Goal: Task Accomplishment & Management: Manage account settings

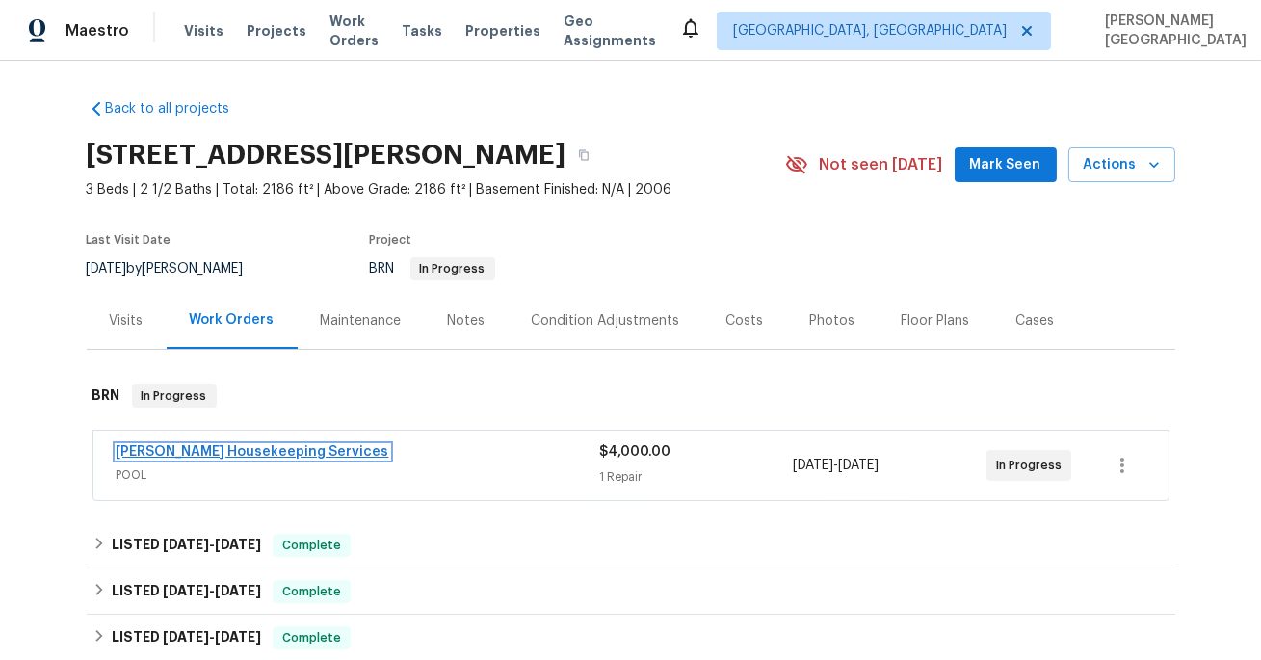
click at [247, 453] on link "Arelis Housekeeping Services" at bounding box center [253, 451] width 273 height 13
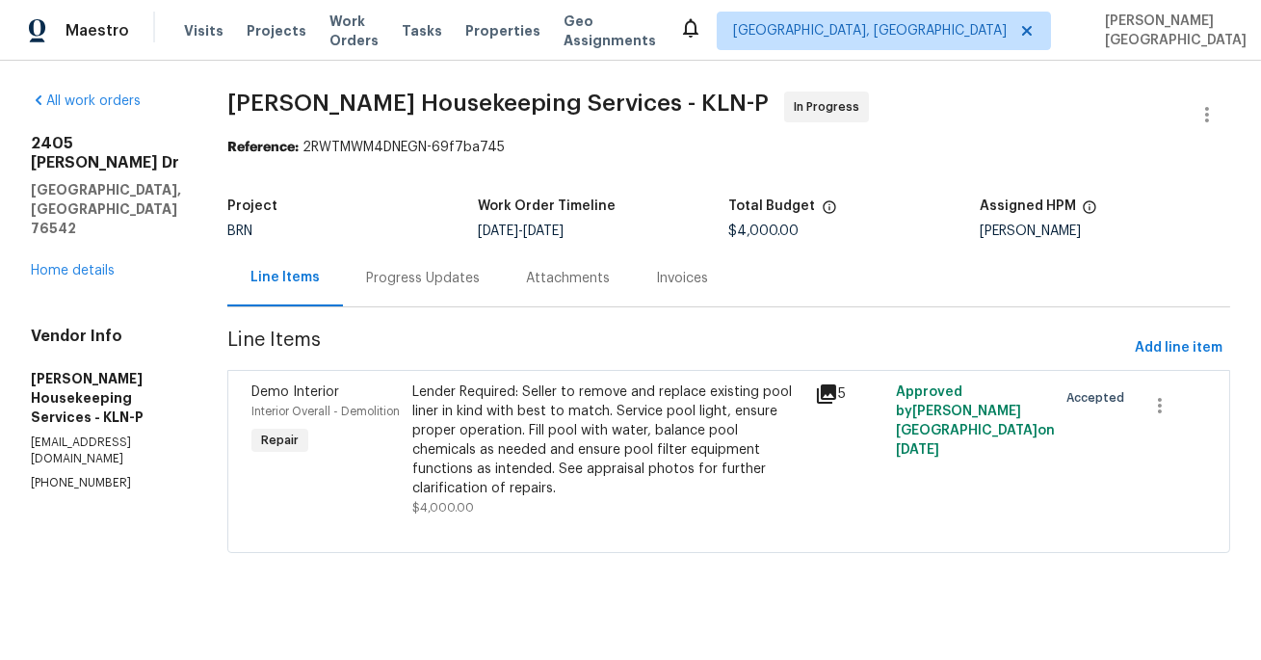
click at [475, 277] on div "Progress Updates" at bounding box center [423, 278] width 114 height 19
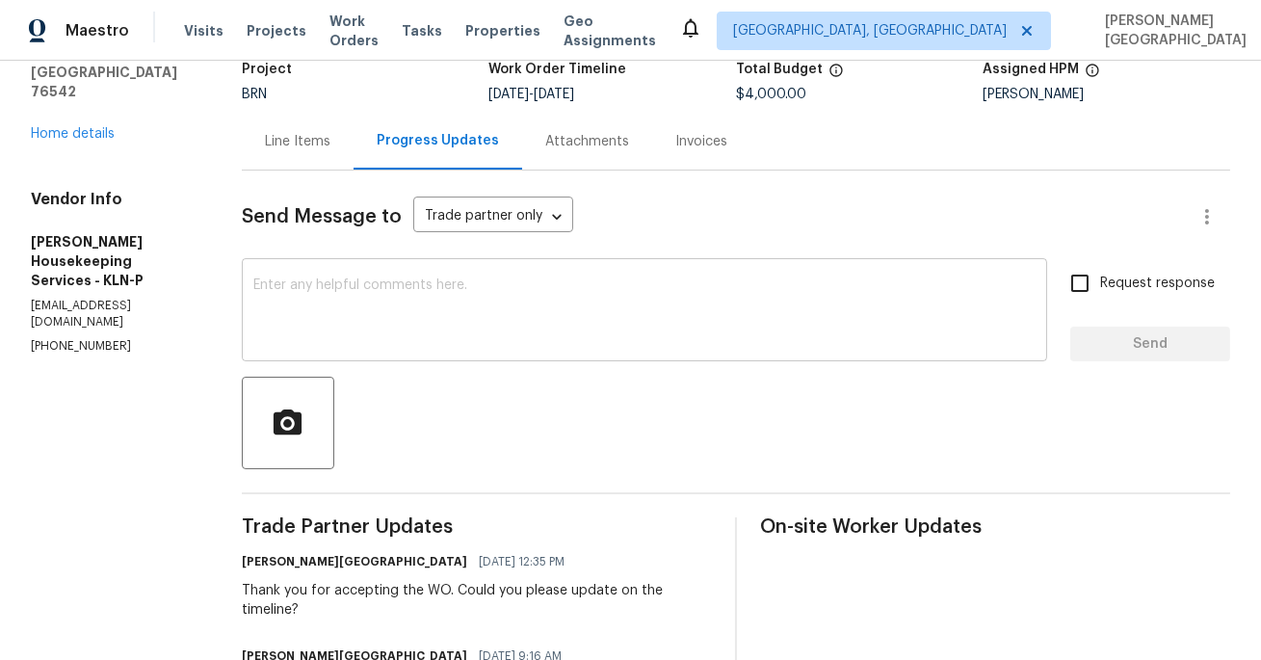
scroll to position [283, 0]
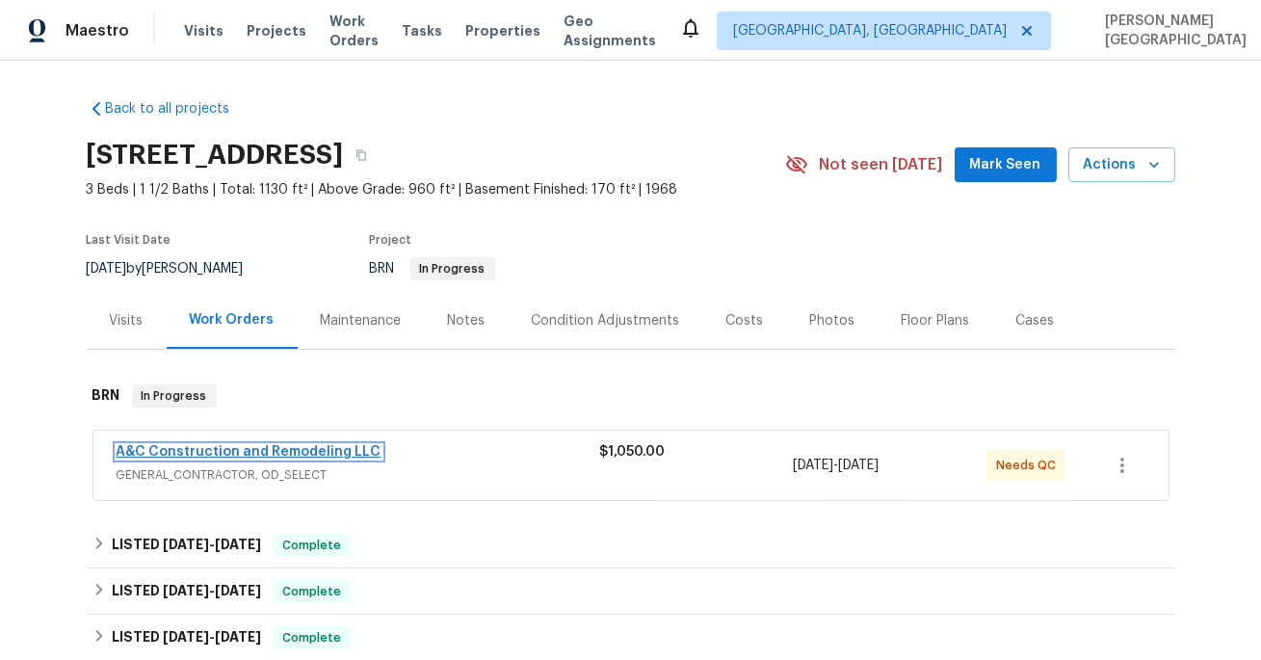
click at [200, 445] on link "A&C Construction and Remodeling LLC" at bounding box center [249, 451] width 265 height 13
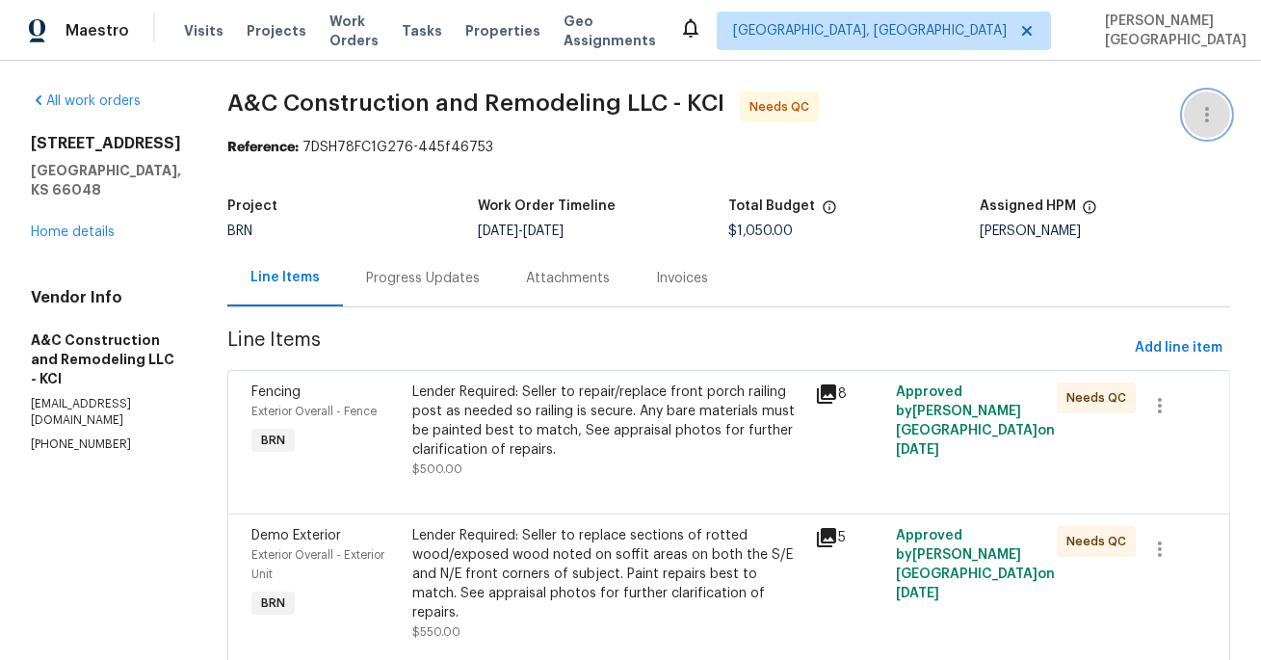
click at [1210, 122] on icon "button" at bounding box center [1206, 114] width 23 height 23
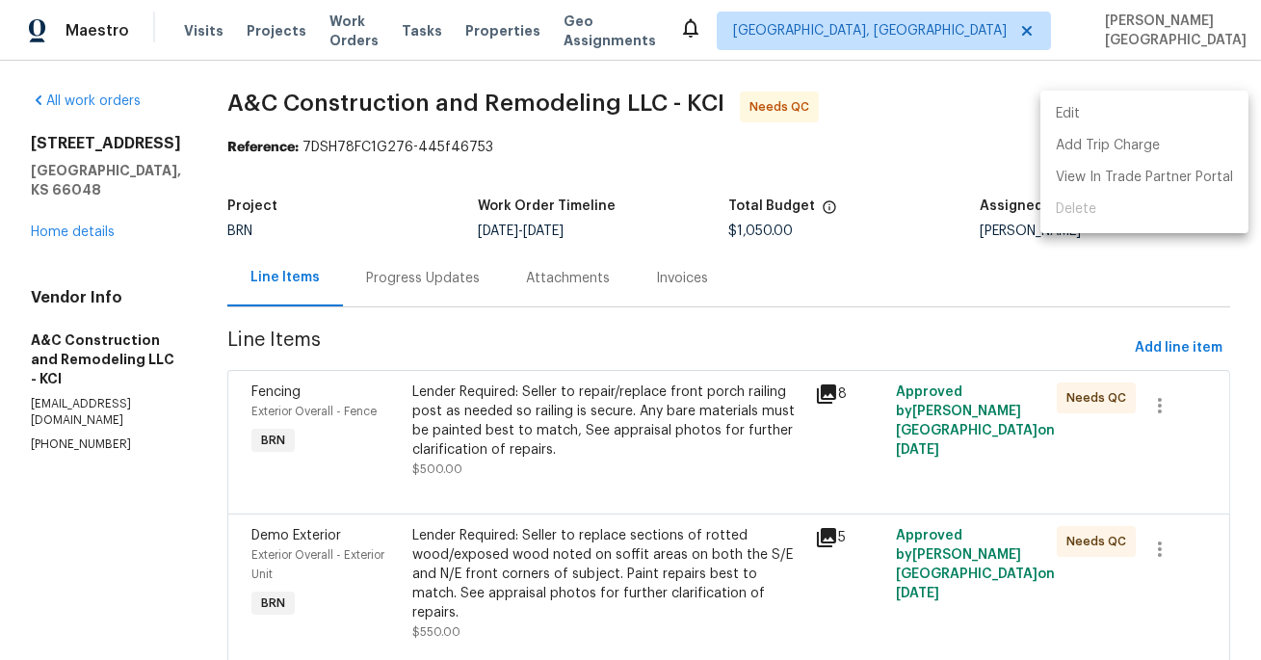
click at [1132, 102] on li "Edit" at bounding box center [1144, 114] width 208 height 32
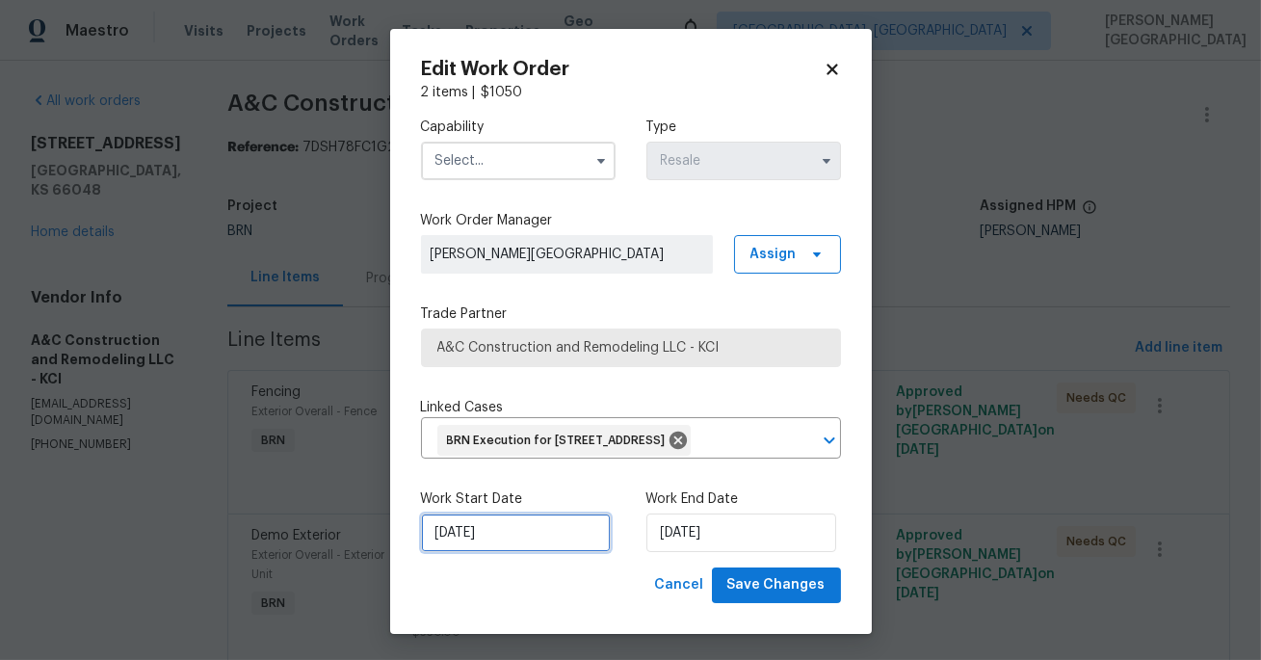
click at [509, 552] on input "9/29/2025" at bounding box center [516, 532] width 190 height 39
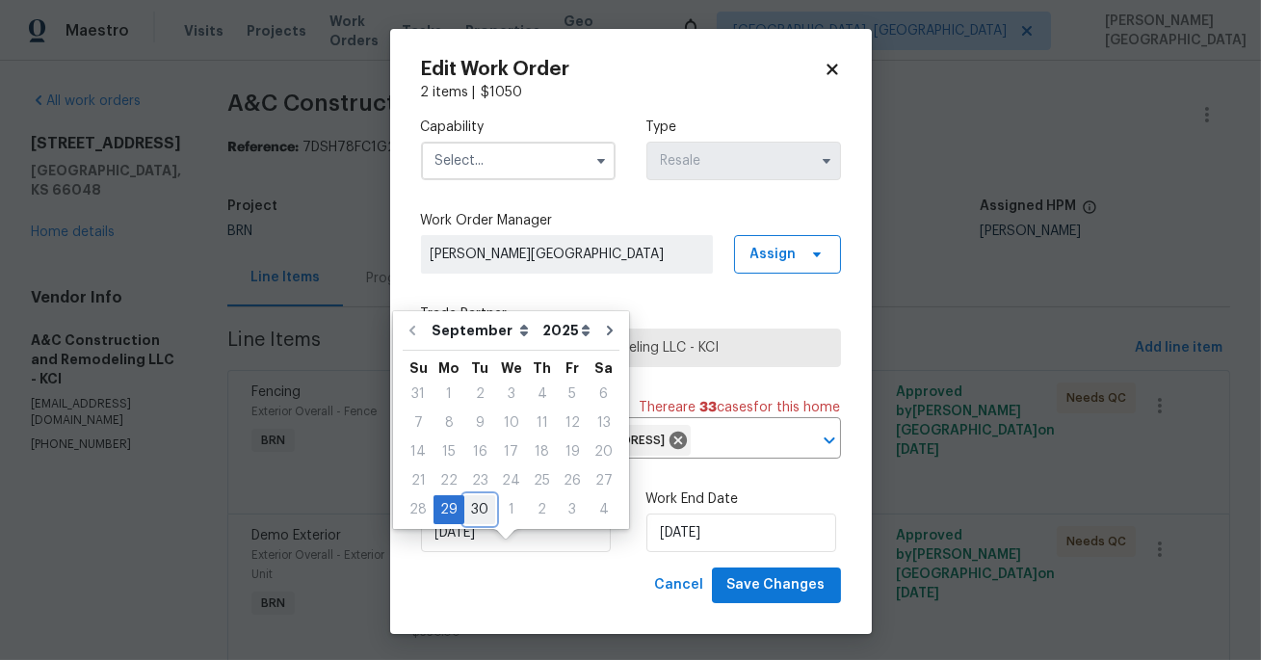
click at [475, 507] on div "30" at bounding box center [479, 509] width 31 height 27
type input "9/30/2025"
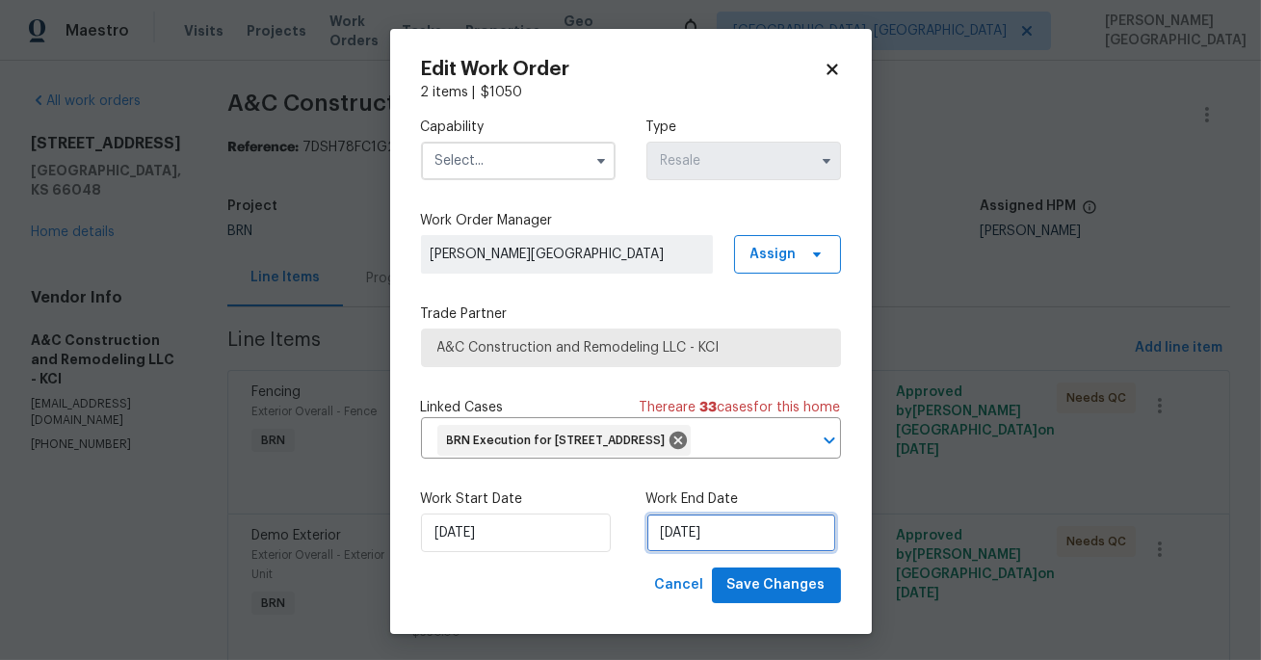
select select "9"
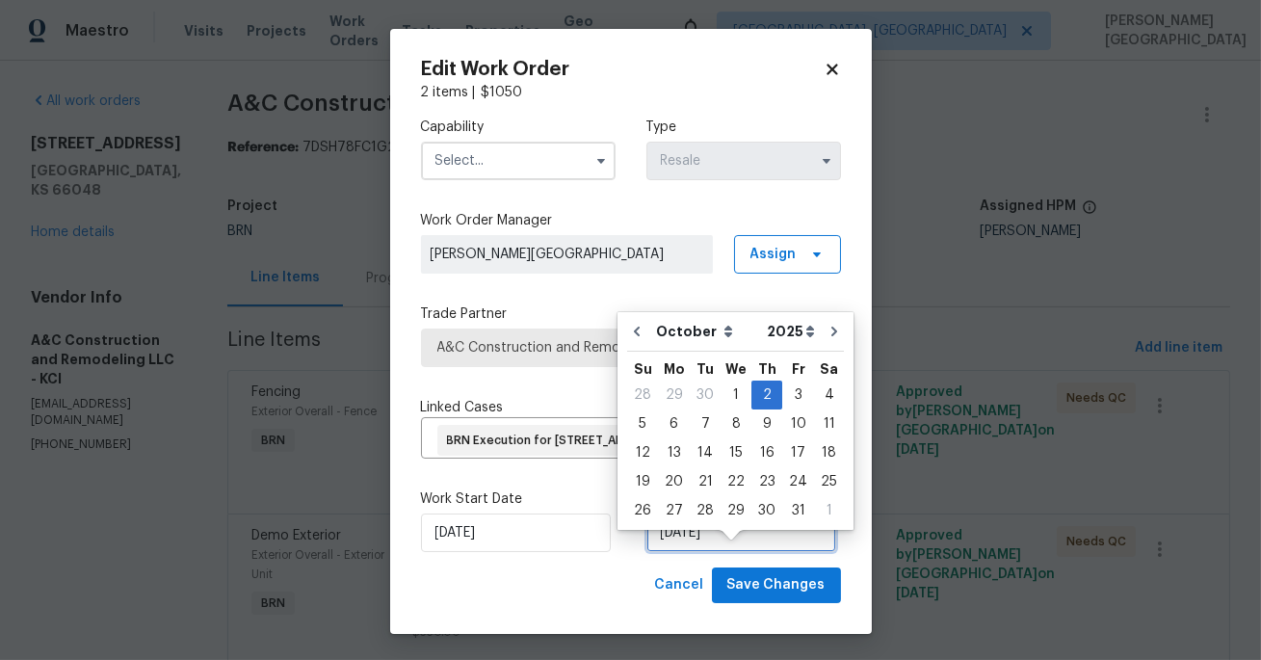
click at [711, 552] on input "[DATE]" at bounding box center [741, 532] width 190 height 39
click at [731, 403] on div "1" at bounding box center [735, 394] width 31 height 27
type input "10/1/2025"
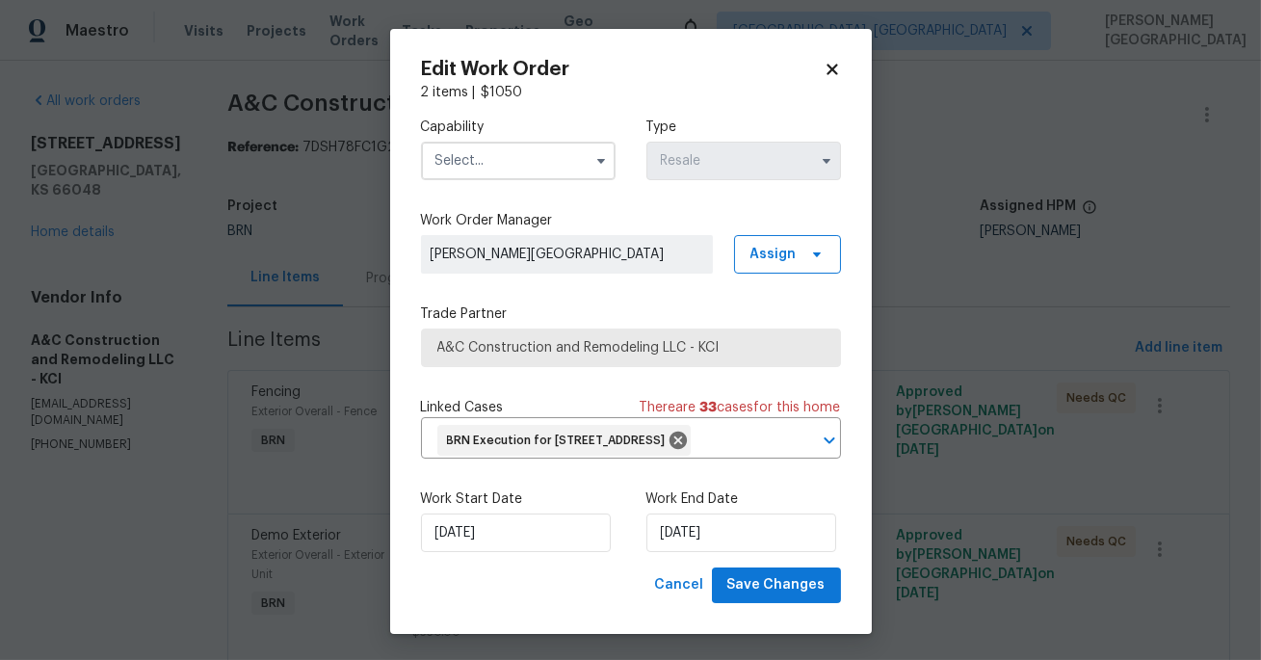
click at [518, 168] on input "text" at bounding box center [518, 161] width 195 height 39
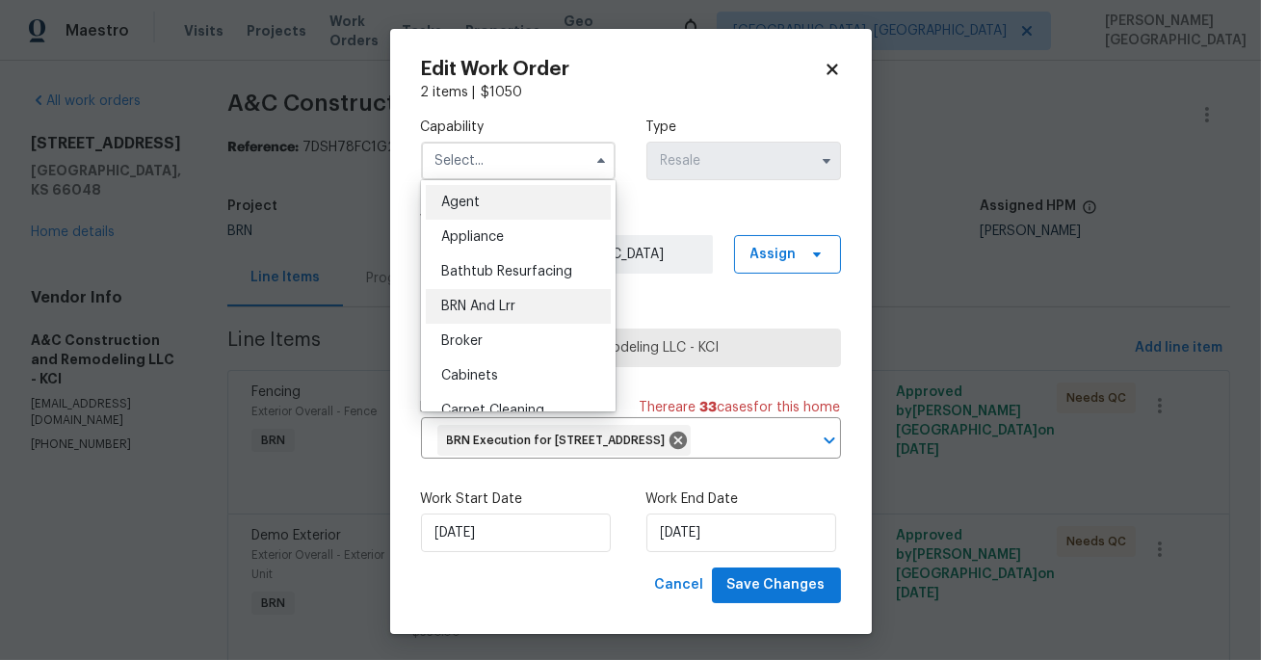
click at [497, 300] on span "BRN And Lrr" at bounding box center [478, 305] width 74 height 13
type input "BRN And Lrr"
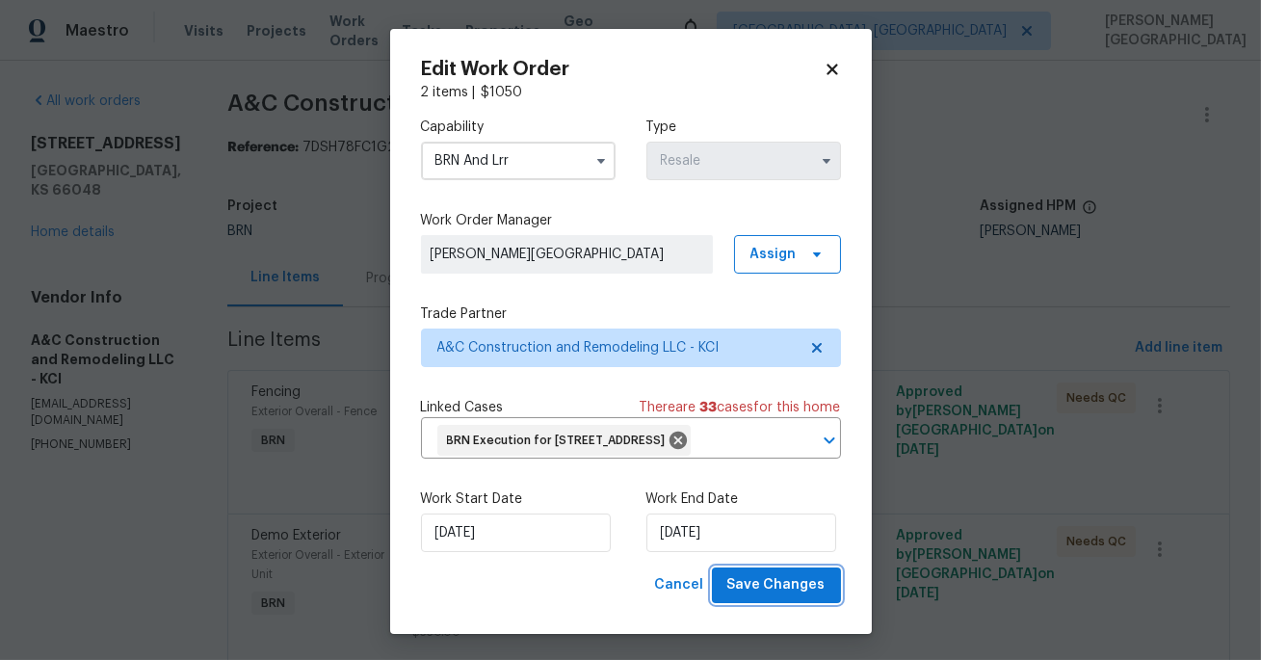
click at [758, 597] on span "Save Changes" at bounding box center [776, 585] width 98 height 24
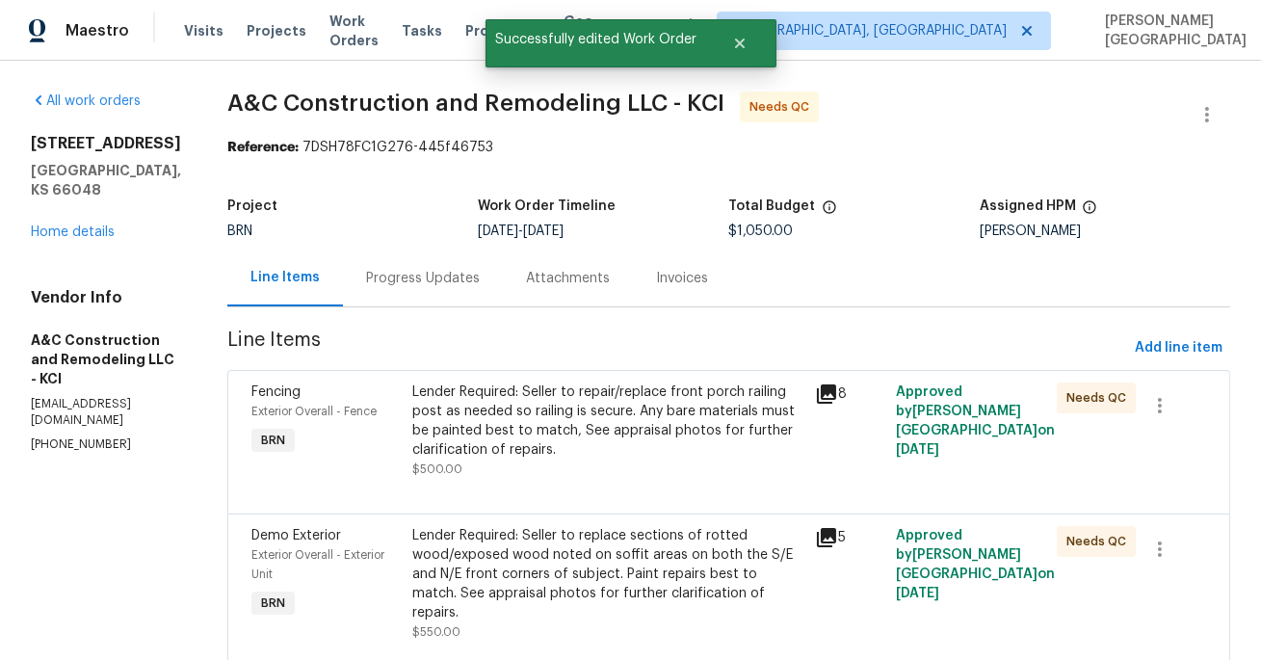
click at [648, 458] on div "Lender Required: Seller to repair/replace front porch railing post as needed so…" at bounding box center [607, 420] width 391 height 77
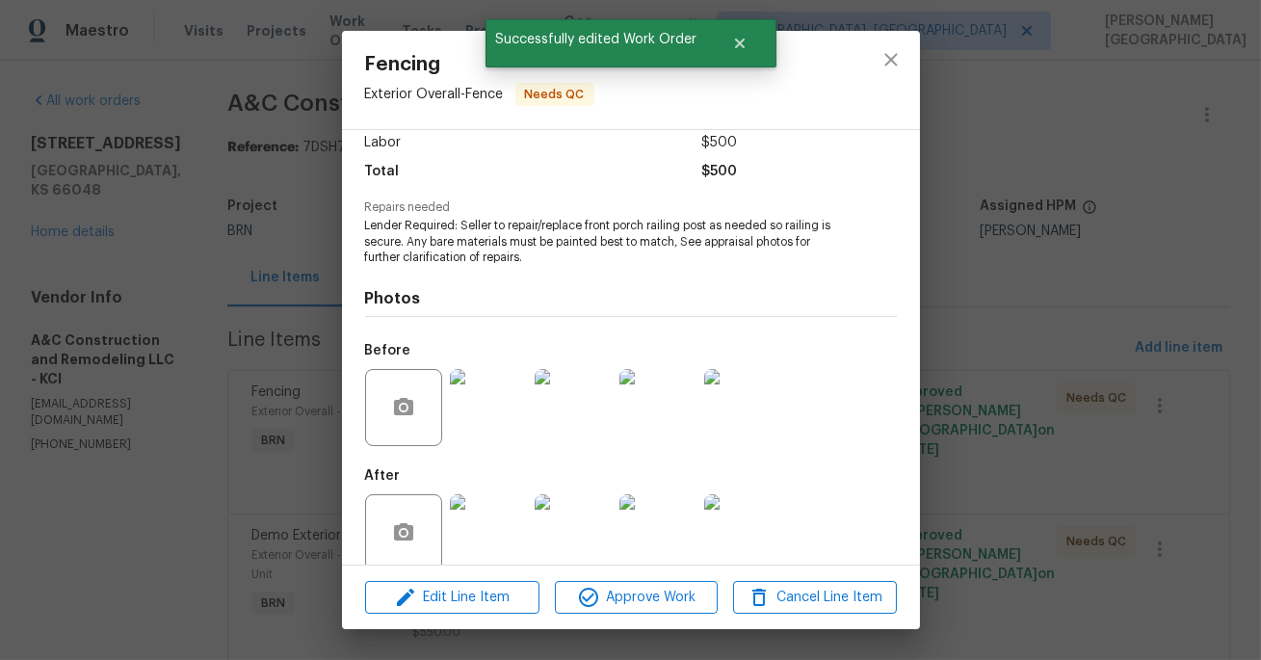
scroll to position [164, 0]
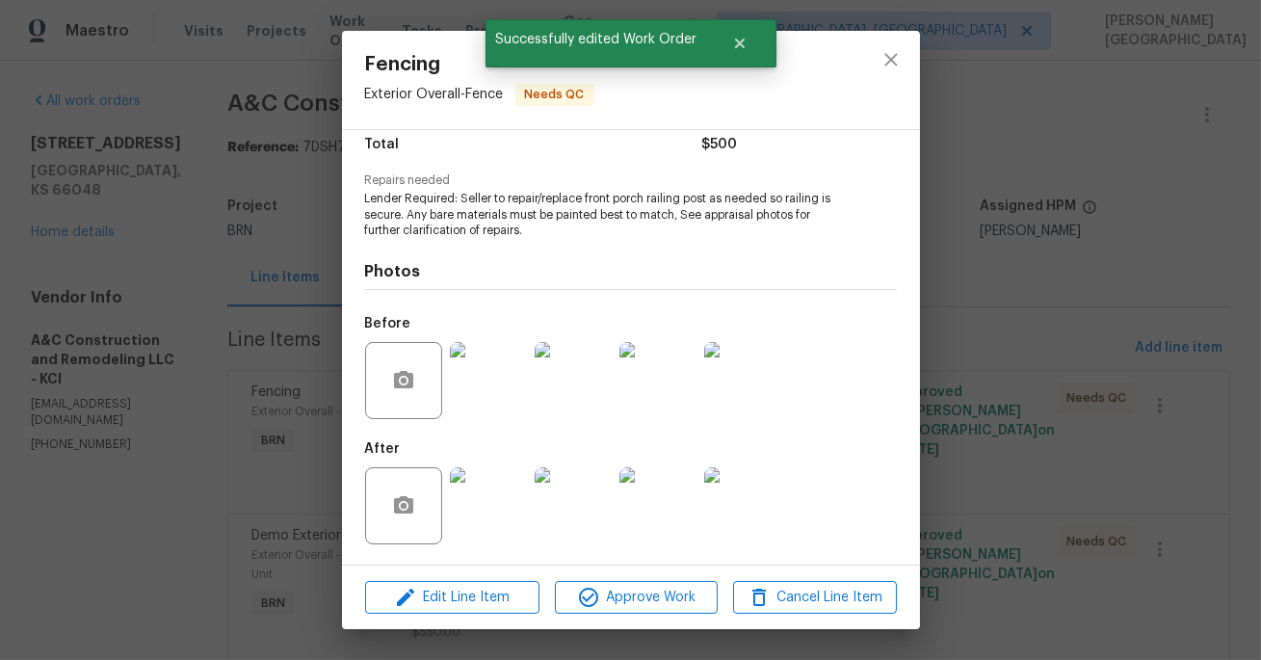
click at [490, 506] on img at bounding box center [488, 505] width 77 height 77
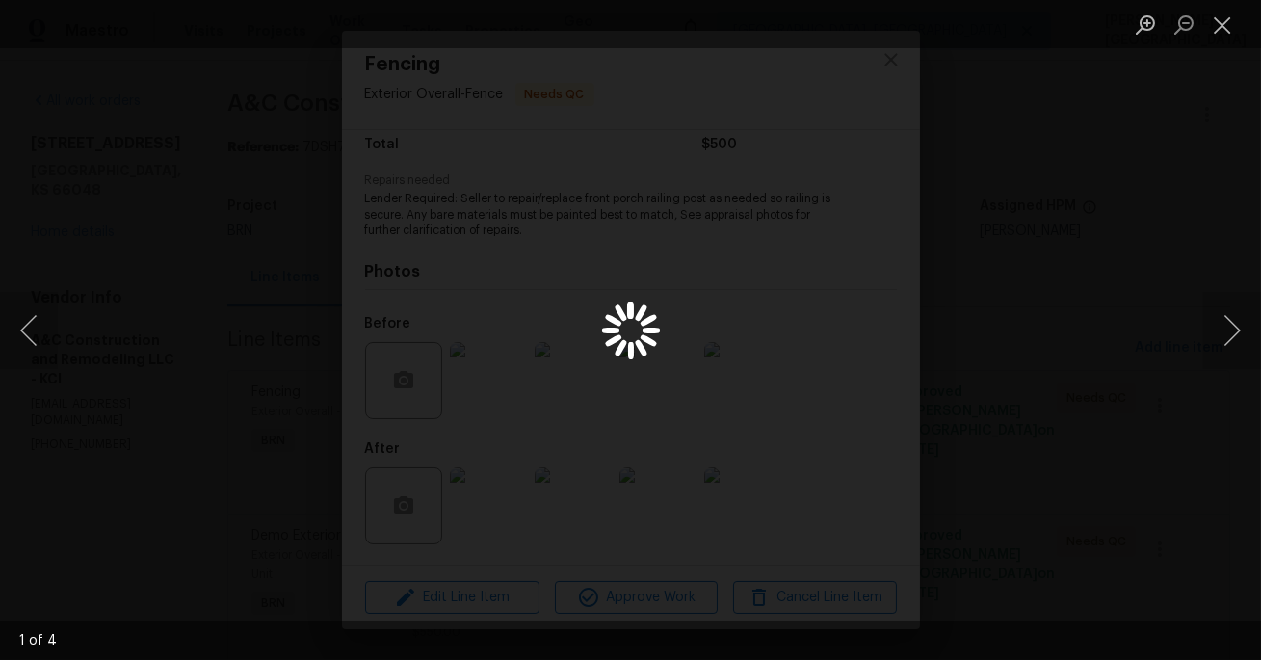
click at [1025, 297] on div "Lightbox" at bounding box center [630, 330] width 1261 height 660
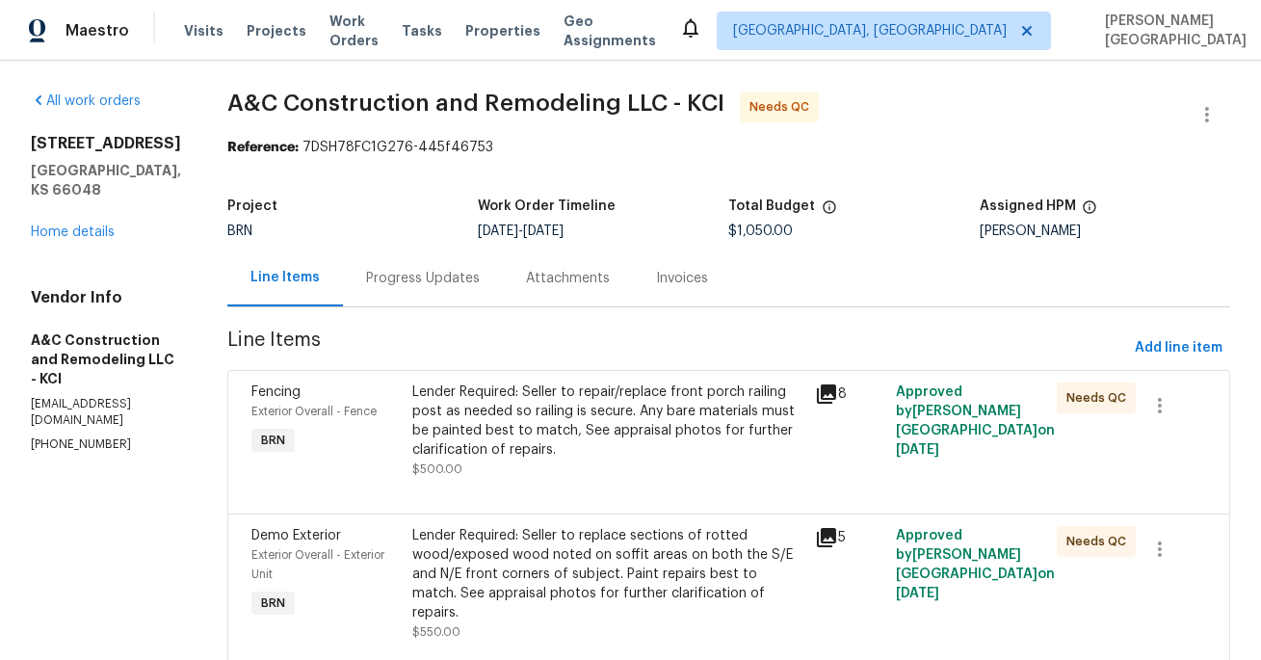
click at [538, 429] on div "Lender Required: Seller to repair/replace front porch railing post as needed so…" at bounding box center [607, 420] width 391 height 77
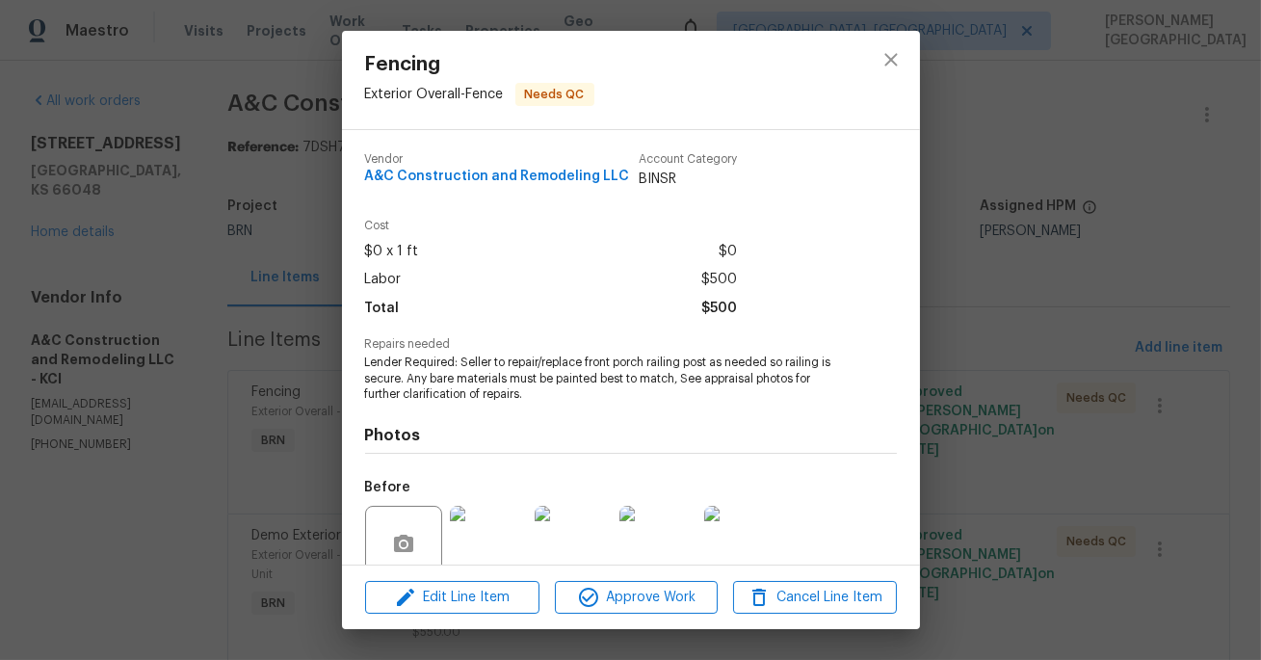
click at [489, 536] on img at bounding box center [488, 544] width 77 height 77
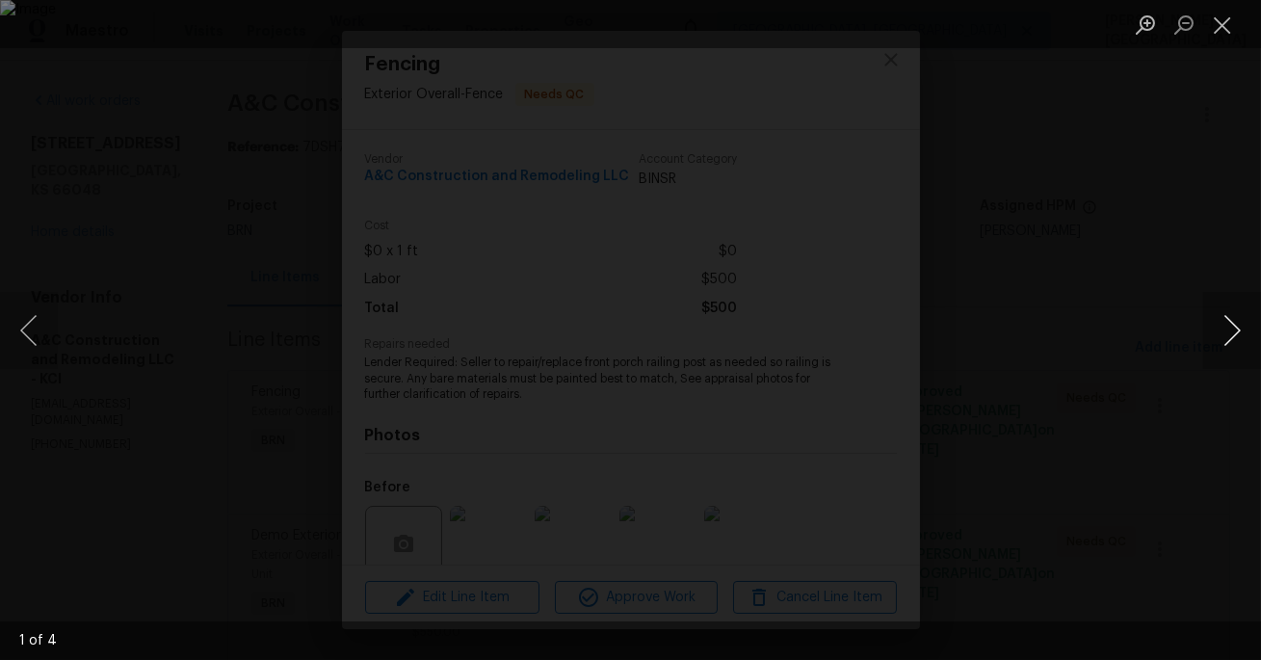
click at [1248, 324] on button "Next image" at bounding box center [1232, 330] width 58 height 77
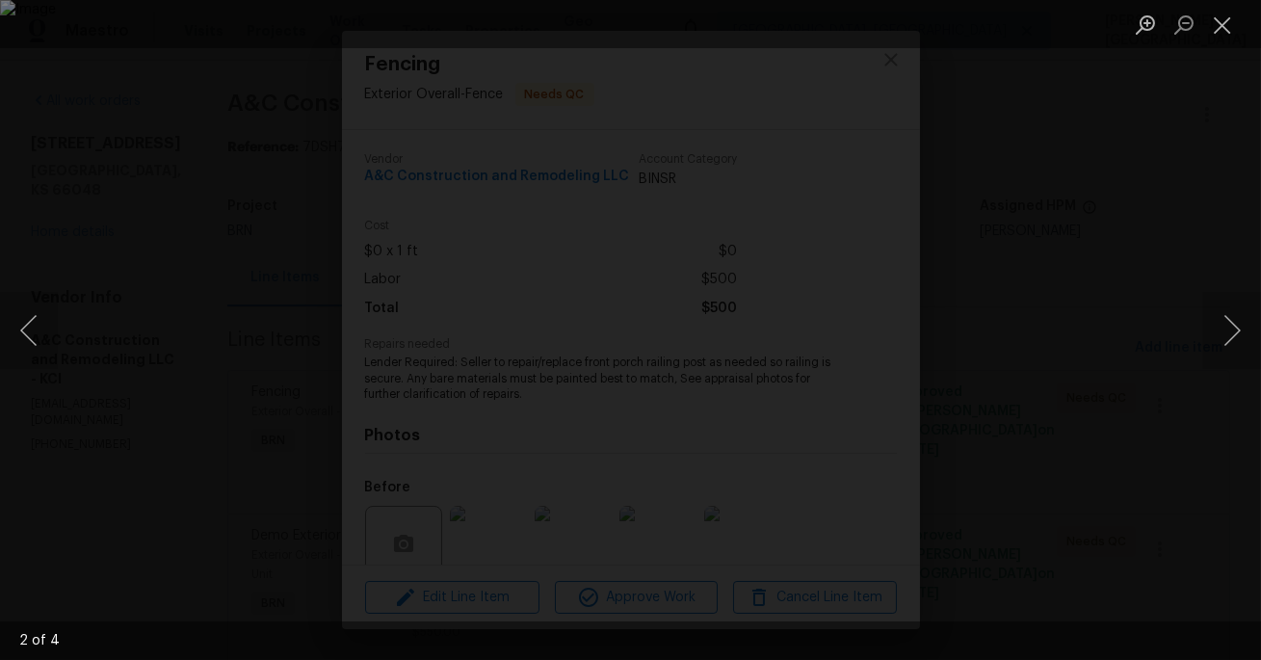
click at [1179, 212] on div "Lightbox" at bounding box center [630, 330] width 1261 height 660
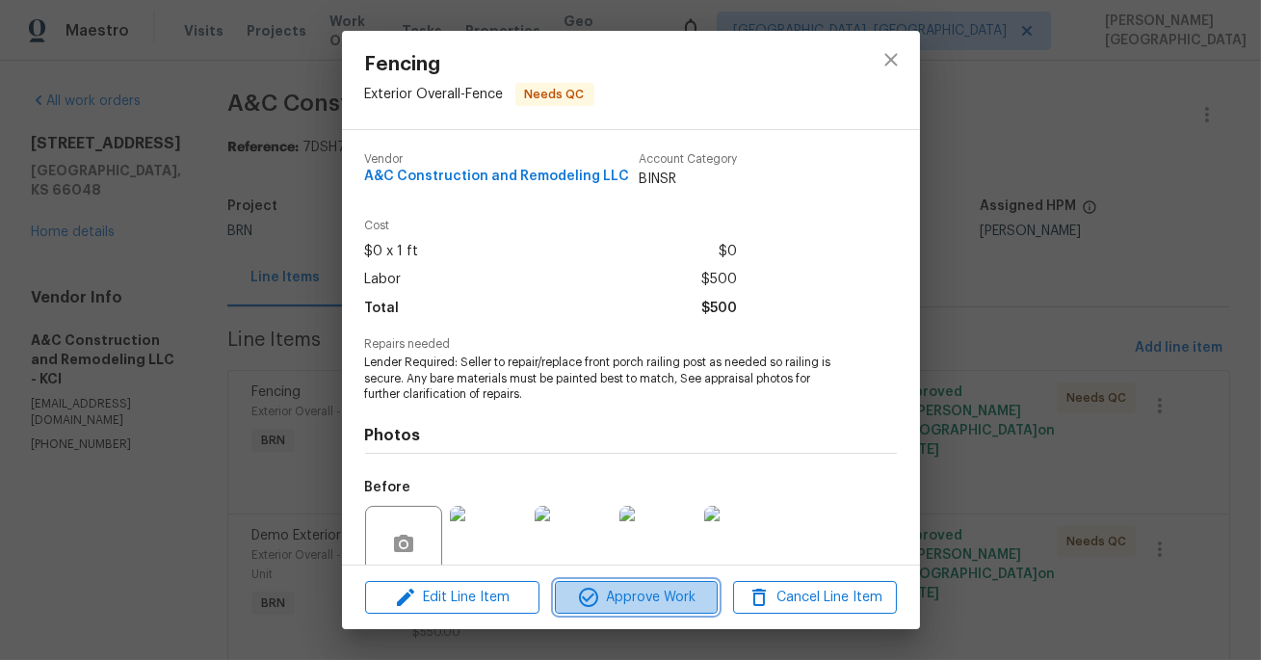
click at [666, 588] on span "Approve Work" at bounding box center [635, 597] width 151 height 24
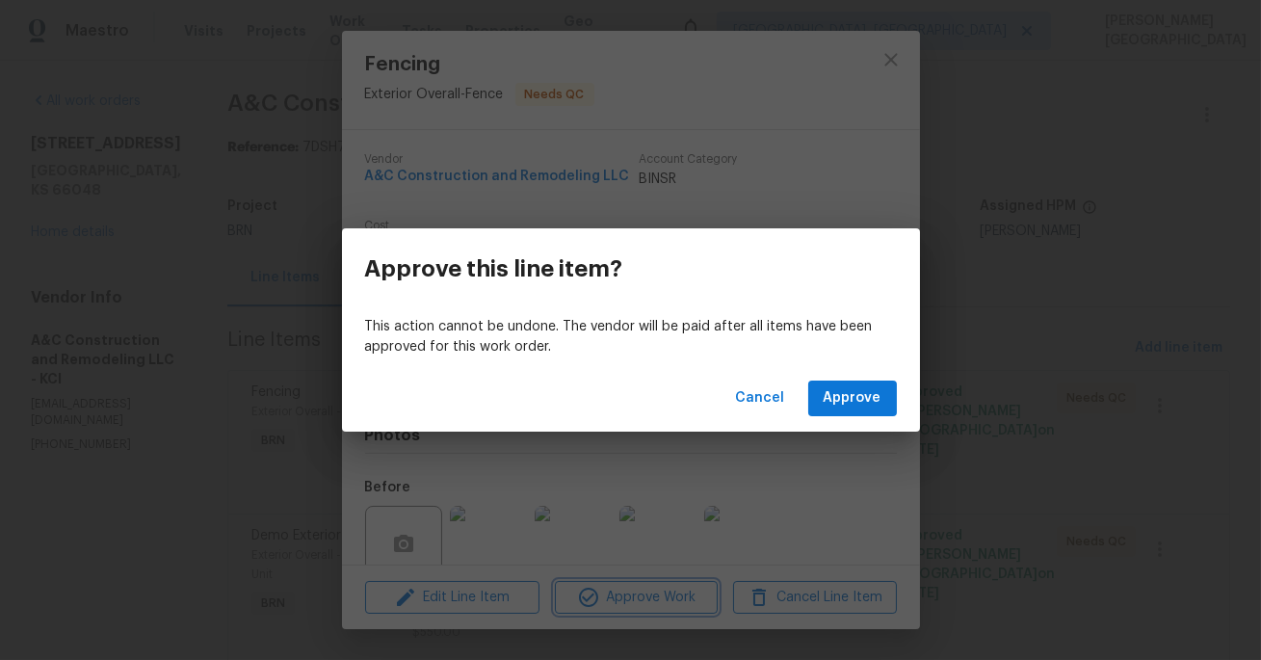
click at [1034, 278] on div "Approve this line item? This action cannot be undone. The vendor will be paid a…" at bounding box center [630, 330] width 1261 height 660
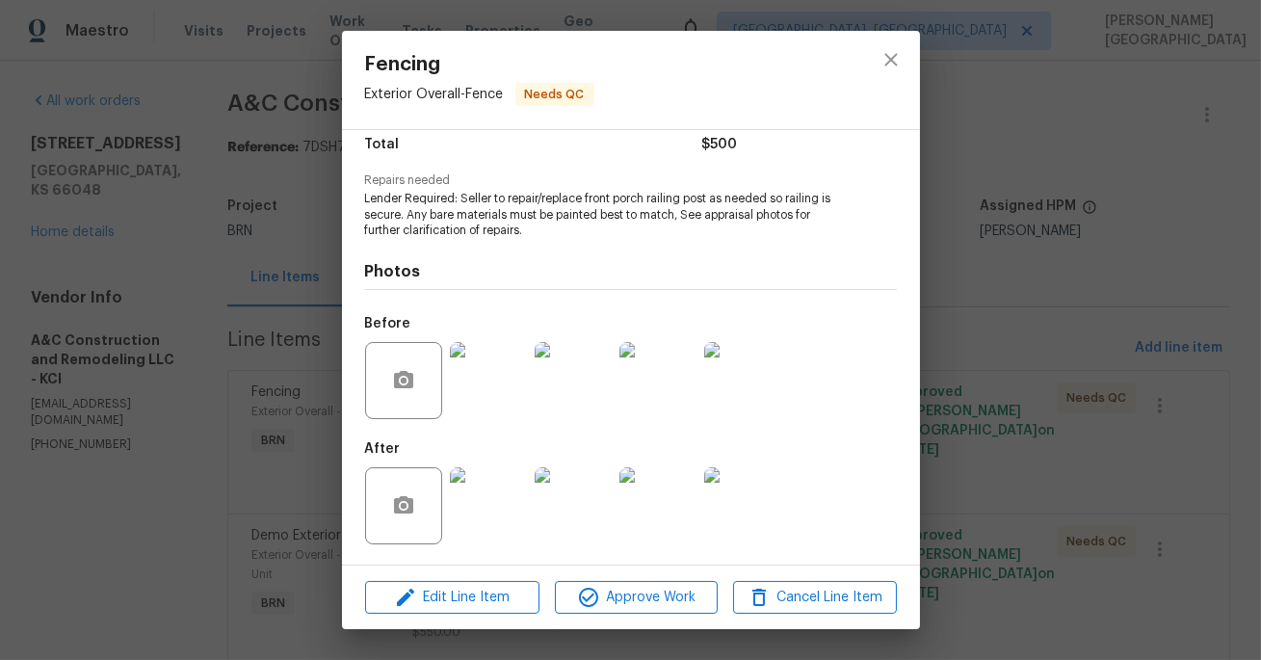
click at [488, 490] on img at bounding box center [488, 505] width 77 height 77
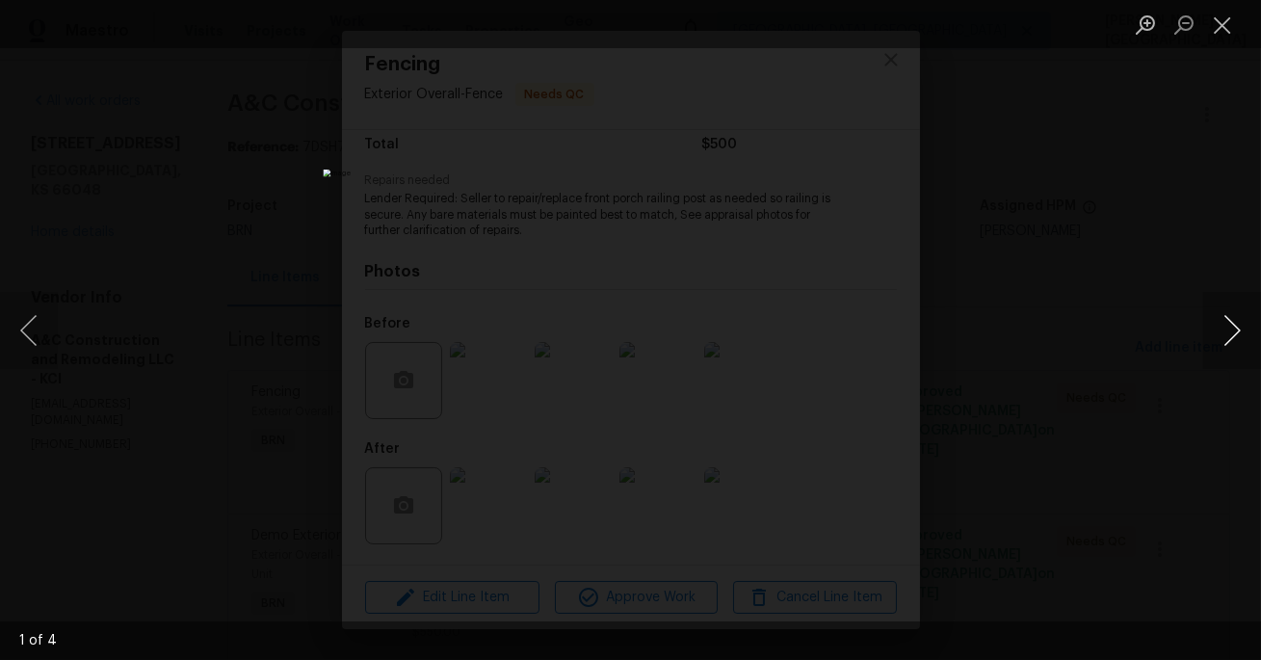
click at [1220, 311] on button "Next image" at bounding box center [1232, 330] width 58 height 77
click at [1222, 314] on button "Next image" at bounding box center [1232, 330] width 58 height 77
click at [1221, 315] on button "Next image" at bounding box center [1232, 330] width 58 height 77
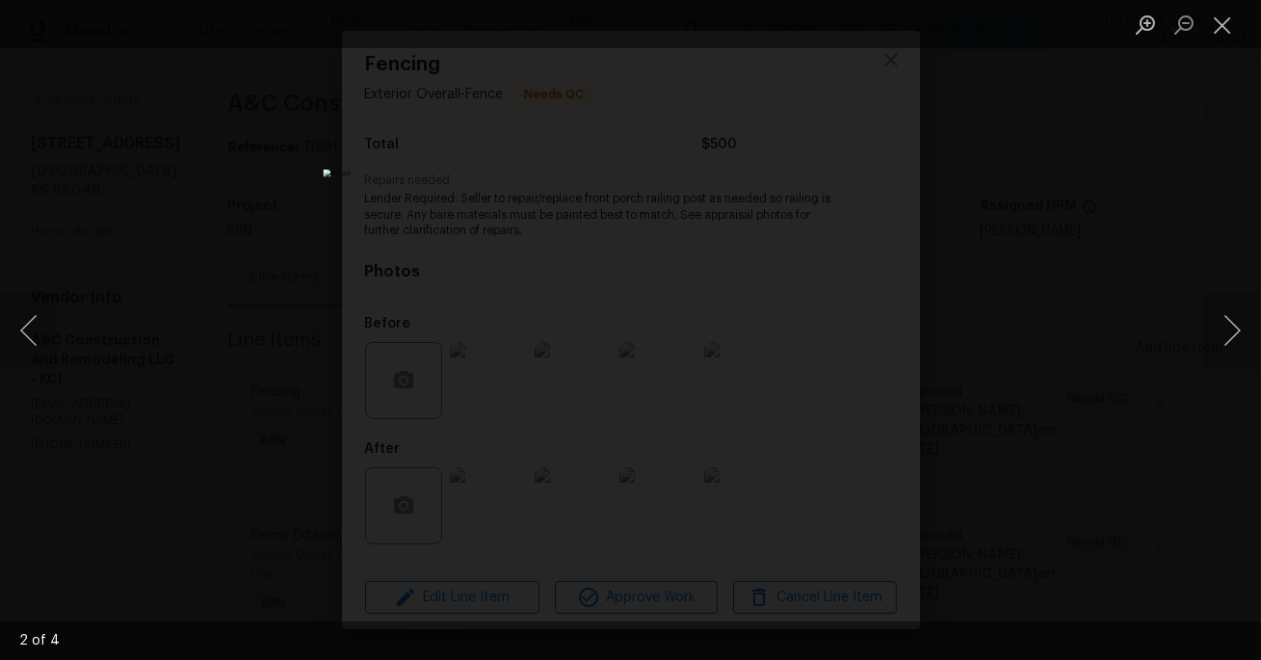
click at [1143, 165] on div "Lightbox" at bounding box center [630, 330] width 1261 height 660
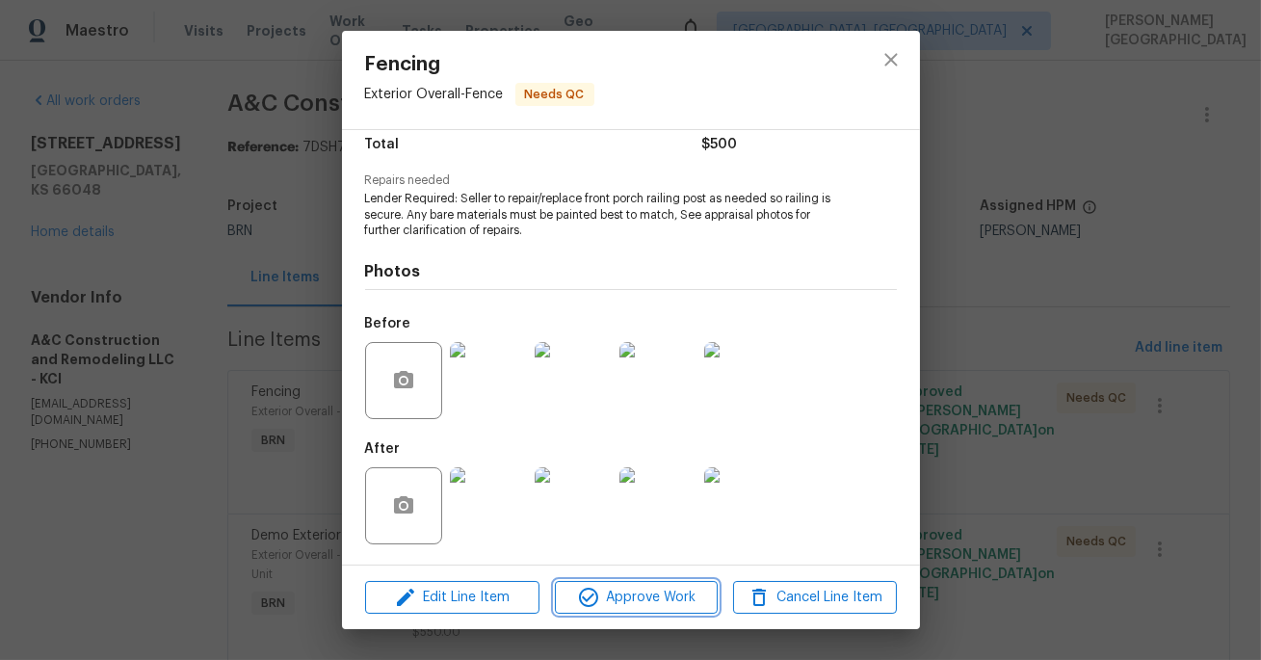
click at [645, 607] on span "Approve Work" at bounding box center [635, 597] width 151 height 24
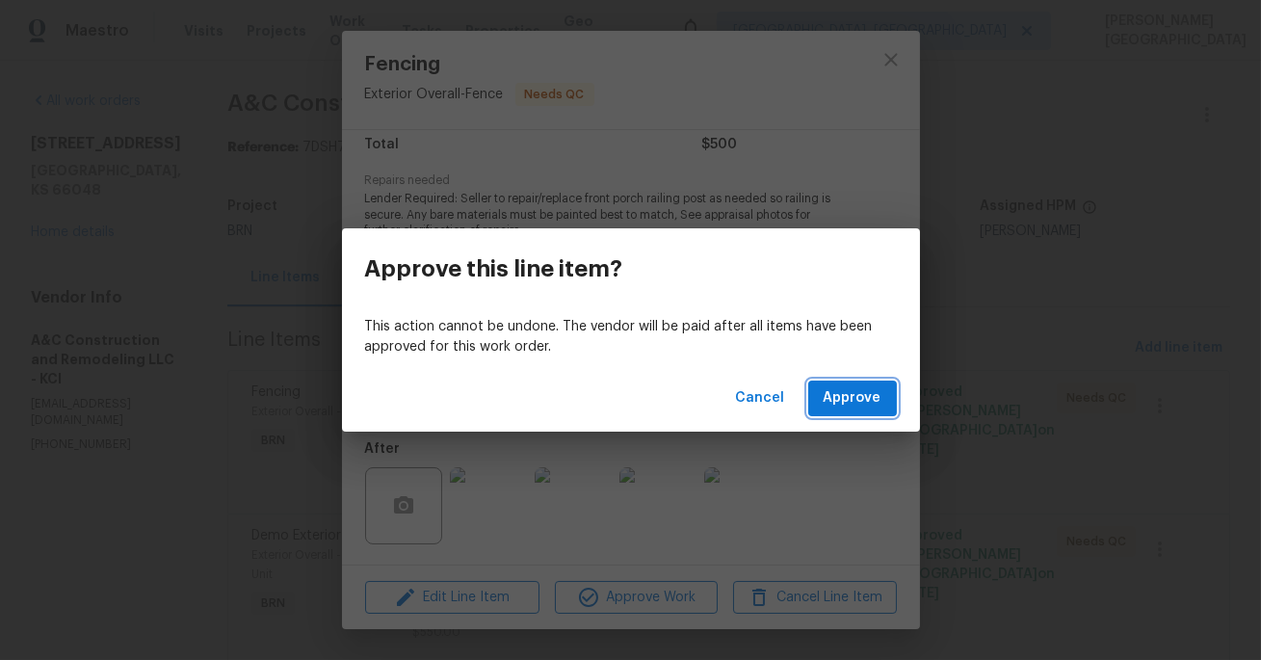
click at [836, 403] on span "Approve" at bounding box center [852, 398] width 58 height 24
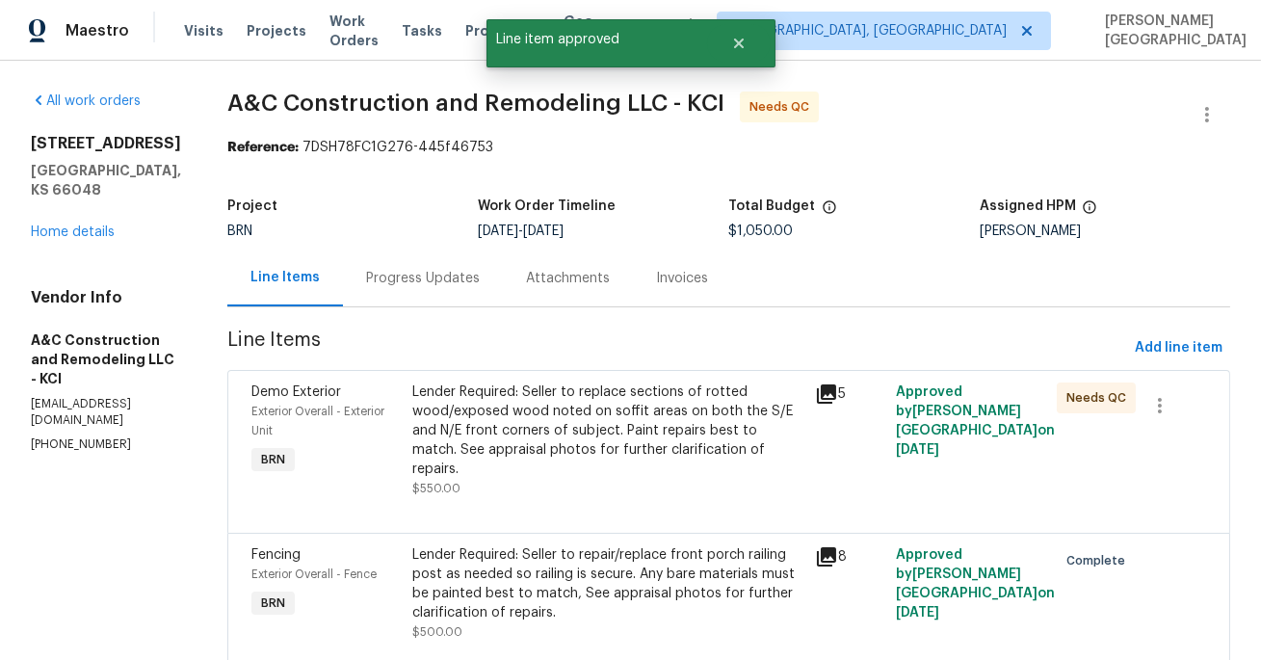
scroll to position [71, 0]
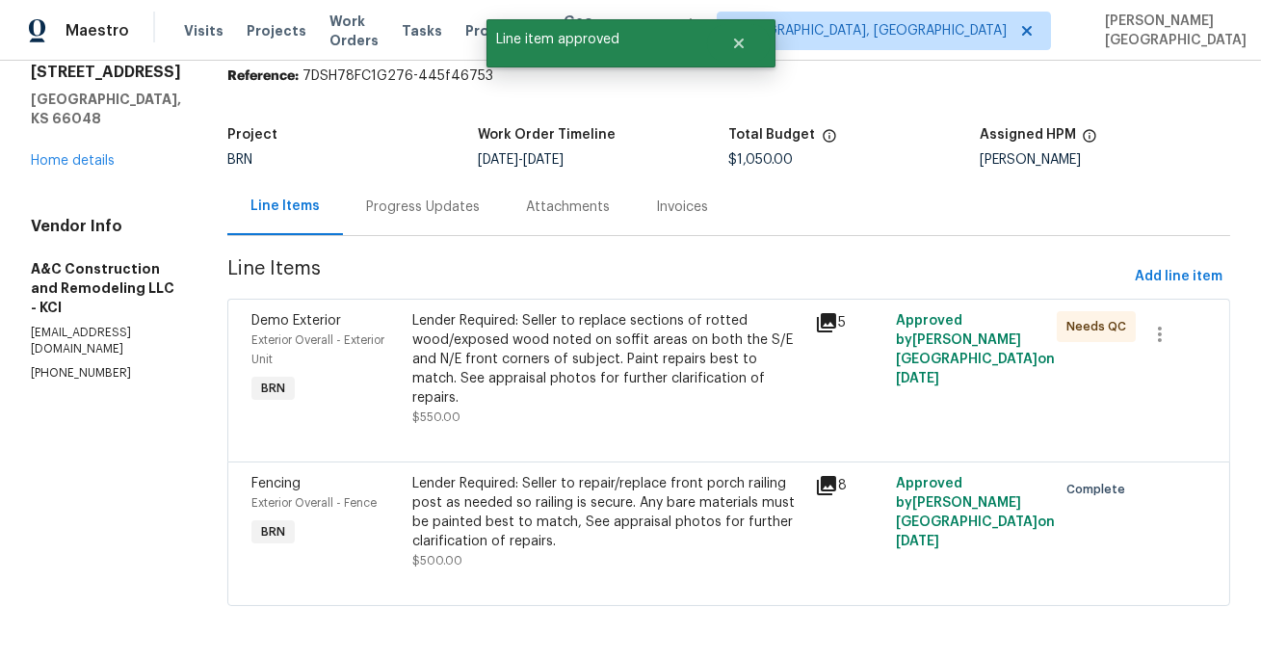
click at [683, 344] on div "Lender Required: Seller to replace sections of rotted wood/exposed wood noted o…" at bounding box center [607, 359] width 391 height 96
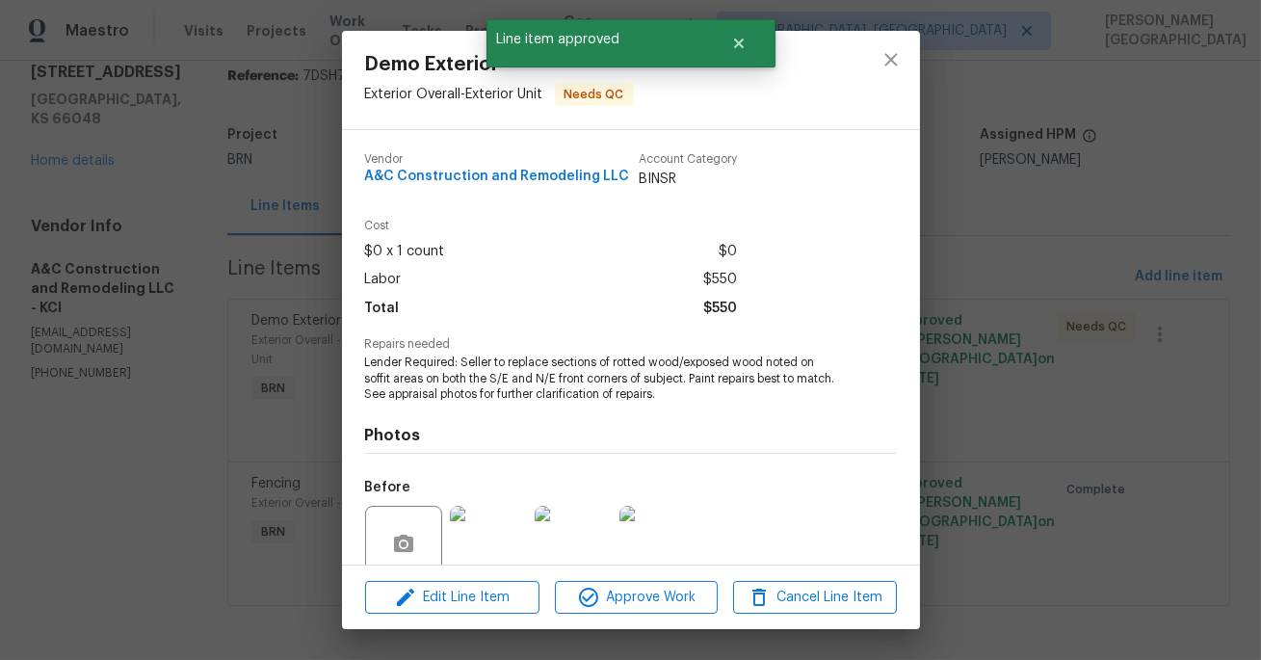
scroll to position [0, 0]
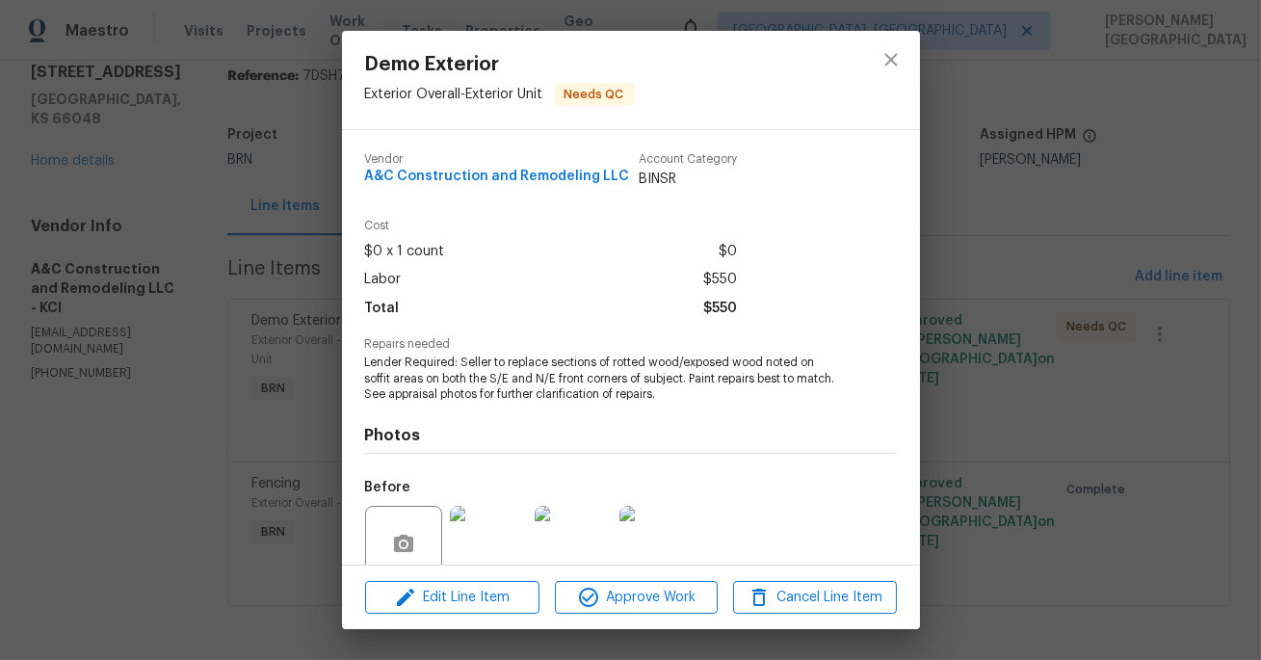
click at [484, 511] on img at bounding box center [488, 544] width 77 height 77
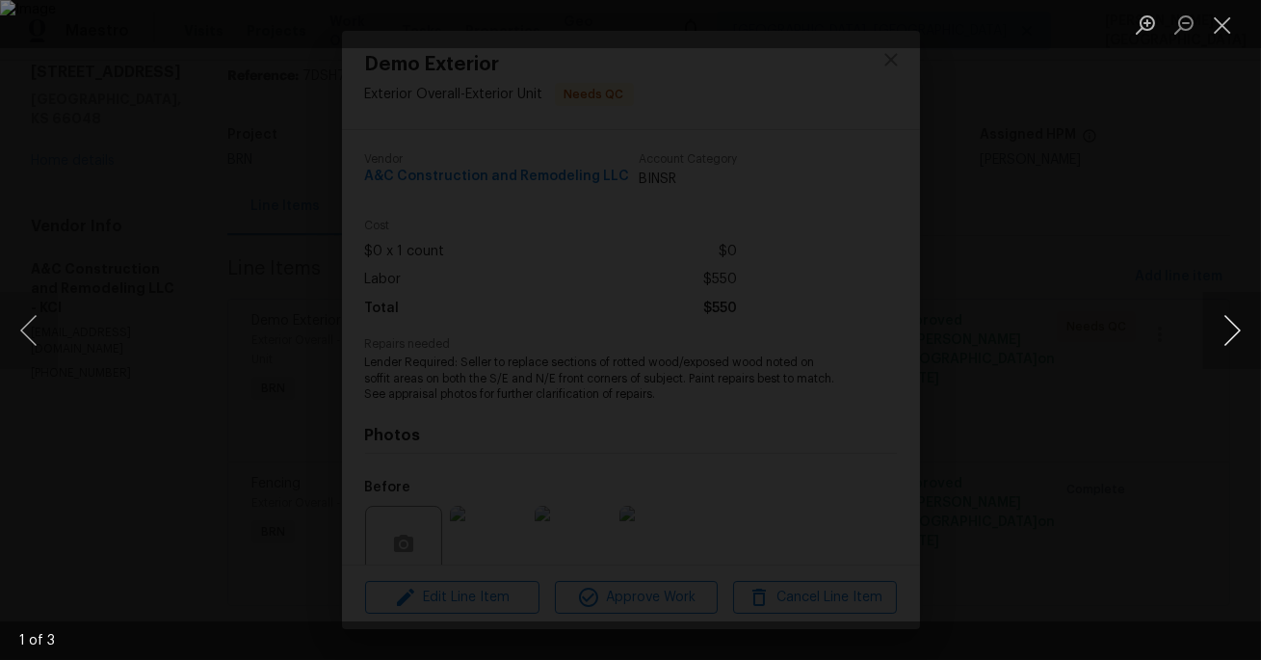
click at [1219, 331] on button "Next image" at bounding box center [1232, 330] width 58 height 77
click at [1186, 296] on div "Lightbox" at bounding box center [630, 330] width 1261 height 660
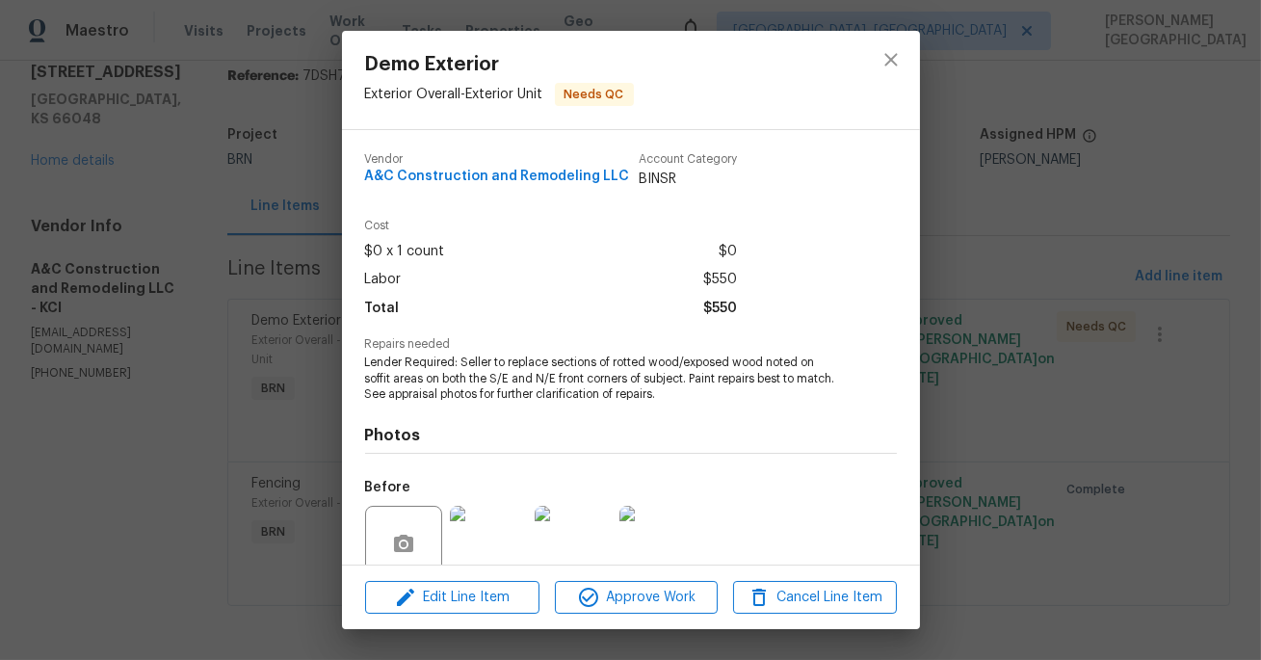
scroll to position [164, 0]
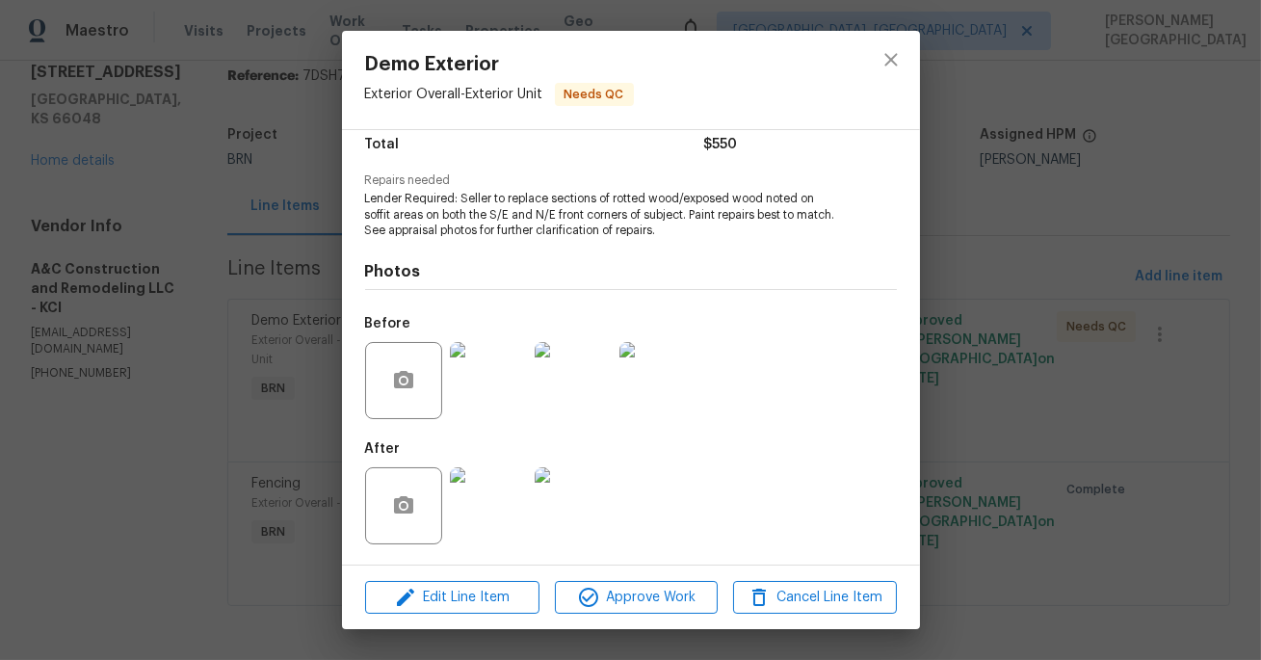
click at [488, 490] on img at bounding box center [488, 505] width 77 height 77
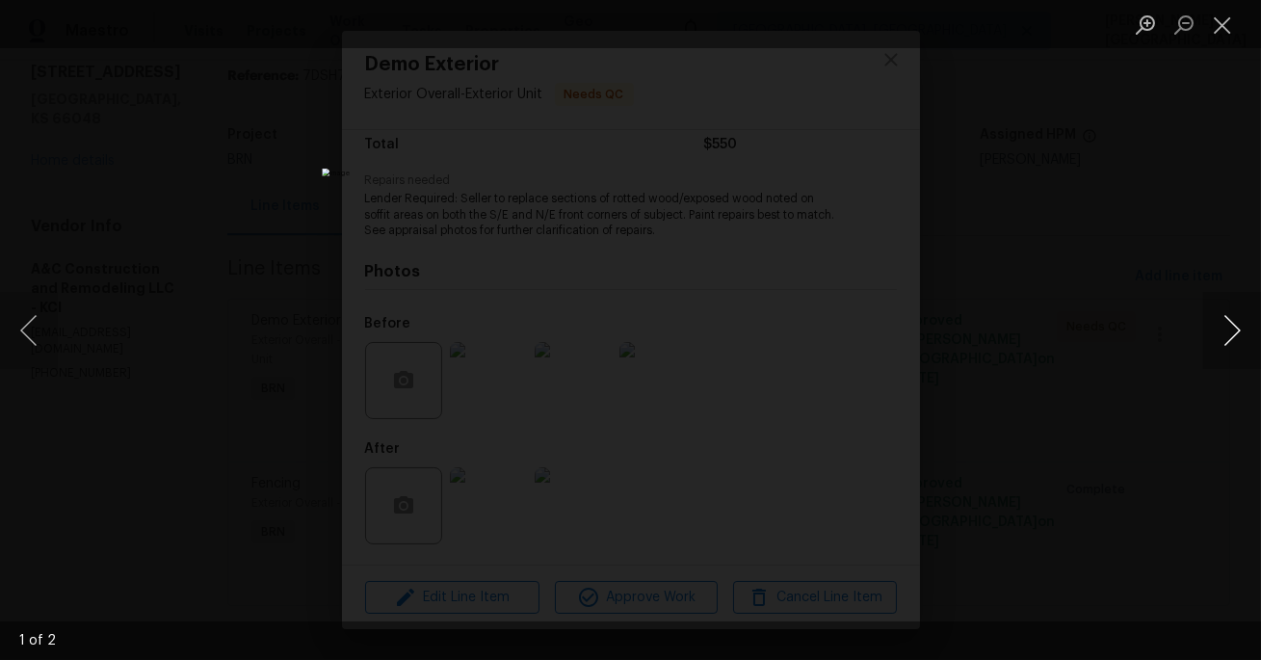
click at [1227, 327] on button "Next image" at bounding box center [1232, 330] width 58 height 77
click at [1165, 239] on div "Lightbox" at bounding box center [630, 330] width 1261 height 660
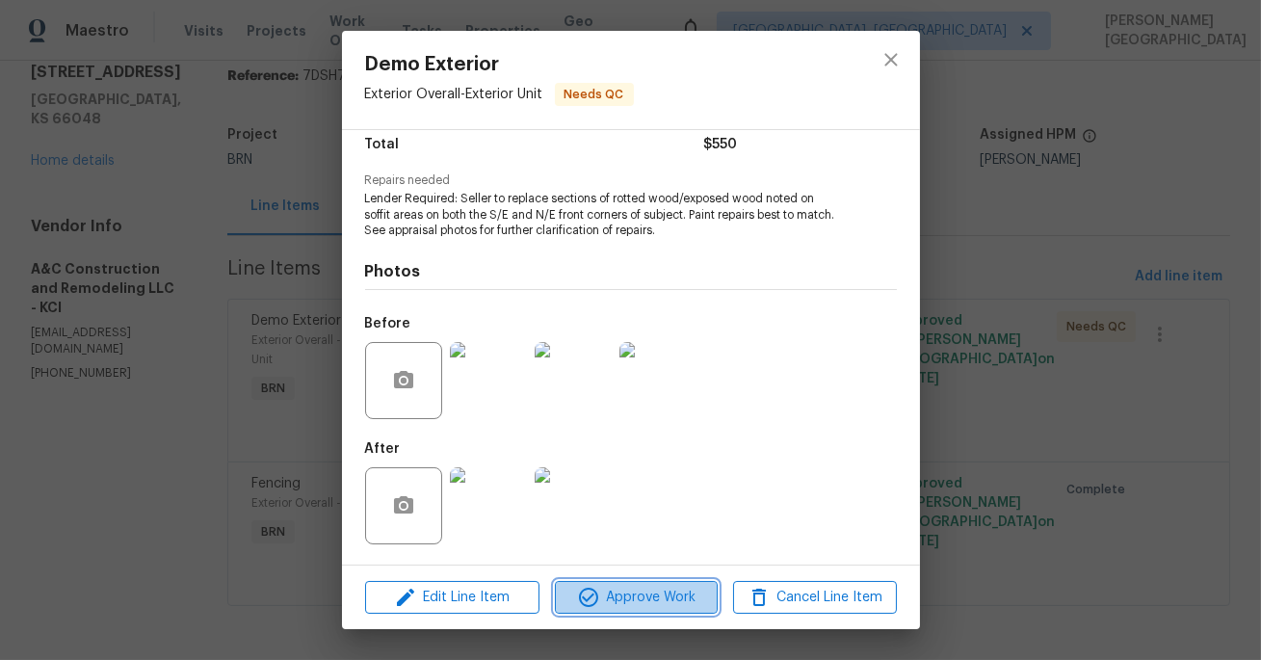
click at [661, 597] on span "Approve Work" at bounding box center [635, 597] width 151 height 24
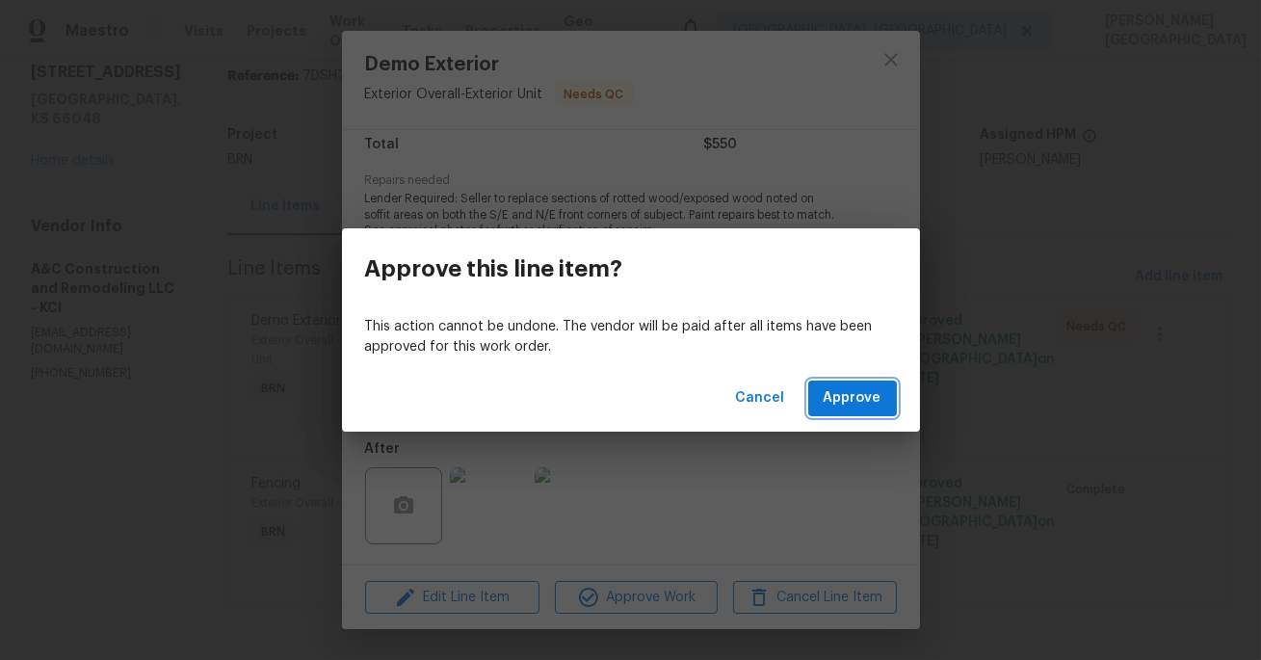
click at [847, 398] on span "Approve" at bounding box center [852, 398] width 58 height 24
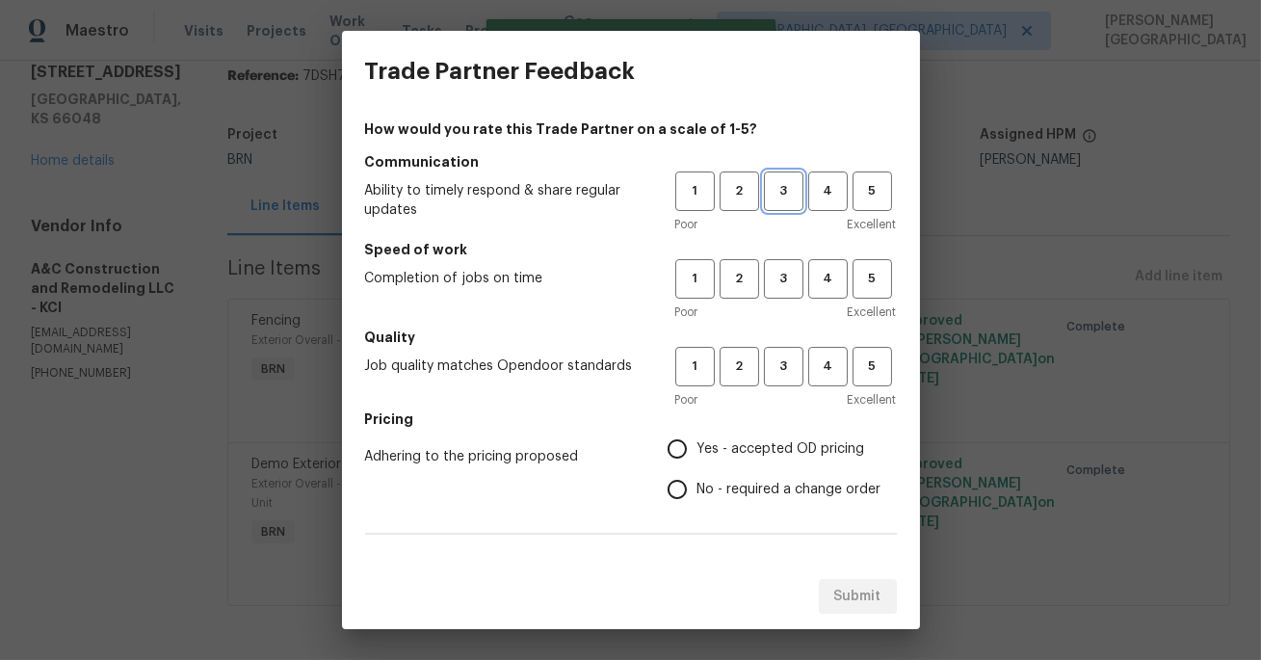
click at [785, 188] on span "3" at bounding box center [784, 191] width 36 height 22
click at [785, 281] on span "3" at bounding box center [784, 279] width 36 height 22
click at [785, 377] on button "3" at bounding box center [783, 366] width 39 height 39
click at [690, 489] on input "No - required a change order" at bounding box center [677, 489] width 40 height 40
radio input "true"
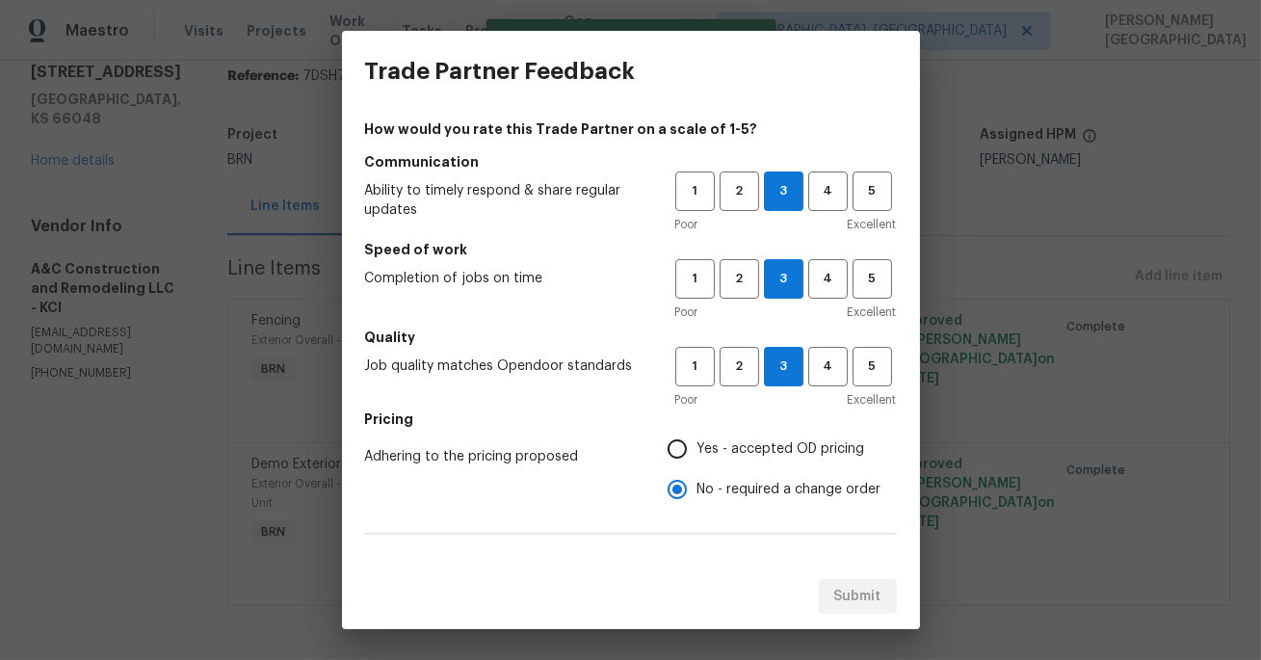
scroll to position [318, 0]
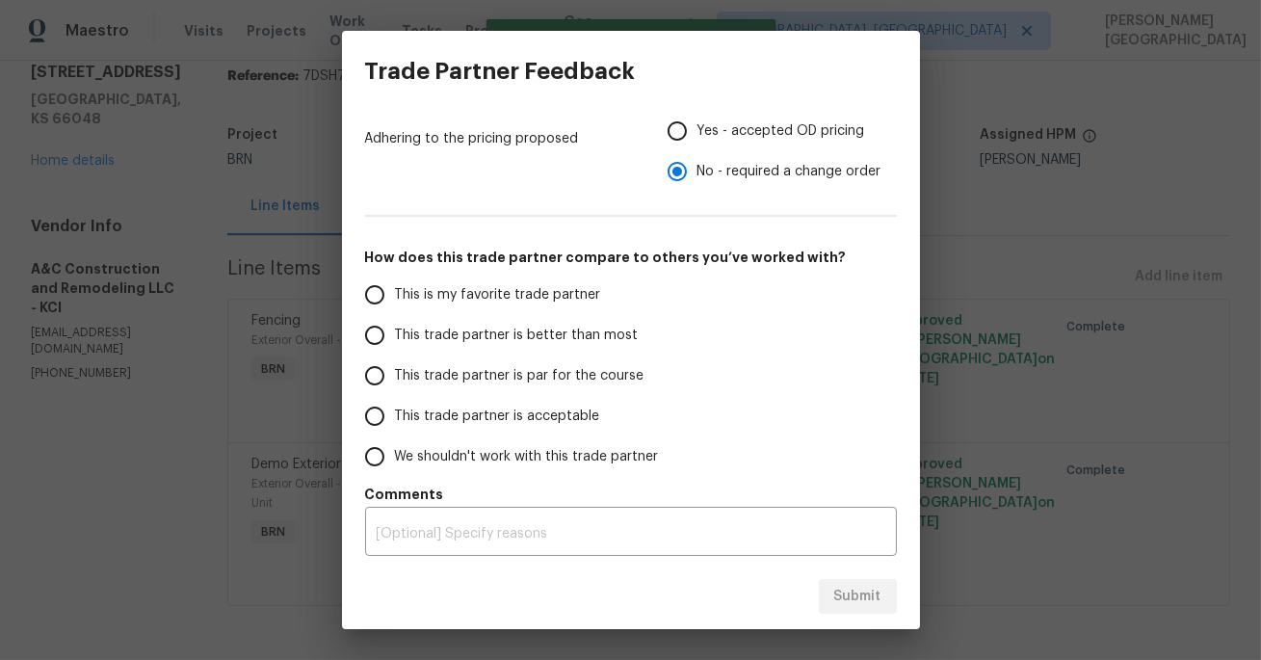
click at [472, 342] on span "This trade partner is better than most" at bounding box center [517, 335] width 244 height 20
click at [395, 342] on input "This trade partner is better than most" at bounding box center [374, 335] width 40 height 40
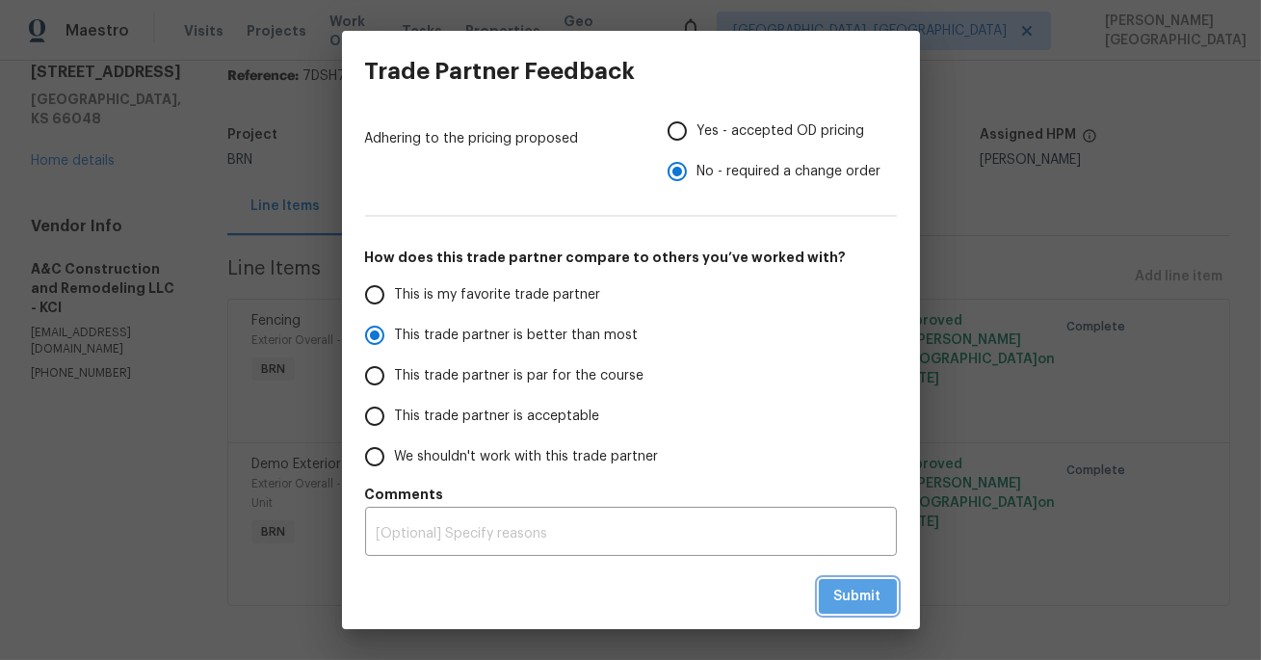
click at [845, 591] on span "Submit" at bounding box center [857, 597] width 47 height 24
radio input "true"
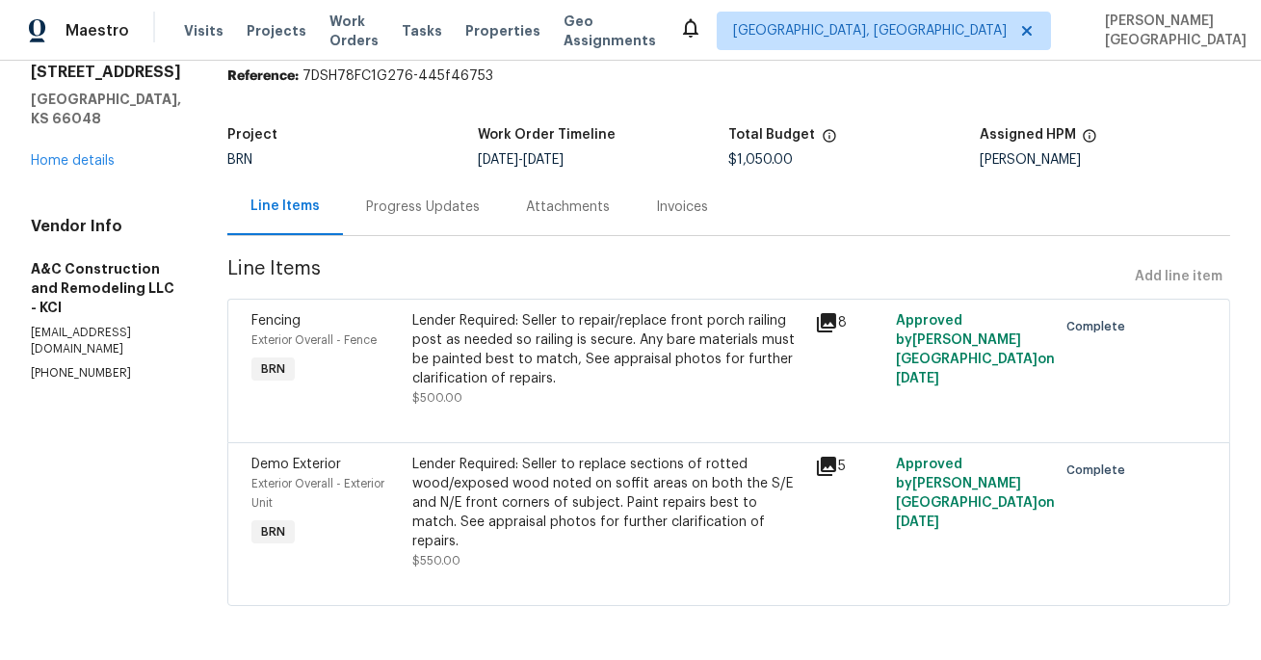
click at [631, 331] on div "Lender Required: Seller to repair/replace front porch railing post as needed so…" at bounding box center [607, 349] width 391 height 77
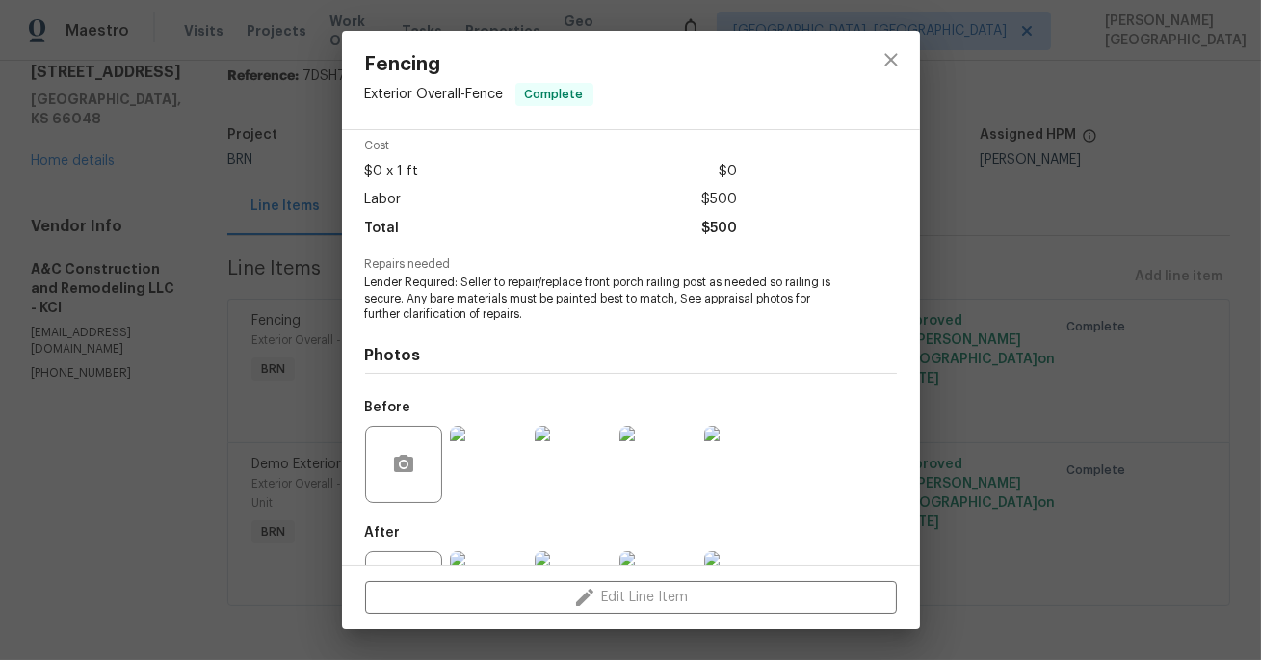
scroll to position [164, 0]
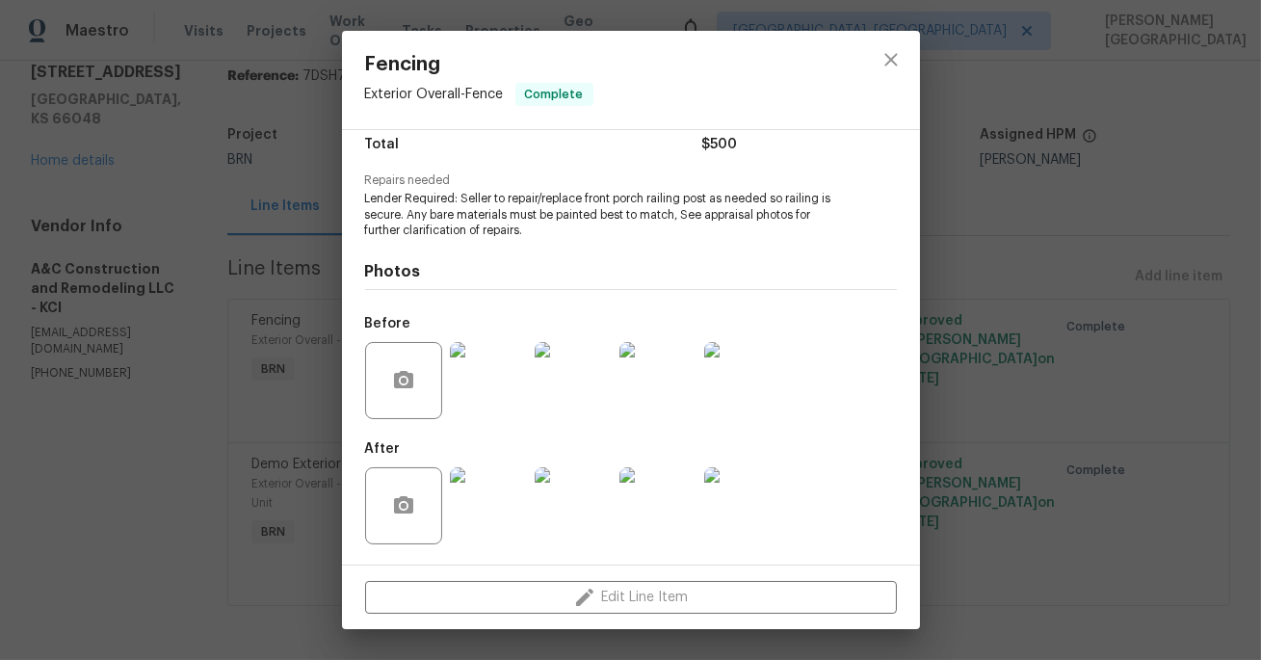
click at [1106, 364] on div "Fencing Exterior Overall - Fence Complete Vendor A&C Construction and Remodelin…" at bounding box center [630, 330] width 1261 height 660
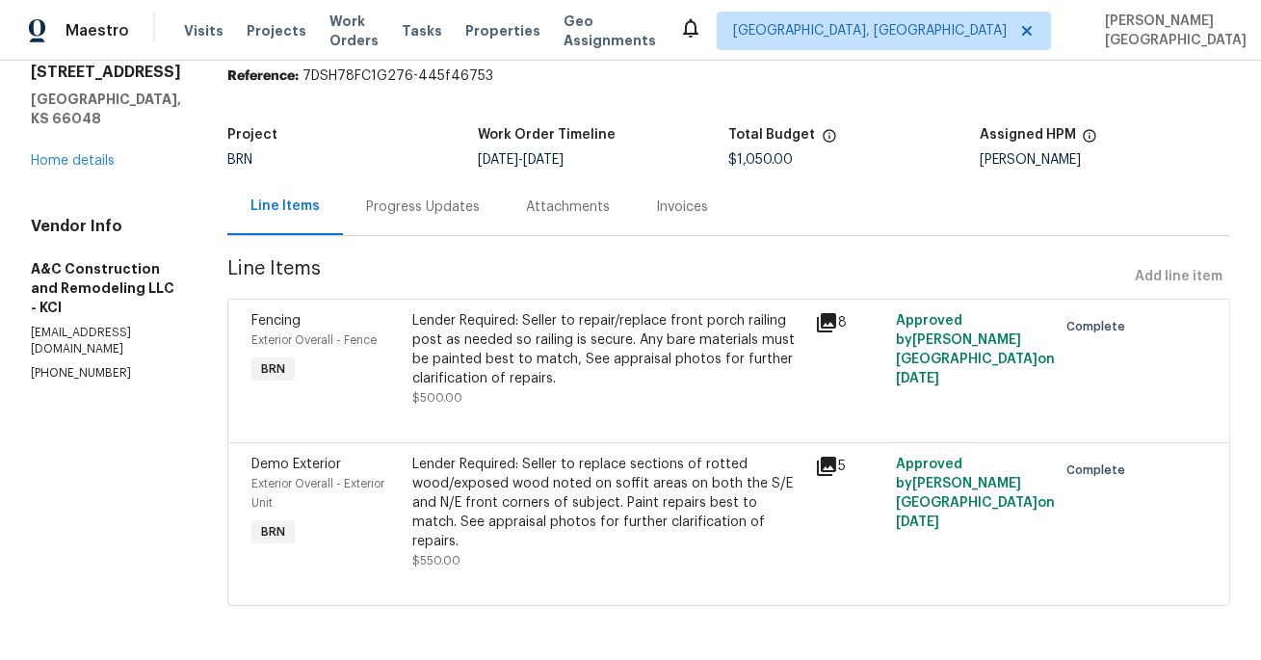
click at [611, 485] on div "Lender Required: Seller to replace sections of rotted wood/exposed wood noted o…" at bounding box center [607, 503] width 391 height 96
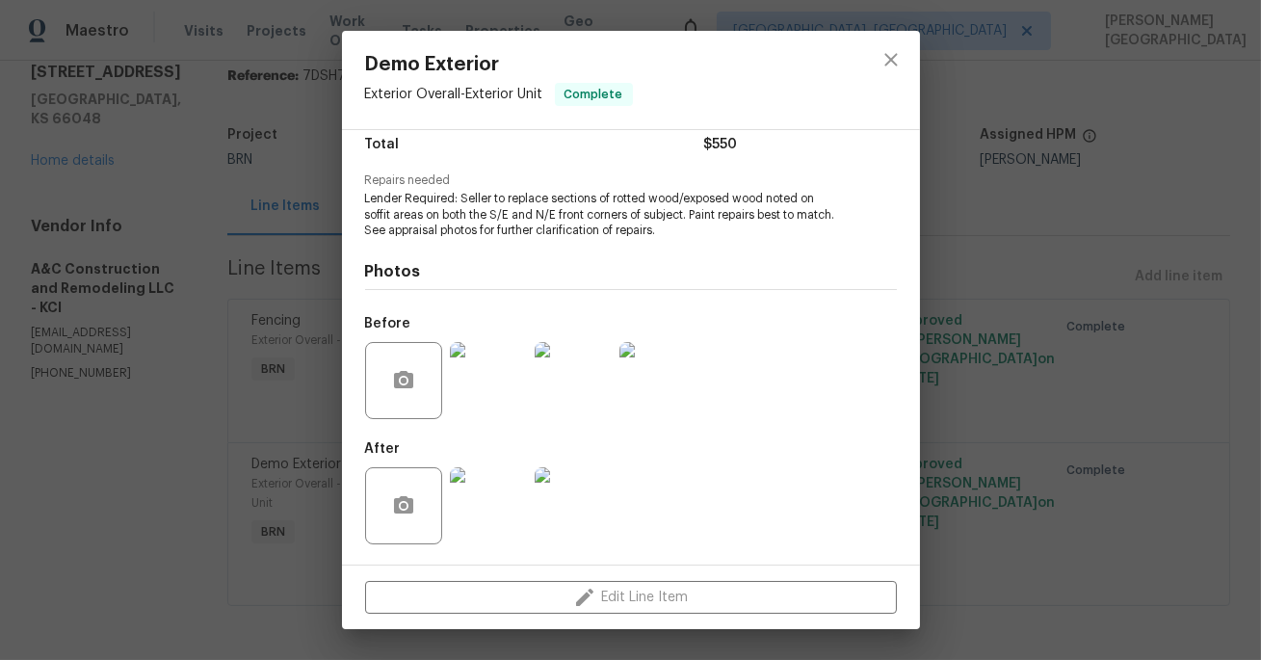
click at [487, 392] on img at bounding box center [488, 380] width 77 height 77
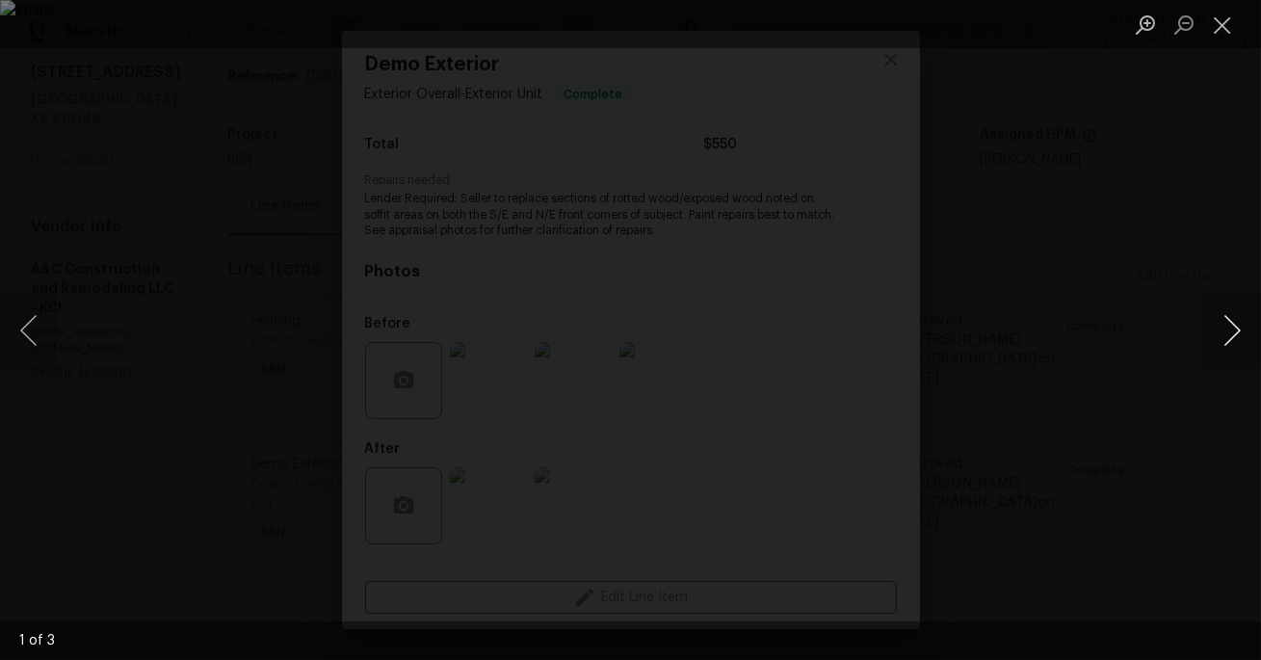
click at [1234, 334] on button "Next image" at bounding box center [1232, 330] width 58 height 77
click at [1158, 217] on div "Lightbox" at bounding box center [630, 330] width 1261 height 660
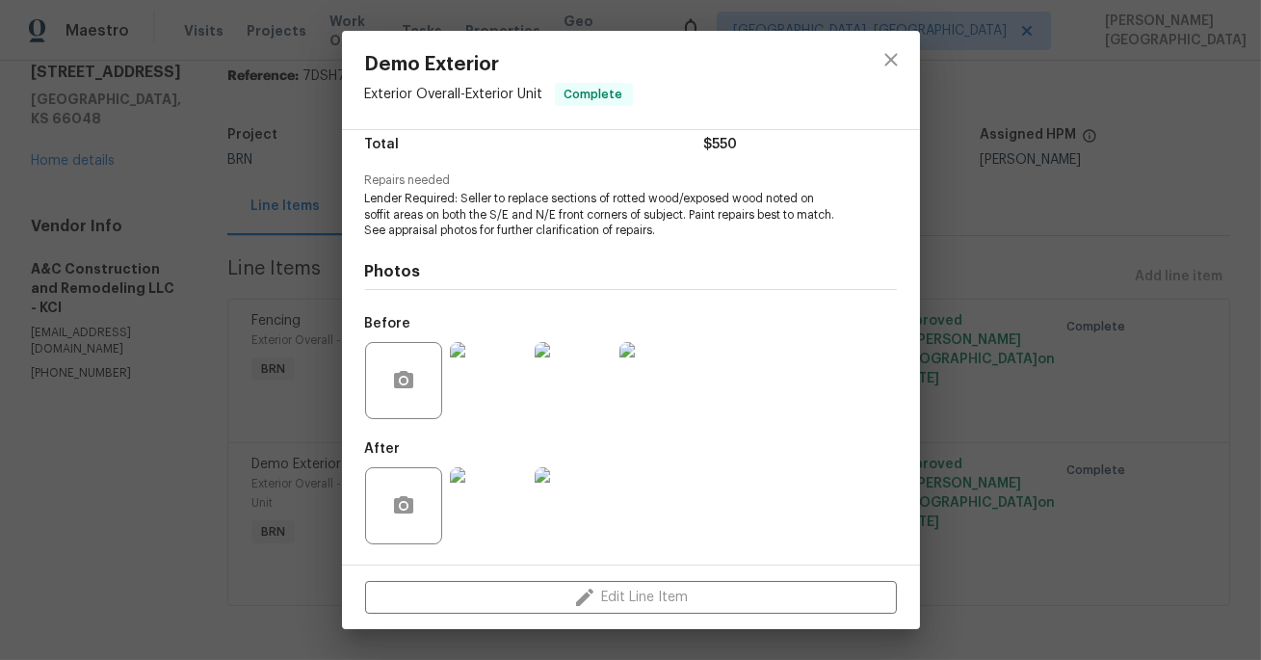
click at [1158, 218] on div "Demo Exterior Exterior Overall - Exterior Unit Complete Vendor A&C Construction…" at bounding box center [630, 330] width 1261 height 660
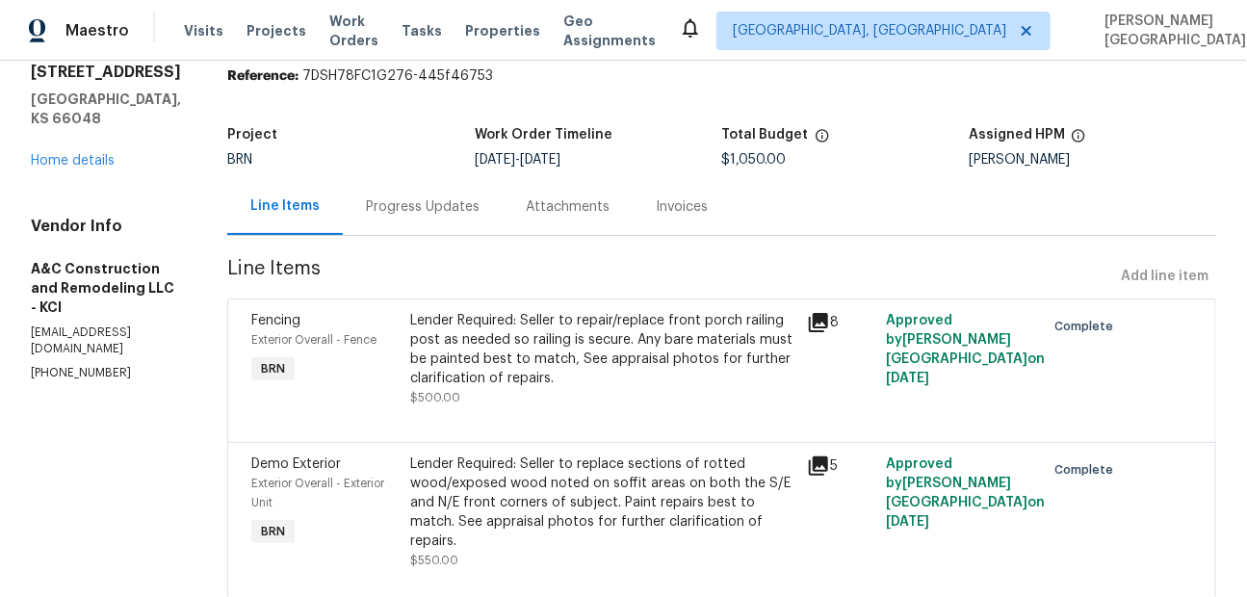
click at [633, 218] on div "Attachments" at bounding box center [568, 206] width 130 height 57
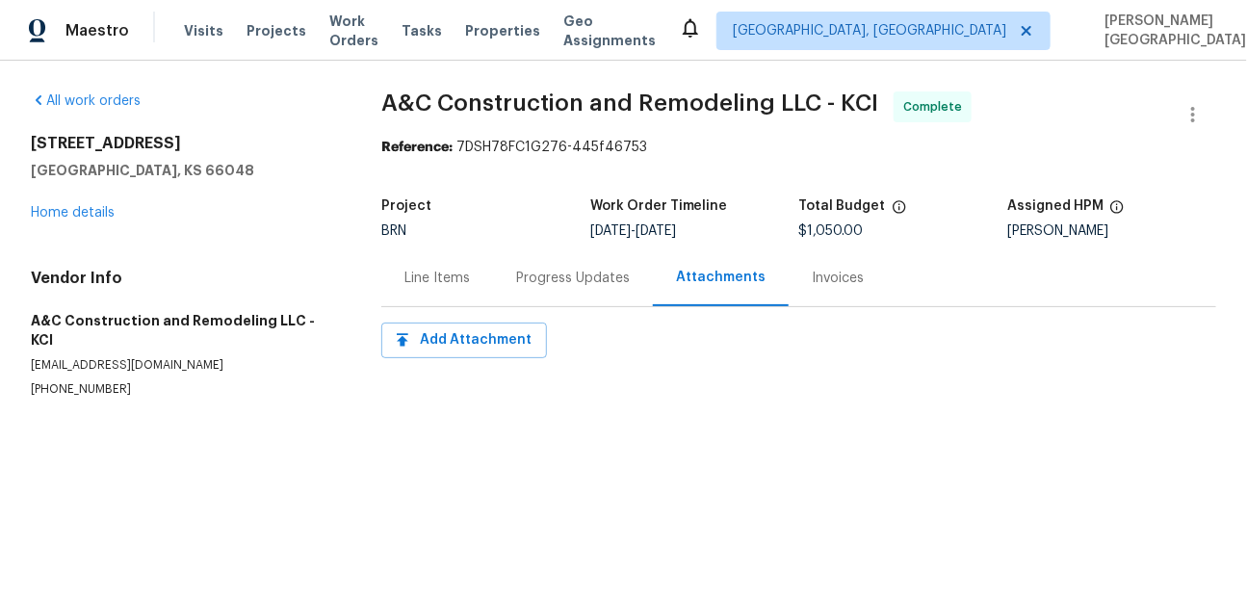
click at [796, 297] on div "Invoices" at bounding box center [838, 277] width 98 height 57
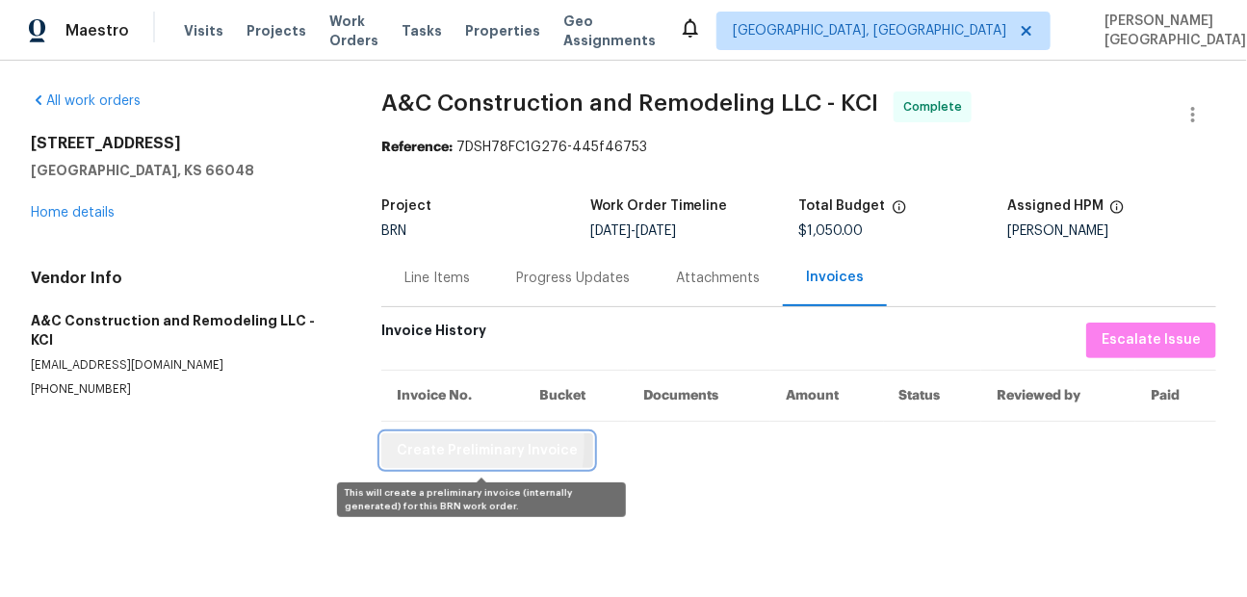
click at [424, 444] on span "Create Preliminary Invoice" at bounding box center [487, 451] width 181 height 24
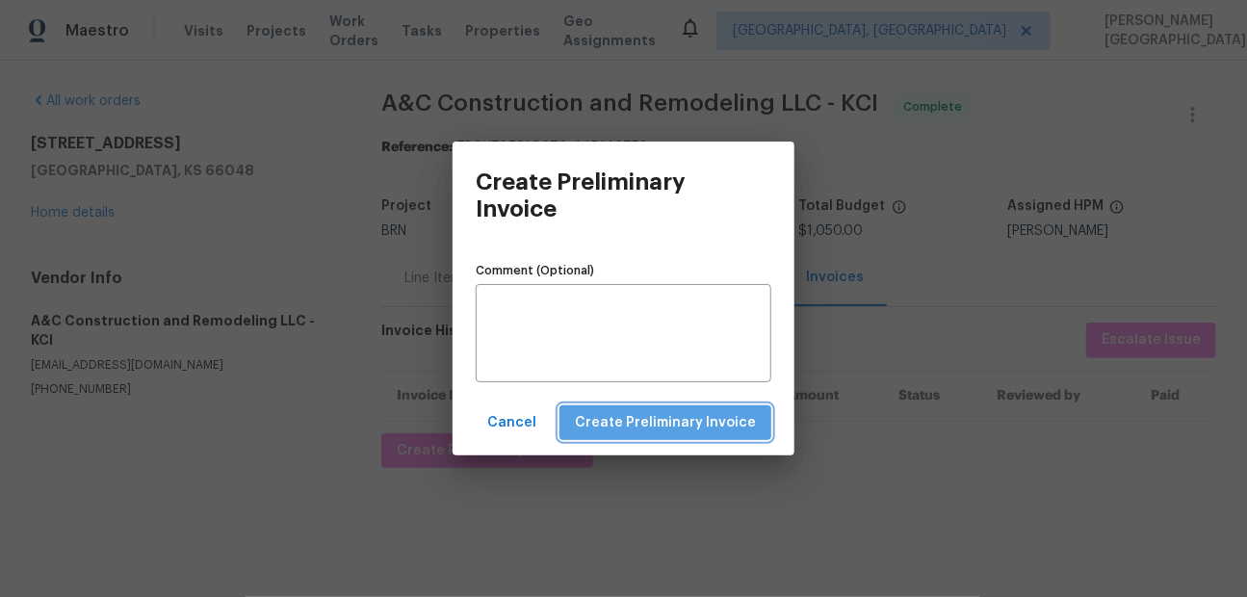
click at [686, 417] on span "Create Preliminary Invoice" at bounding box center [665, 423] width 181 height 24
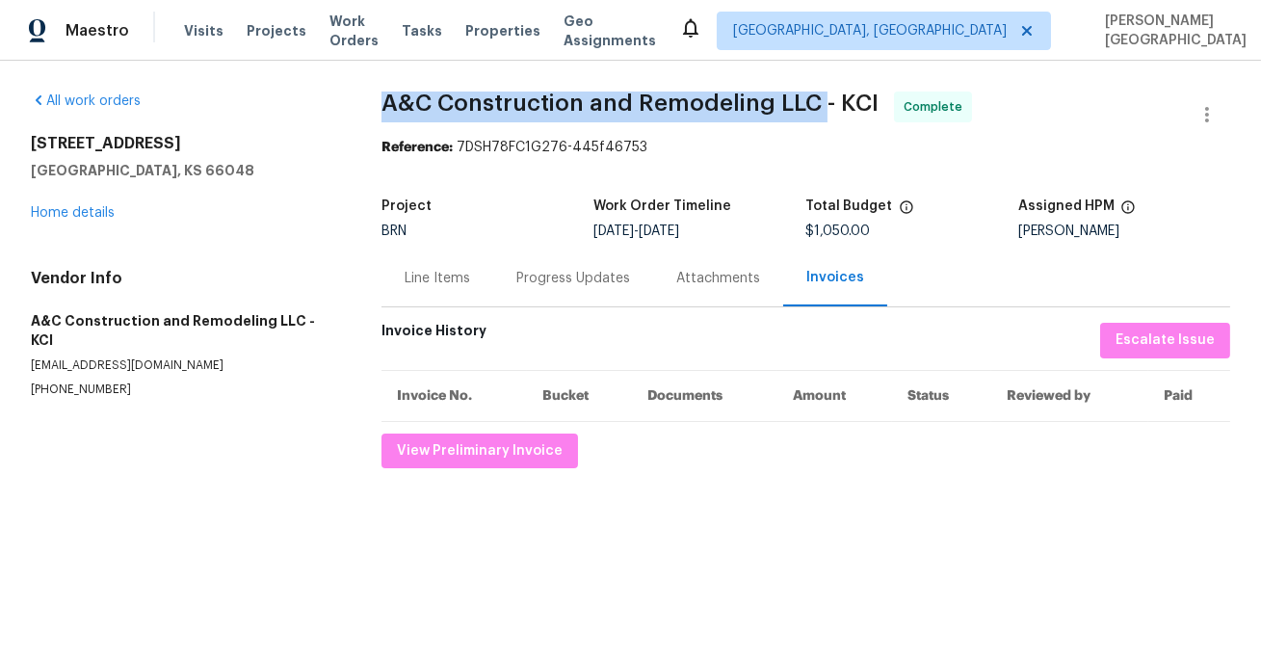
drag, startPoint x: 380, startPoint y: 98, endPoint x: 811, endPoint y: 98, distance: 430.5
click at [811, 98] on div "All work orders 1724 Grand Ave Leavenworth, KS 66048 Home details Vendor Info A…" at bounding box center [630, 280] width 1261 height 438
copy span "A&C Construction and Remodeling LLC"
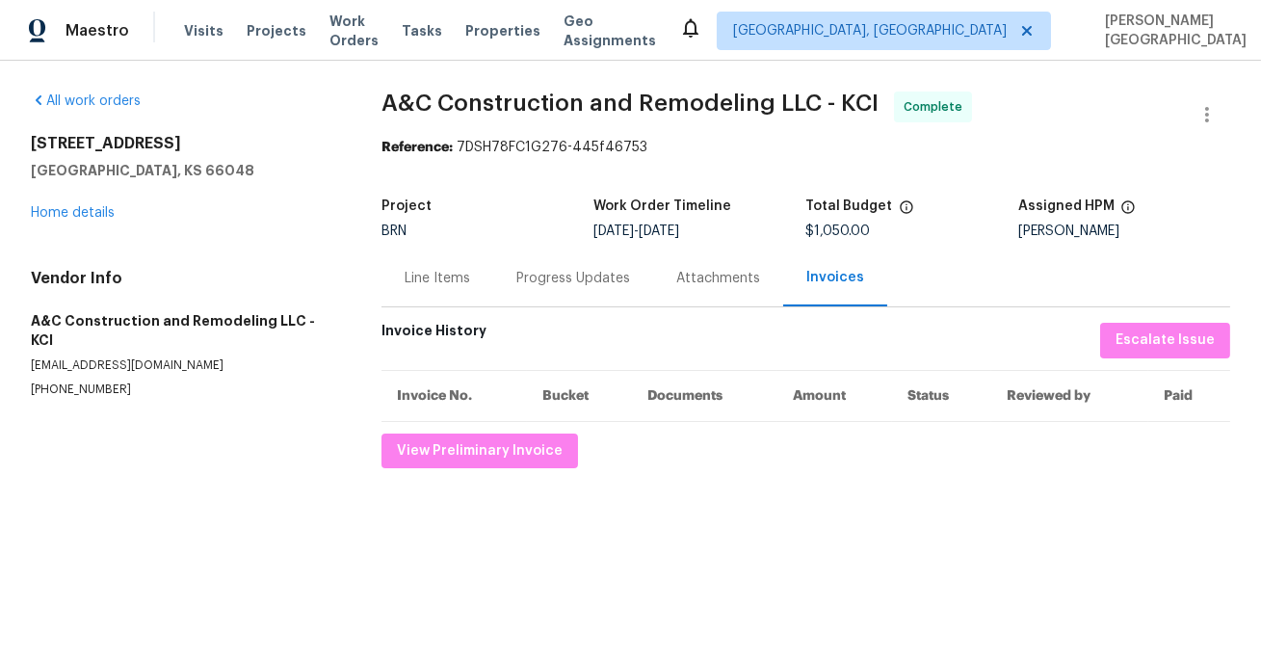
click at [455, 287] on div "Line Items" at bounding box center [436, 278] width 65 height 19
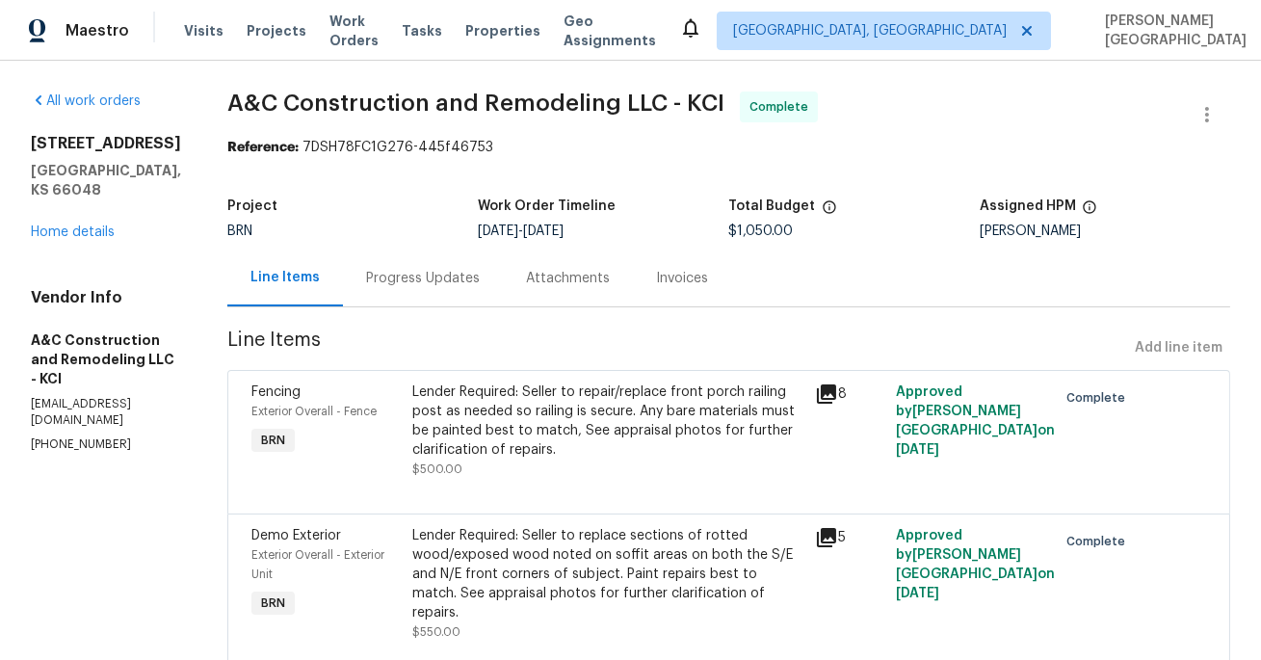
scroll to position [71, 0]
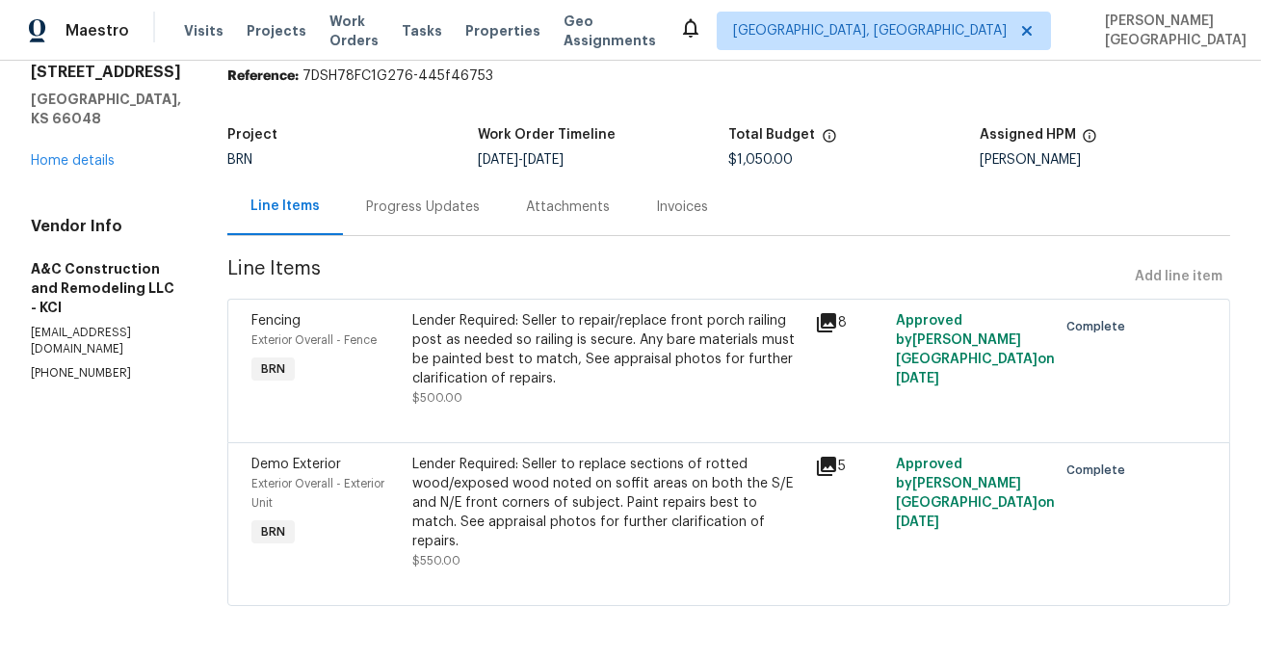
click at [523, 373] on div "Lender Required: Seller to repair/replace front porch railing post as needed so…" at bounding box center [607, 349] width 391 height 77
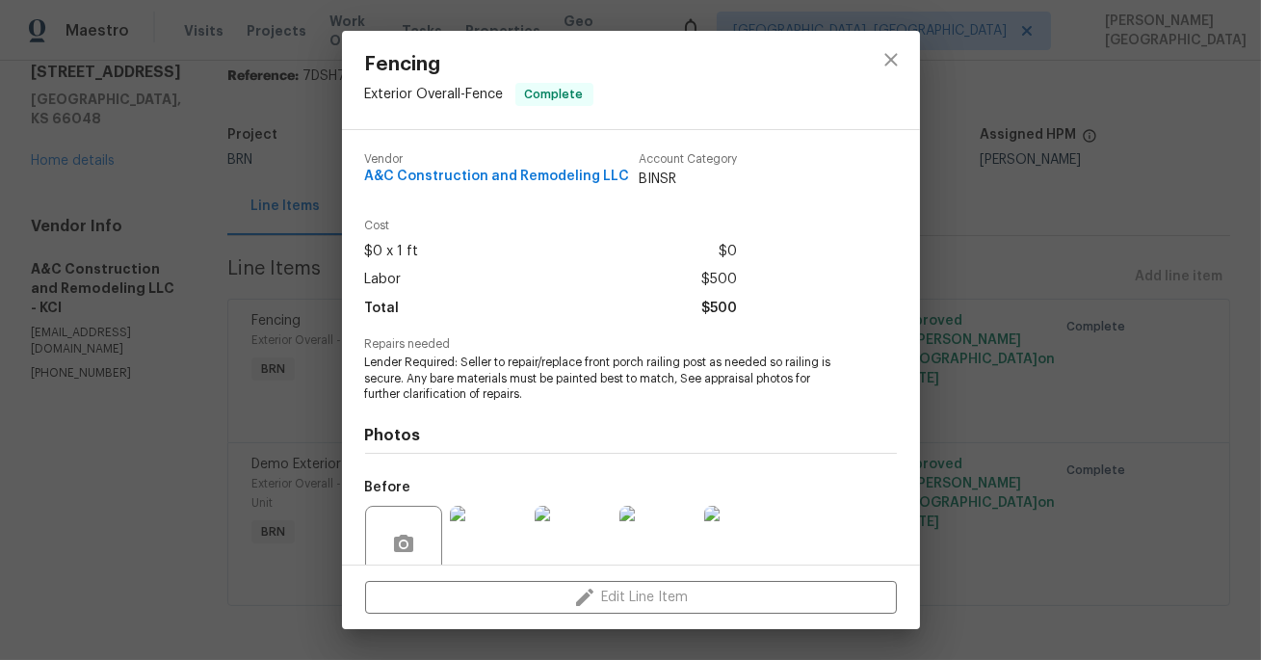
click at [535, 376] on span "Lender Required: Seller to repair/replace front porch railing post as needed so…" at bounding box center [604, 378] width 479 height 48
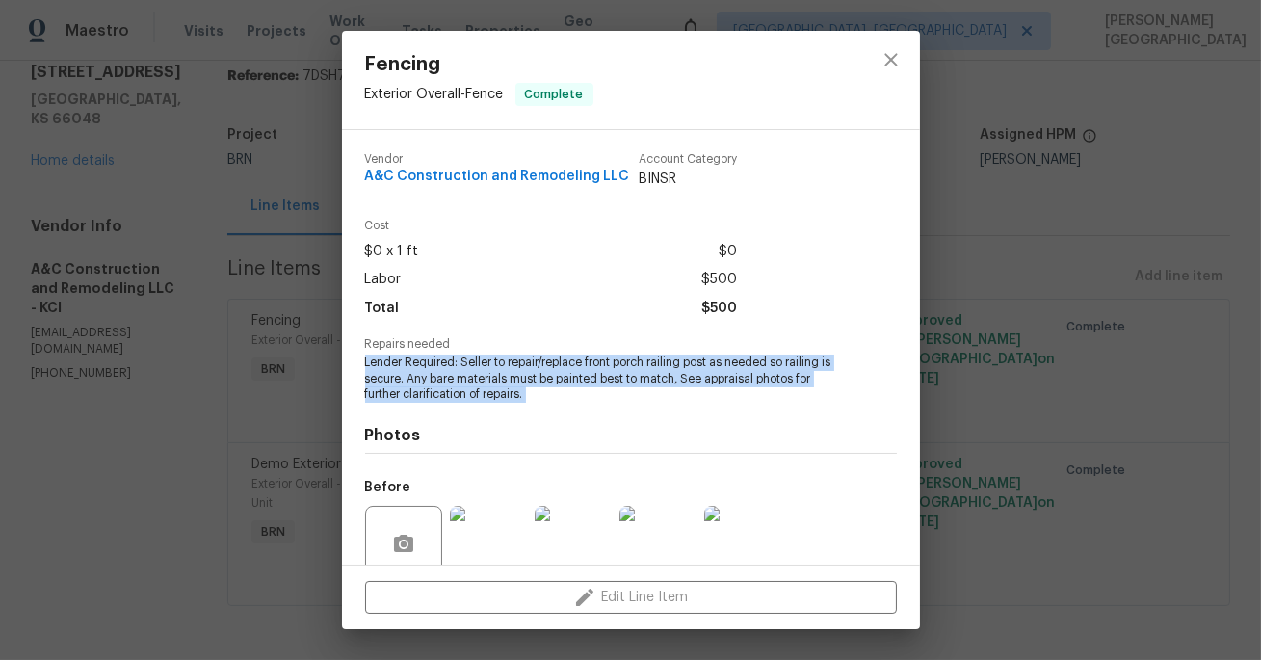
click at [535, 376] on span "Lender Required: Seller to repair/replace front porch railing post as needed so…" at bounding box center [604, 378] width 479 height 48
copy span "Lender Required: Seller to repair/replace front porch railing post as needed so…"
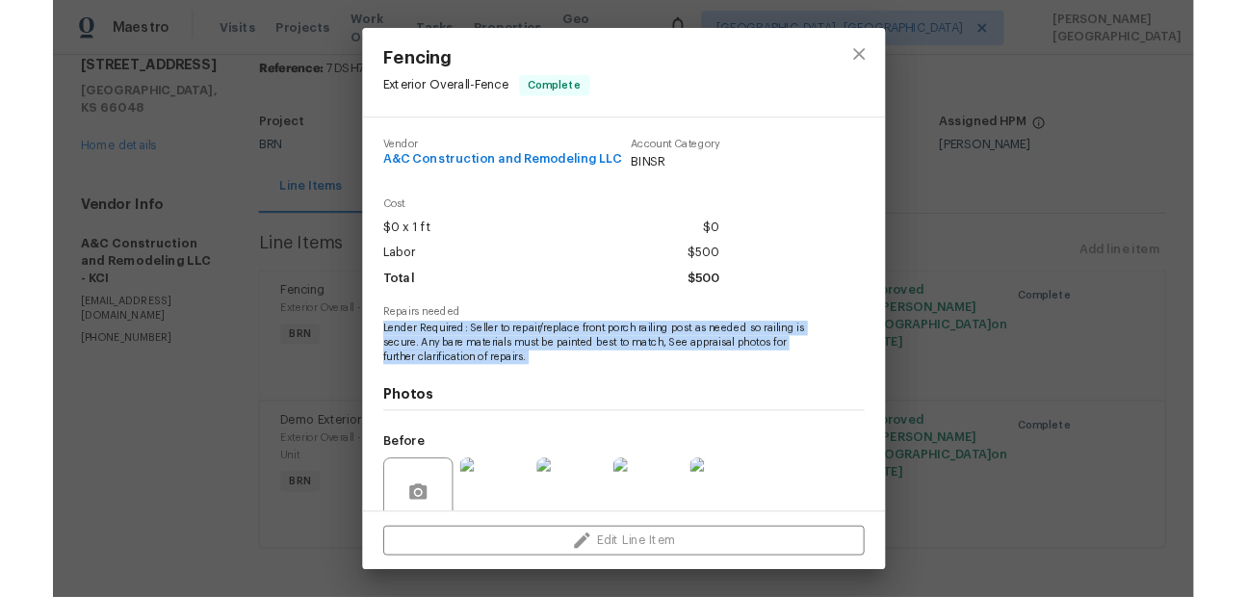
scroll to position [104, 0]
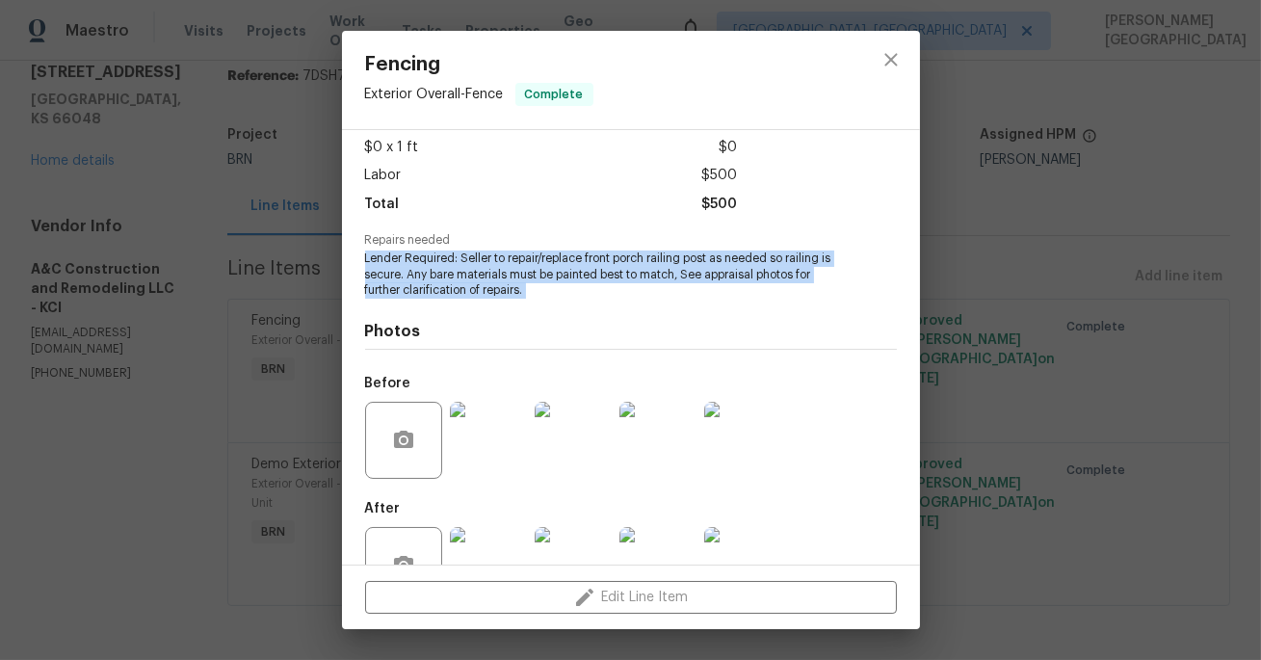
click at [560, 411] on img at bounding box center [572, 440] width 77 height 77
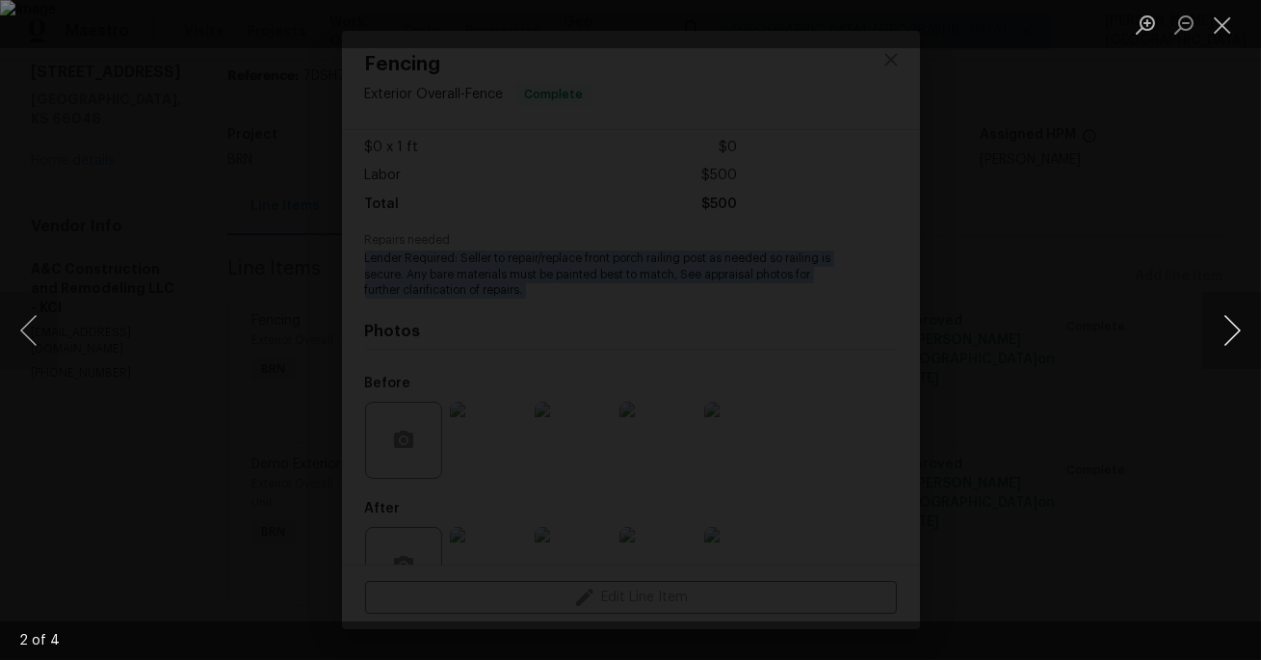
click at [1232, 329] on button "Next image" at bounding box center [1232, 330] width 58 height 77
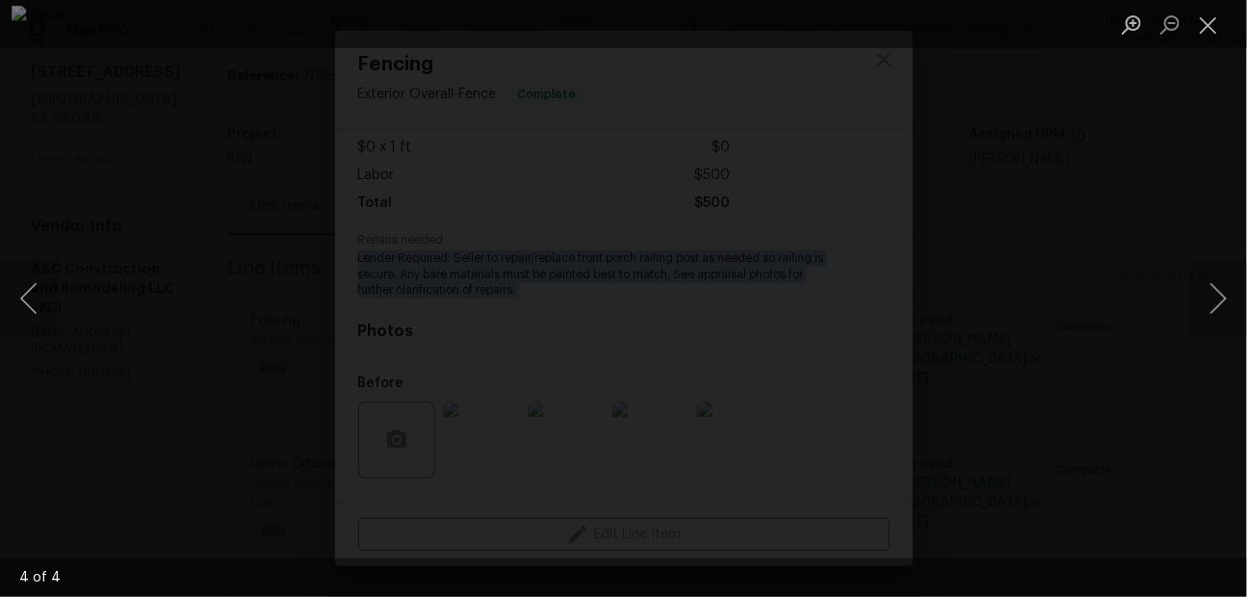
click at [1053, 267] on div "Lightbox" at bounding box center [623, 298] width 1247 height 597
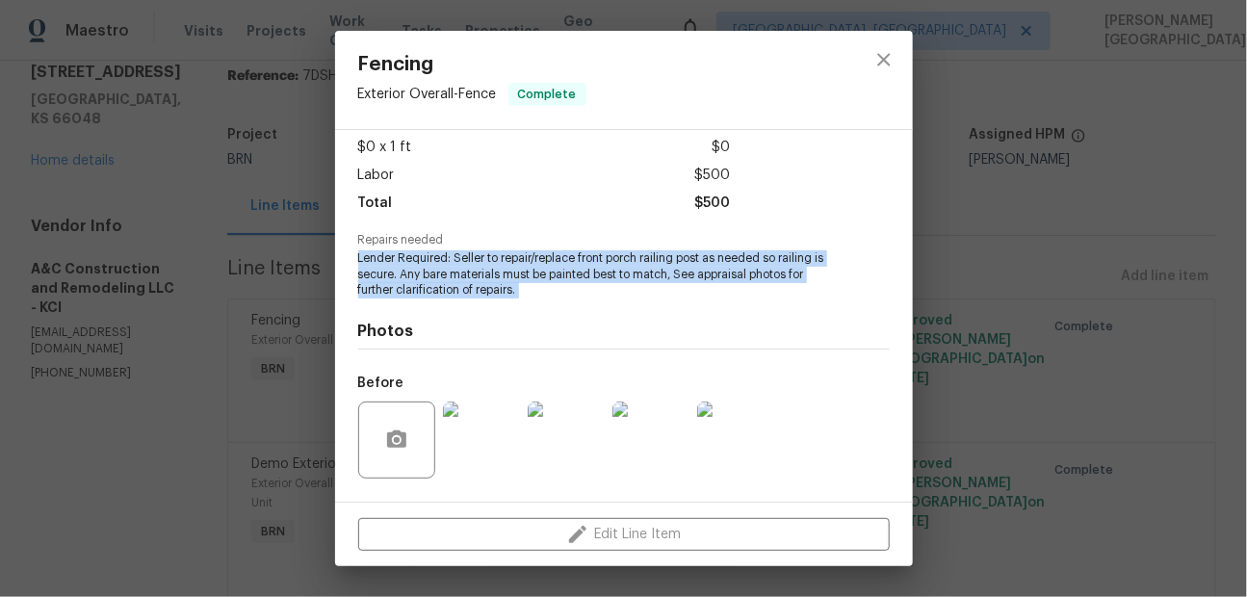
scroll to position [226, 0]
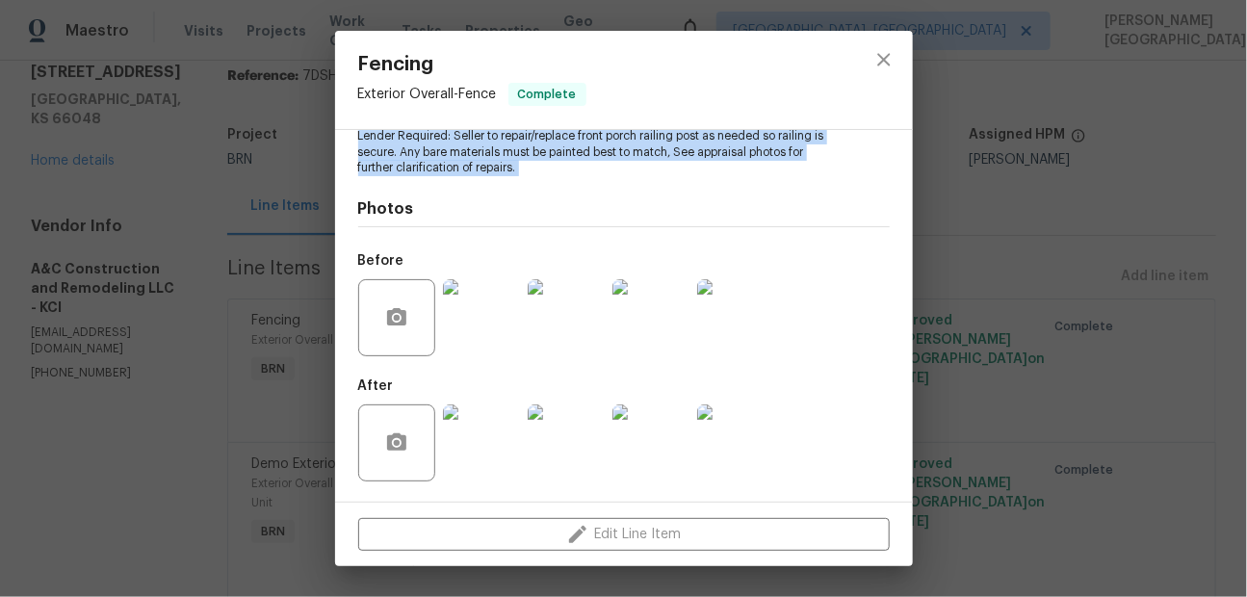
click at [544, 457] on img at bounding box center [566, 442] width 77 height 77
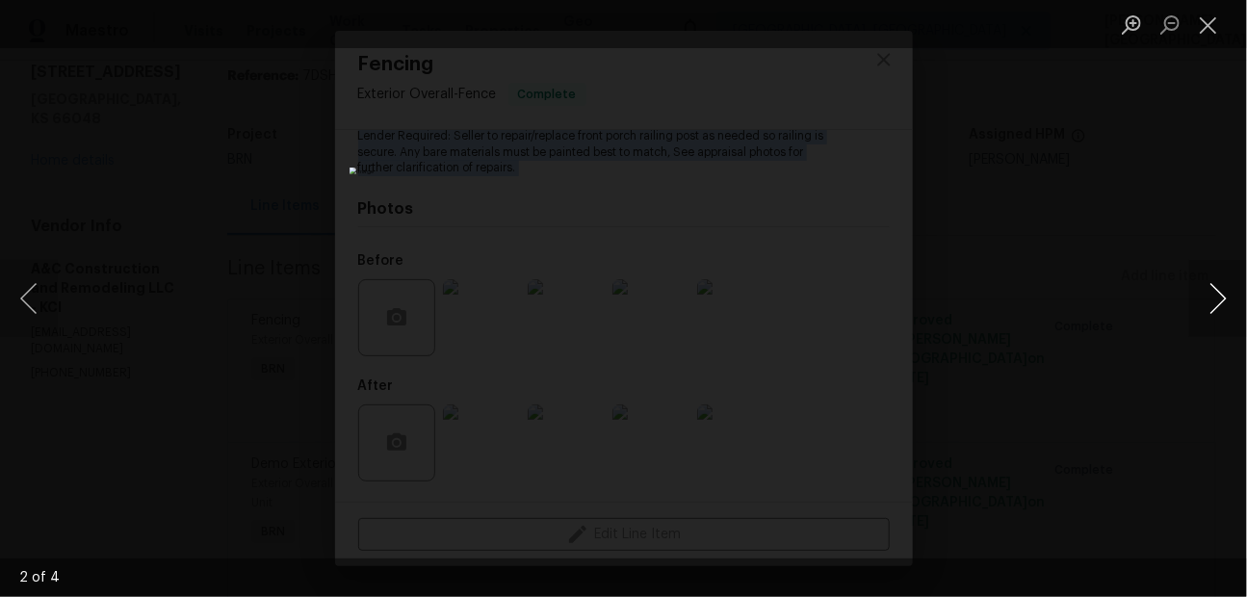
click at [1229, 311] on button "Next image" at bounding box center [1218, 298] width 58 height 77
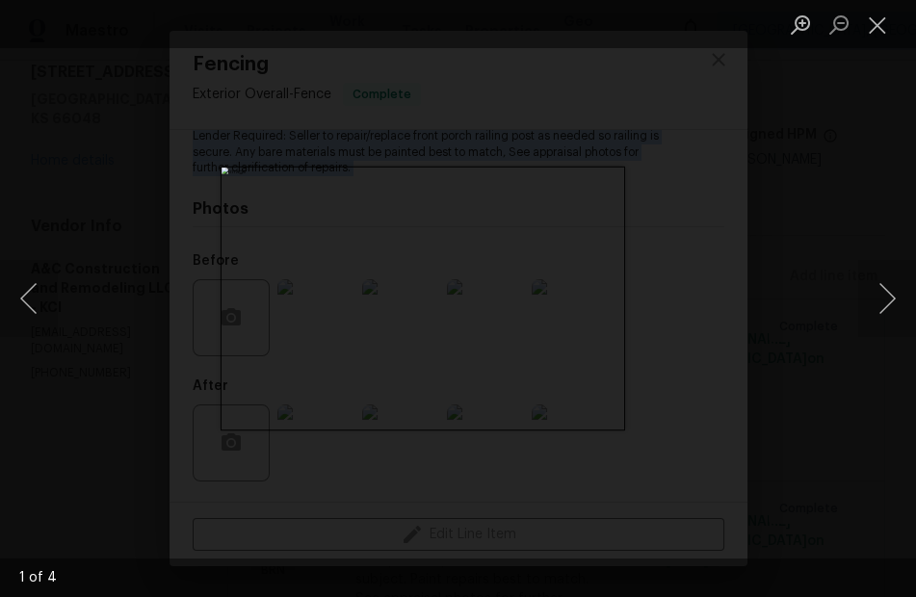
click at [813, 231] on div "Lightbox" at bounding box center [458, 298] width 916 height 597
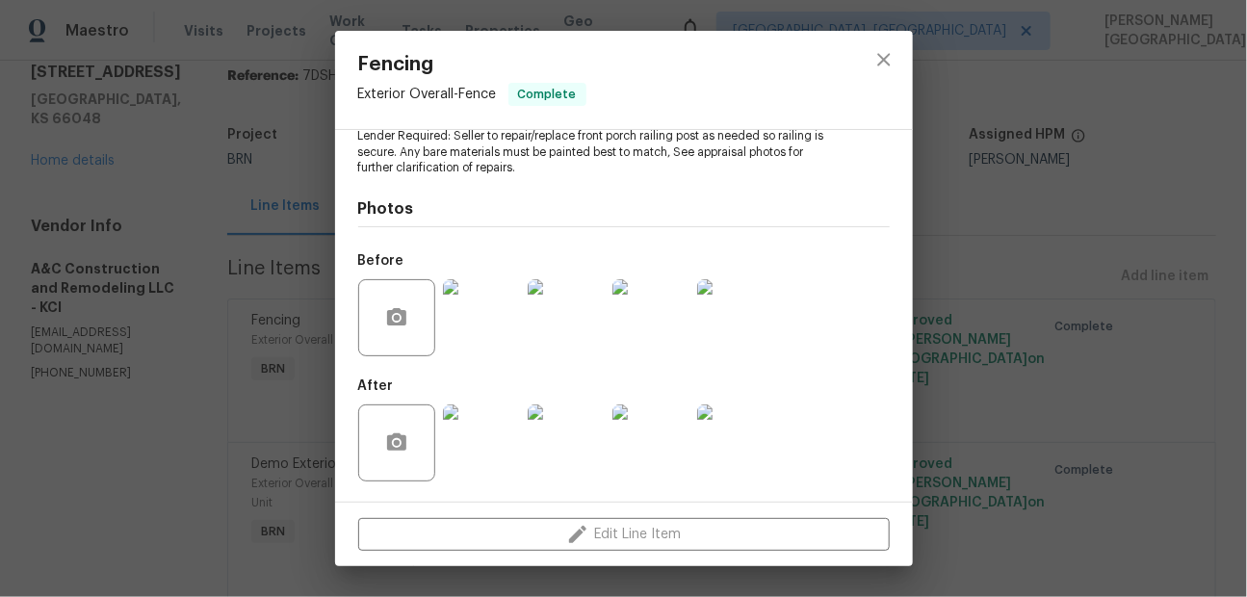
click at [207, 270] on div "Fencing Exterior Overall - Fence Complete Vendor A&C Construction and Remodelin…" at bounding box center [623, 298] width 1247 height 597
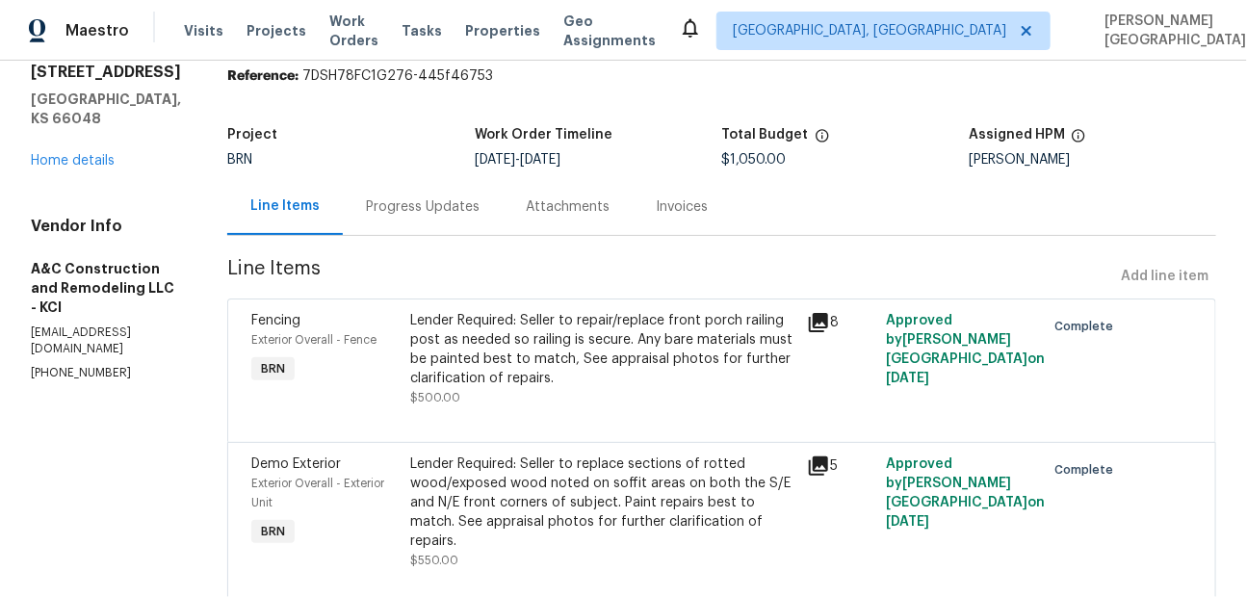
scroll to position [134, 0]
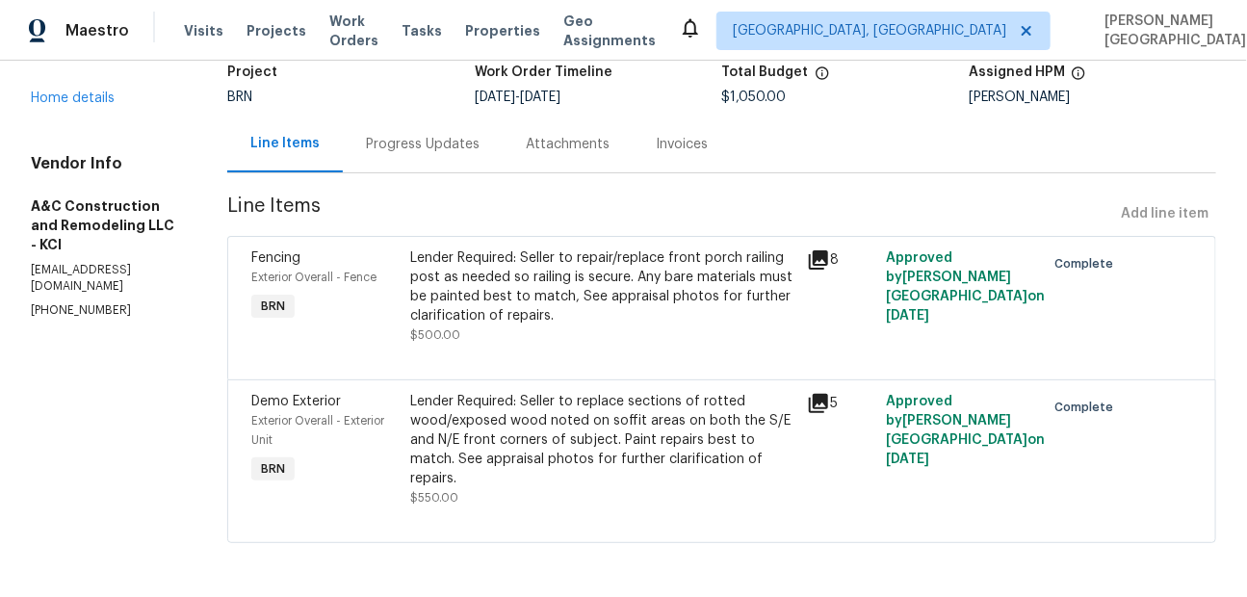
click at [506, 431] on div "Lender Required: Seller to replace sections of rotted wood/exposed wood noted o…" at bounding box center [602, 440] width 385 height 96
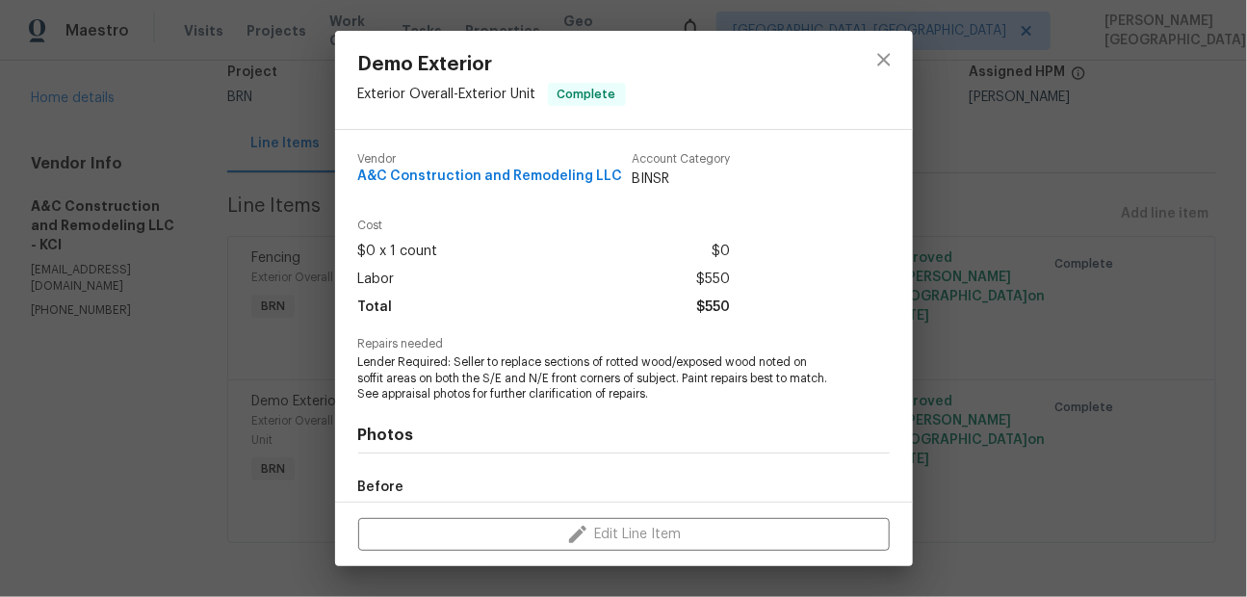
click at [499, 382] on span "Lender Required: Seller to replace sections of rotted wood/exposed wood noted o…" at bounding box center [597, 378] width 479 height 48
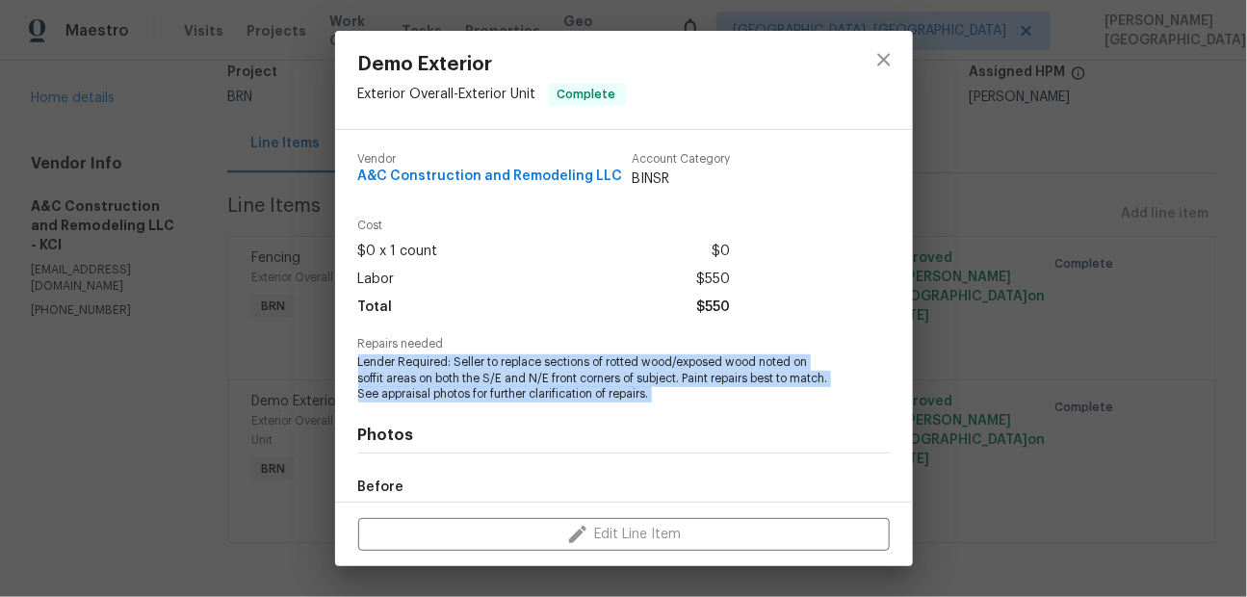
click at [499, 382] on span "Lender Required: Seller to replace sections of rotted wood/exposed wood noted o…" at bounding box center [597, 378] width 479 height 48
copy span "Lender Required: Seller to replace sections of rotted wood/exposed wood noted o…"
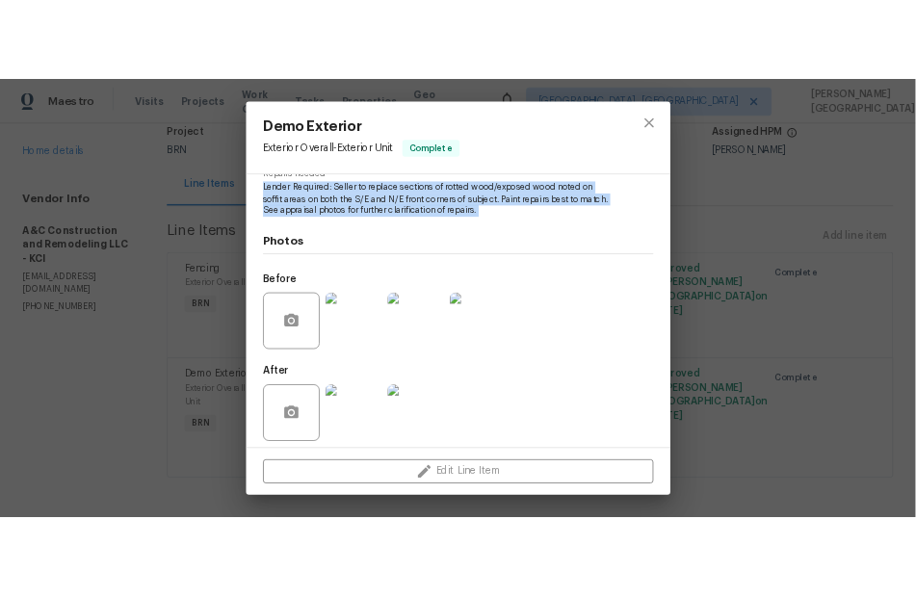
scroll to position [226, 0]
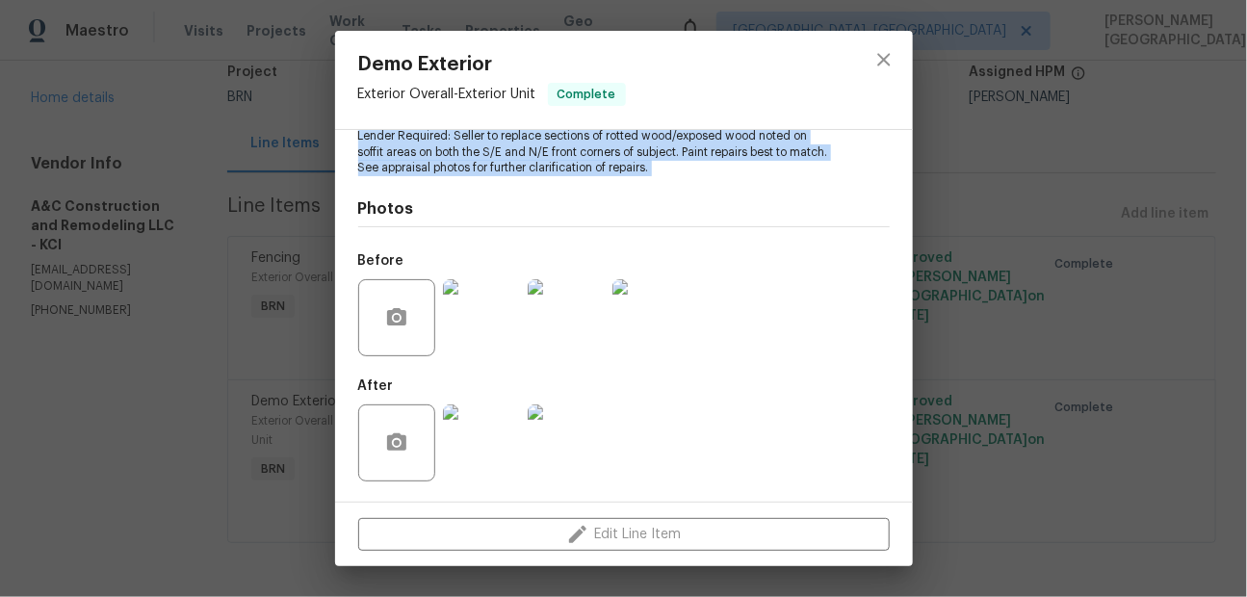
click at [543, 297] on img at bounding box center [566, 317] width 77 height 77
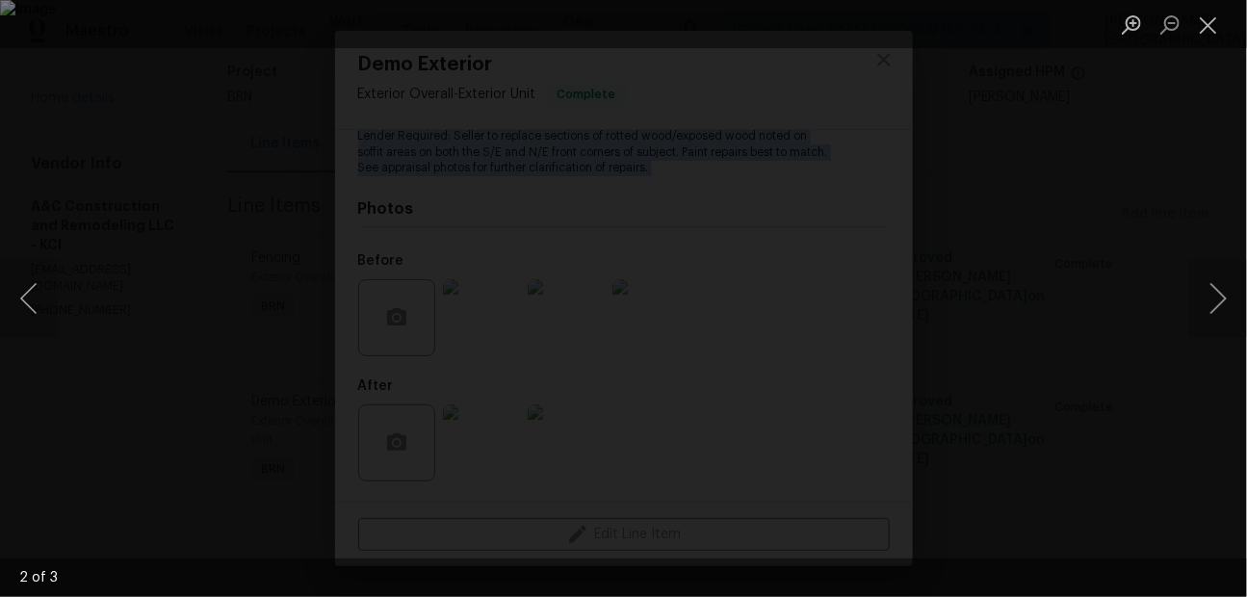
click at [1037, 67] on div "Lightbox" at bounding box center [623, 298] width 1247 height 597
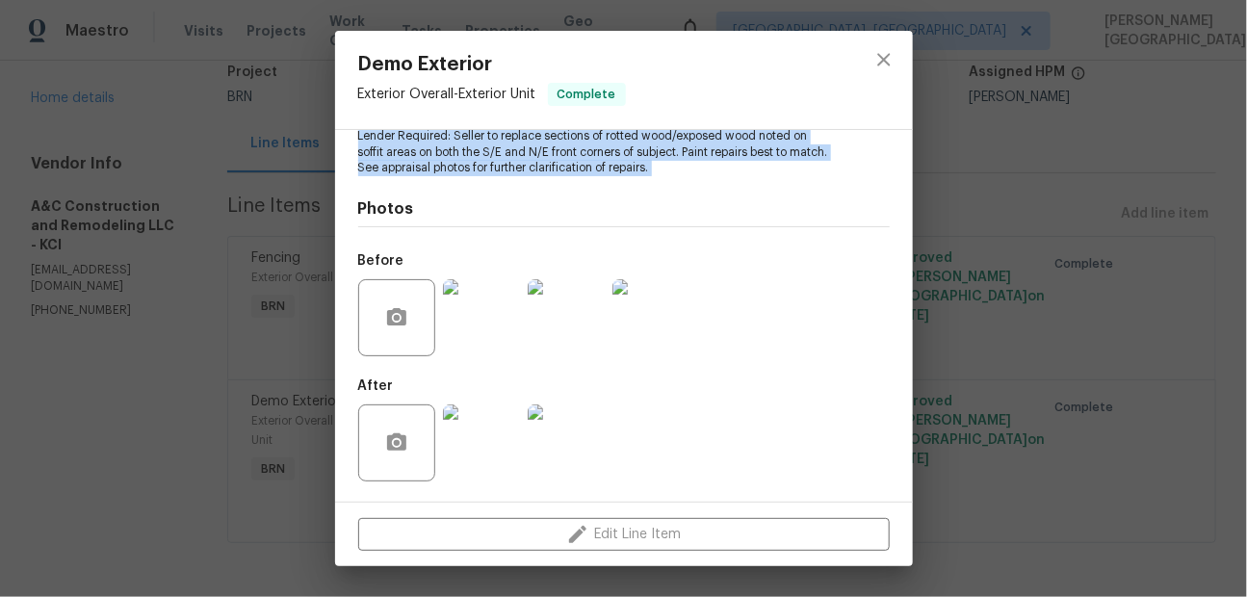
click at [458, 447] on img at bounding box center [481, 442] width 77 height 77
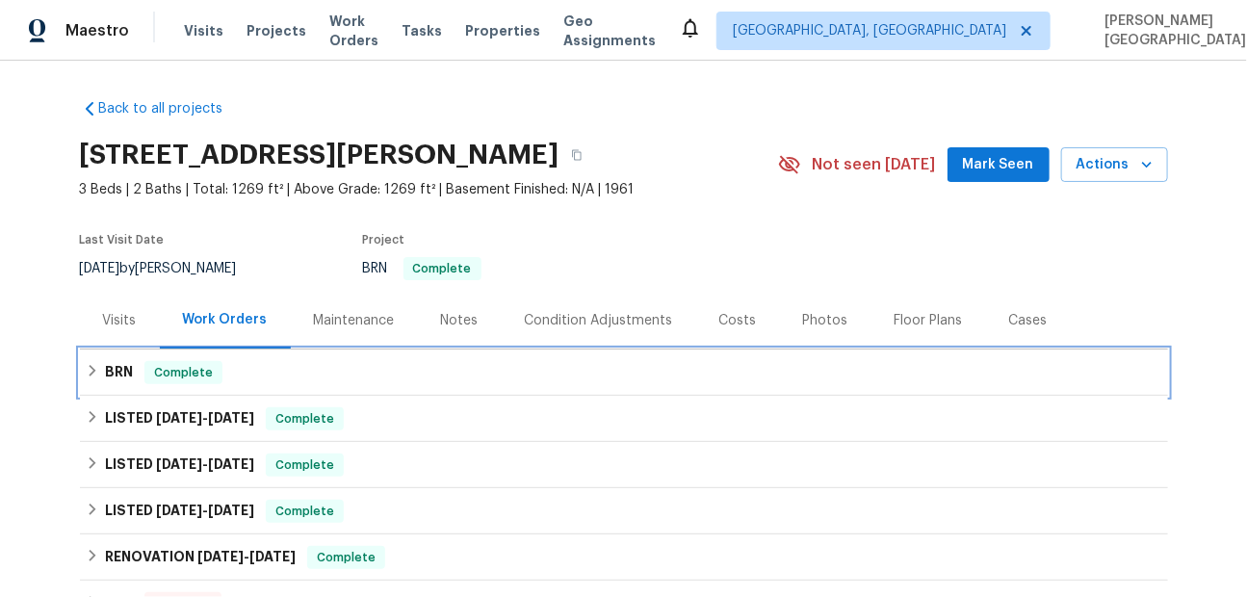
click at [156, 387] on div "BRN Complete" at bounding box center [624, 373] width 1088 height 46
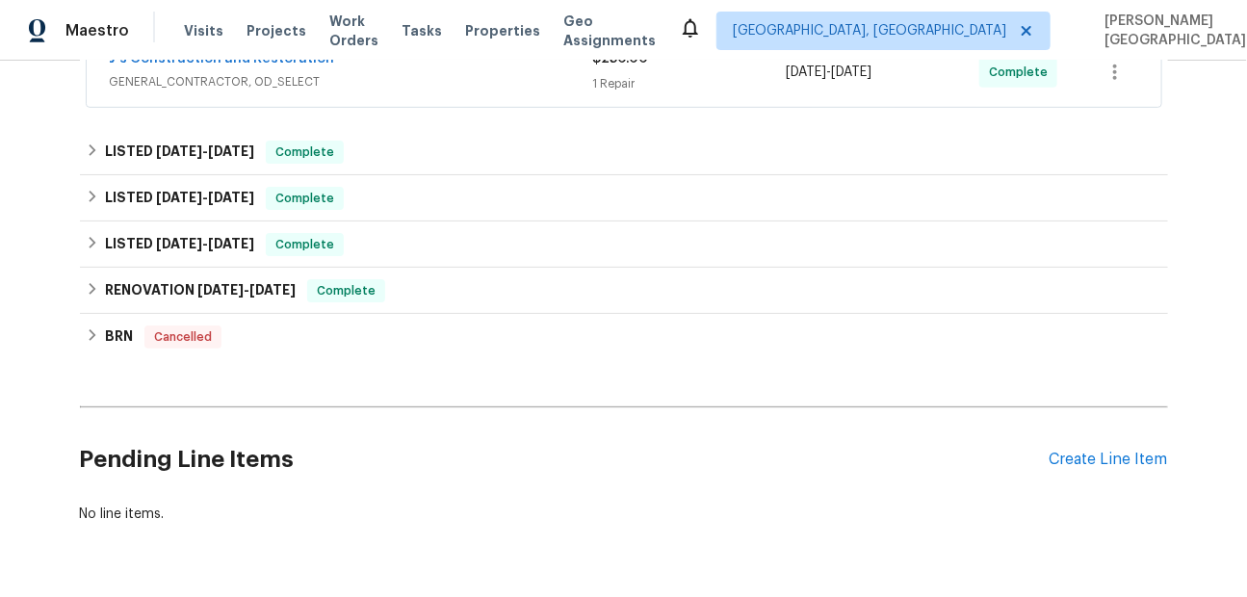
scroll to position [361, 0]
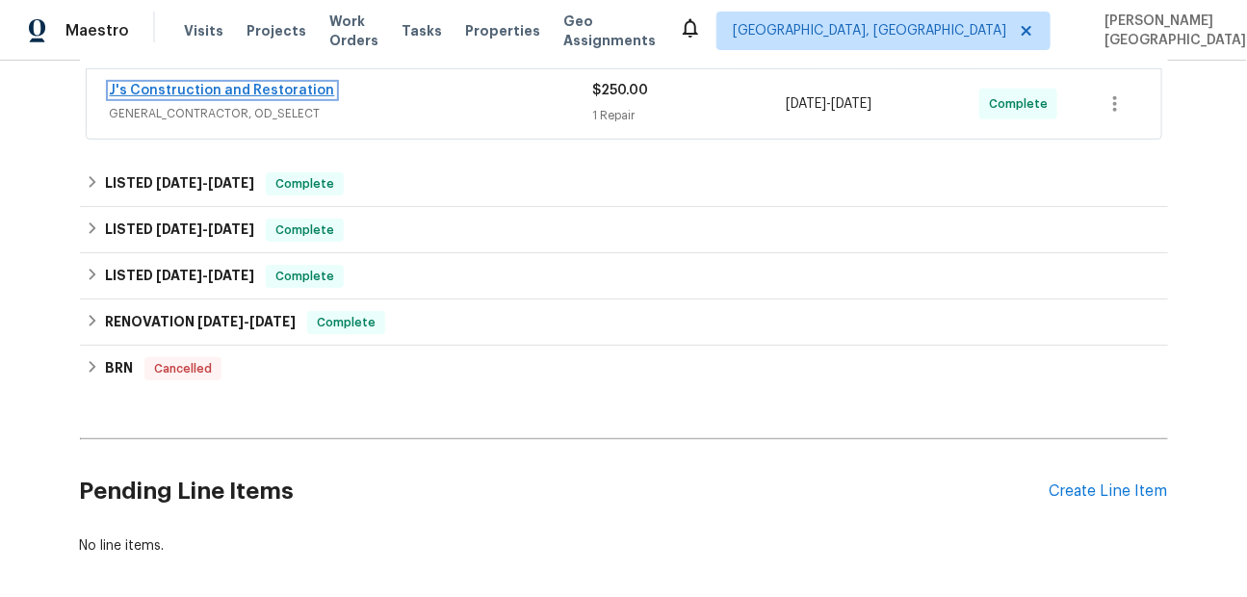
click at [248, 91] on link "J's Construction and Restoration" at bounding box center [222, 90] width 225 height 13
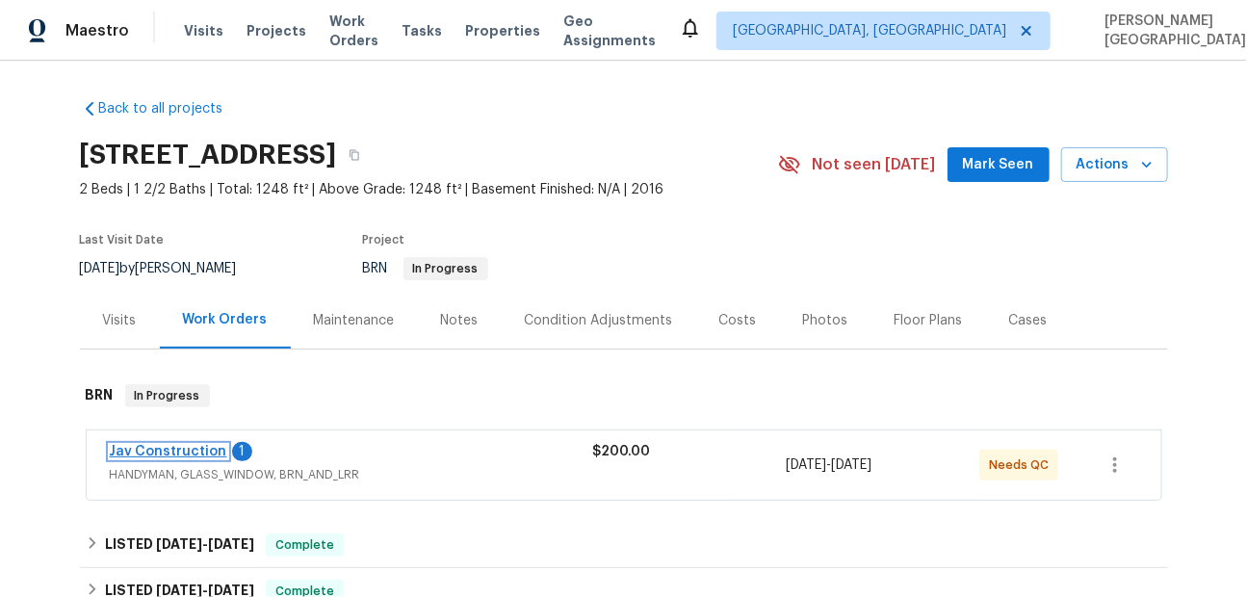
click at [199, 450] on link "Jav Construction" at bounding box center [168, 451] width 117 height 13
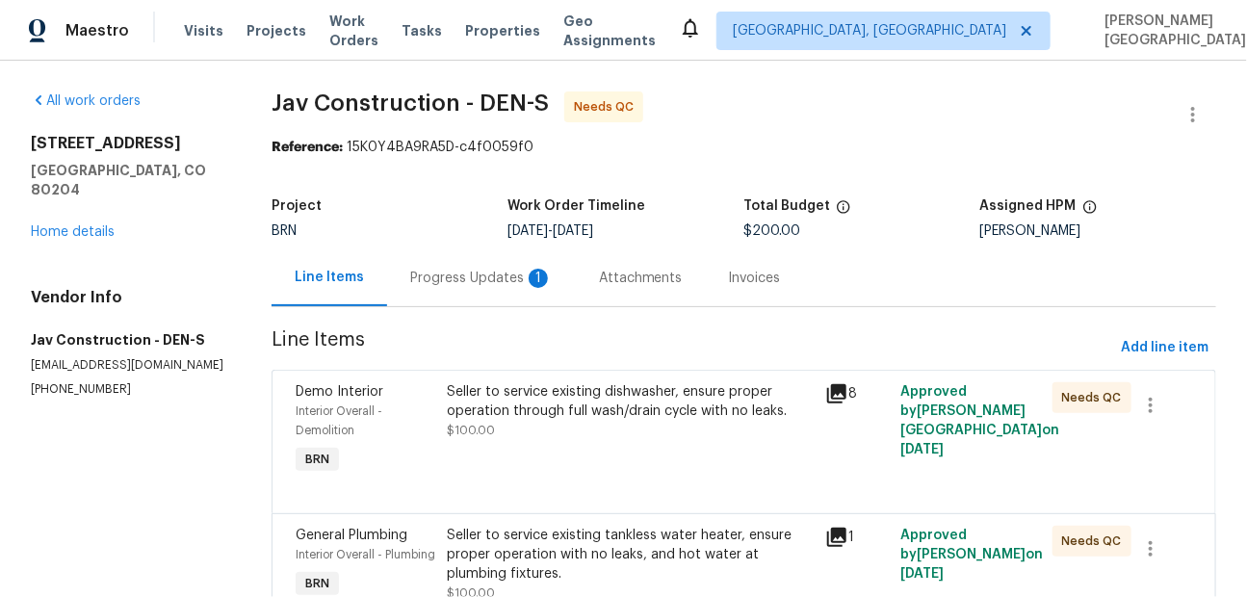
click at [481, 293] on div "Progress Updates 1" at bounding box center [481, 277] width 189 height 57
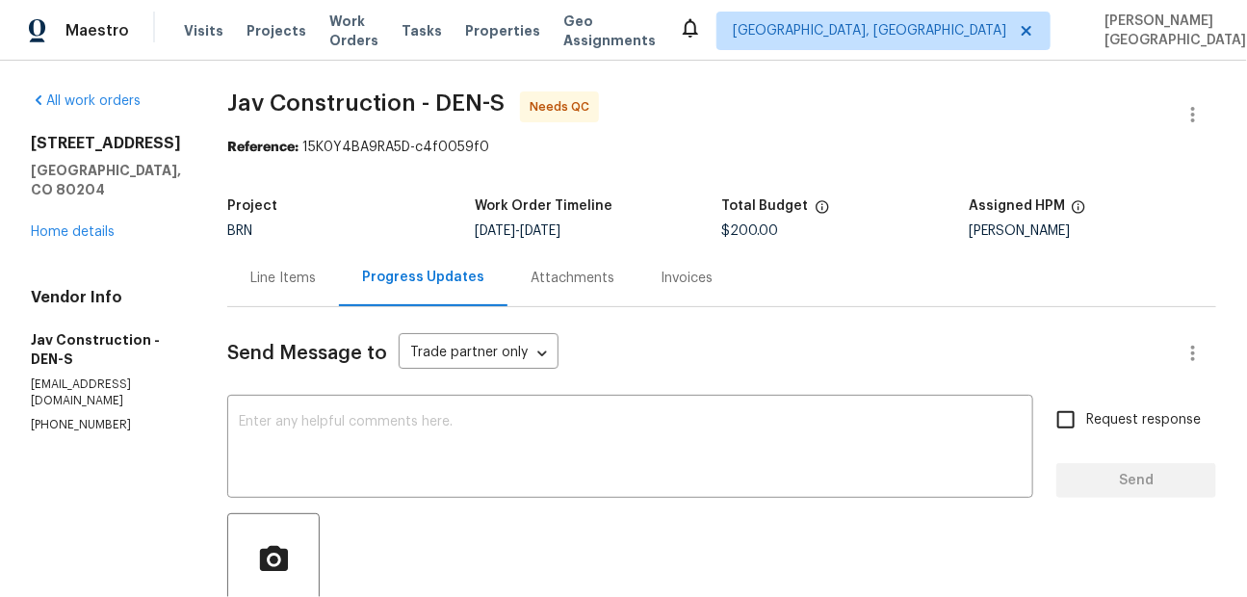
click at [273, 268] on div "Line Items" at bounding box center [283, 277] width 112 height 57
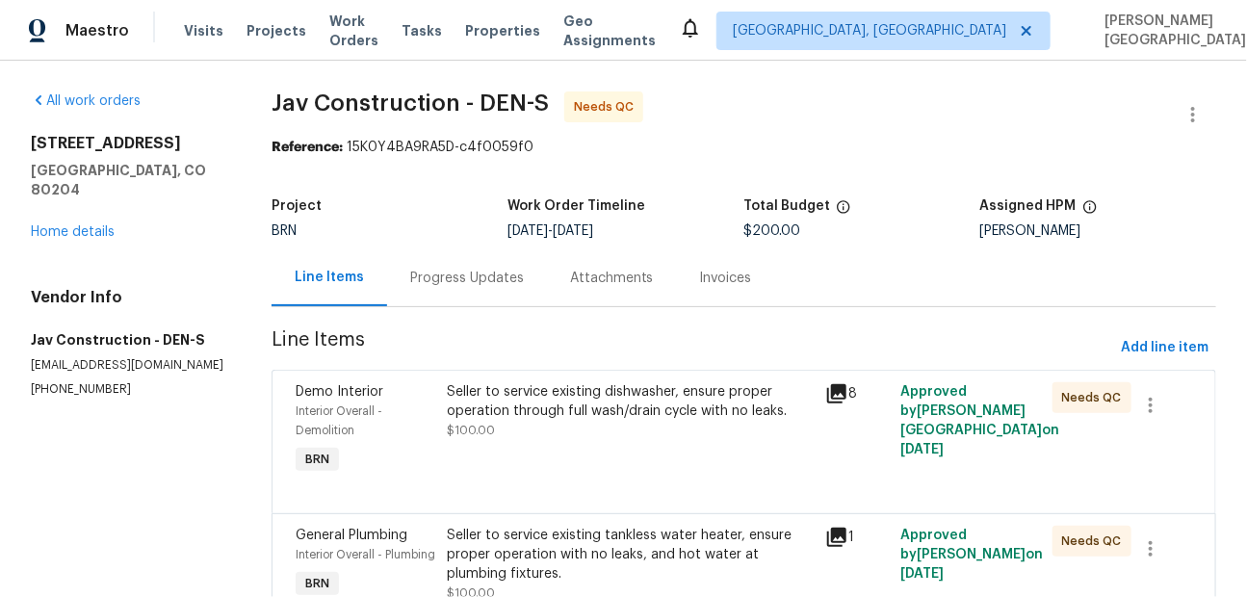
scroll to position [116, 0]
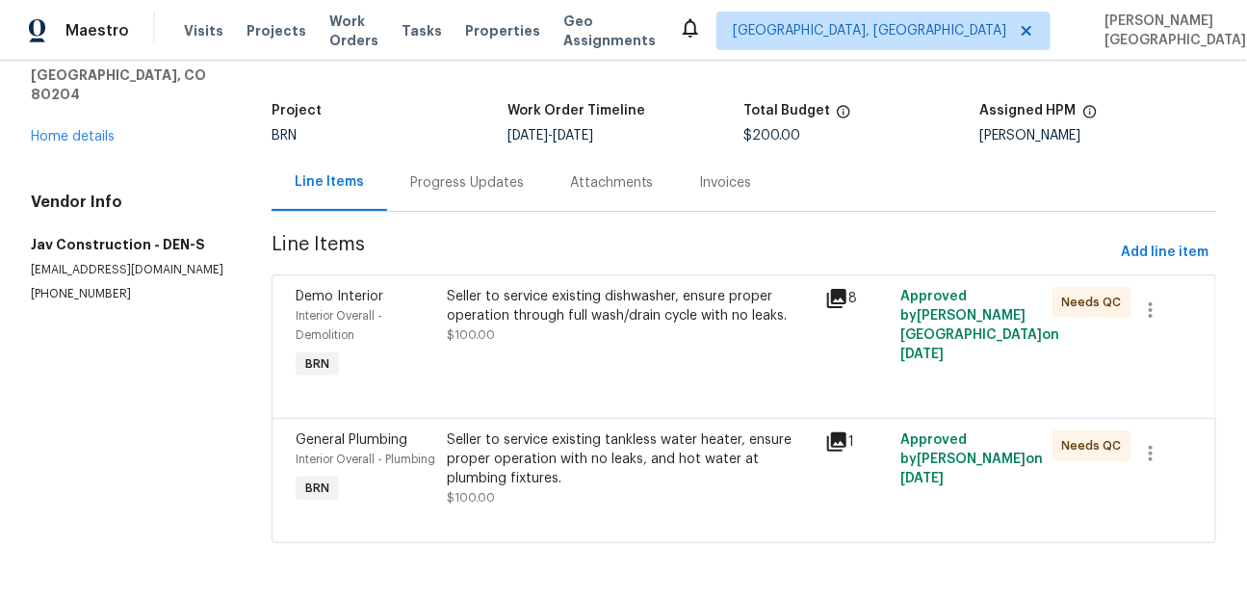
click at [587, 446] on div "Seller to service existing tankless water heater, ensure proper operation with …" at bounding box center [630, 459] width 367 height 58
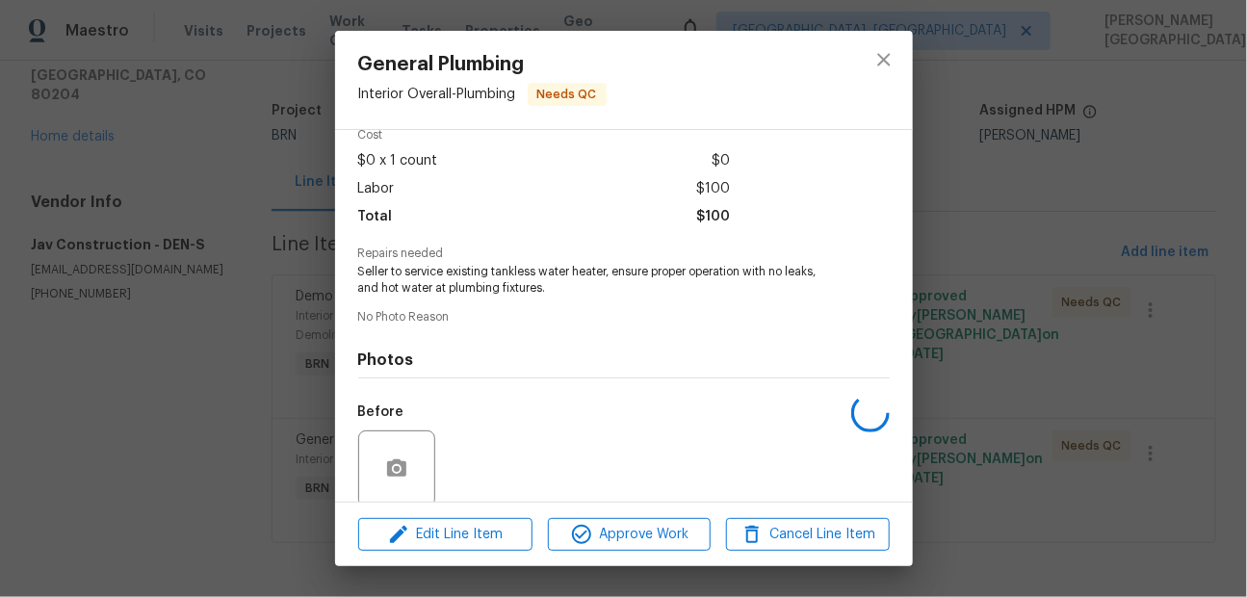
scroll to position [243, 0]
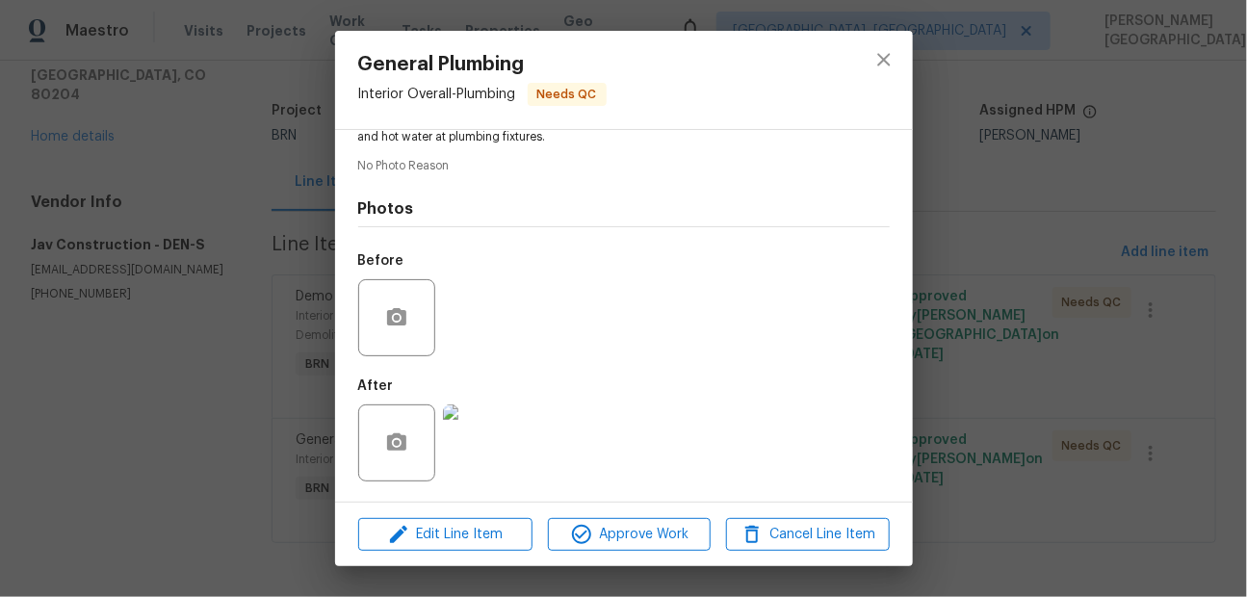
click at [937, 343] on div "General Plumbing Interior Overall - Plumbing Needs QC Vendor Jav Construction A…" at bounding box center [623, 298] width 1247 height 597
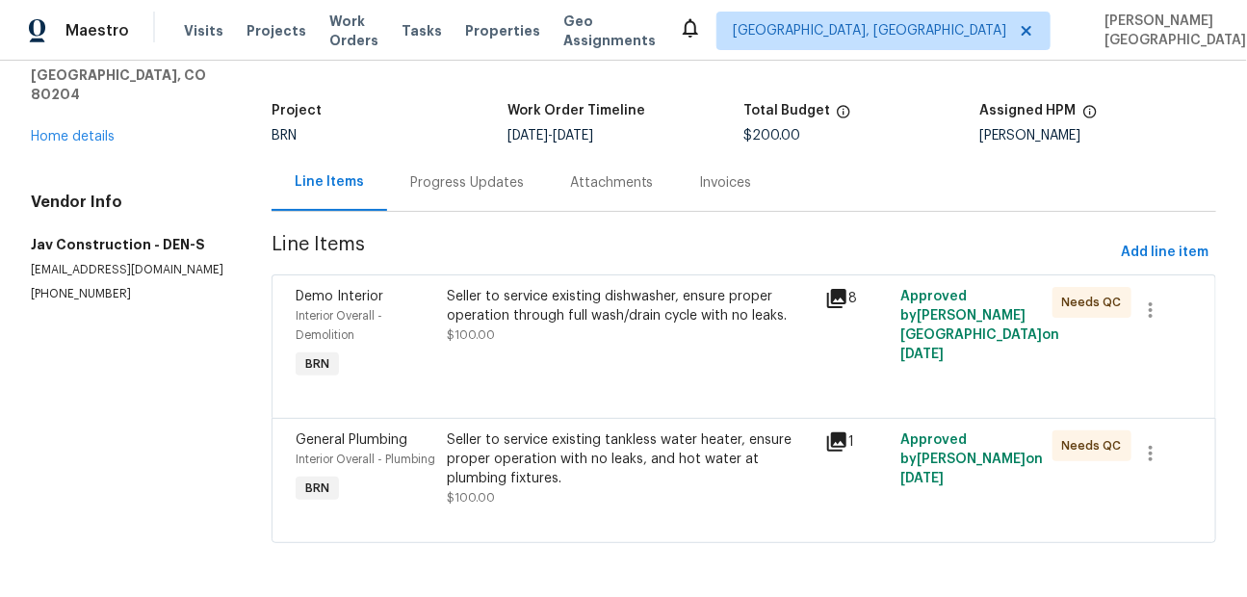
click at [450, 173] on div "Progress Updates" at bounding box center [467, 182] width 114 height 19
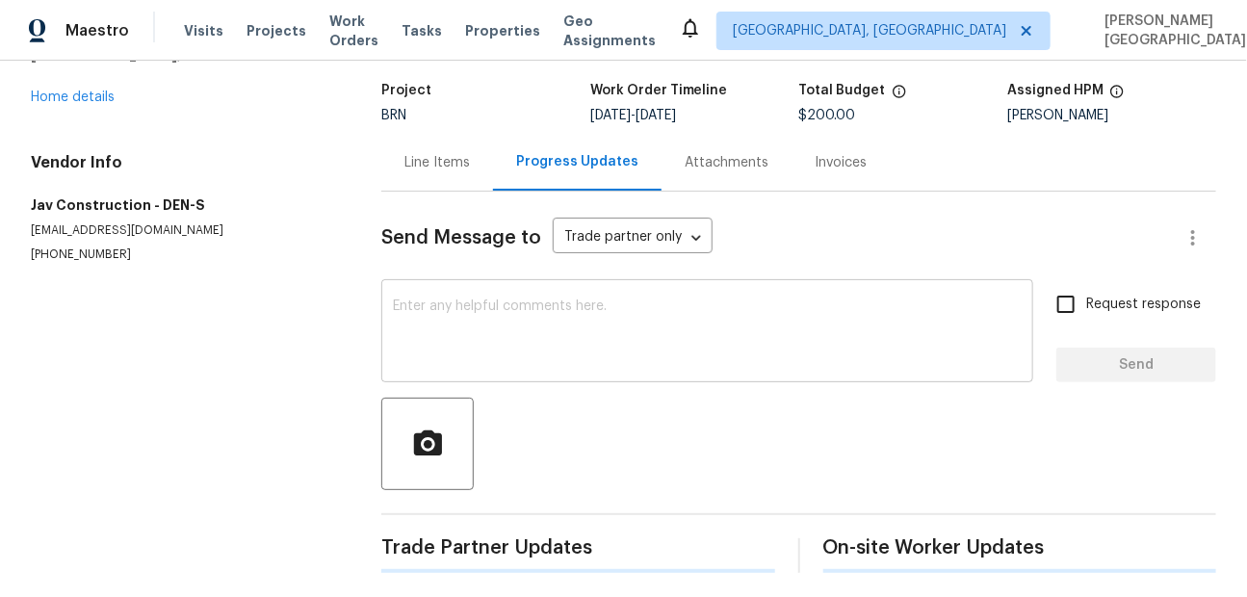
click at [449, 351] on textarea at bounding box center [707, 332] width 629 height 67
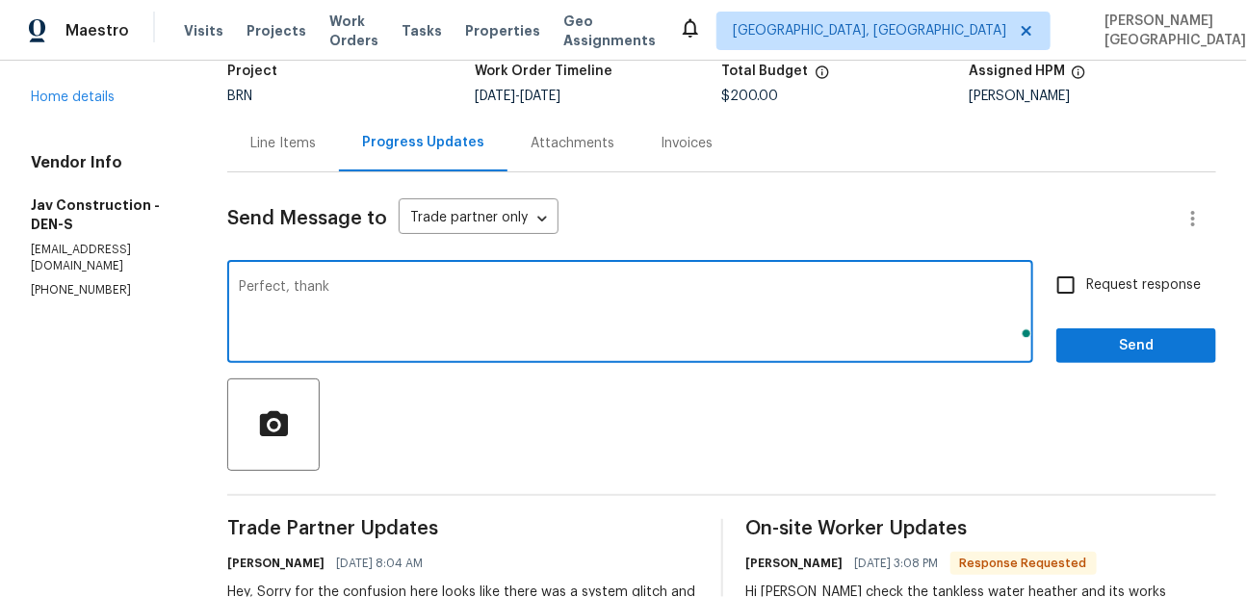
scroll to position [135, 0]
type textarea "Perfect, thank you for completing it soon."
click at [1120, 292] on span "Request response" at bounding box center [1143, 285] width 115 height 20
click at [1086, 292] on input "Request response" at bounding box center [1066, 285] width 40 height 40
checkbox input "true"
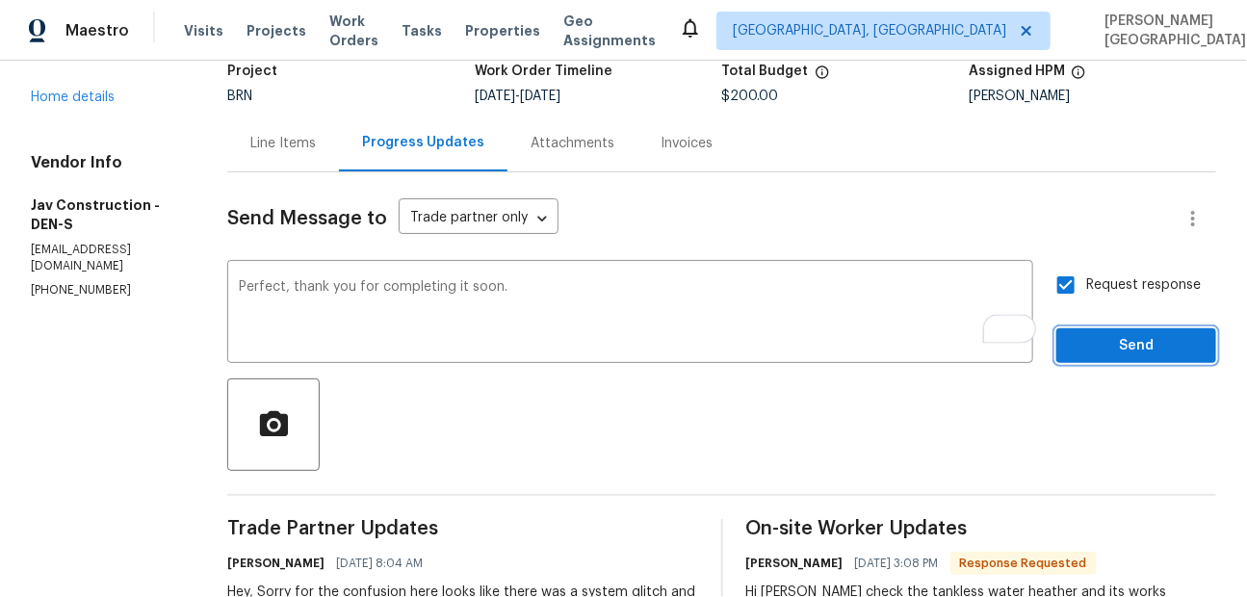
click at [1123, 338] on span "Send" at bounding box center [1136, 346] width 129 height 24
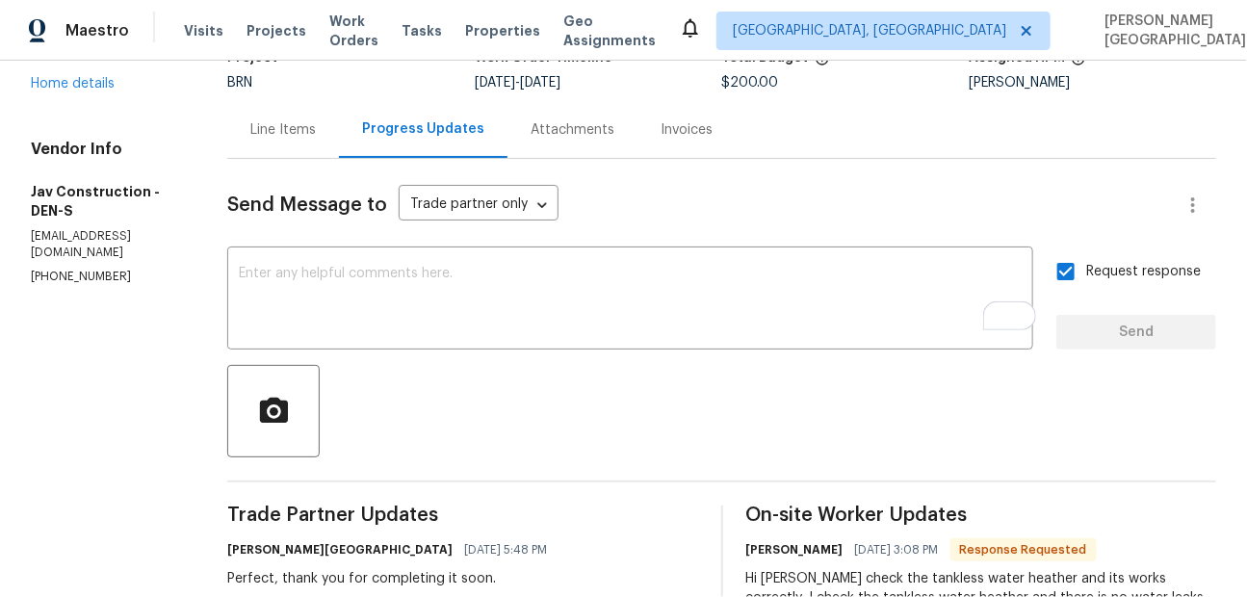
scroll to position [0, 0]
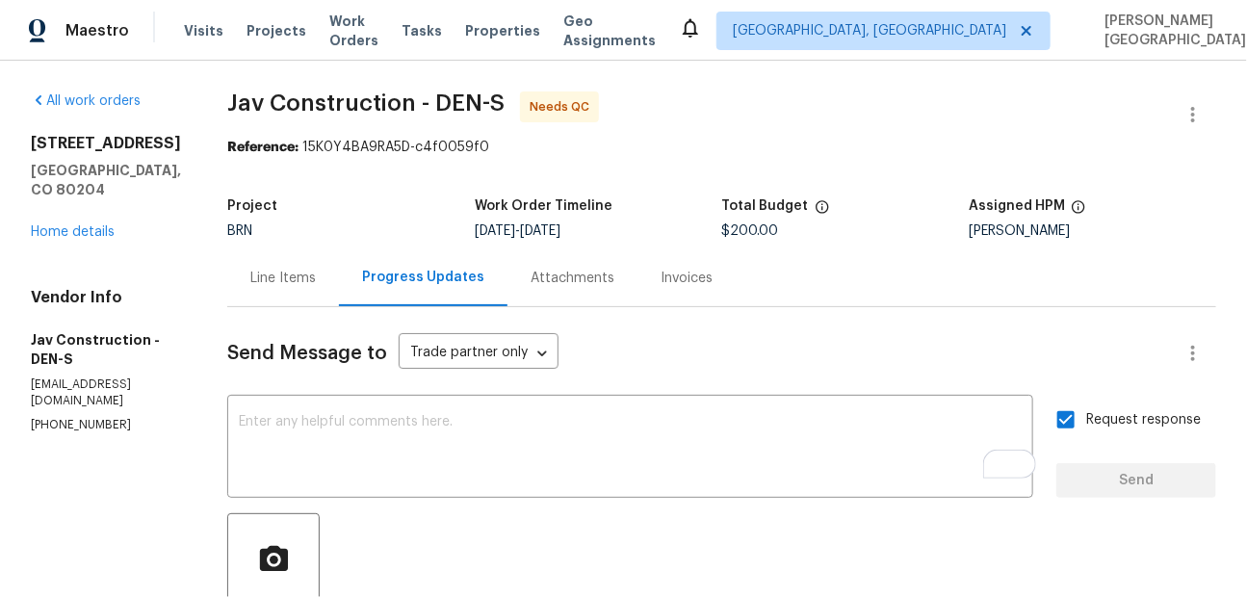
click at [339, 281] on div "Progress Updates" at bounding box center [423, 277] width 169 height 57
click at [279, 273] on div "Line Items" at bounding box center [282, 278] width 65 height 19
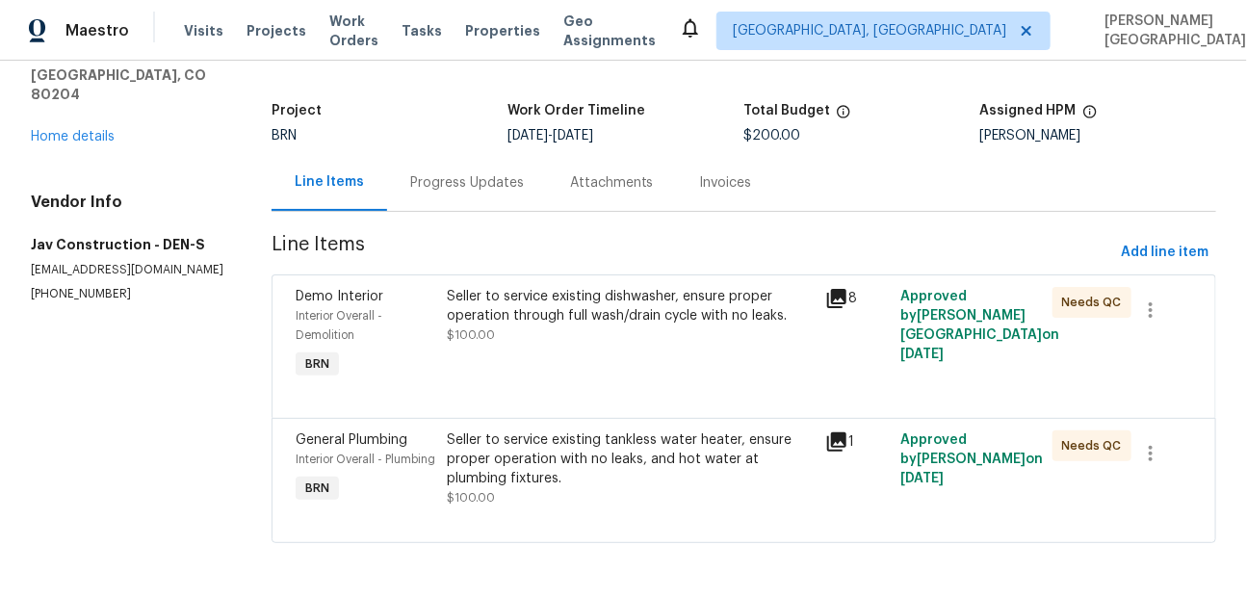
scroll to position [113, 0]
click at [594, 336] on div "Seller to service existing dishwasher, ensure proper operation through full was…" at bounding box center [630, 335] width 378 height 108
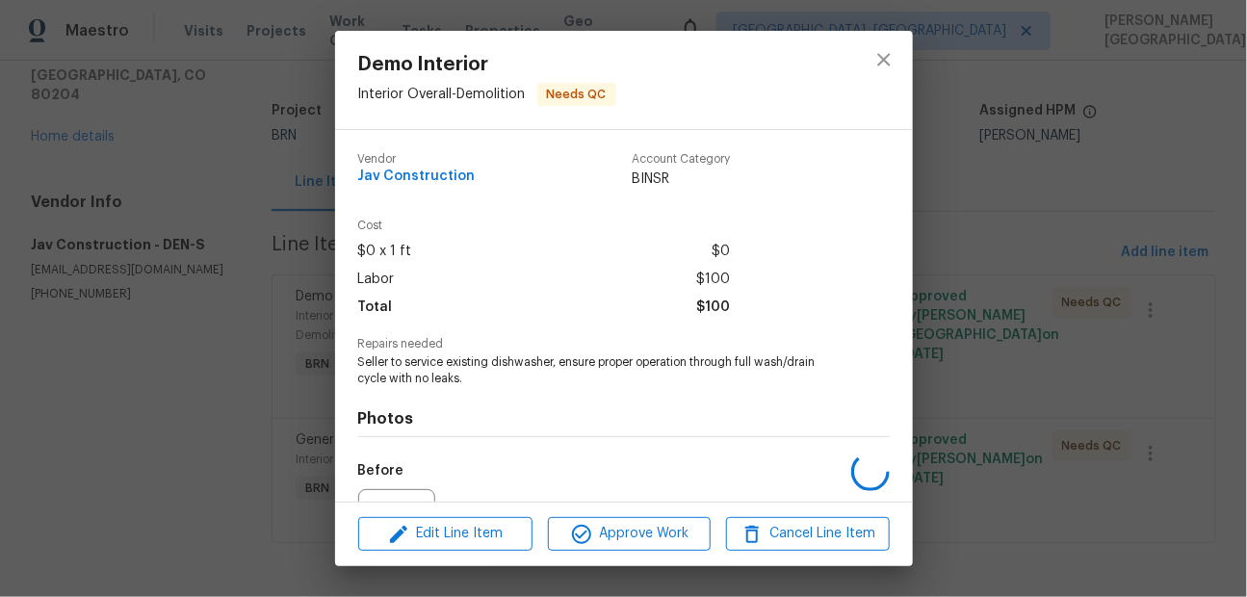
scroll to position [210, 0]
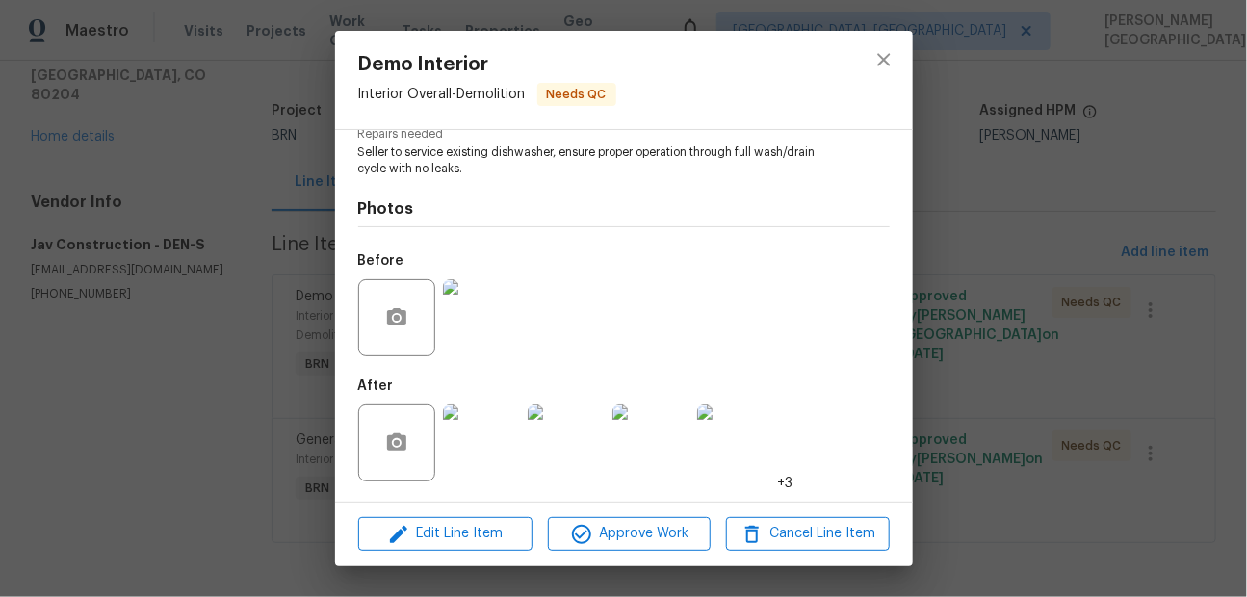
click at [486, 440] on img at bounding box center [481, 442] width 77 height 77
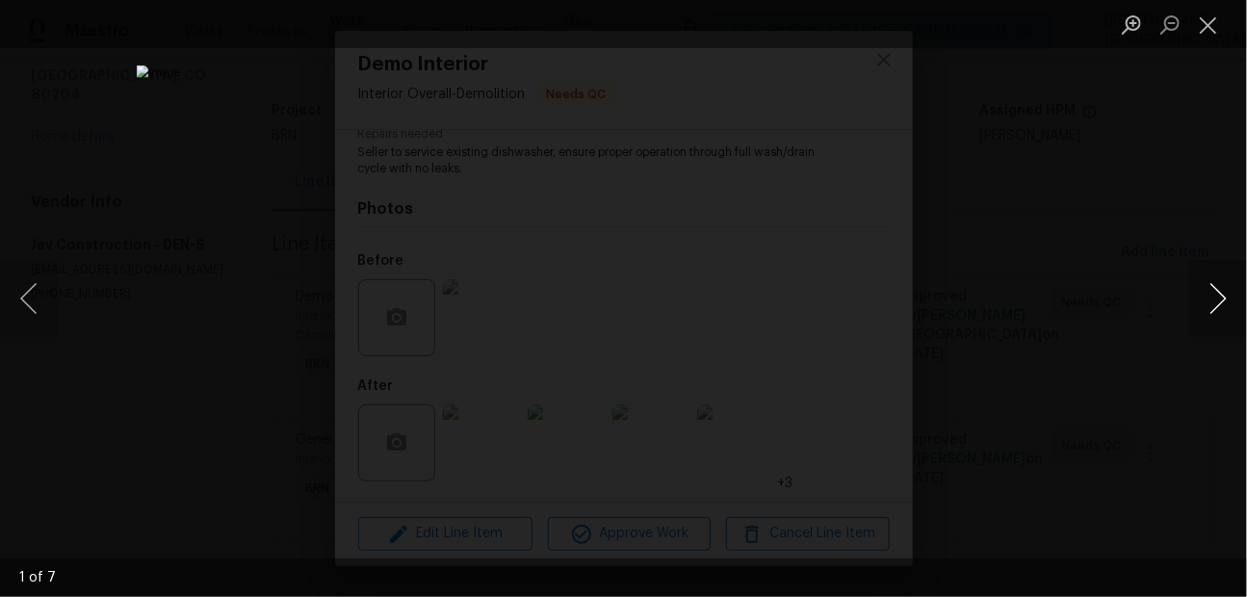
click at [1216, 310] on button "Next image" at bounding box center [1218, 298] width 58 height 77
click at [1216, 311] on button "Next image" at bounding box center [1218, 298] width 58 height 77
click at [1216, 313] on button "Next image" at bounding box center [1218, 298] width 58 height 77
click at [1218, 319] on button "Next image" at bounding box center [1218, 298] width 58 height 77
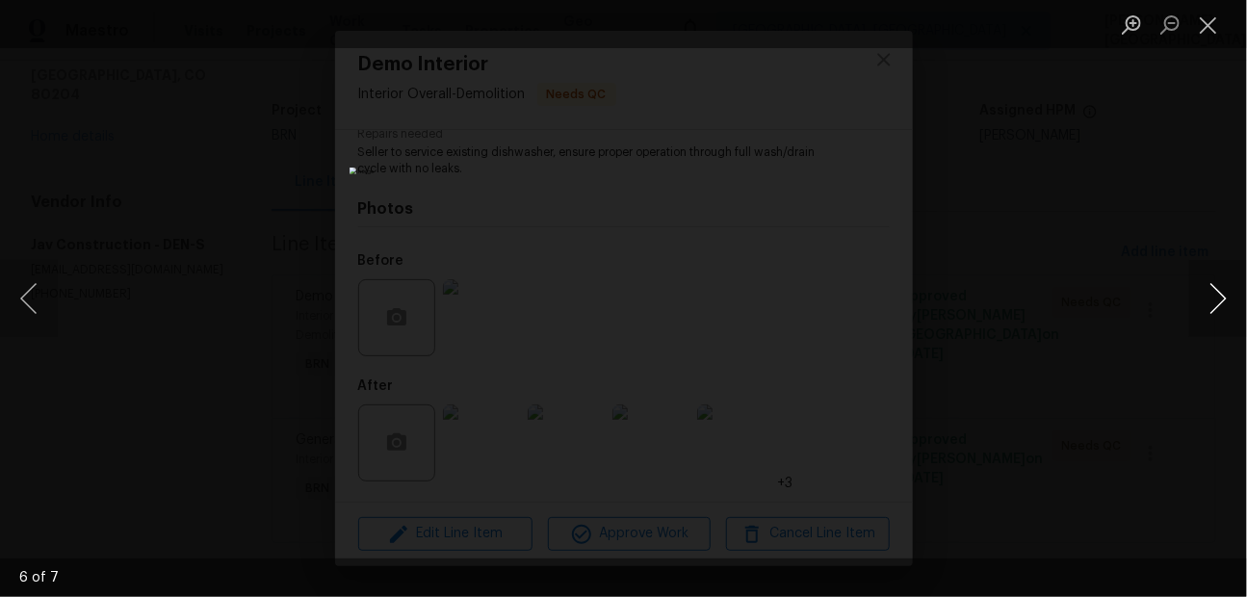
click at [1219, 322] on button "Next image" at bounding box center [1218, 298] width 58 height 77
click at [1218, 326] on button "Next image" at bounding box center [1218, 298] width 58 height 77
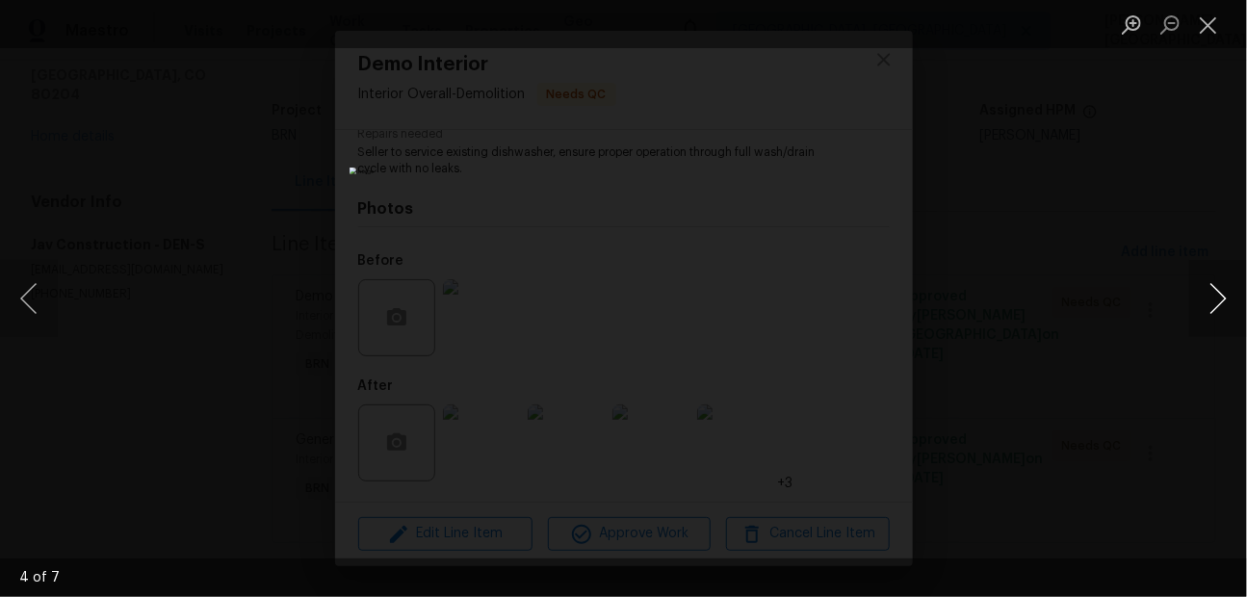
click at [1218, 326] on button "Next image" at bounding box center [1218, 298] width 58 height 77
click at [1090, 218] on div "Lightbox" at bounding box center [623, 298] width 1247 height 597
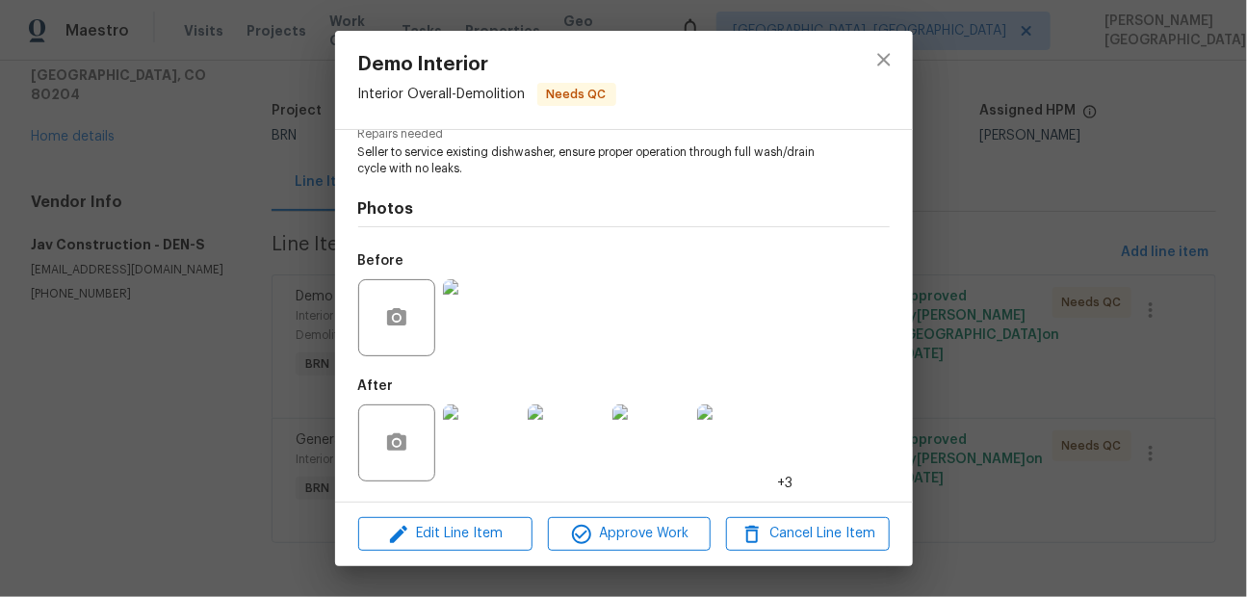
click at [475, 321] on img at bounding box center [481, 317] width 77 height 77
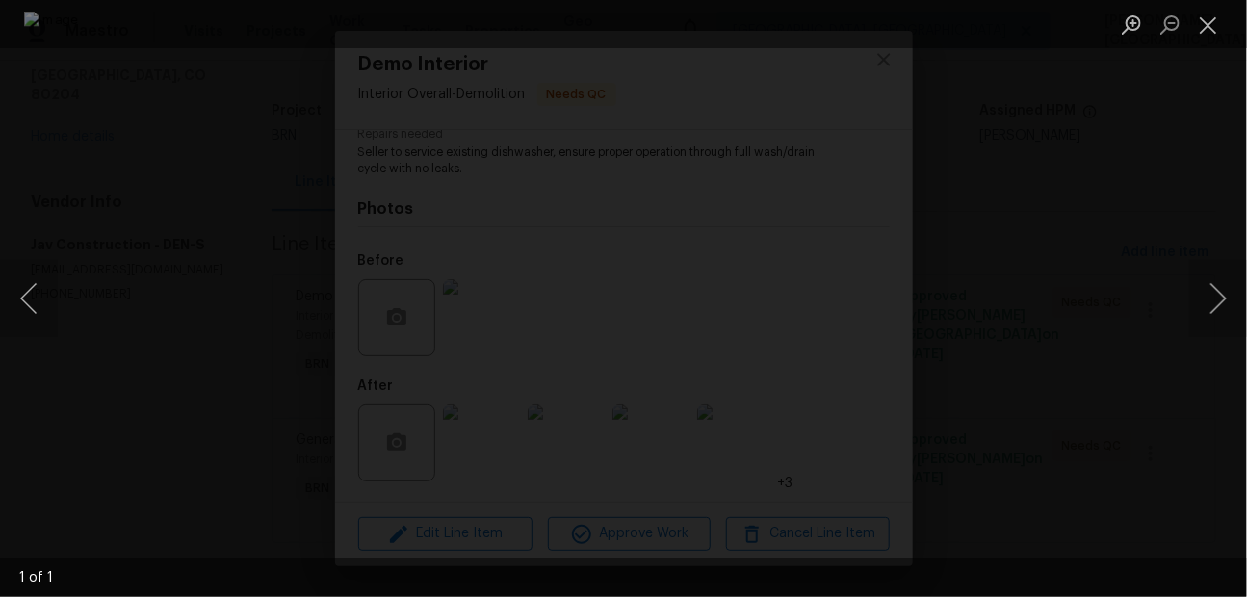
click at [1085, 281] on div "Lightbox" at bounding box center [623, 298] width 1247 height 597
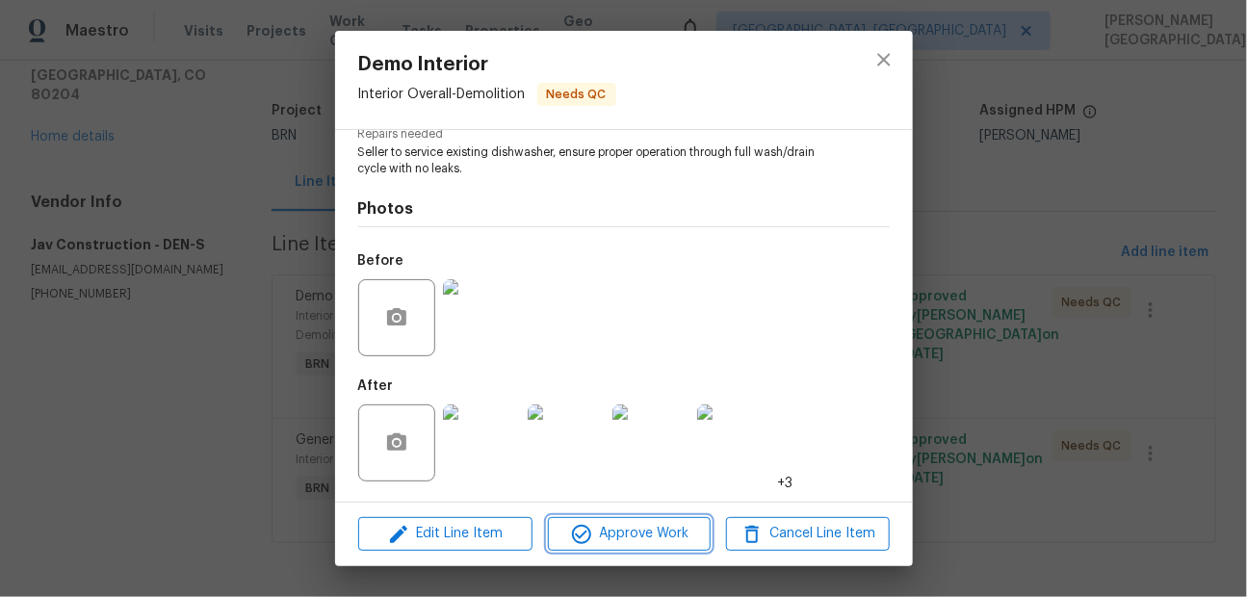
click at [654, 533] on span "Approve Work" at bounding box center [629, 534] width 151 height 24
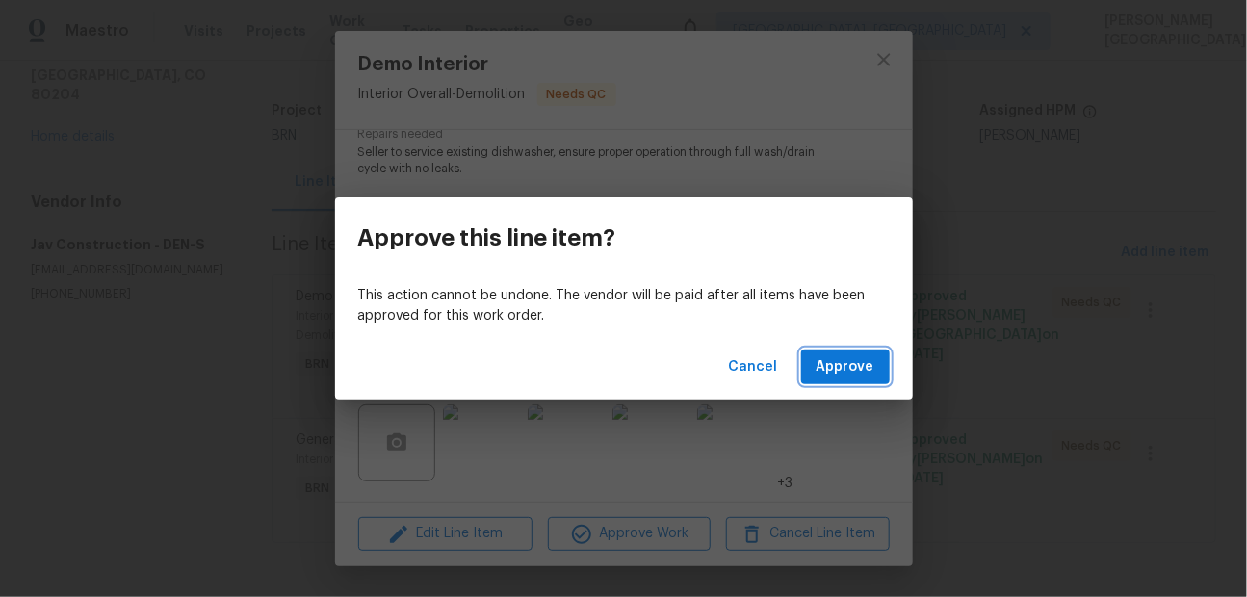
click at [835, 366] on span "Approve" at bounding box center [846, 367] width 58 height 24
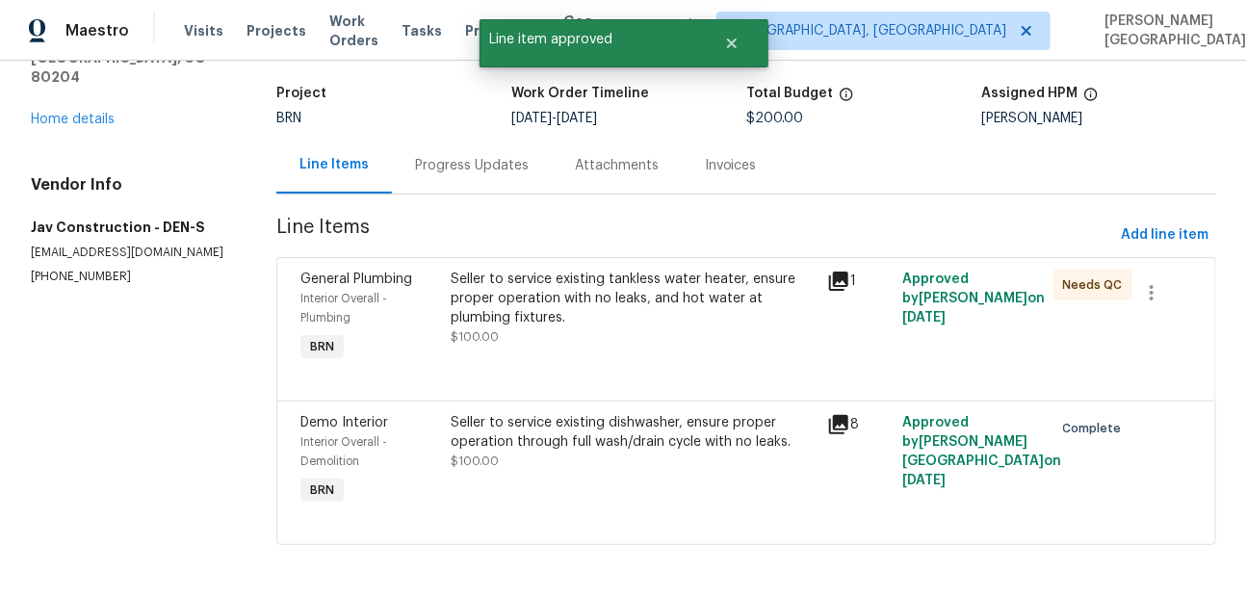
scroll to position [0, 0]
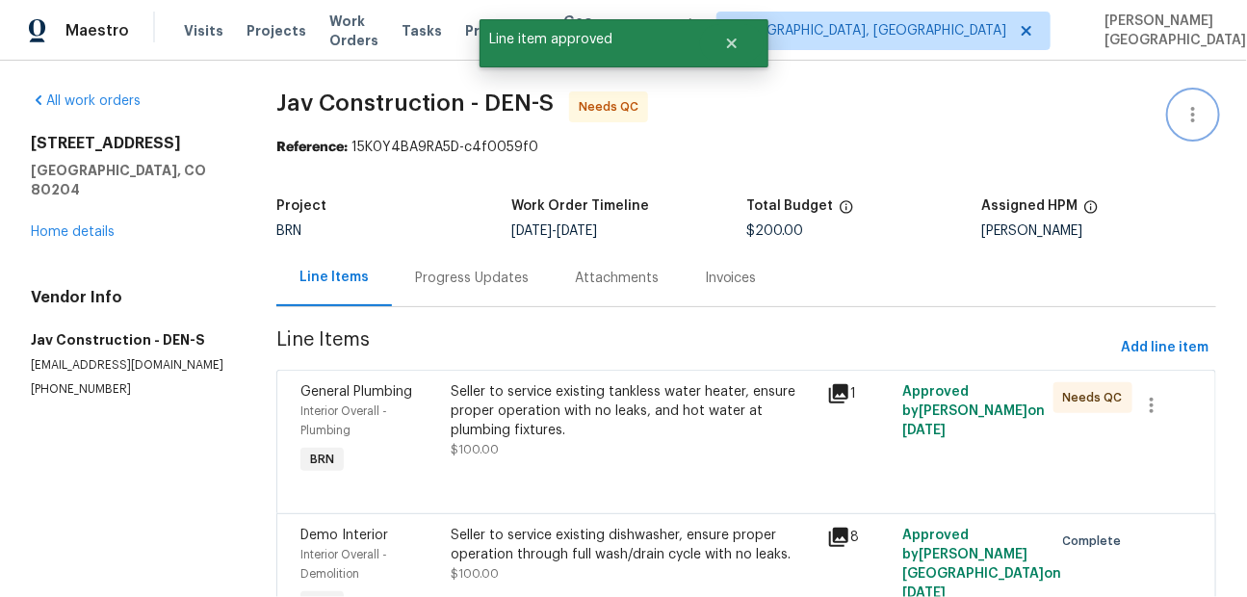
click at [1200, 109] on icon "button" at bounding box center [1193, 114] width 23 height 23
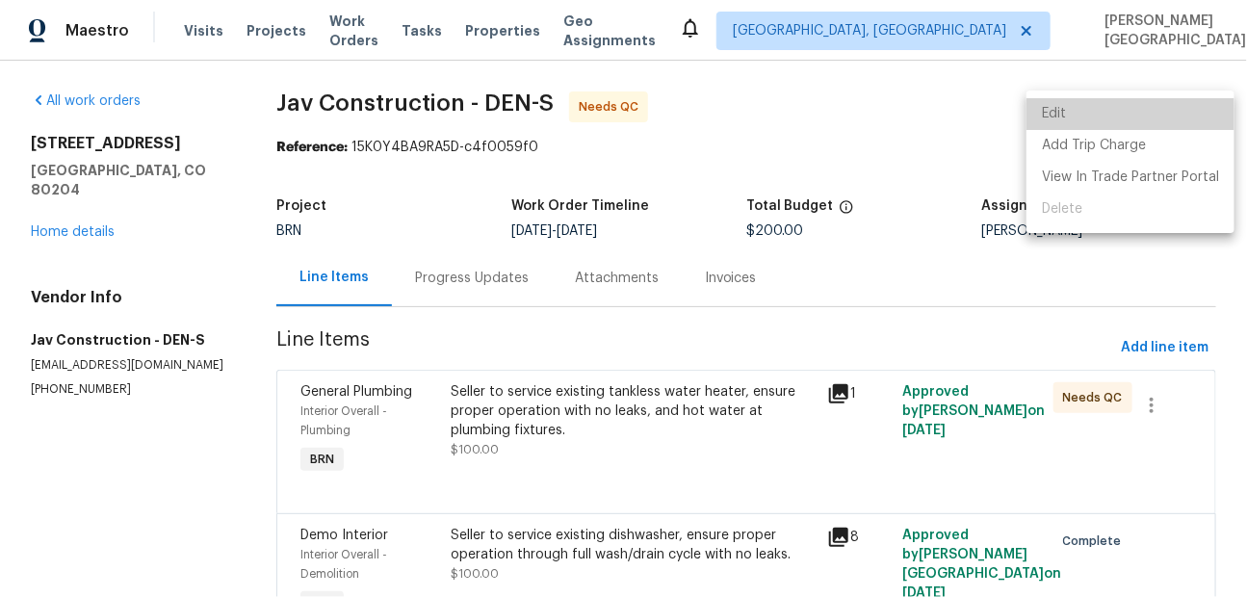
click at [1160, 117] on li "Edit" at bounding box center [1131, 114] width 208 height 32
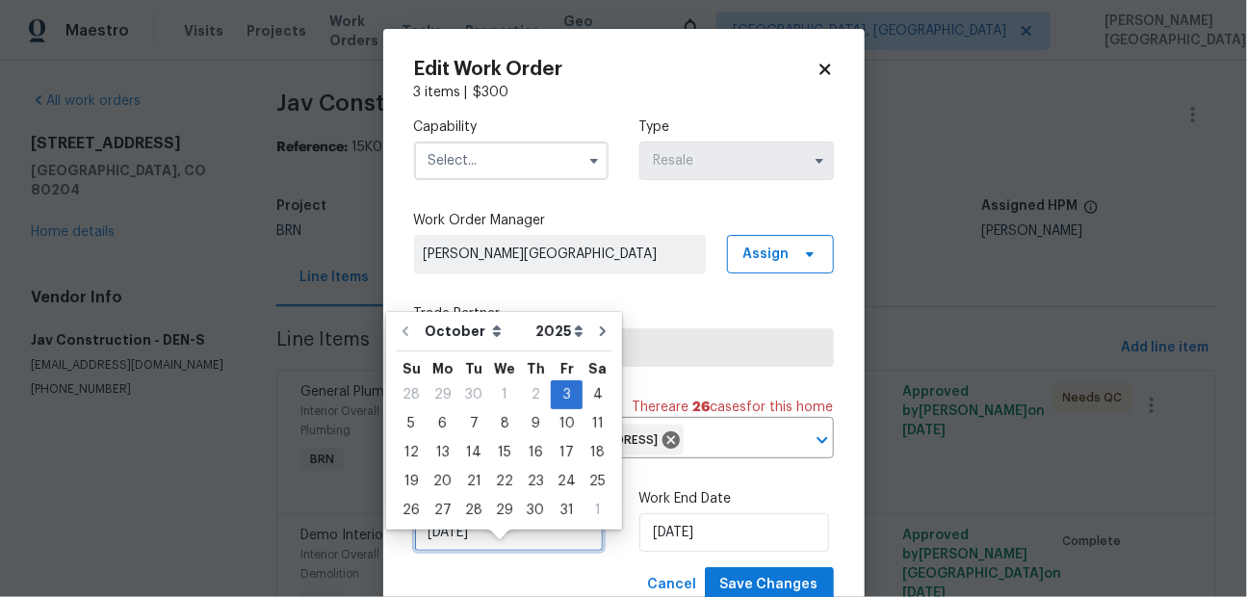
click at [527, 552] on input "[DATE]" at bounding box center [509, 532] width 190 height 39
click at [585, 389] on div "4" at bounding box center [598, 394] width 30 height 27
type input "[DATE]"
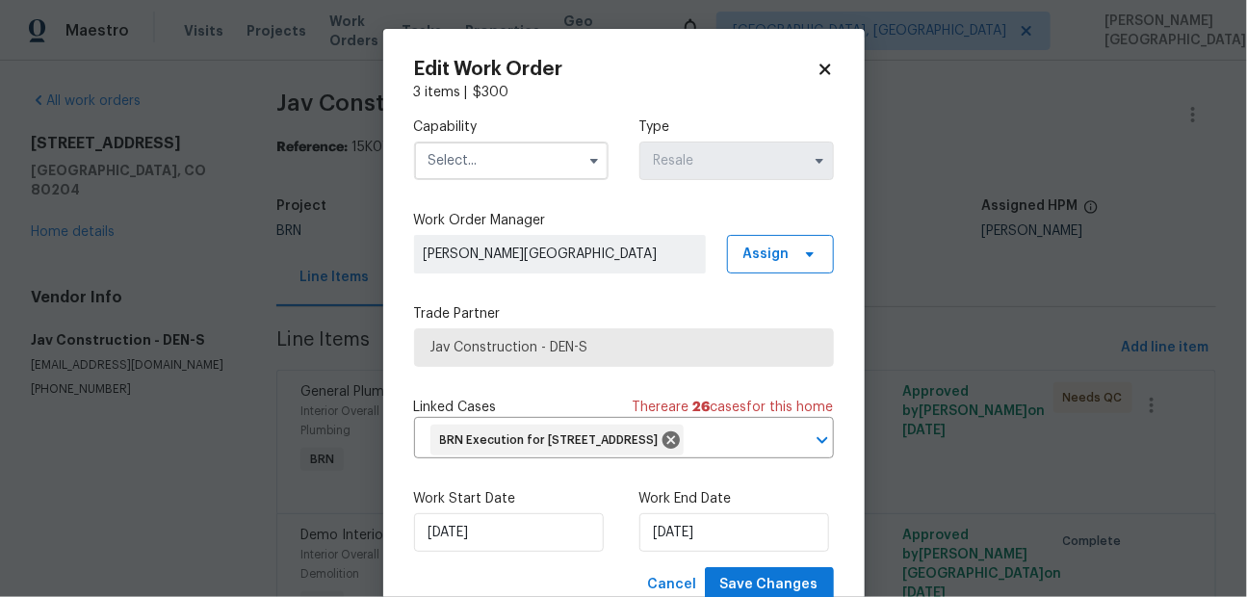
click at [495, 147] on input "text" at bounding box center [511, 161] width 195 height 39
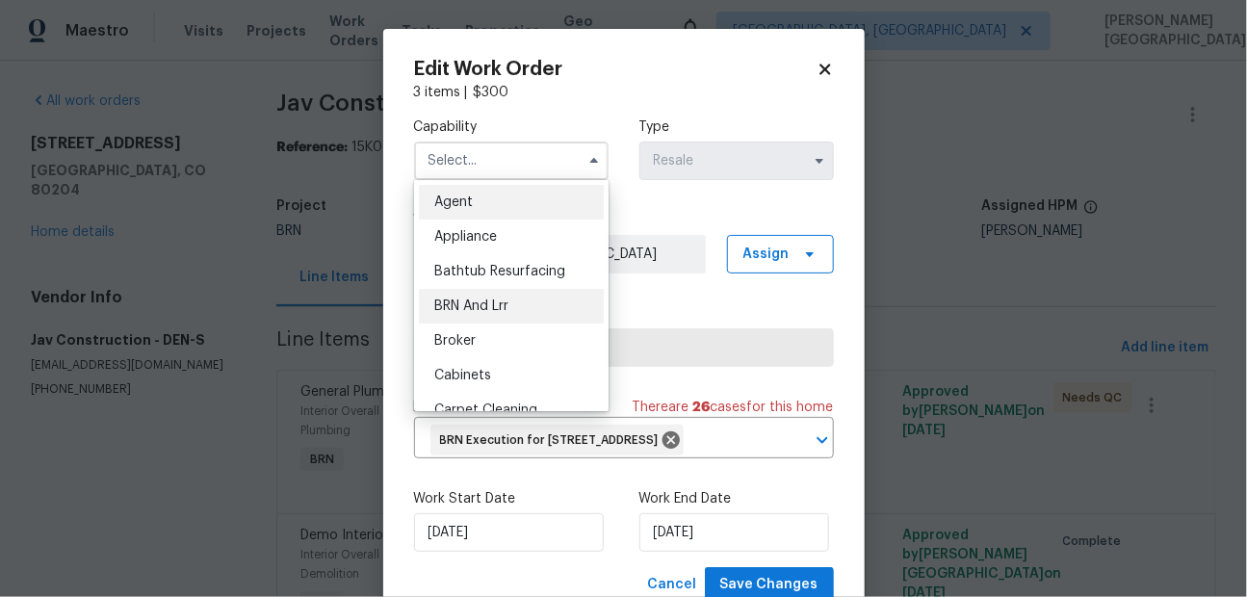
click at [499, 295] on div "BRN And Lrr" at bounding box center [511, 306] width 185 height 35
type input "BRN And Lrr"
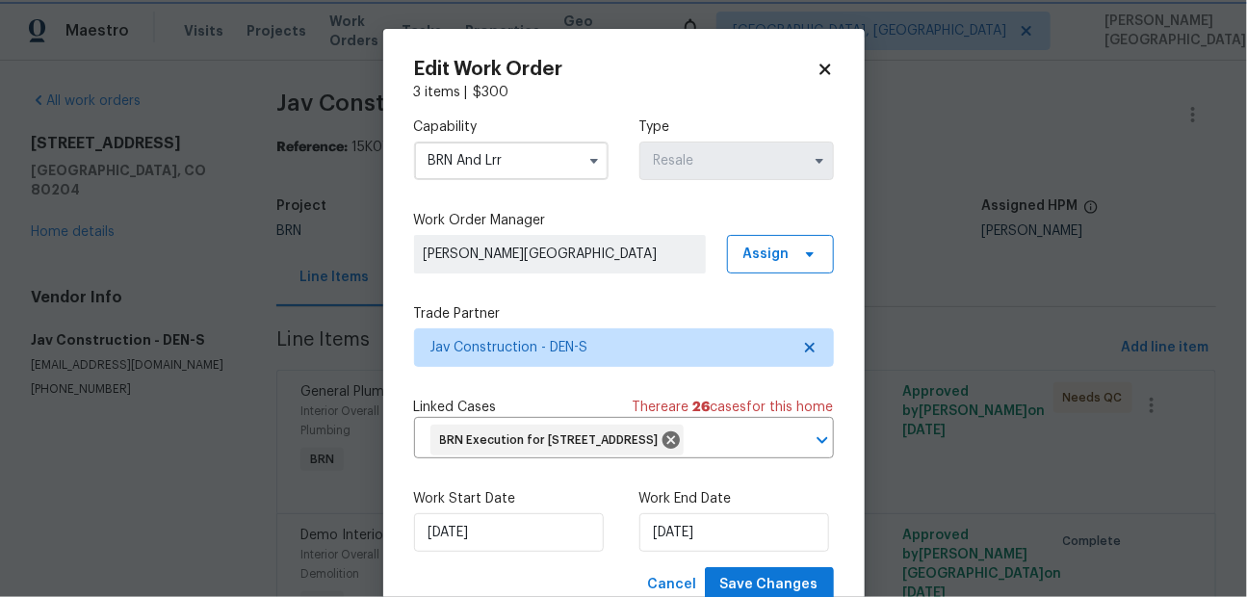
scroll to position [95, 0]
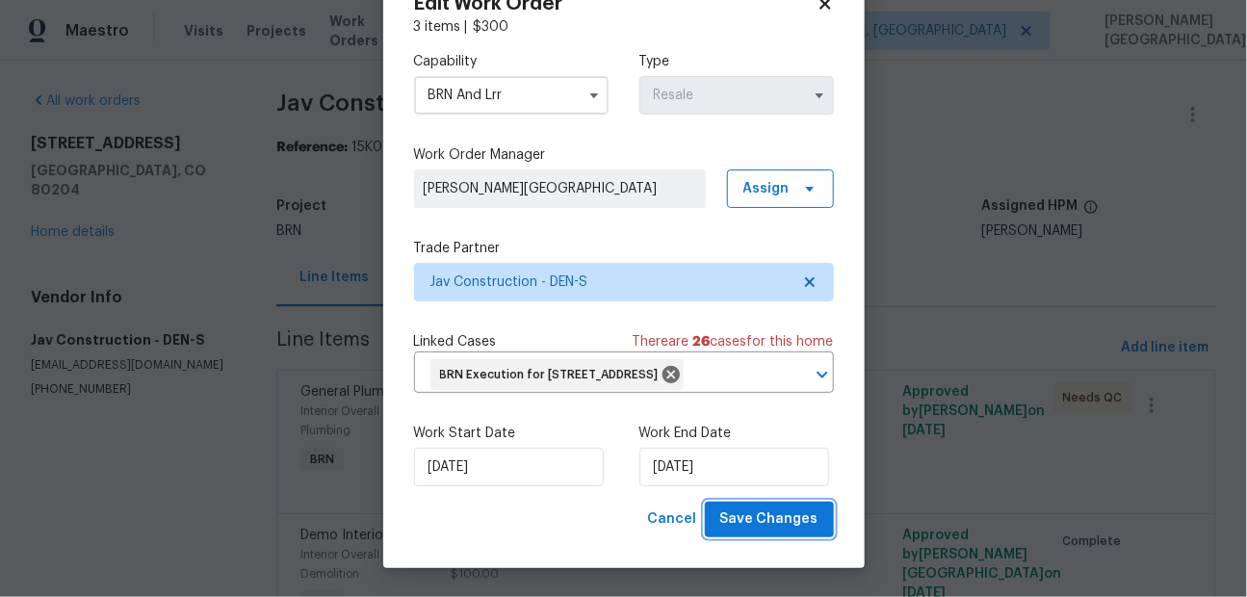
click at [781, 534] on button "Save Changes" at bounding box center [769, 520] width 129 height 36
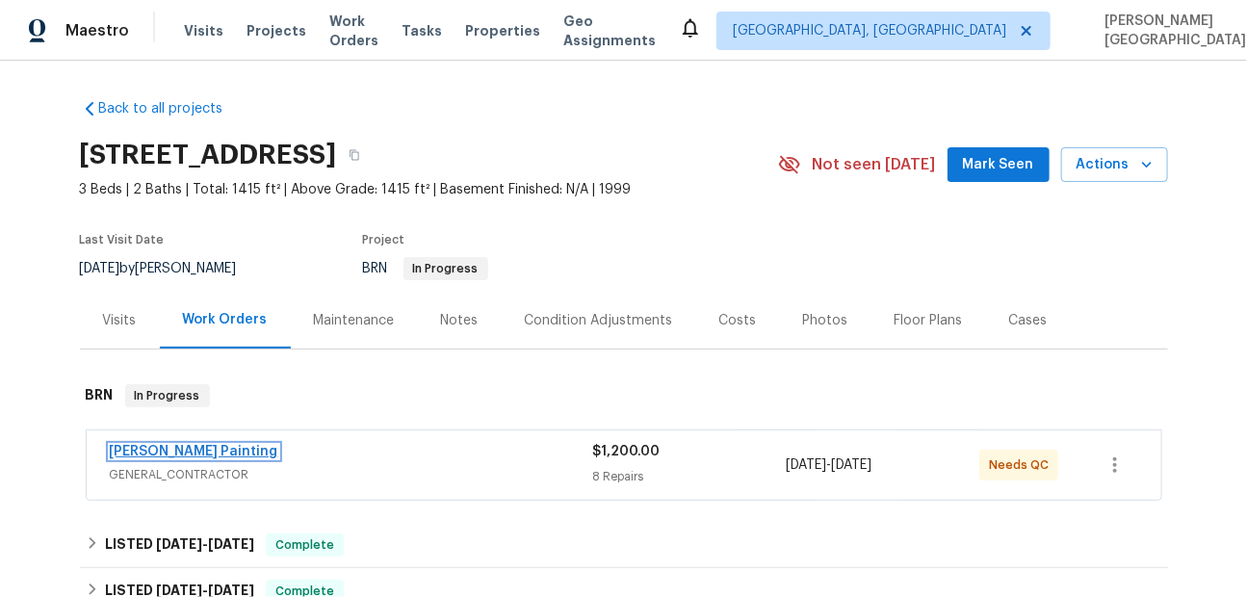
click at [134, 447] on link "[PERSON_NAME] Painting" at bounding box center [194, 451] width 169 height 13
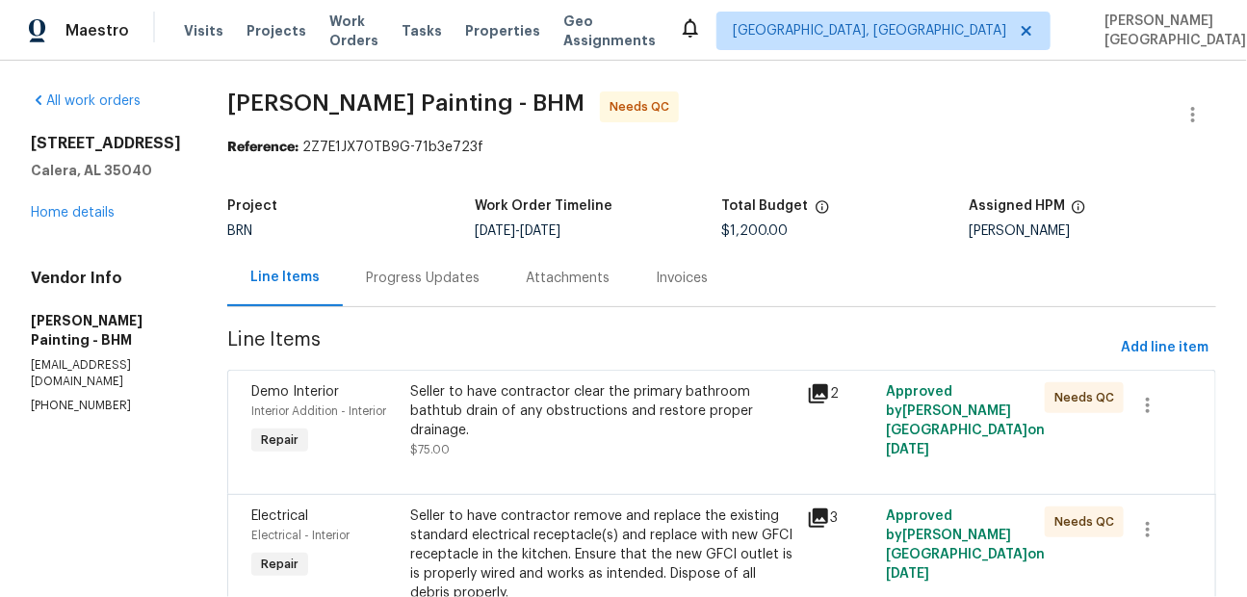
click at [495, 294] on div "Progress Updates" at bounding box center [423, 277] width 160 height 57
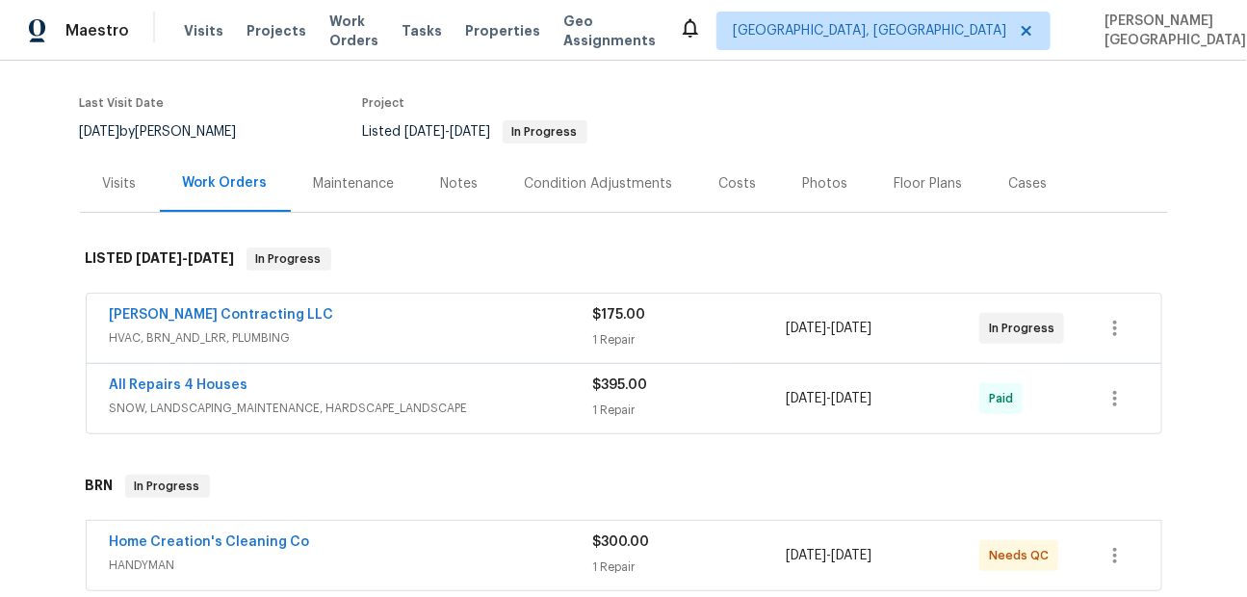
scroll to position [404, 0]
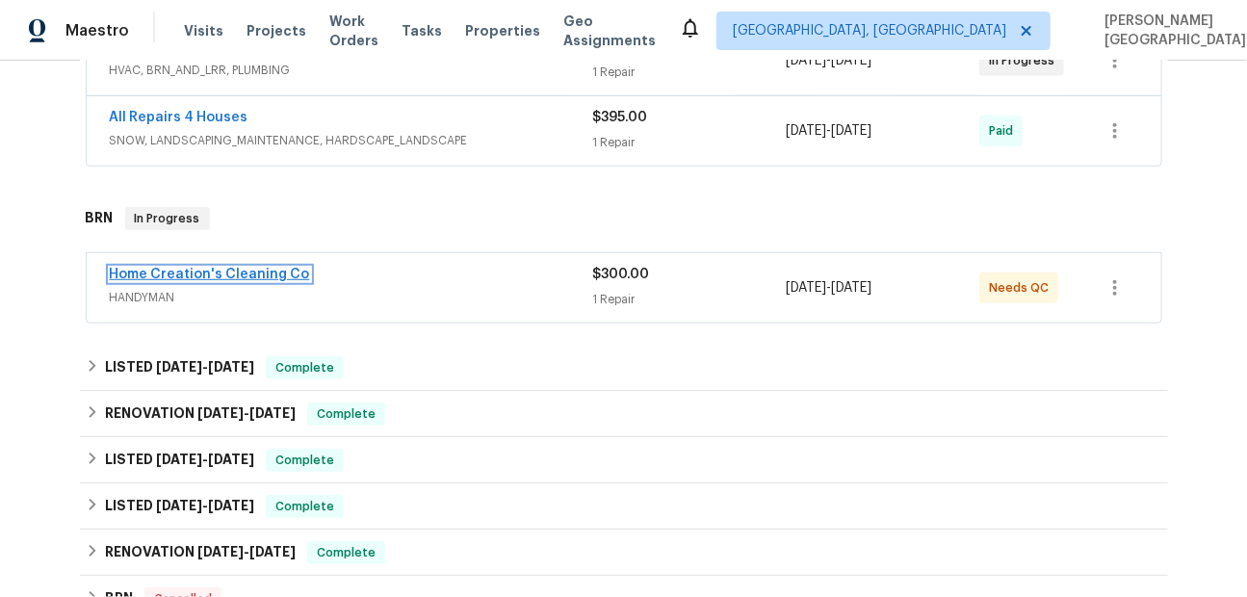
click at [236, 271] on link "Home Creation's Cleaning Co" at bounding box center [210, 274] width 200 height 13
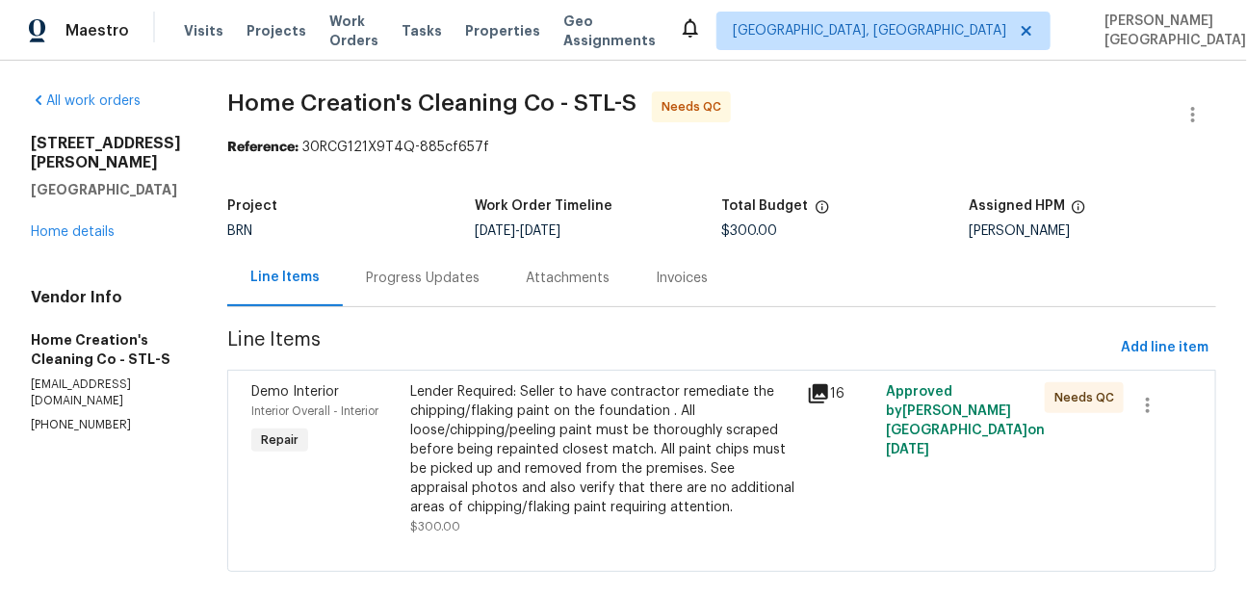
click at [390, 286] on div "Progress Updates" at bounding box center [423, 278] width 114 height 19
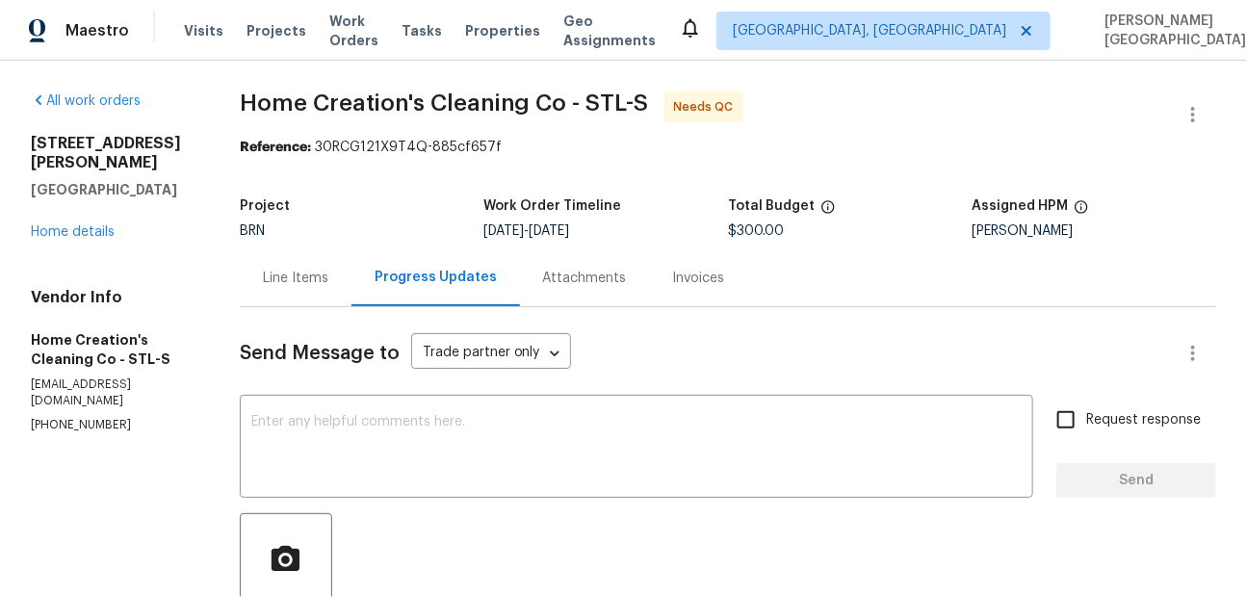
click at [321, 277] on div "Line Items" at bounding box center [295, 278] width 65 height 19
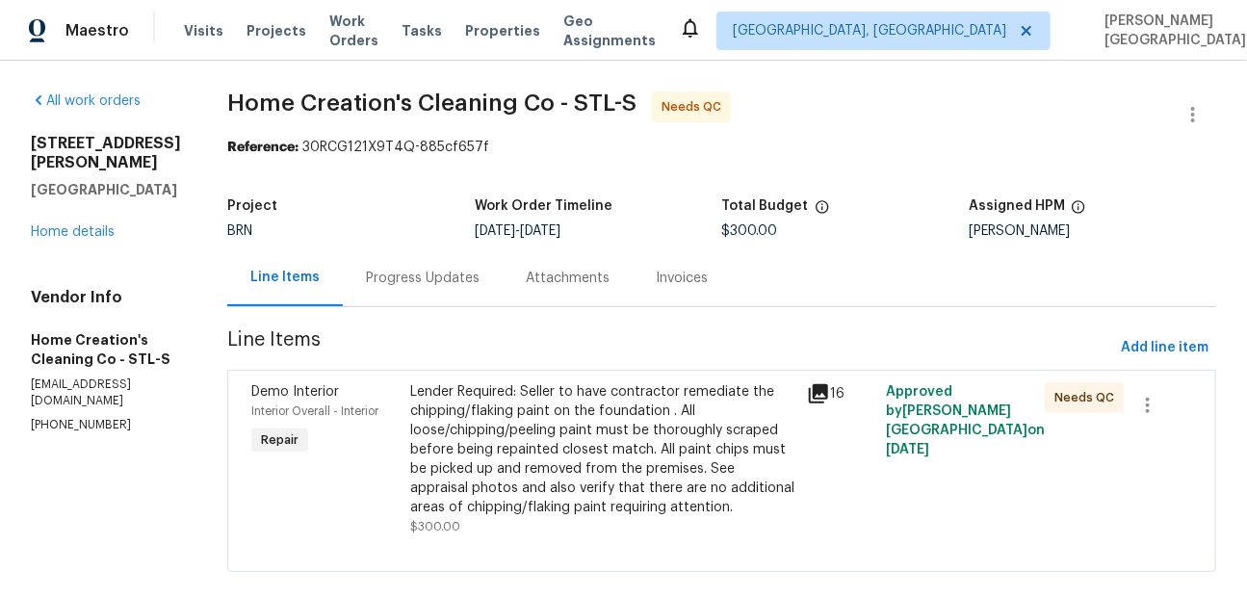
click at [669, 449] on div "Lender Required: Seller to have contractor remediate the chipping/flaking paint…" at bounding box center [602, 449] width 385 height 135
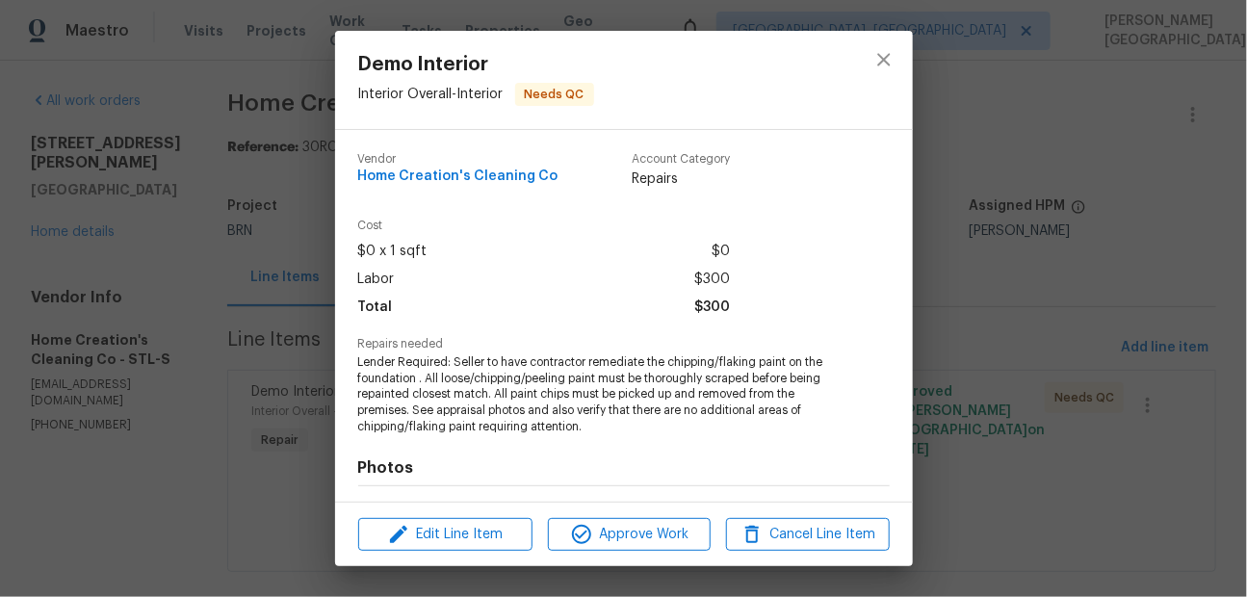
scroll to position [259, 0]
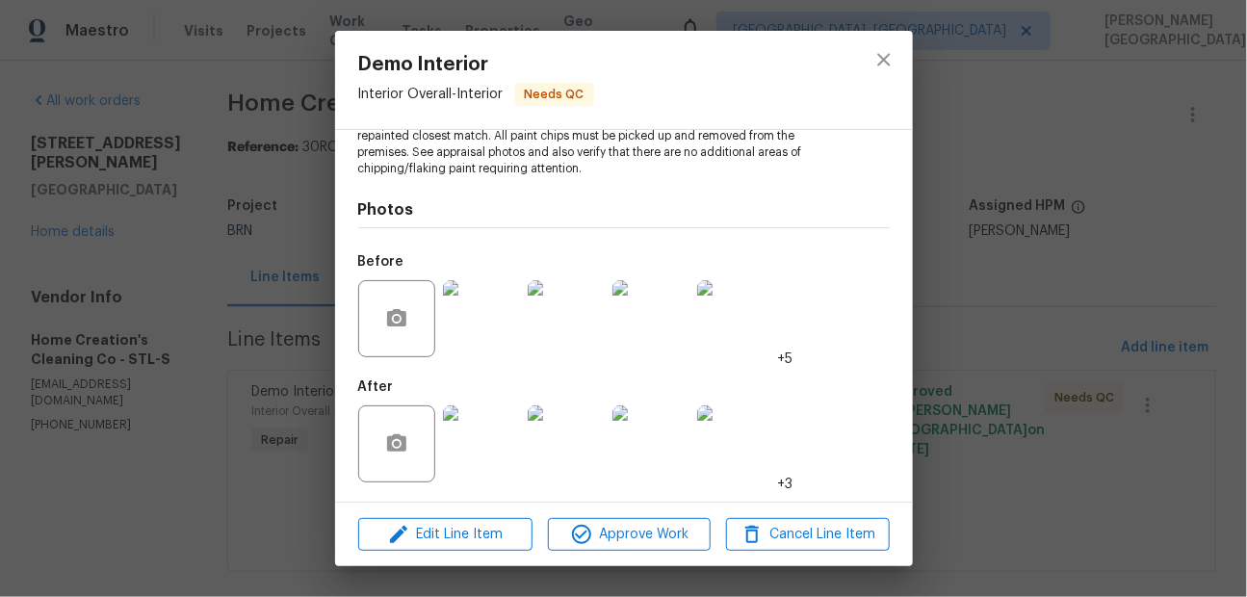
click at [450, 440] on img at bounding box center [481, 443] width 77 height 77
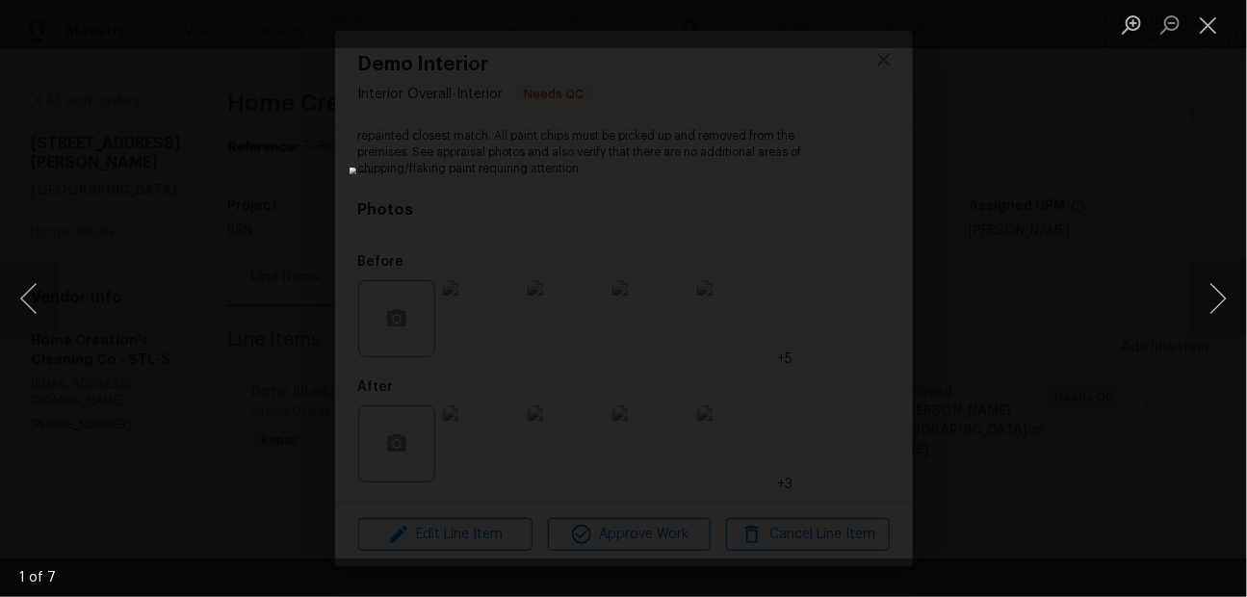
click at [1175, 314] on div "Lightbox" at bounding box center [623, 298] width 1247 height 597
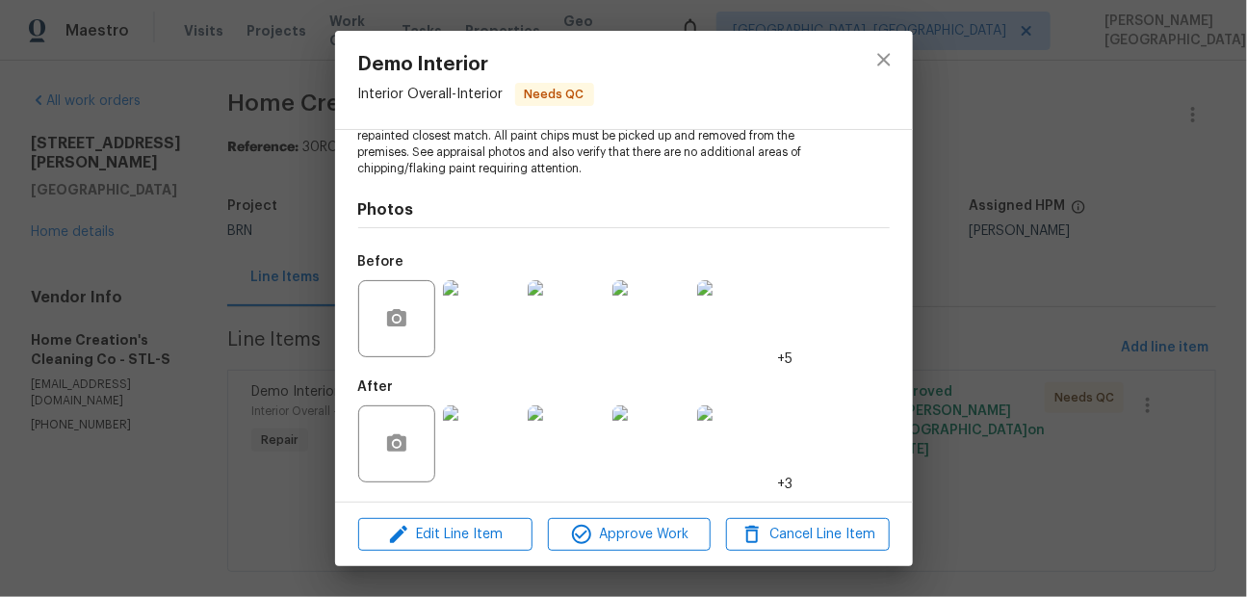
click at [502, 440] on img at bounding box center [481, 443] width 77 height 77
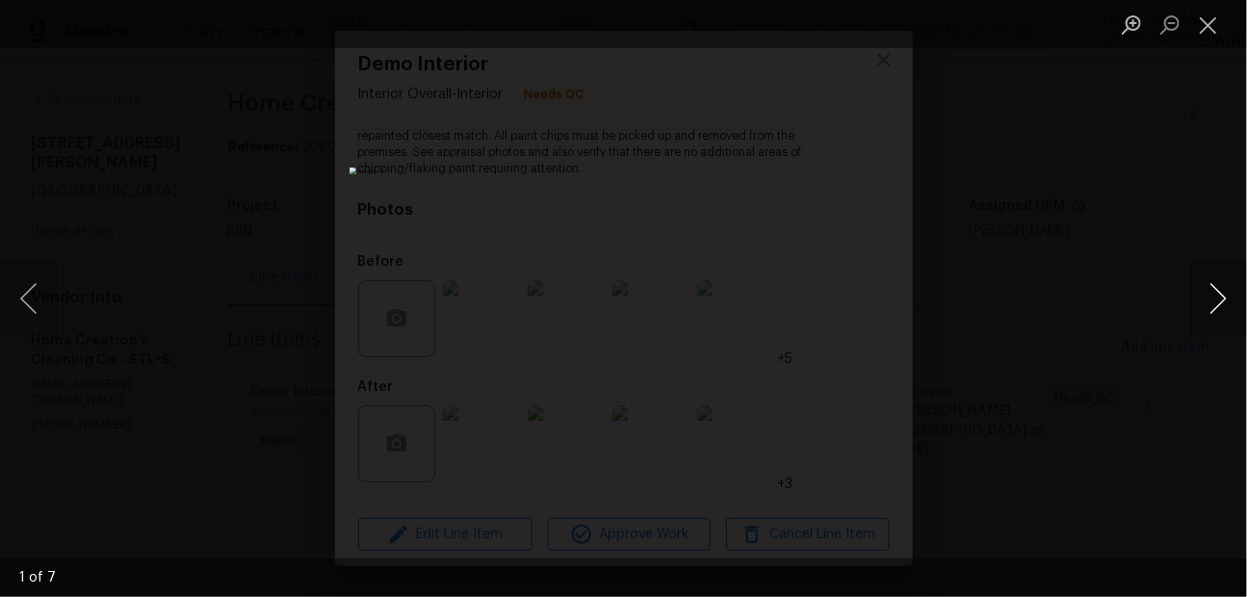
click at [1224, 292] on button "Next image" at bounding box center [1218, 298] width 58 height 77
click at [1223, 294] on button "Next image" at bounding box center [1218, 298] width 58 height 77
click at [1223, 295] on button "Next image" at bounding box center [1218, 298] width 58 height 77
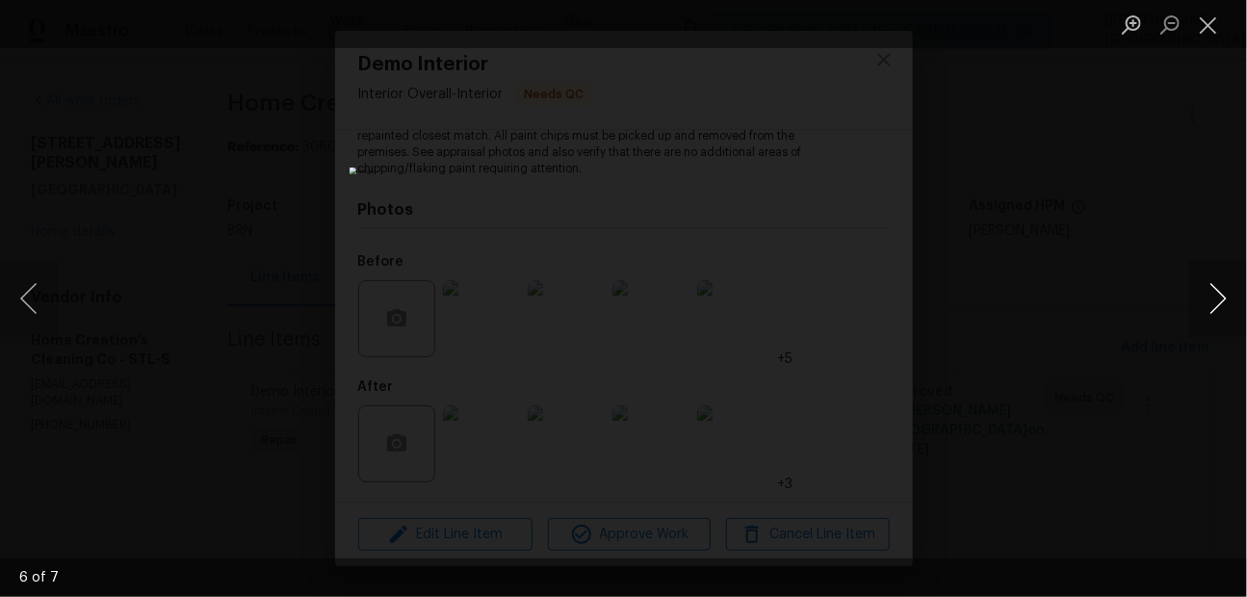
click at [1223, 296] on button "Next image" at bounding box center [1218, 298] width 58 height 77
click at [1168, 225] on div "Lightbox" at bounding box center [623, 298] width 1247 height 597
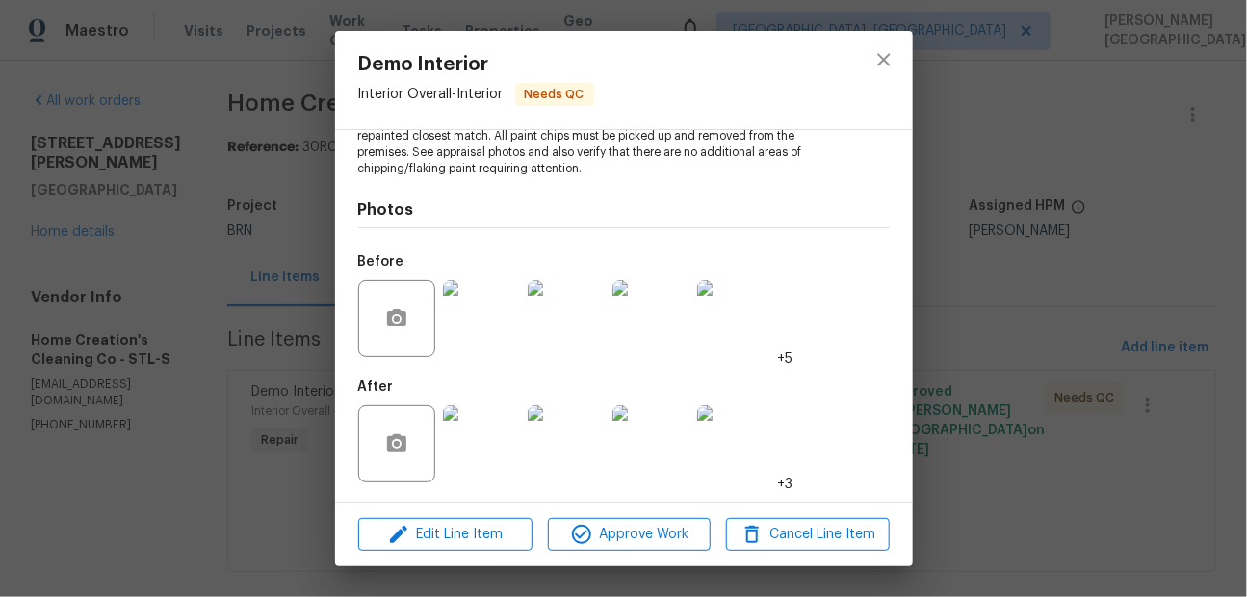
click at [476, 339] on img at bounding box center [481, 318] width 77 height 77
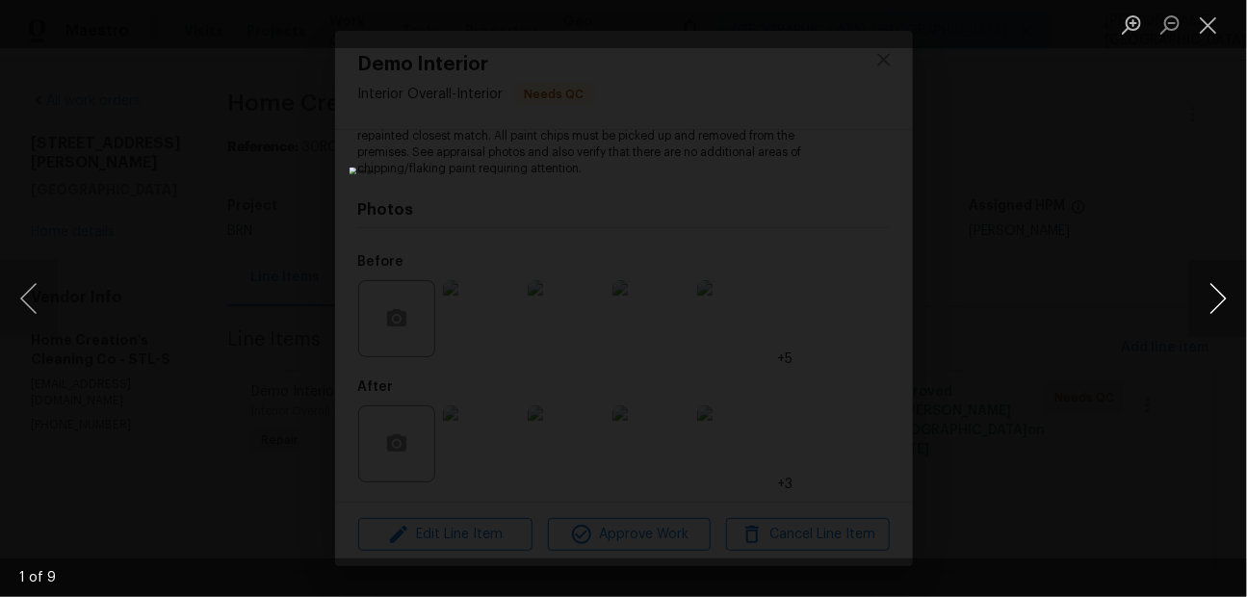
click at [1221, 293] on button "Next image" at bounding box center [1218, 298] width 58 height 77
click at [1222, 295] on button "Next image" at bounding box center [1218, 298] width 58 height 77
click at [1223, 300] on button "Next image" at bounding box center [1218, 298] width 58 height 77
click at [1131, 216] on div "Lightbox" at bounding box center [623, 298] width 1247 height 597
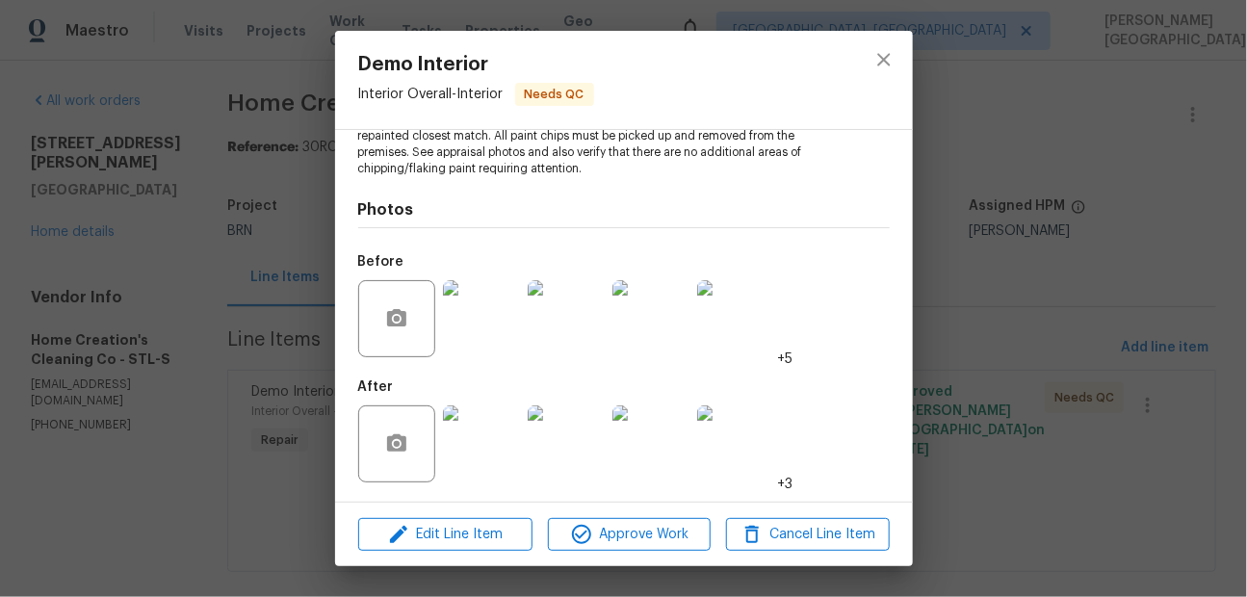
click at [1068, 168] on div "Demo Interior Interior Overall - Interior Needs QC Vendor Home Creation's Clean…" at bounding box center [623, 298] width 1247 height 597
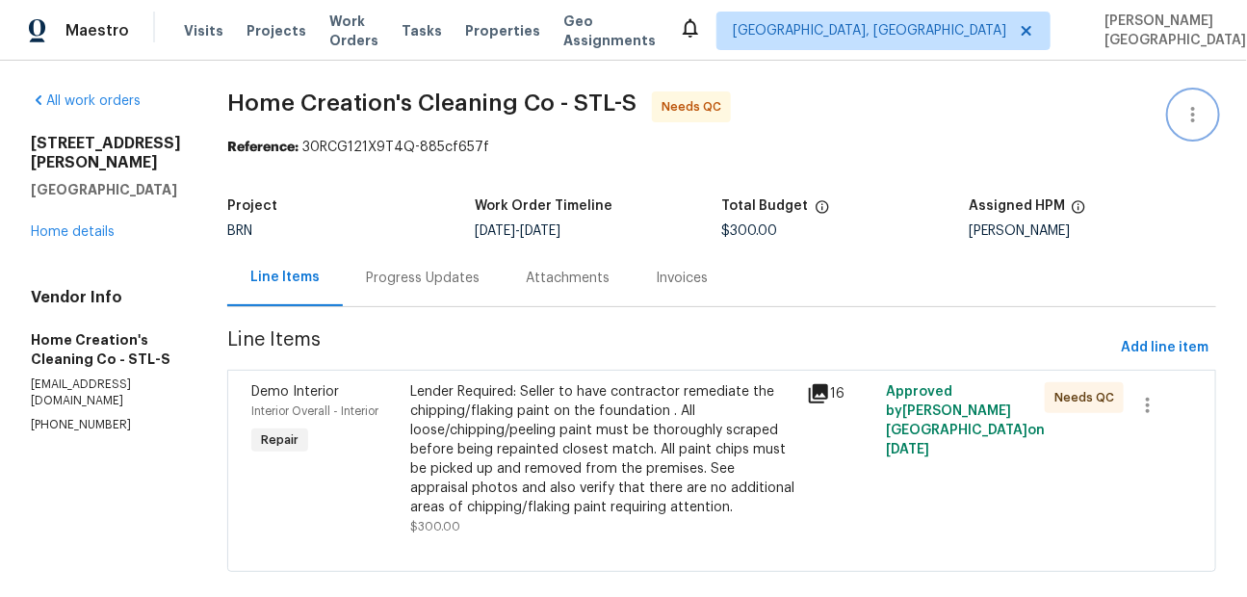
click at [1187, 108] on icon "button" at bounding box center [1193, 114] width 23 height 23
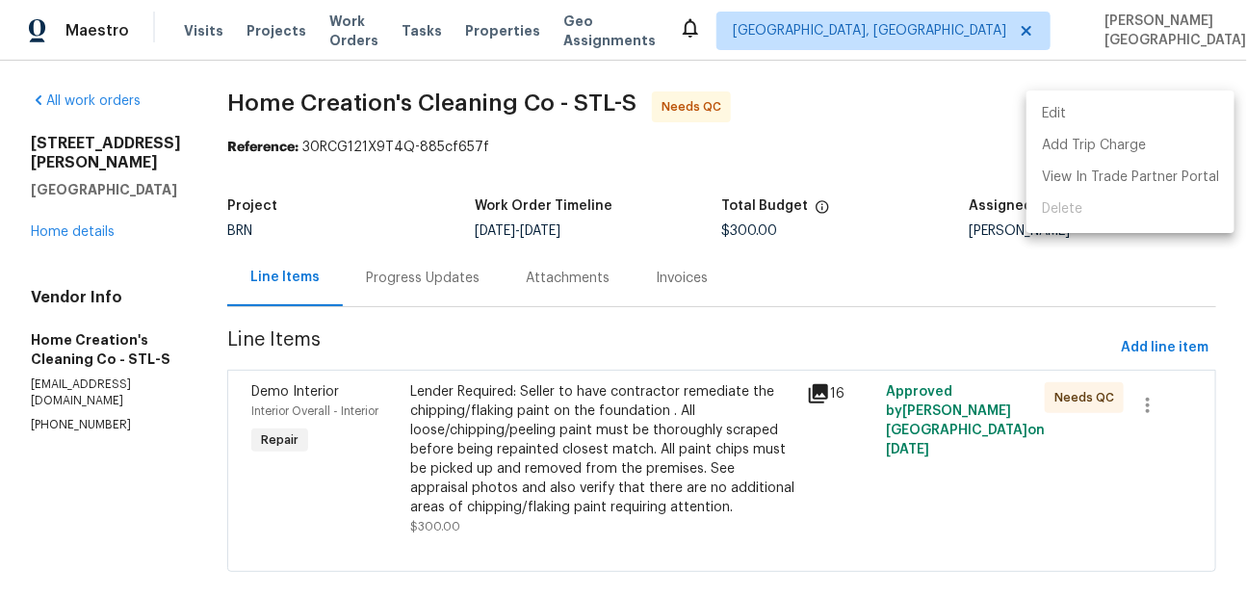
click at [1115, 111] on li "Edit" at bounding box center [1131, 114] width 208 height 32
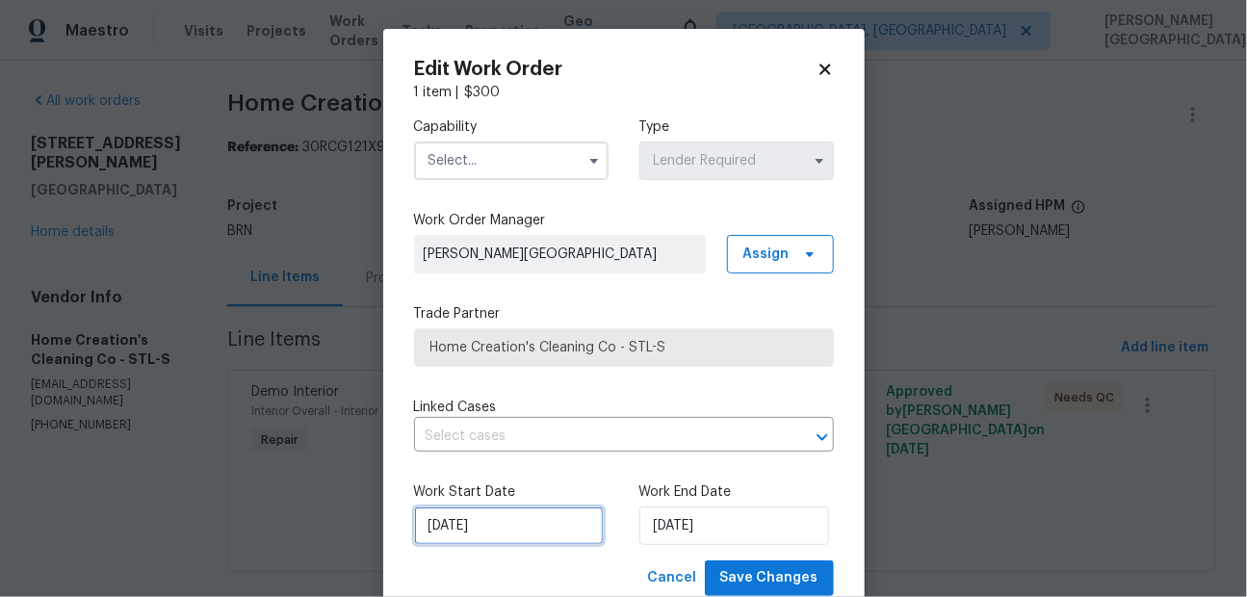
click at [530, 522] on input "10/3/2025" at bounding box center [509, 526] width 190 height 39
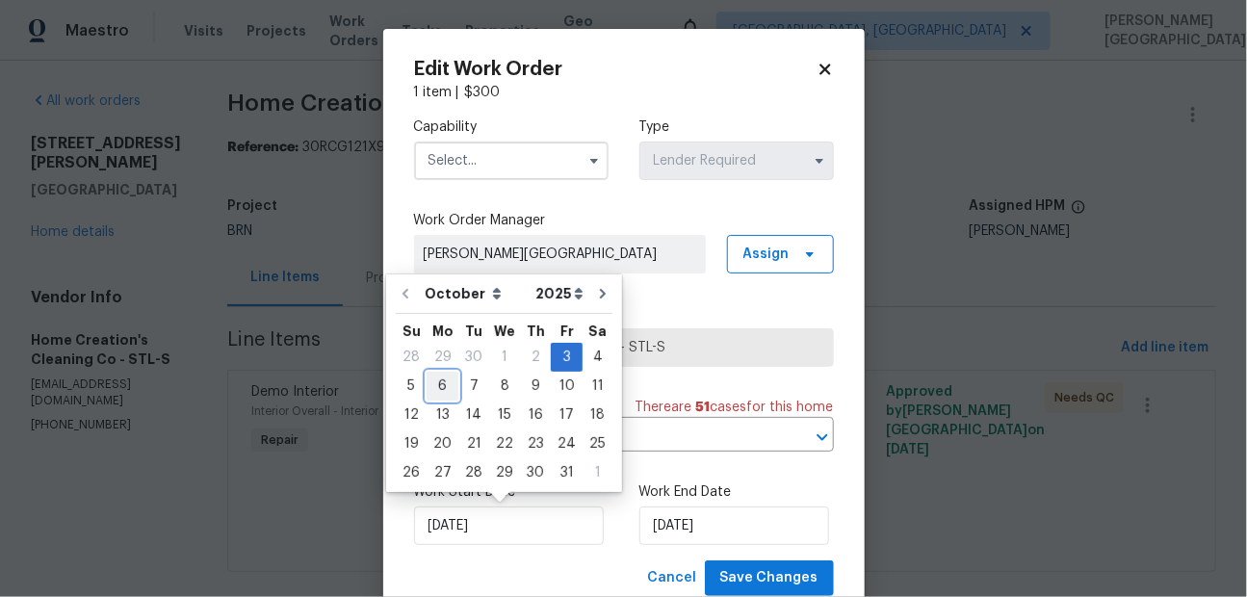
click at [448, 387] on div "6" at bounding box center [443, 386] width 32 height 27
type input "10/6/2025"
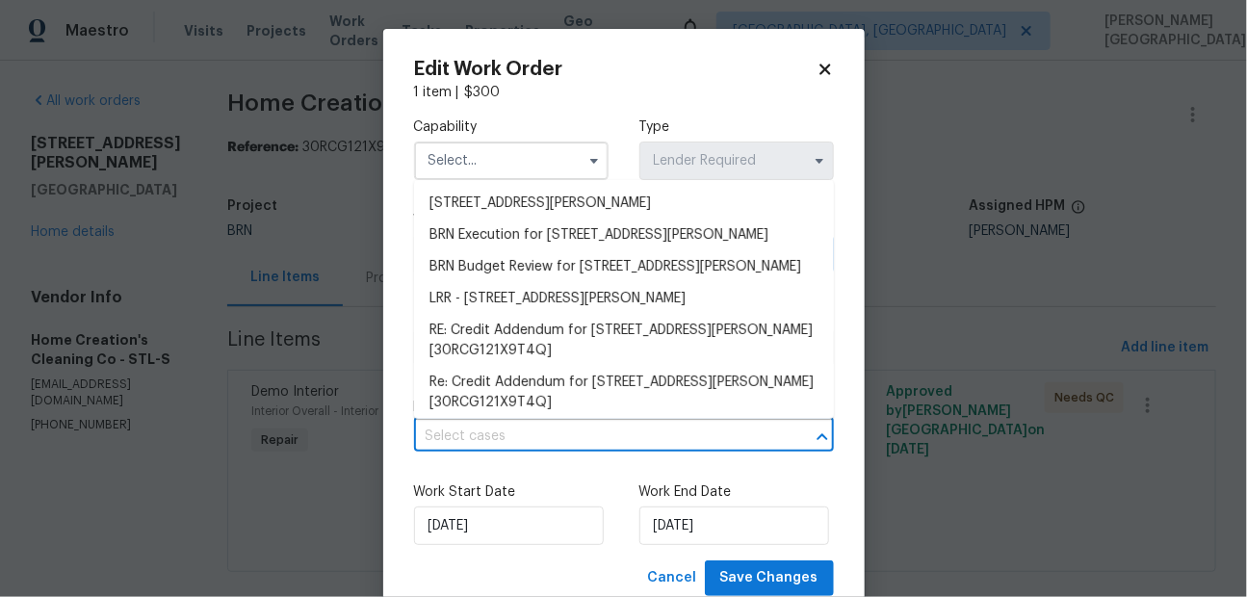
click at [519, 450] on input "text" at bounding box center [597, 437] width 366 height 30
click at [501, 241] on li "BRN Execution for 6448 Clifton Hills Dr, Saint Louis, MO 63139" at bounding box center [624, 236] width 420 height 32
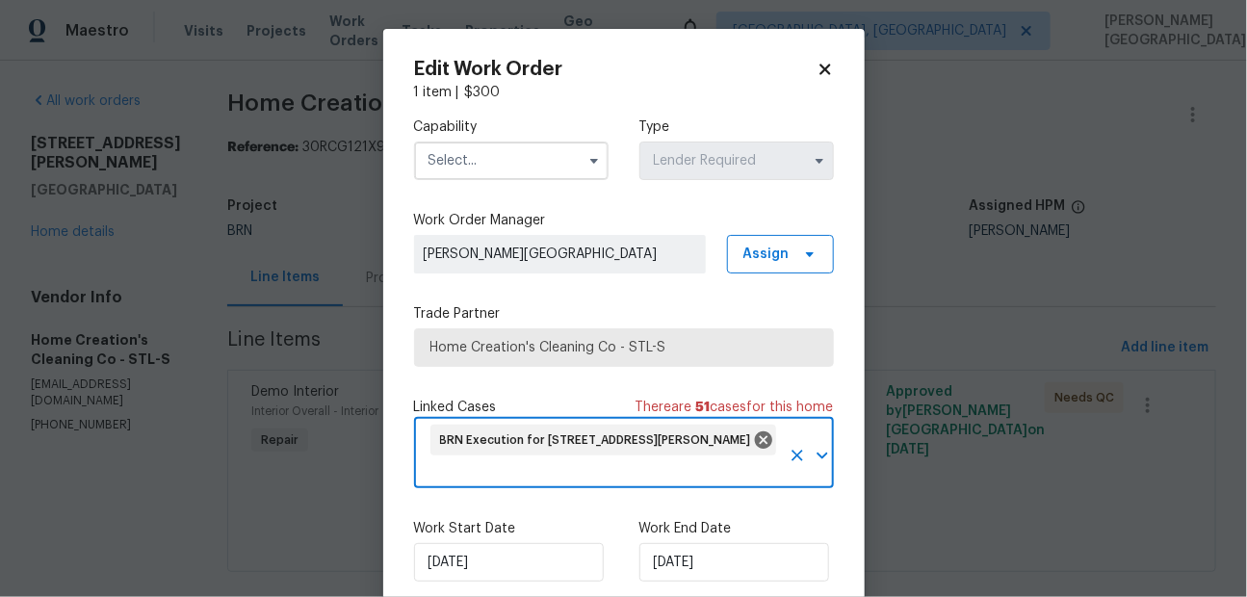
click at [481, 161] on input "text" at bounding box center [511, 161] width 195 height 39
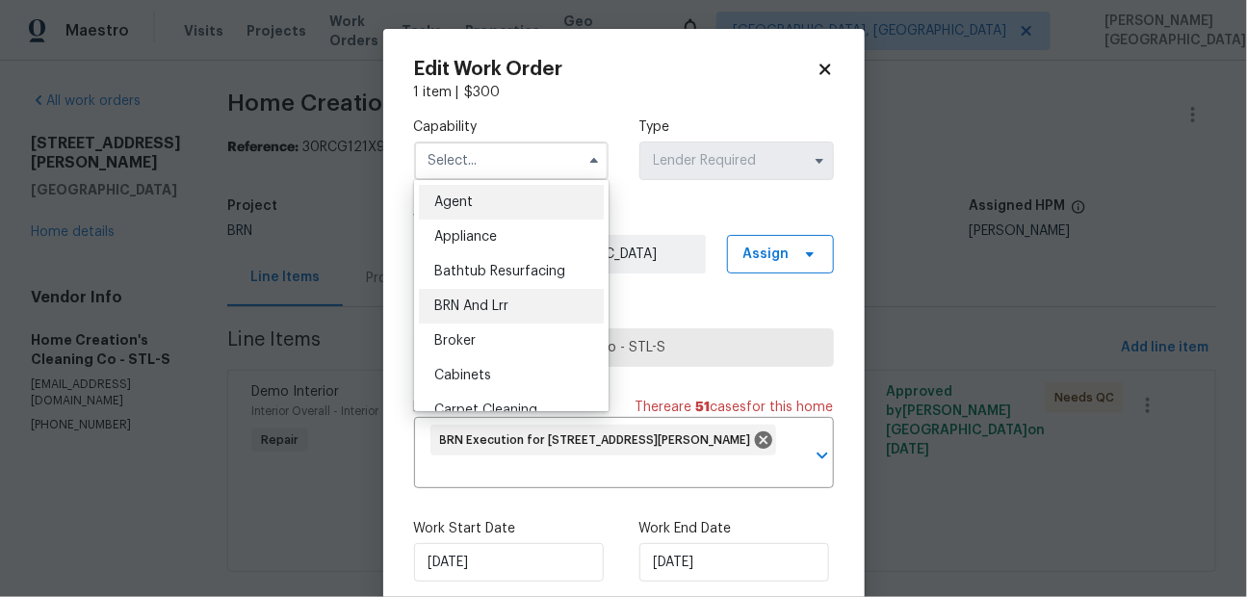
click at [496, 310] on span "BRN And Lrr" at bounding box center [471, 305] width 74 height 13
type input "BRN And Lrr"
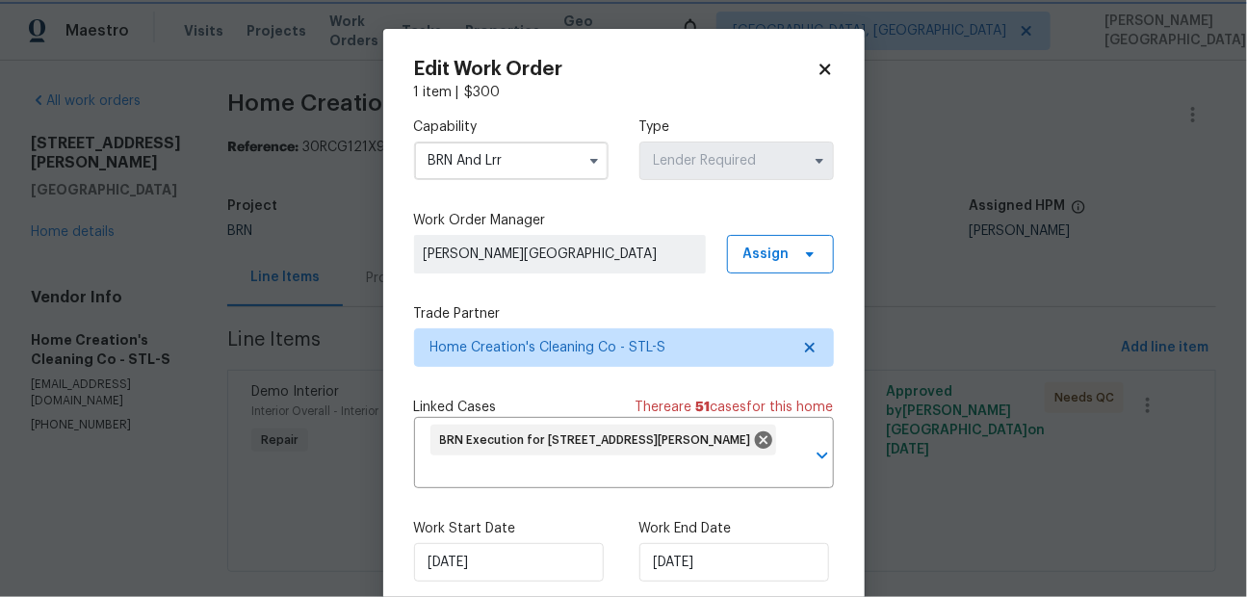
scroll to position [95, 0]
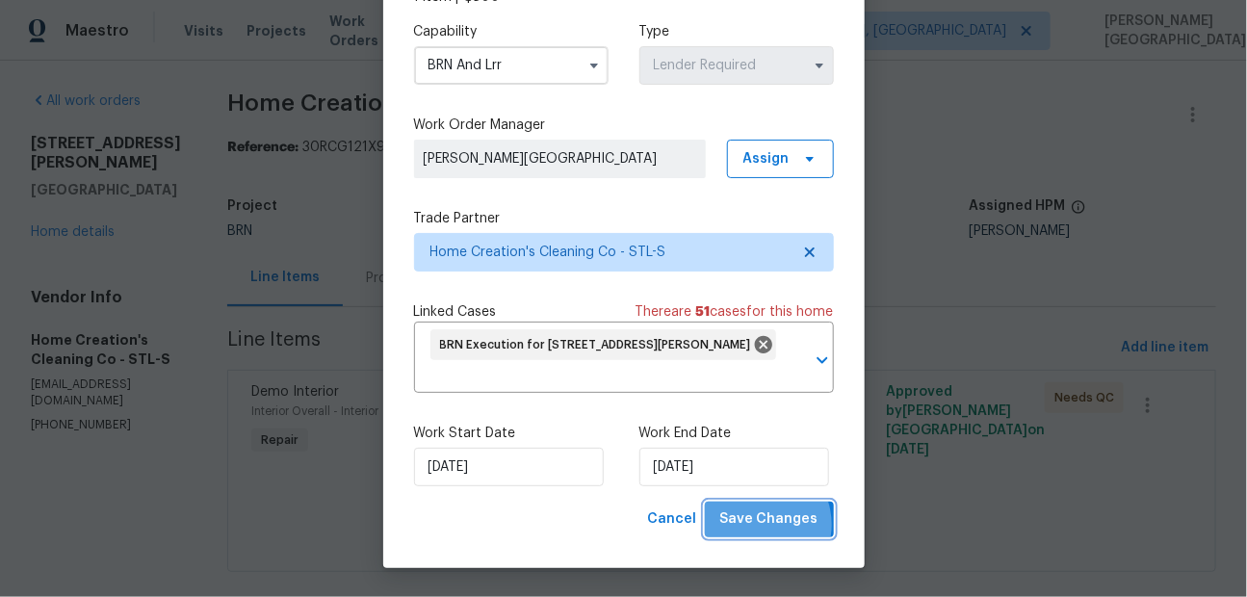
click at [762, 526] on span "Save Changes" at bounding box center [769, 519] width 98 height 24
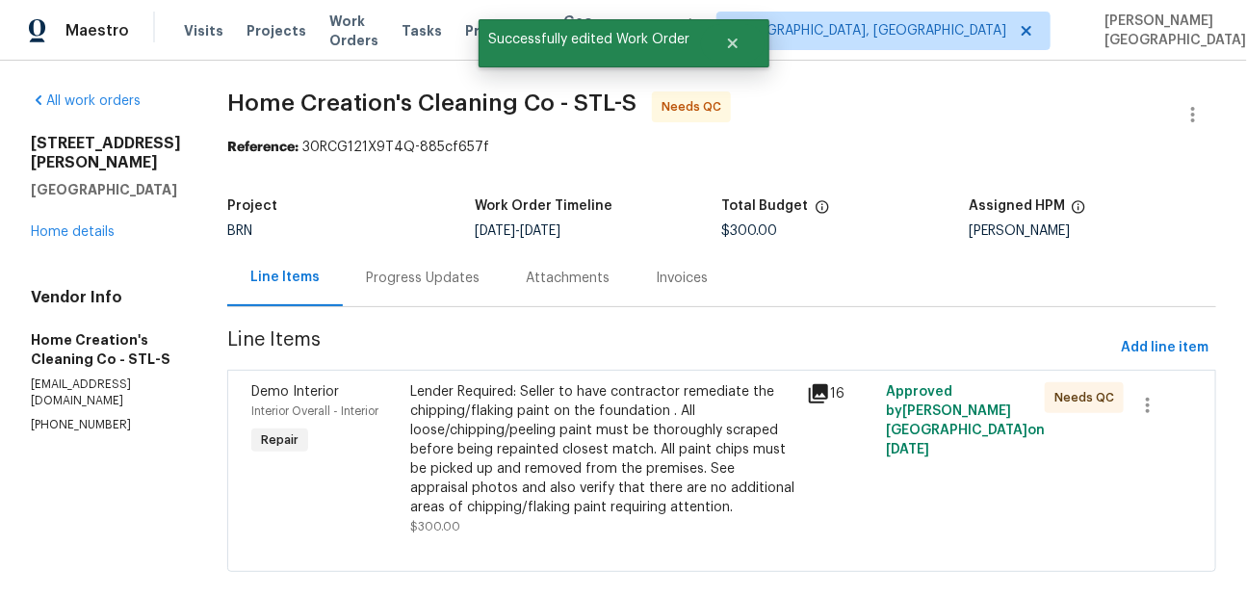
scroll to position [29, 0]
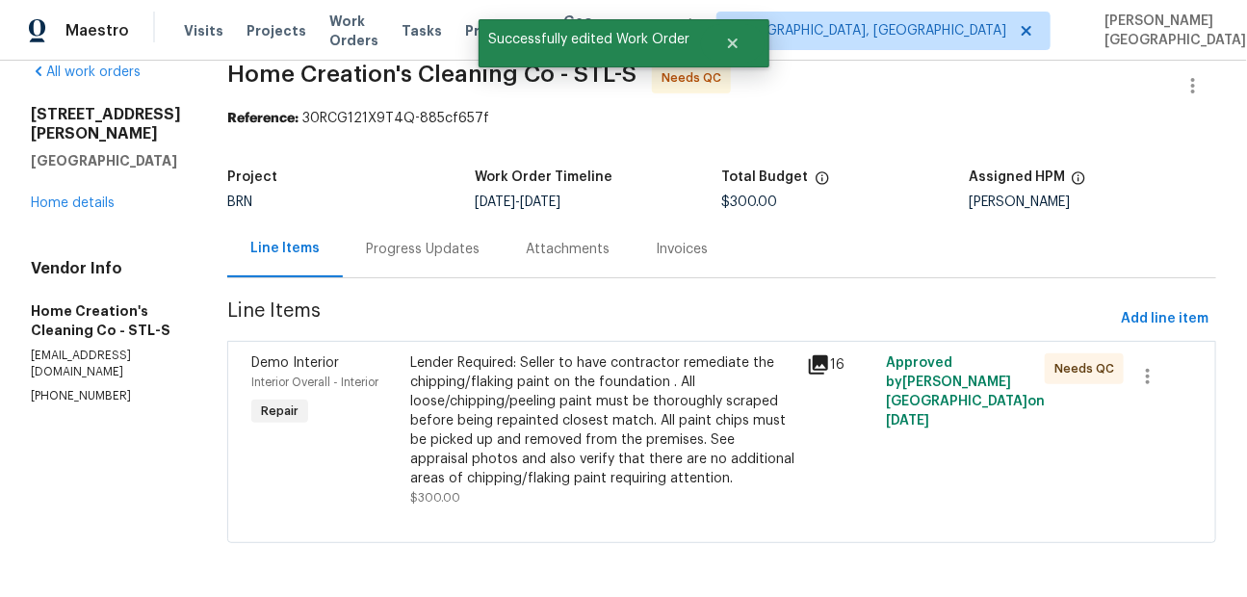
click at [587, 429] on div "Lender Required: Seller to have contractor remediate the chipping/flaking paint…" at bounding box center [602, 420] width 385 height 135
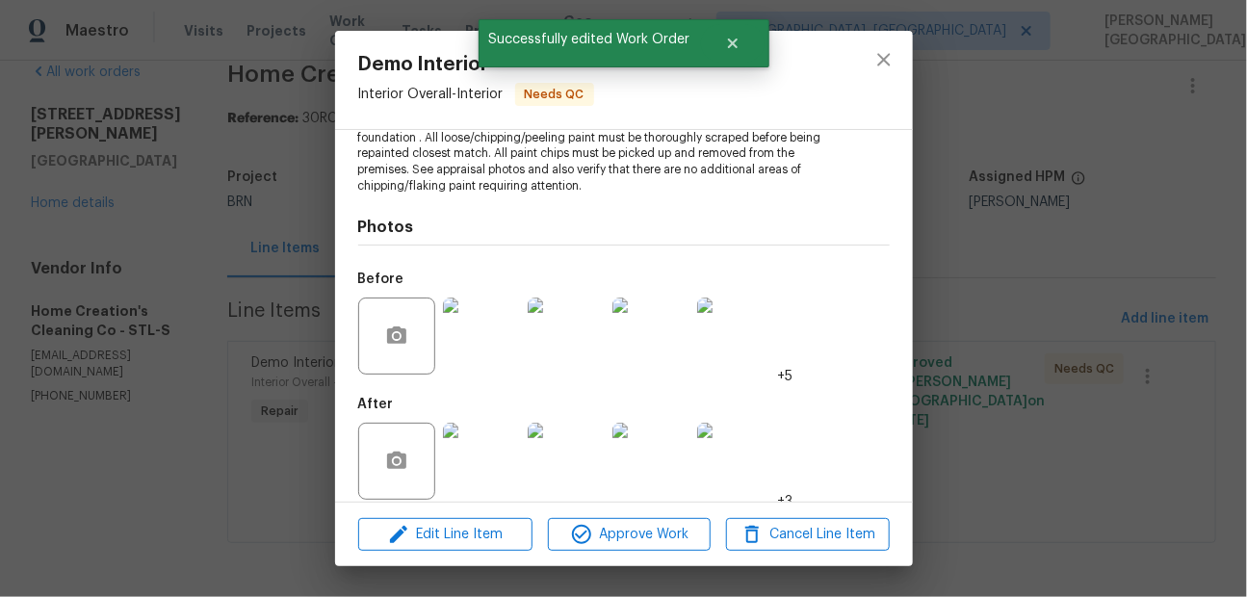
scroll to position [259, 0]
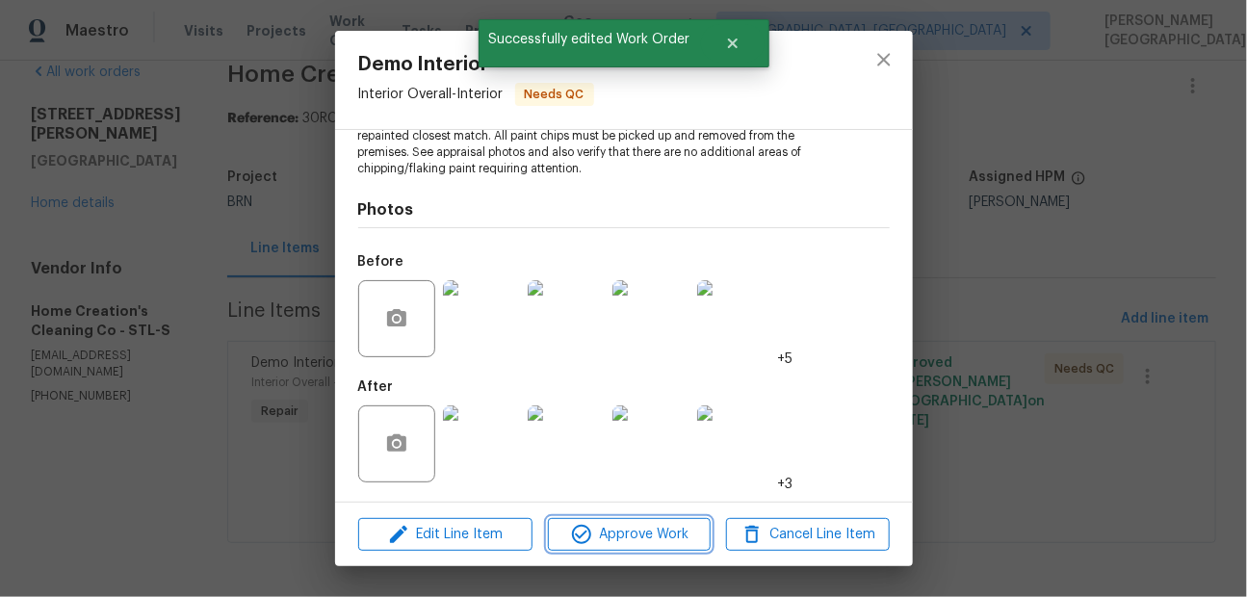
click at [624, 531] on span "Approve Work" at bounding box center [629, 535] width 151 height 24
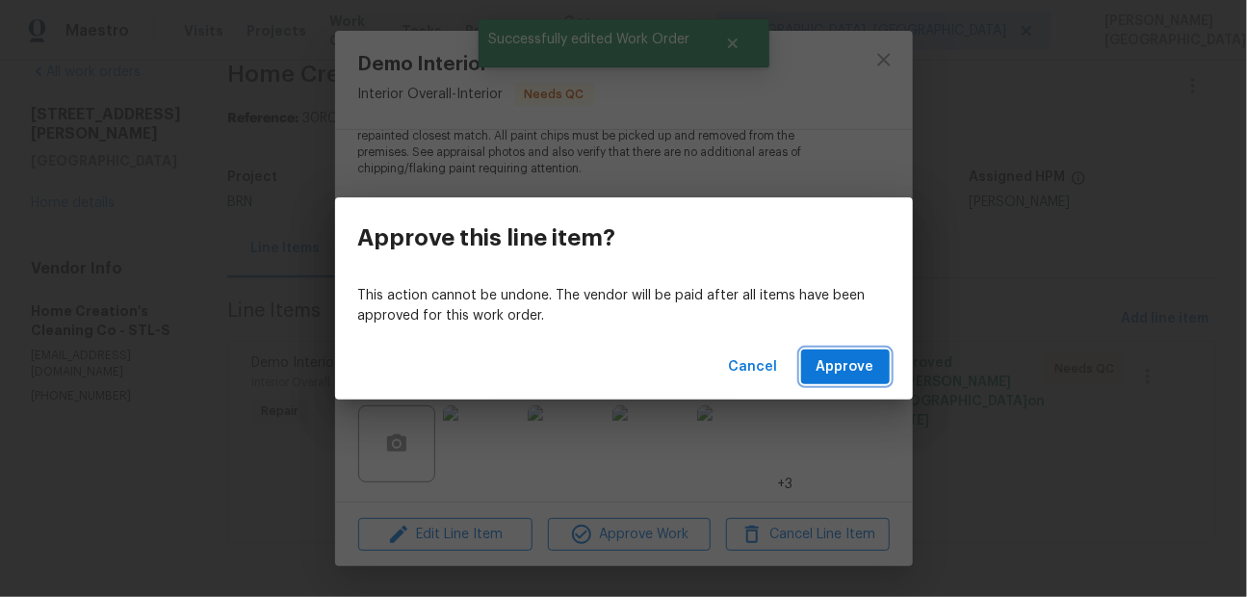
click at [846, 361] on span "Approve" at bounding box center [846, 367] width 58 height 24
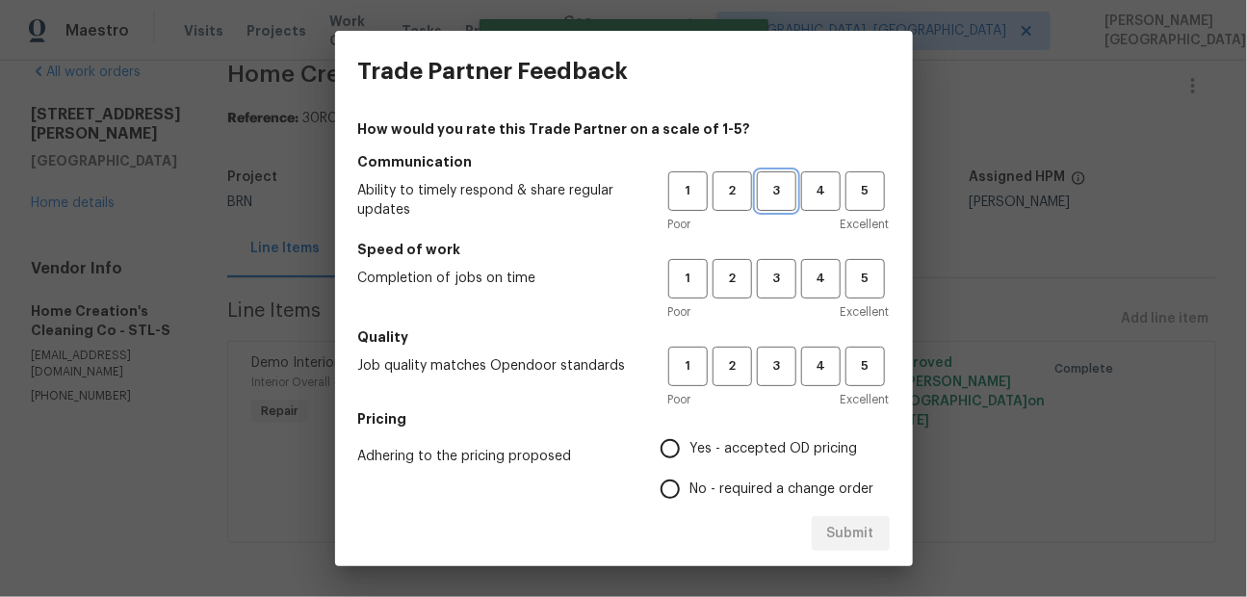
click at [775, 194] on span "3" at bounding box center [777, 191] width 36 height 22
click at [774, 299] on div "1 2 3 4 5 Poor Excellent" at bounding box center [778, 290] width 221 height 63
click at [779, 281] on span "3" at bounding box center [777, 279] width 36 height 22
click at [779, 386] on div "1 2 3 4 5 Poor Excellent" at bounding box center [778, 378] width 221 height 63
click at [776, 358] on span "3" at bounding box center [777, 366] width 36 height 22
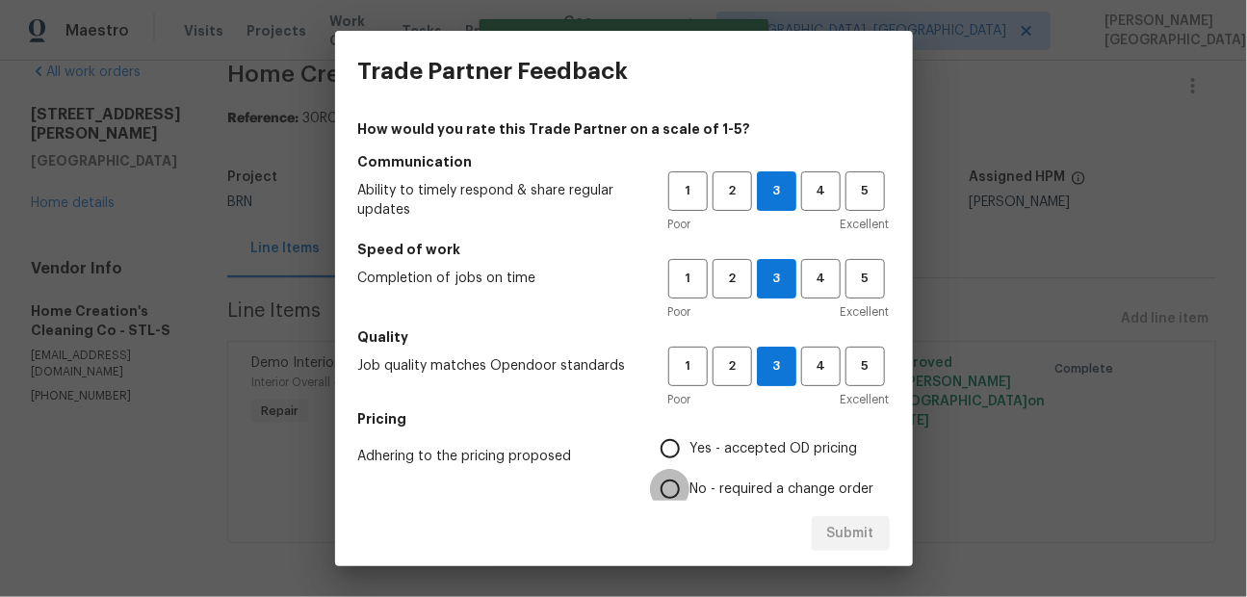
click at [663, 493] on input "No - required a change order" at bounding box center [670, 489] width 40 height 40
radio input "true"
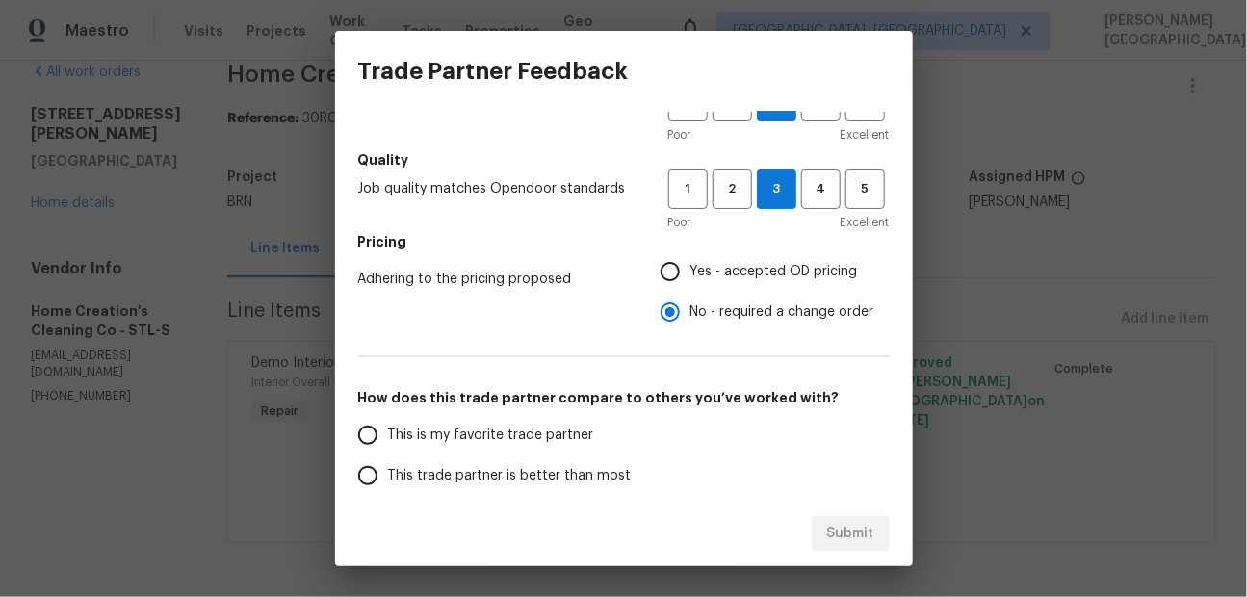
scroll to position [250, 0]
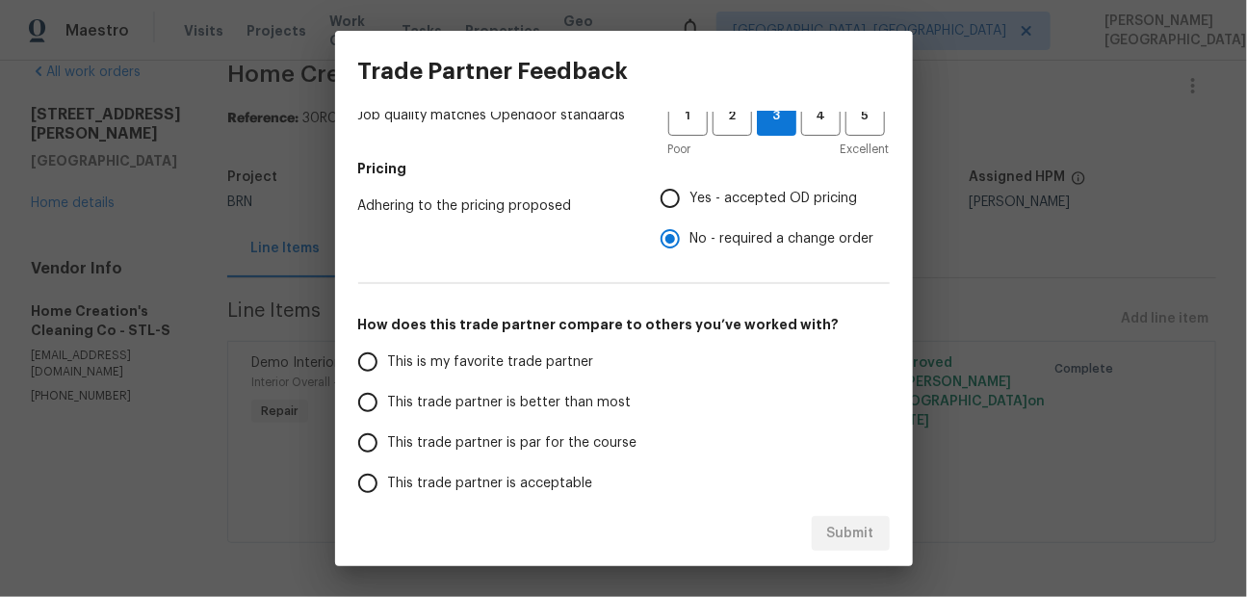
click at [486, 389] on label "This trade partner is better than most" at bounding box center [500, 402] width 304 height 40
click at [388, 389] on input "This trade partner is better than most" at bounding box center [368, 402] width 40 height 40
click at [856, 528] on span "Submit" at bounding box center [850, 534] width 47 height 24
radio input "true"
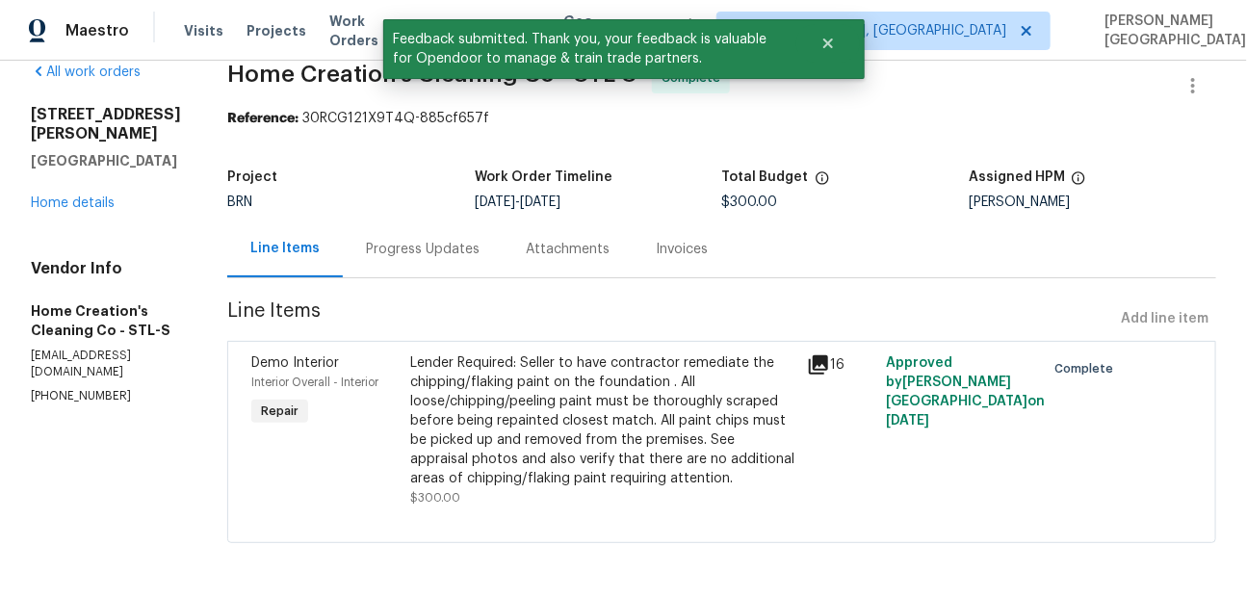
click at [656, 246] on div "Invoices" at bounding box center [682, 249] width 52 height 19
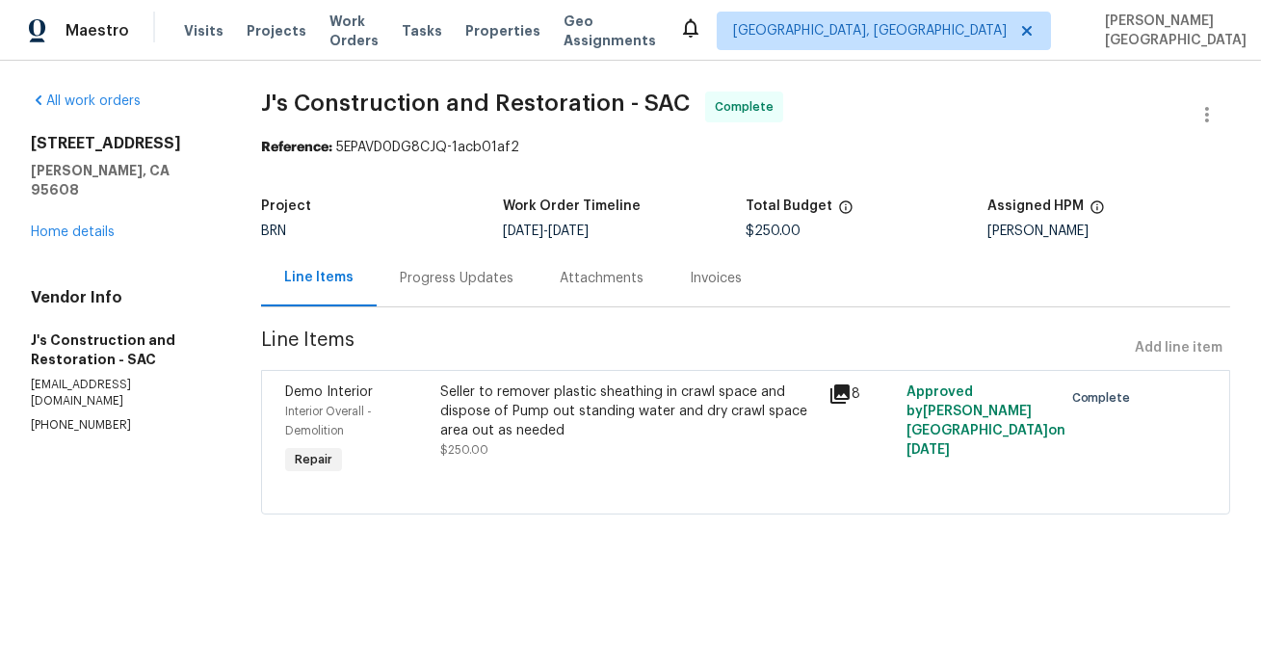
click at [705, 266] on div "Invoices" at bounding box center [715, 277] width 98 height 57
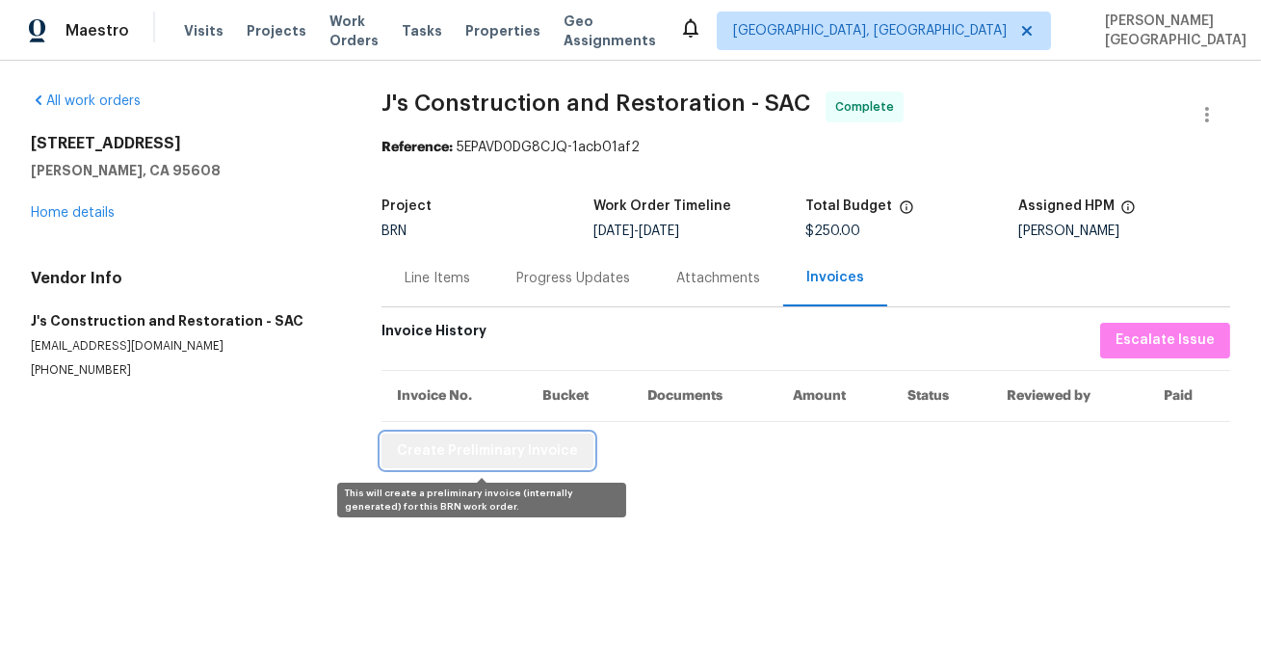
click at [525, 446] on span "Create Preliminary Invoice" at bounding box center [487, 451] width 181 height 24
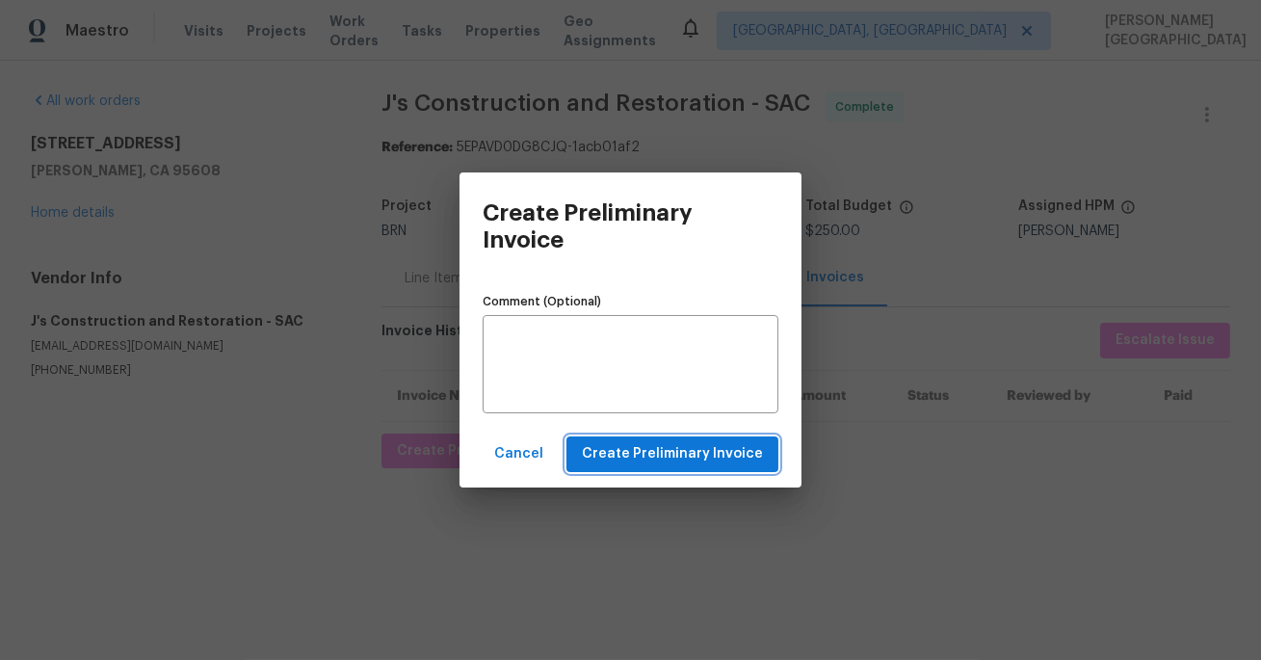
click at [682, 459] on span "Create Preliminary Invoice" at bounding box center [672, 454] width 181 height 24
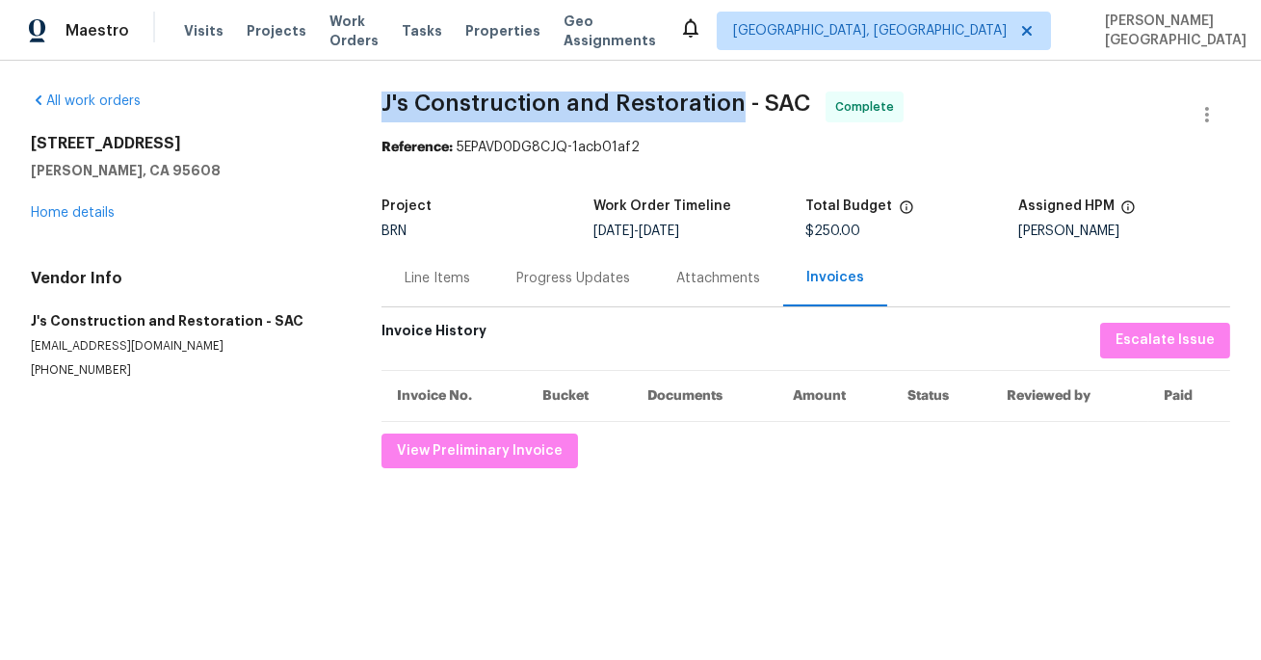
drag, startPoint x: 370, startPoint y: 94, endPoint x: 739, endPoint y: 96, distance: 368.8
click at [739, 96] on div "All work orders [STREET_ADDRESS] Home details Vendor Info J's Construction and …" at bounding box center [630, 280] width 1261 height 438
copy span "J's Construction and Restoration"
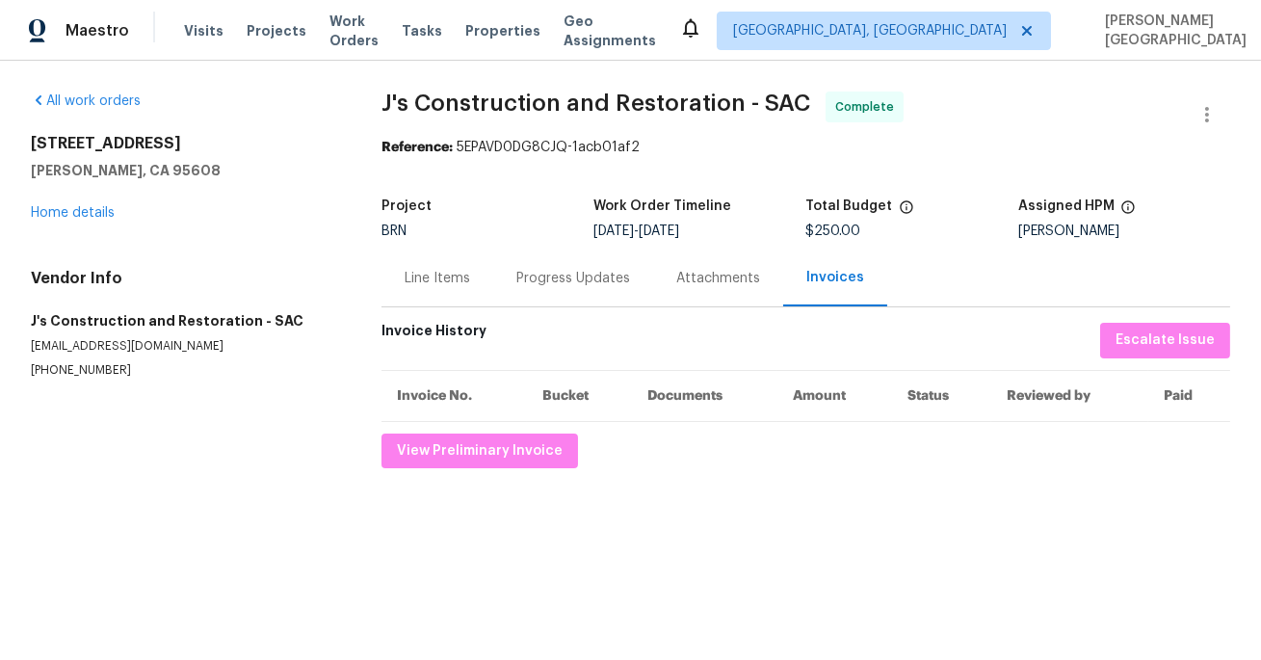
click at [426, 316] on section "J's Construction and Restoration - SAC Complete Reference: 5EPAVD0DG8CJQ-1acb01…" at bounding box center [805, 279] width 848 height 377
click at [426, 293] on div "Line Items" at bounding box center [437, 277] width 112 height 57
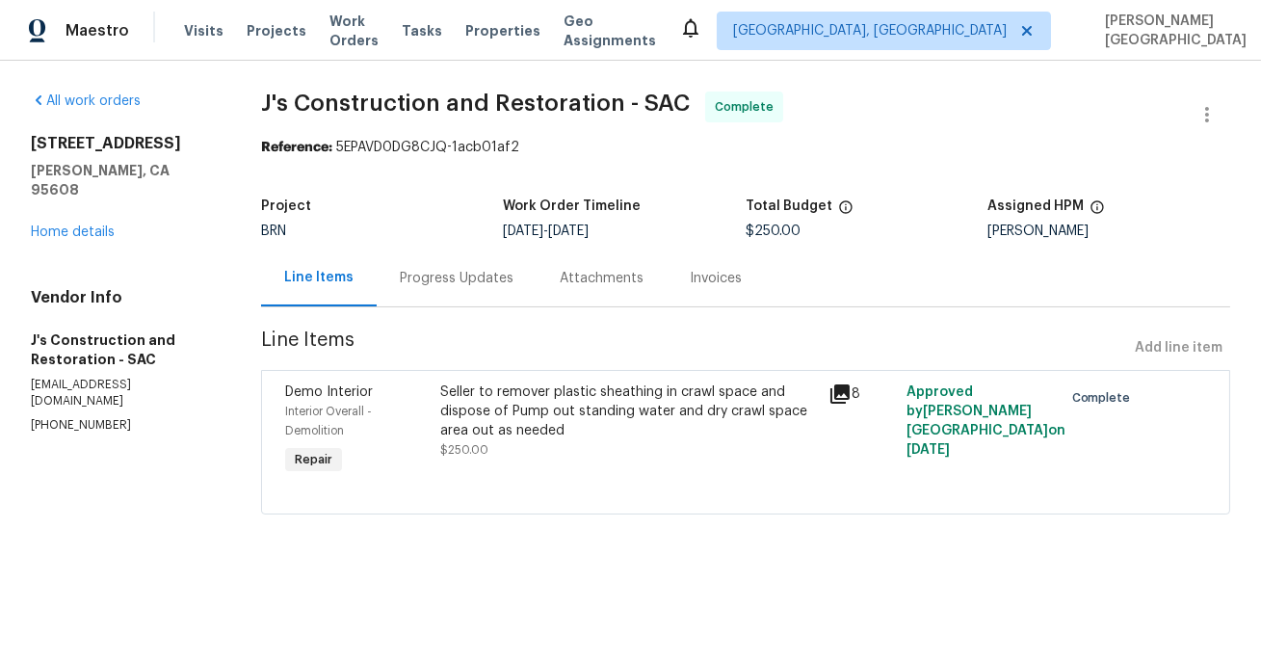
click at [434, 429] on div "Demo Interior Interior Overall - Demolition Repair" at bounding box center [356, 431] width 155 height 108
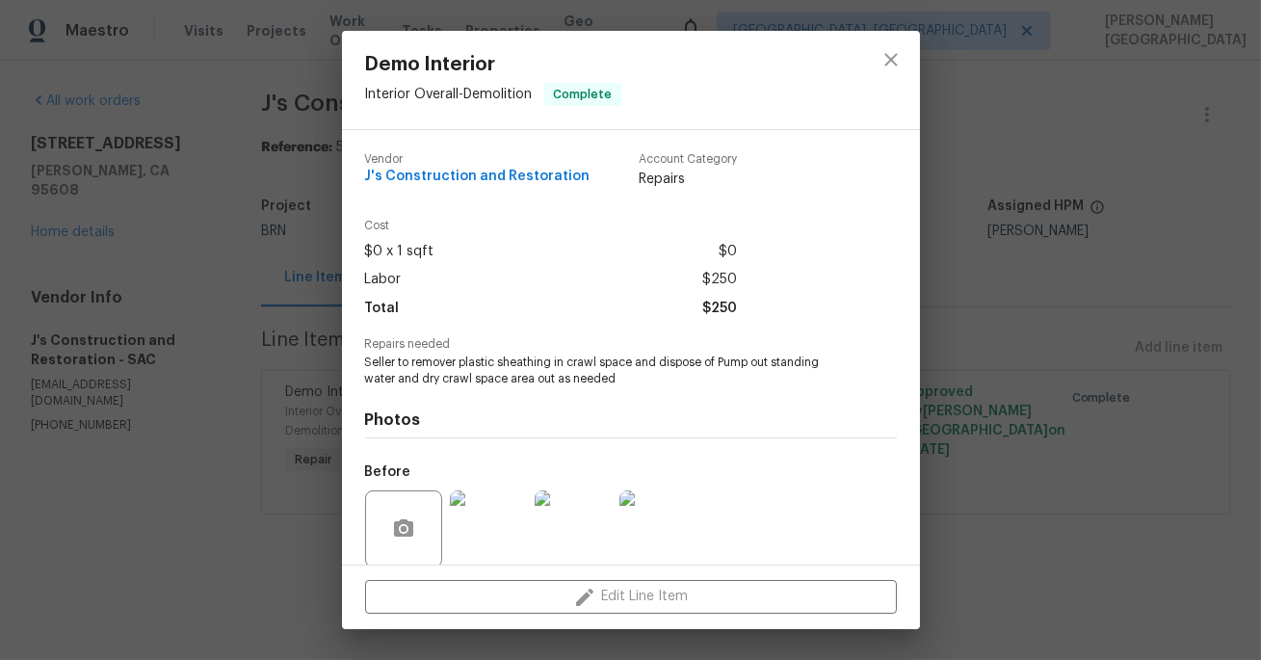
click at [494, 361] on span "Seller to remover plastic sheathing in crawl space and dispose of Pump out stan…" at bounding box center [604, 370] width 479 height 33
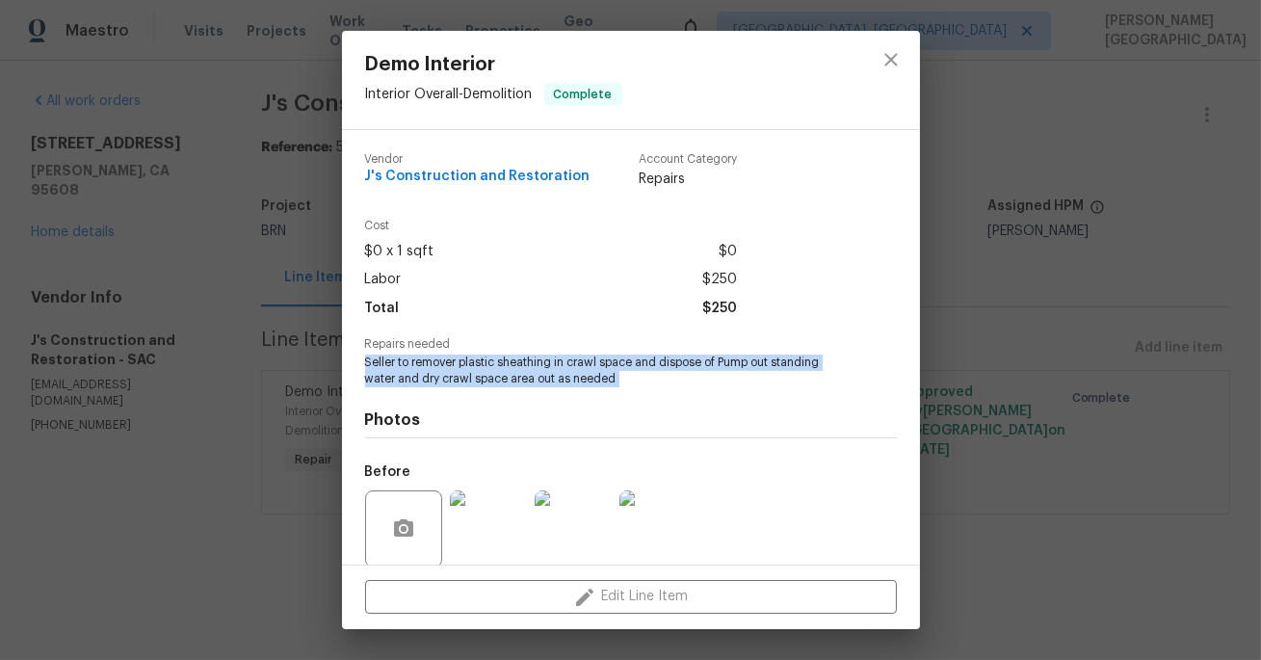
click at [494, 361] on span "Seller to remover plastic sheathing in crawl space and dispose of Pump out stan…" at bounding box center [604, 370] width 479 height 33
copy span "Seller to remover plastic sheathing in crawl space and dispose of Pump out stan…"
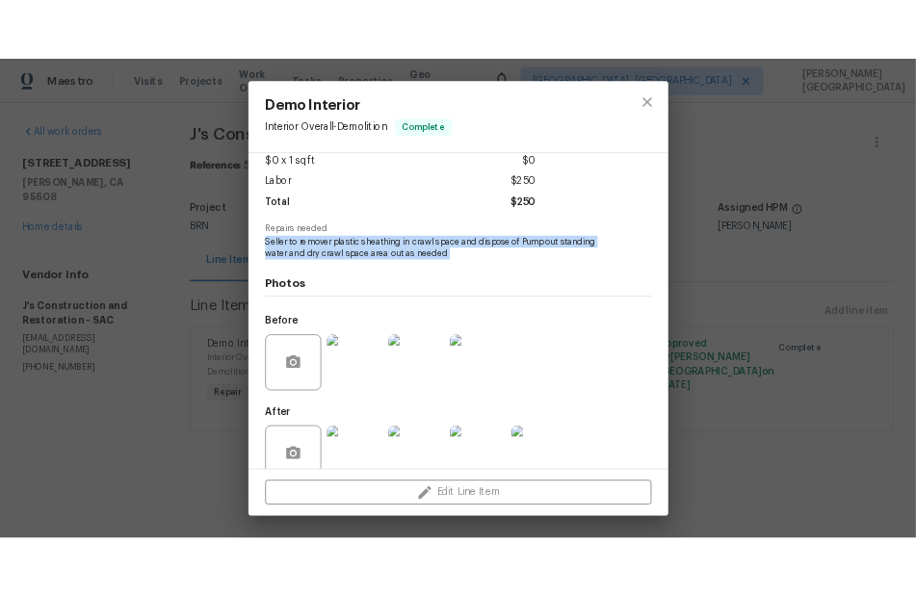
scroll to position [147, 0]
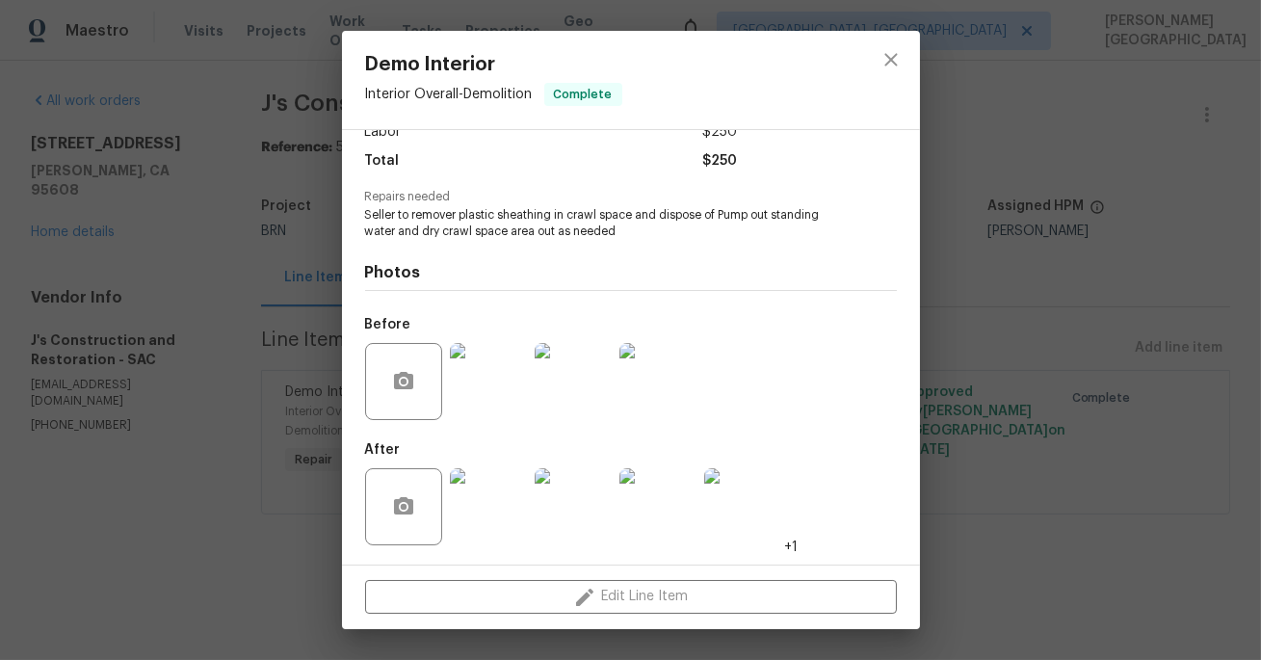
click at [582, 340] on div at bounding box center [573, 381] width 85 height 100
click at [585, 399] on img at bounding box center [572, 381] width 77 height 77
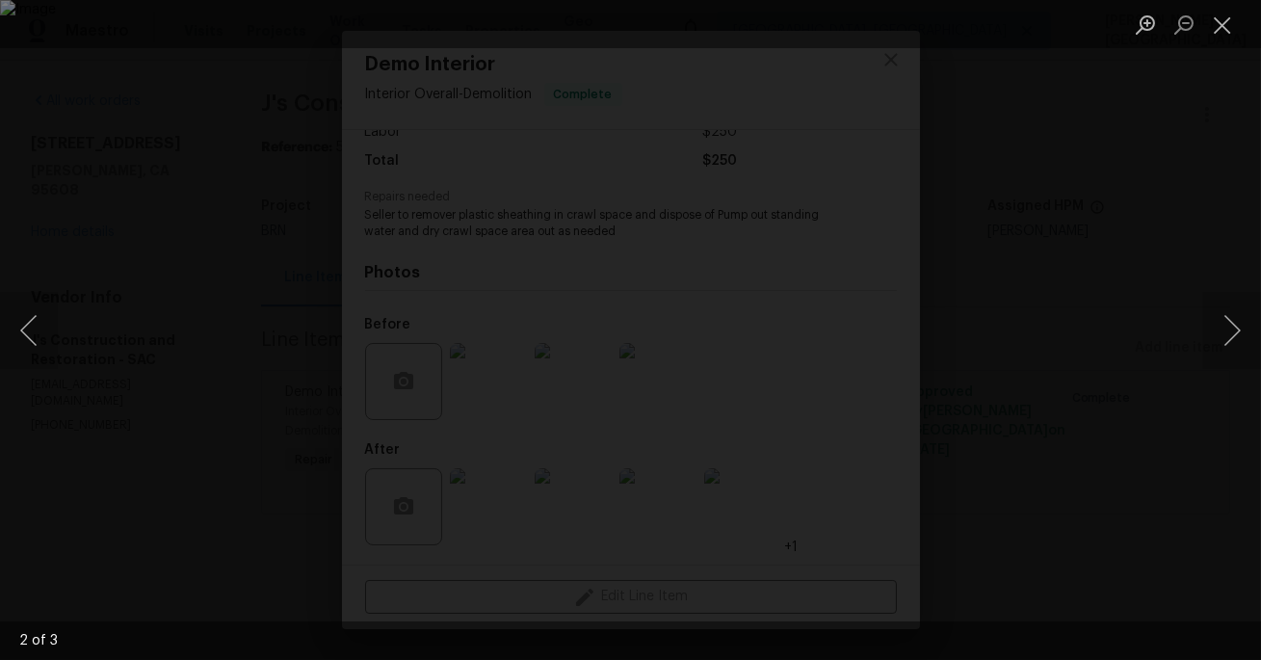
click at [948, 109] on div "Lightbox" at bounding box center [630, 330] width 1261 height 660
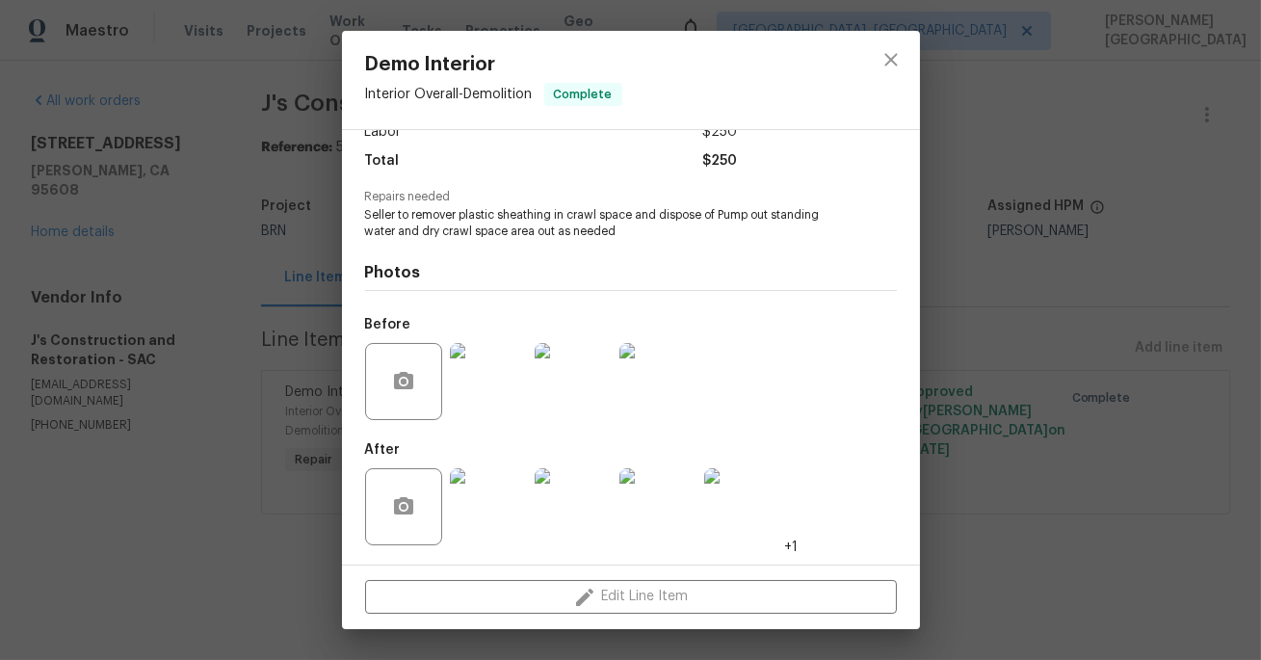
click at [583, 498] on img at bounding box center [572, 506] width 77 height 77
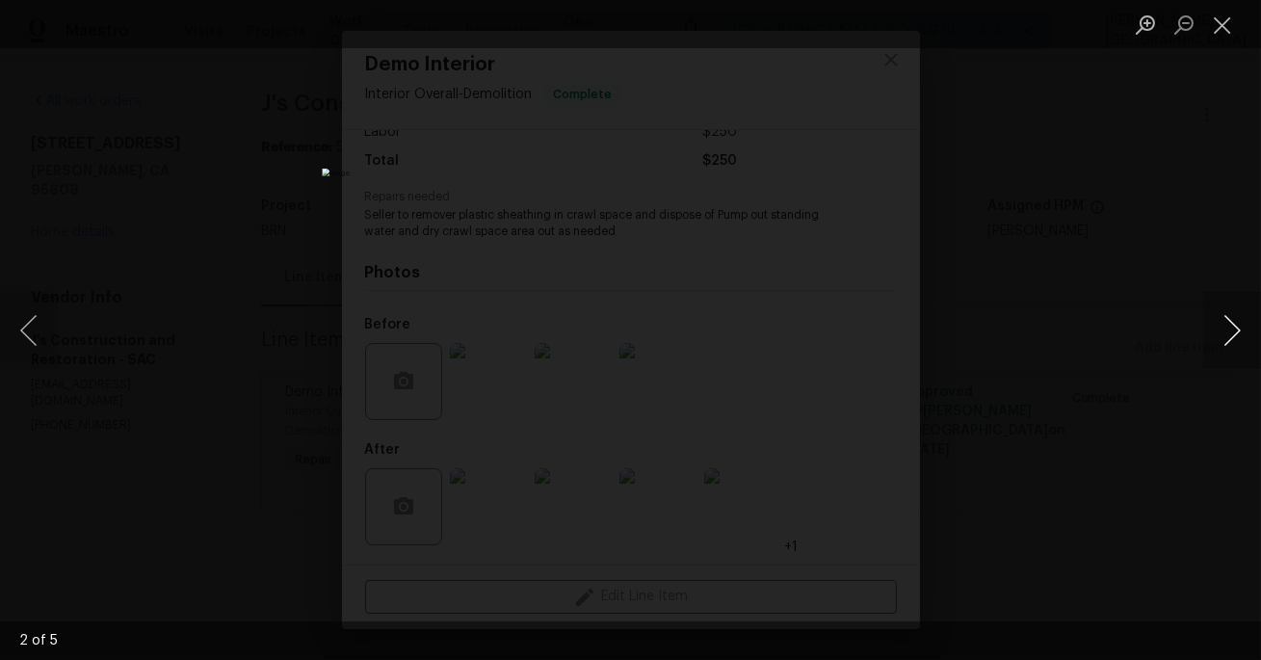
click at [1212, 363] on button "Next image" at bounding box center [1232, 330] width 58 height 77
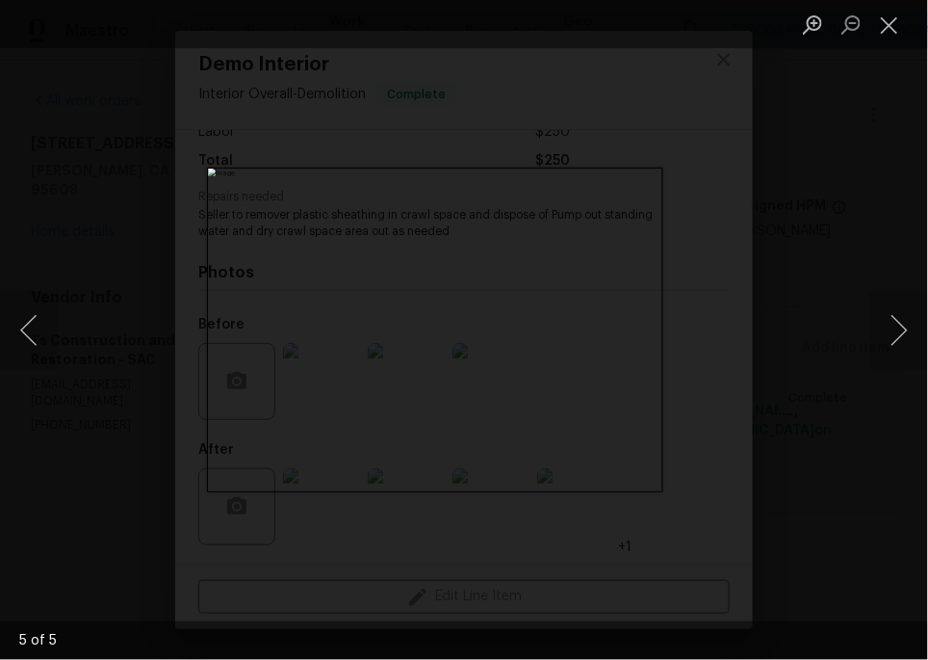
click at [110, 235] on div "Lightbox" at bounding box center [464, 330] width 928 height 660
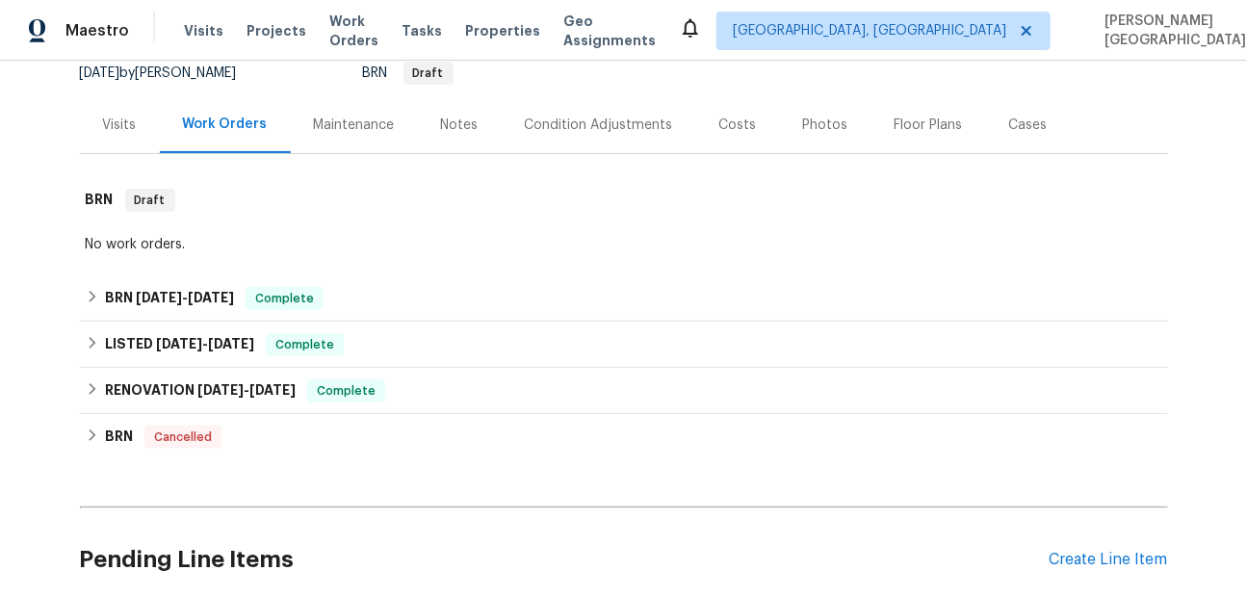
scroll to position [236, 0]
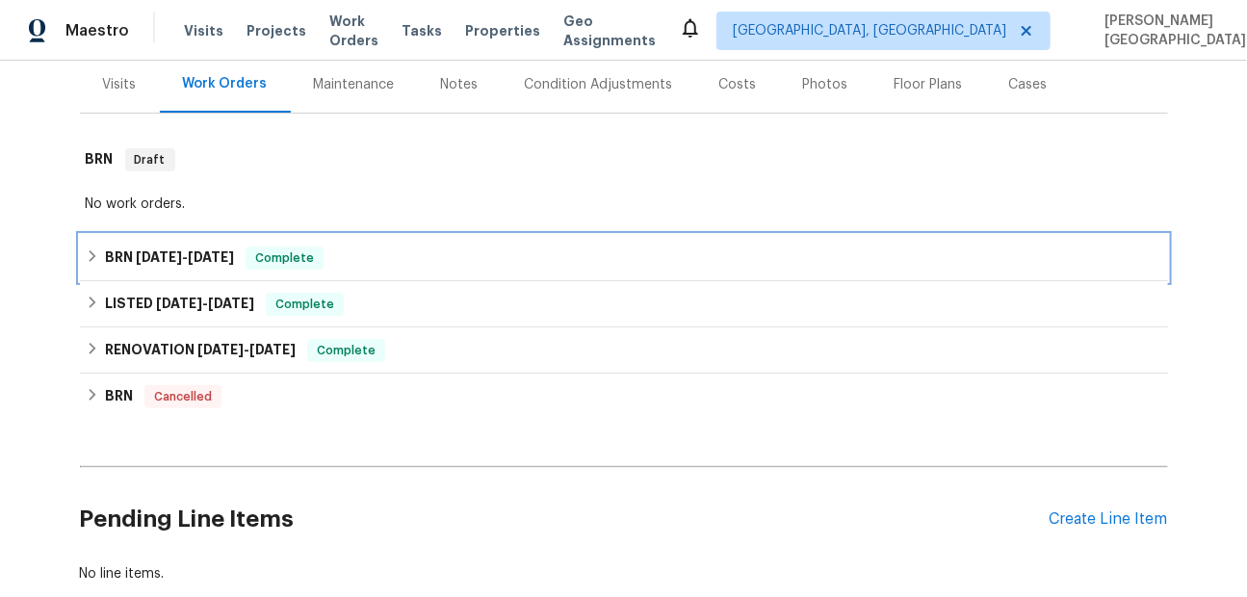
click at [148, 262] on span "[DATE]" at bounding box center [159, 256] width 46 height 13
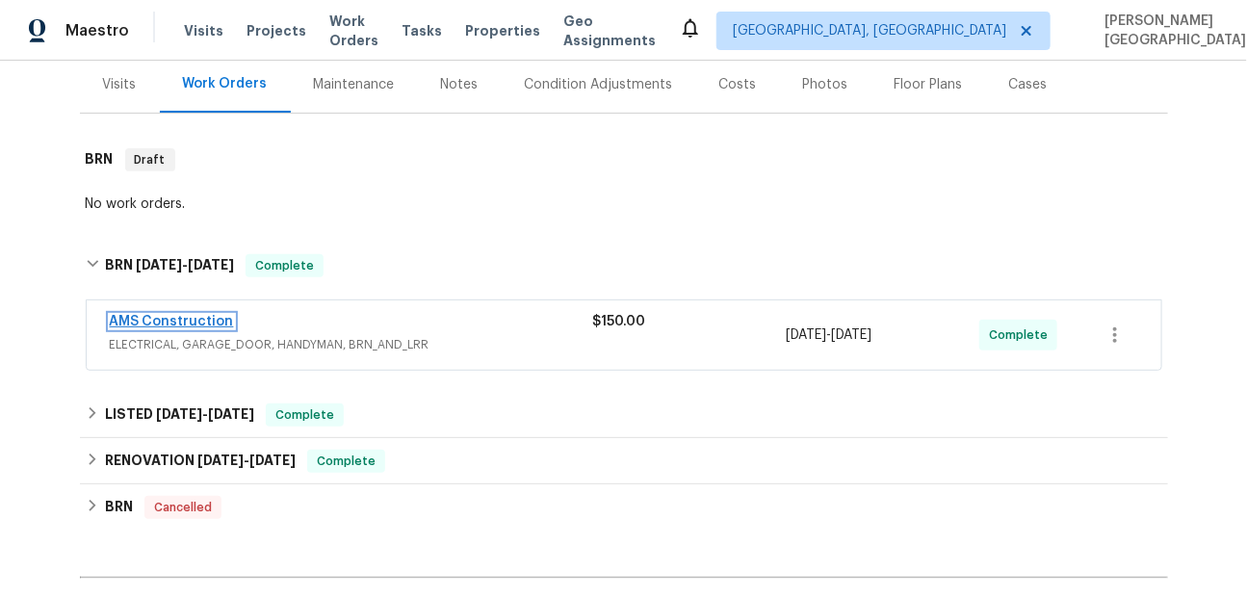
click at [174, 320] on link "AMS Construction" at bounding box center [172, 321] width 124 height 13
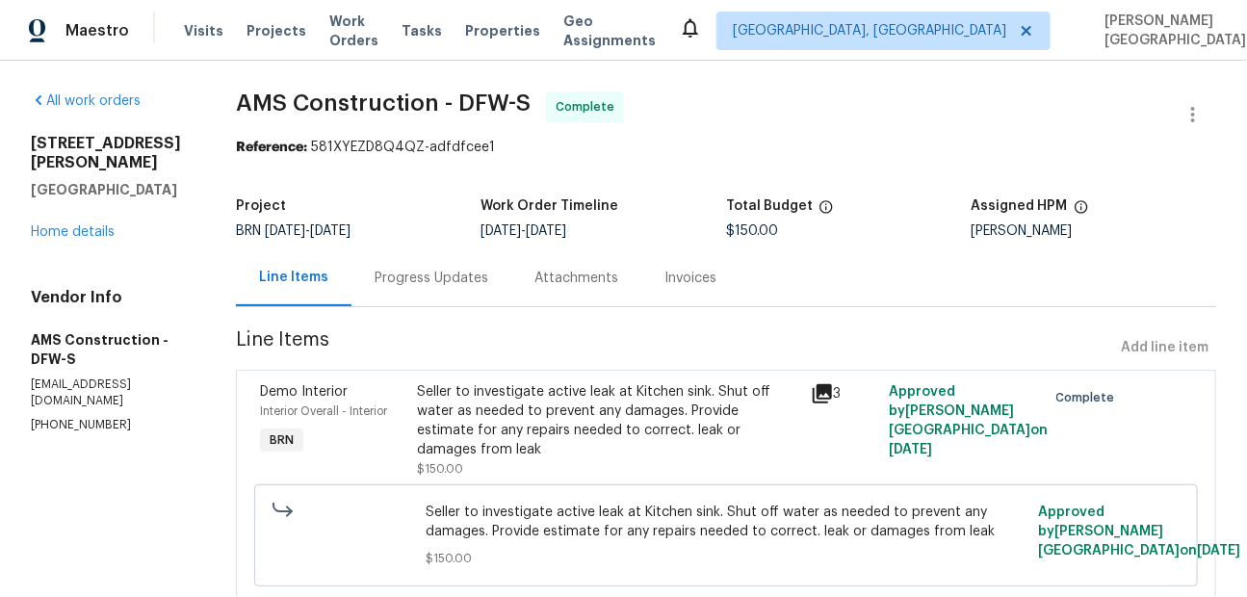
click at [744, 240] on div "Project BRN [DATE] - [DATE] Work Order Timeline [DATE] - [DATE] Total Budget $1…" at bounding box center [726, 219] width 980 height 62
click at [726, 278] on div "Invoices" at bounding box center [690, 277] width 98 height 57
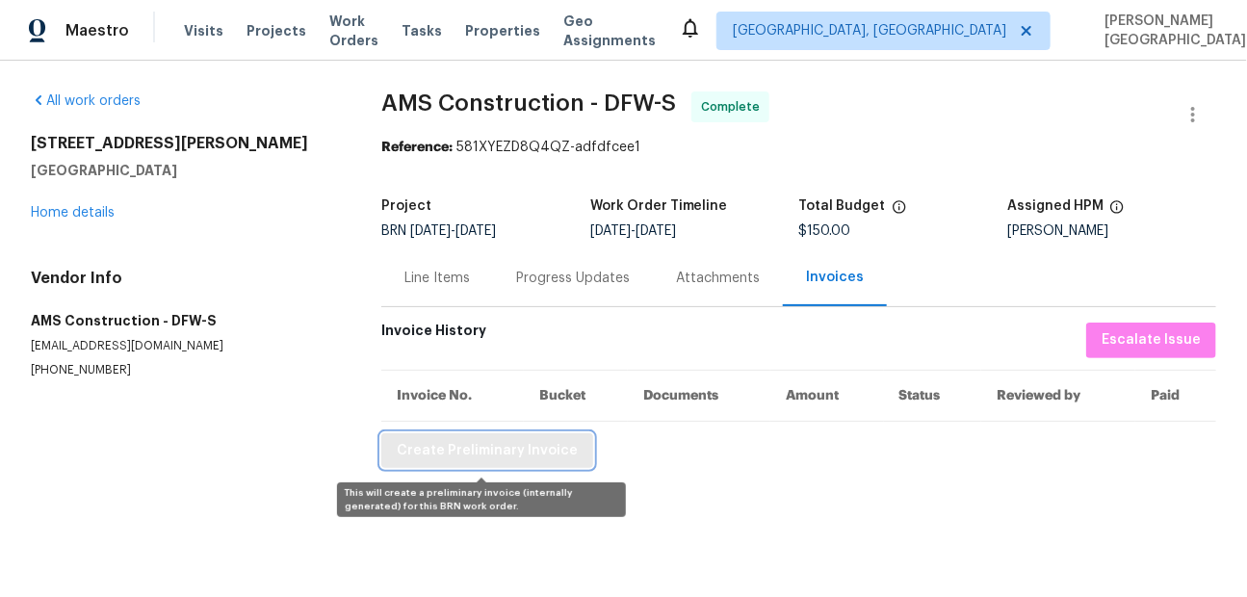
click at [454, 450] on span "Create Preliminary Invoice" at bounding box center [487, 451] width 181 height 24
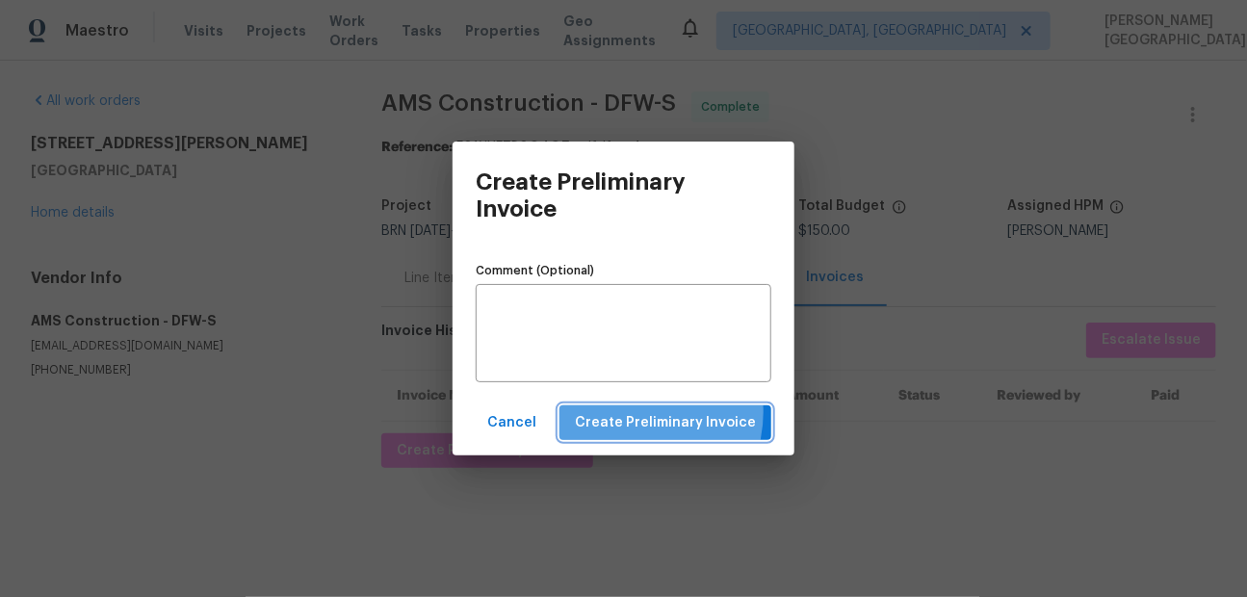
click at [640, 412] on span "Create Preliminary Invoice" at bounding box center [665, 423] width 181 height 24
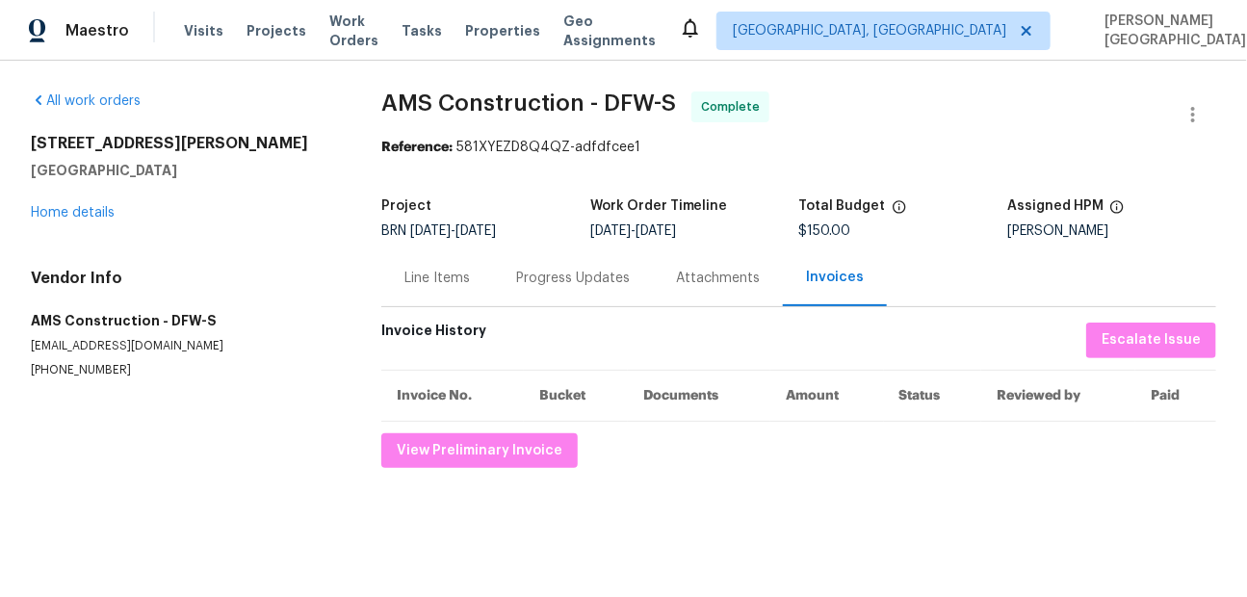
click at [403, 112] on span "AMS Construction - DFW-S" at bounding box center [528, 102] width 295 height 23
click at [477, 108] on span "AMS Construction - DFW-S" at bounding box center [528, 102] width 295 height 23
copy span "AMS Construction"
click at [468, 291] on div "Line Items" at bounding box center [437, 277] width 112 height 57
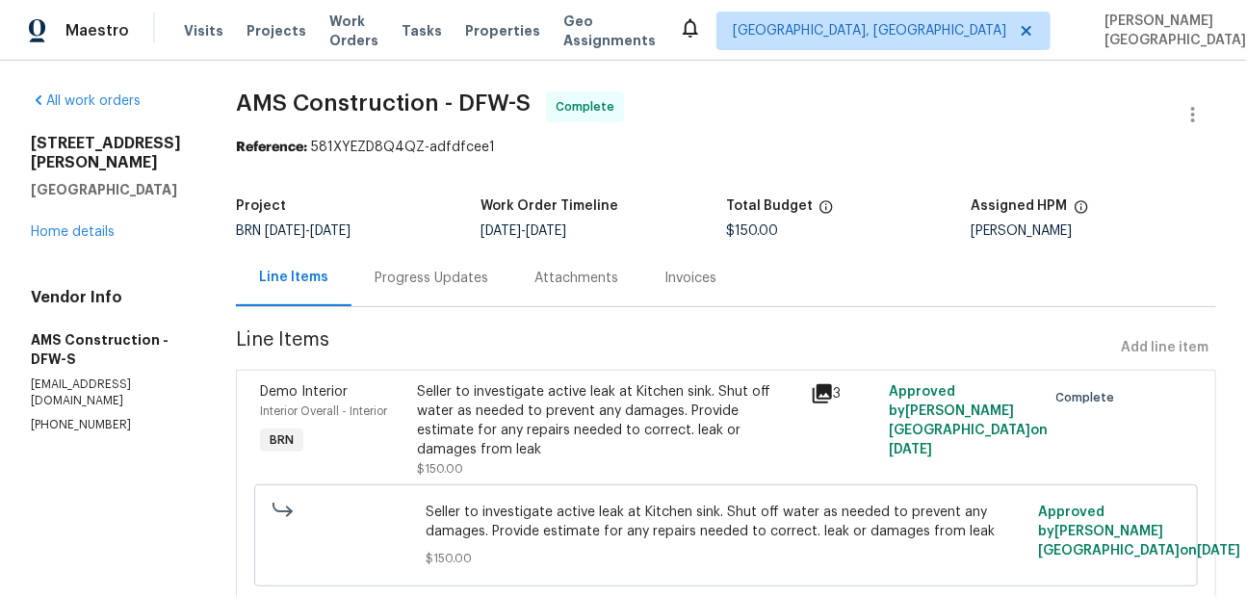
scroll to position [62, 0]
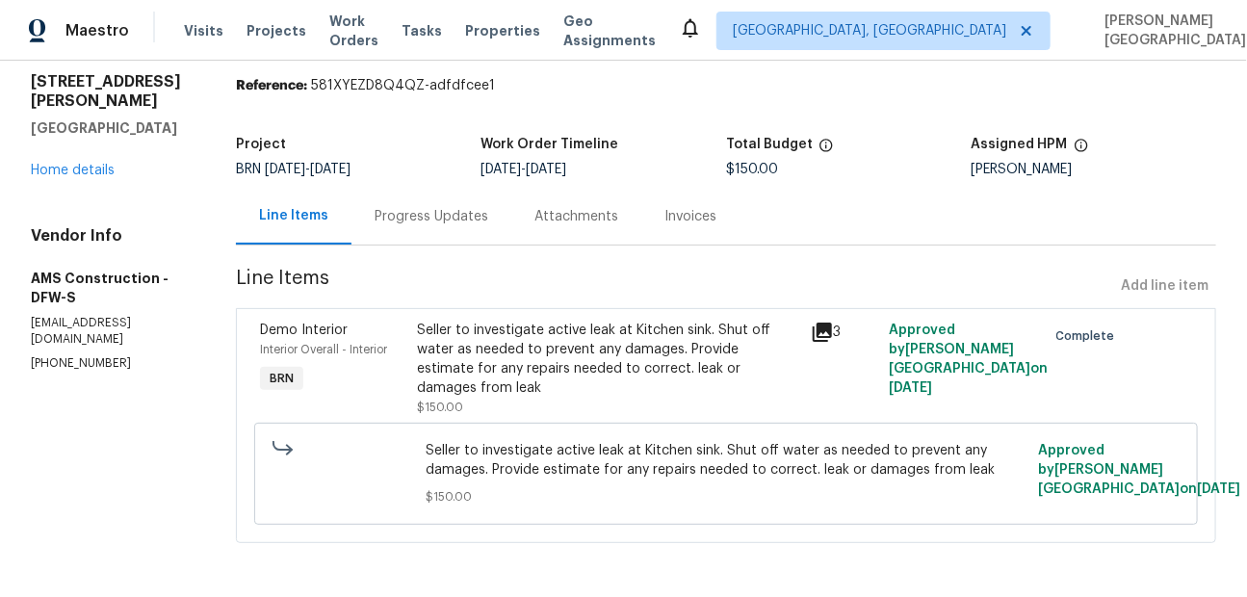
click at [515, 351] on div "Seller to investigate active leak at Kitchen sink. Shut off water as needed to …" at bounding box center [607, 359] width 381 height 77
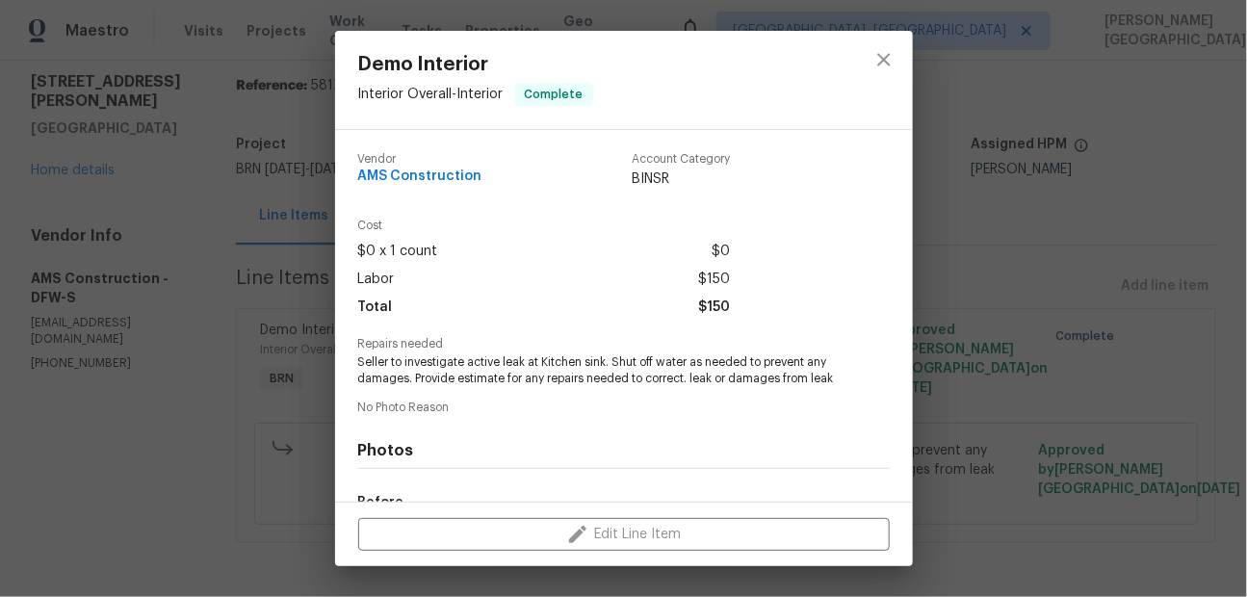
click at [551, 372] on span "Seller to investigate active leak at Kitchen sink. Shut off water as needed to …" at bounding box center [597, 370] width 479 height 33
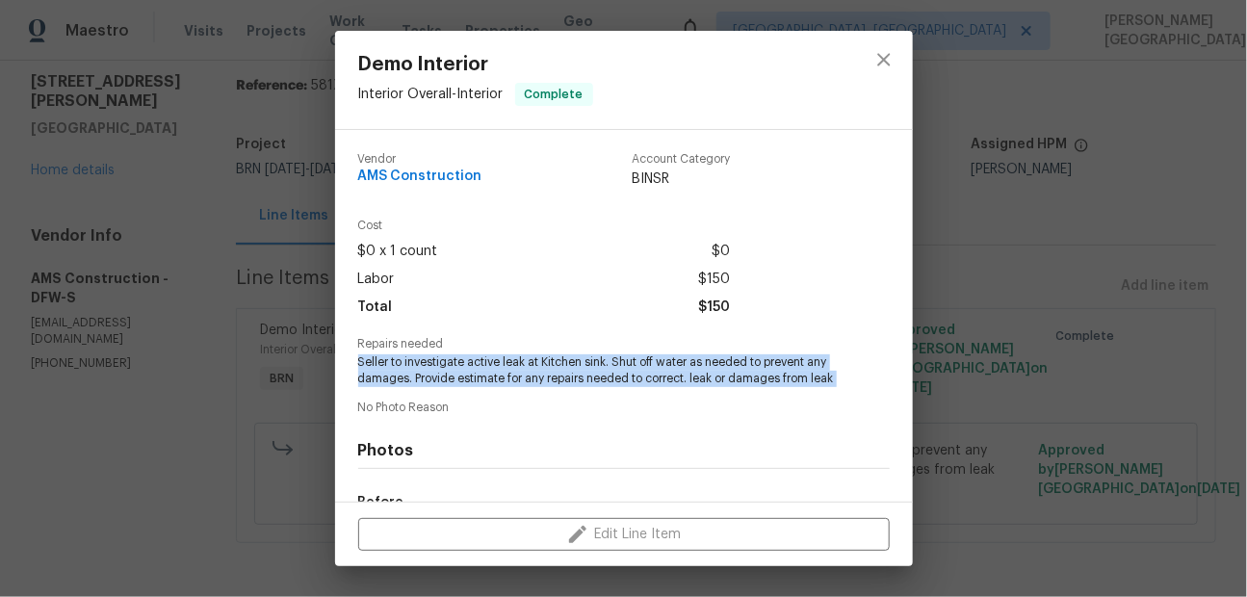
click at [551, 372] on span "Seller to investigate active leak at Kitchen sink. Shut off water as needed to …" at bounding box center [597, 370] width 479 height 33
copy span "Seller to investigate active leak at Kitchen sink. Shut off water as needed to …"
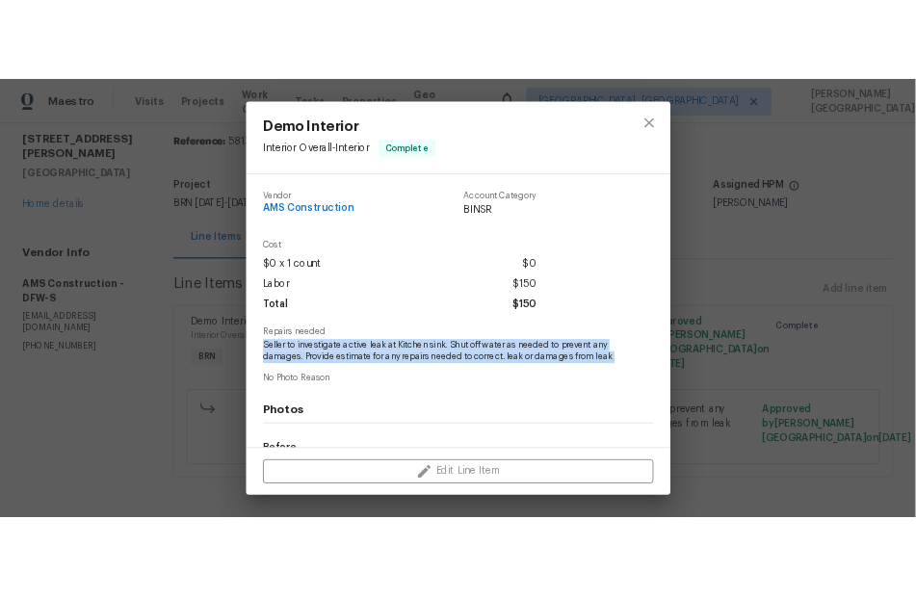
scroll to position [243, 0]
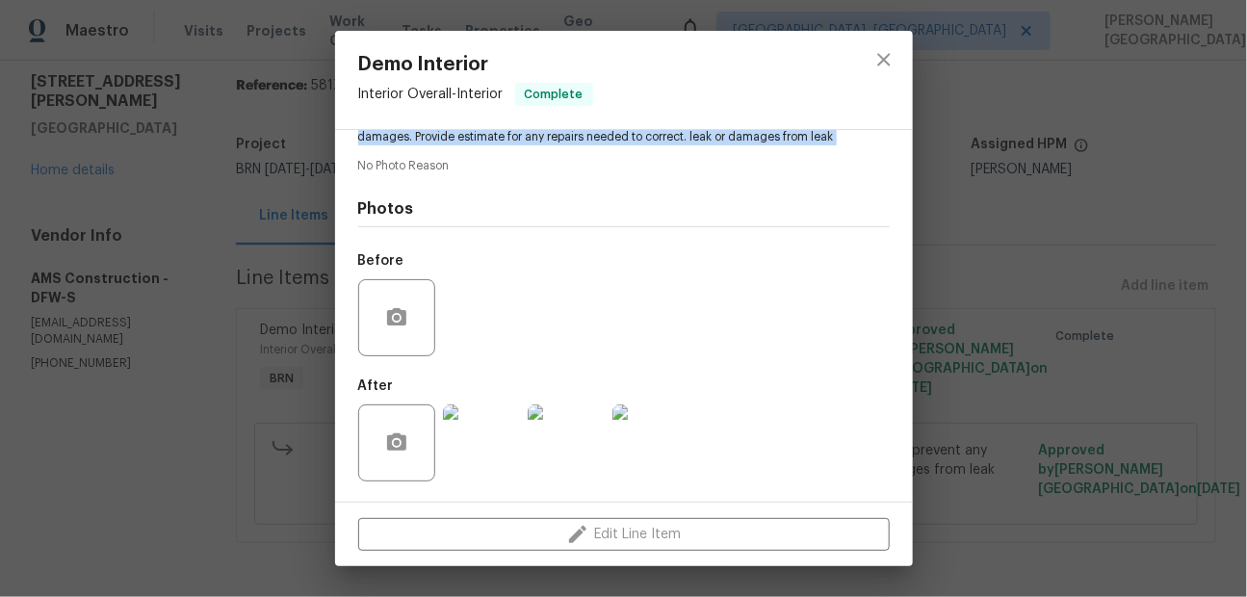
click at [550, 435] on img at bounding box center [566, 442] width 77 height 77
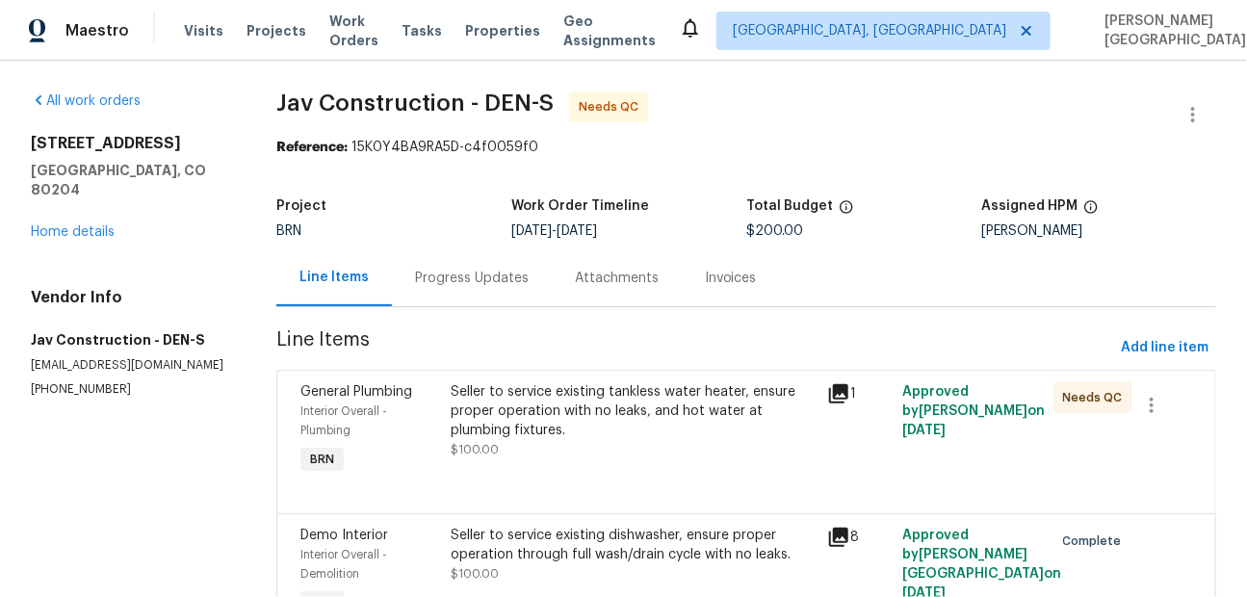
scroll to position [116, 0]
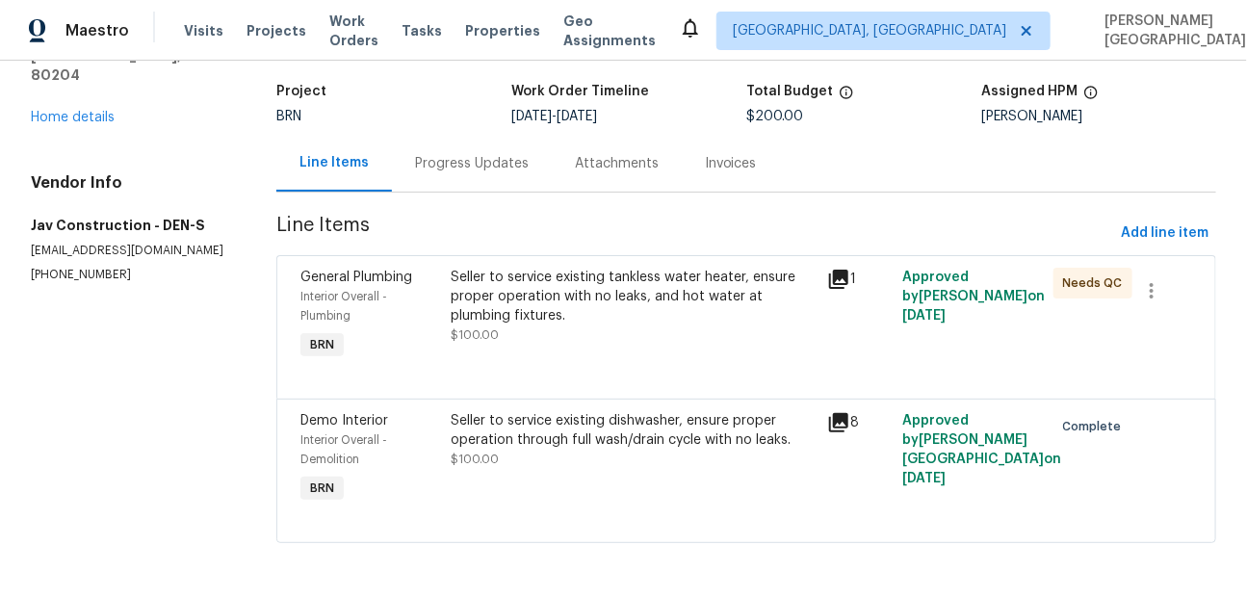
click at [585, 325] on div "Seller to service existing tankless water heater, ensure proper operation with …" at bounding box center [633, 306] width 365 height 77
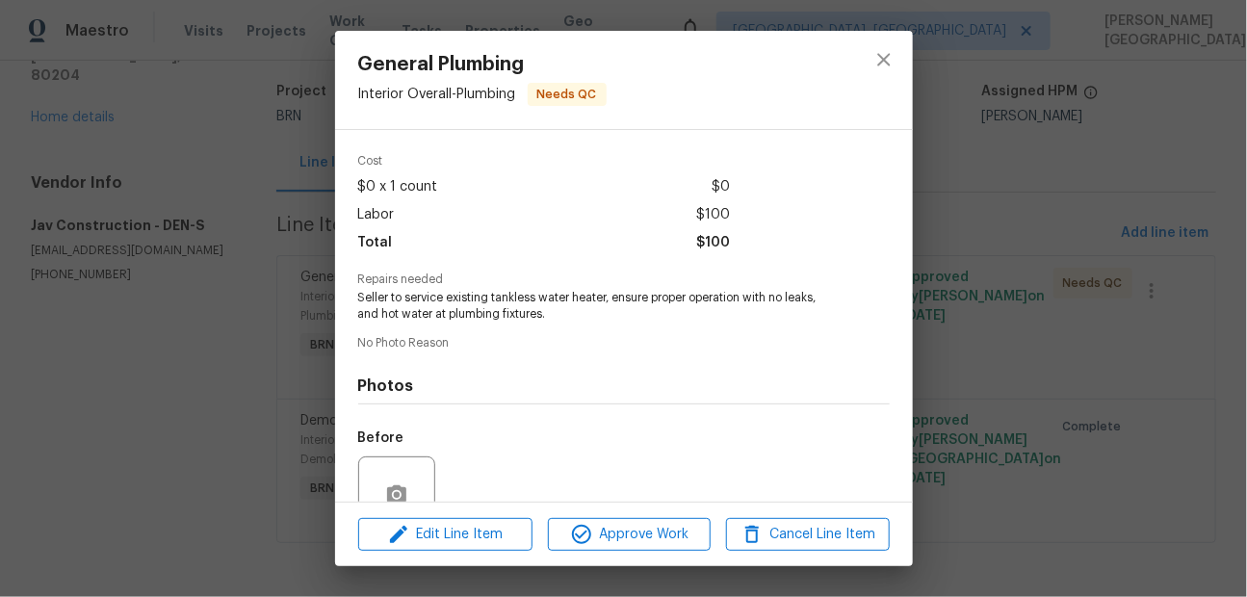
scroll to position [243, 0]
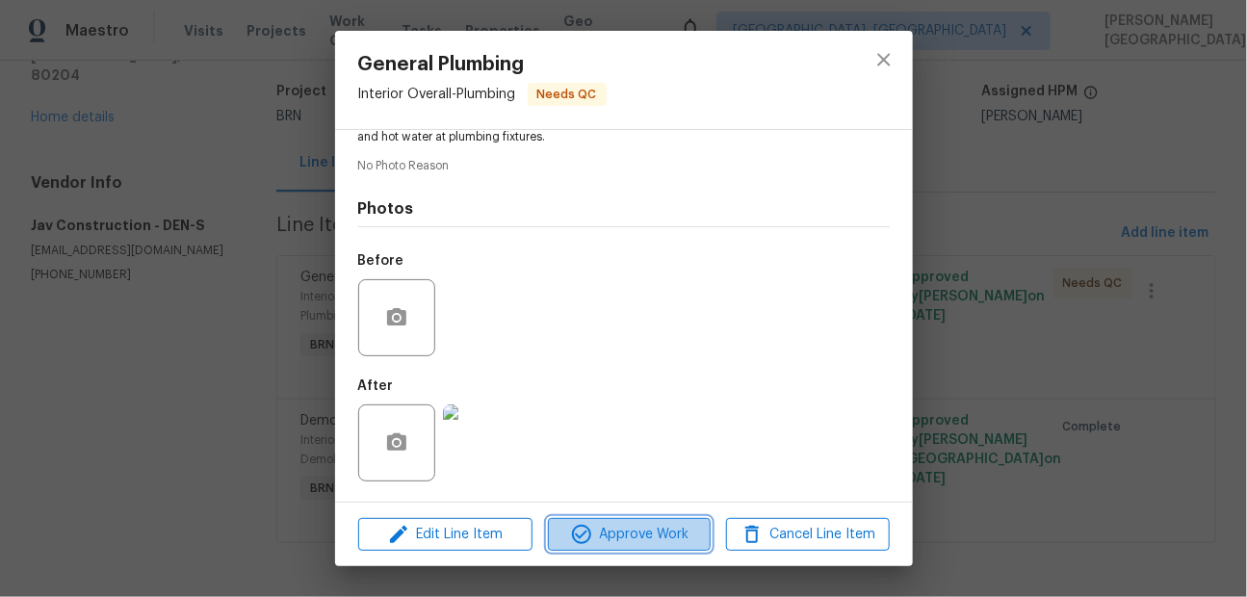
click at [624, 534] on span "Approve Work" at bounding box center [629, 535] width 151 height 24
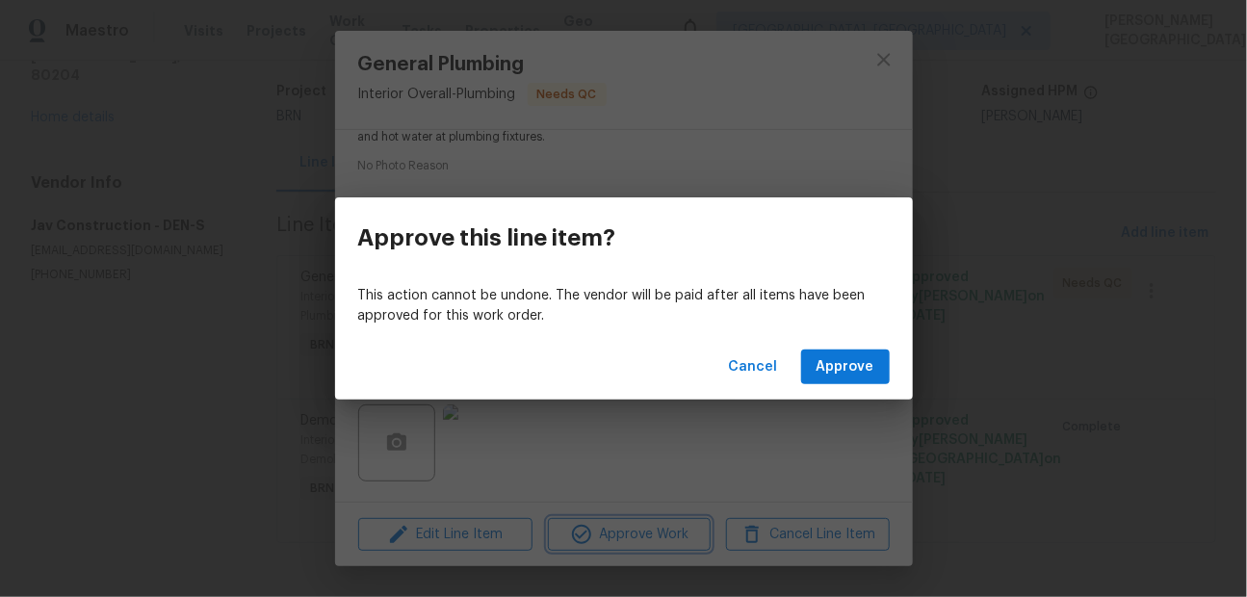
click at [887, 60] on div "Approve this line item? This action cannot be undone. The vendor will be paid a…" at bounding box center [623, 298] width 1247 height 597
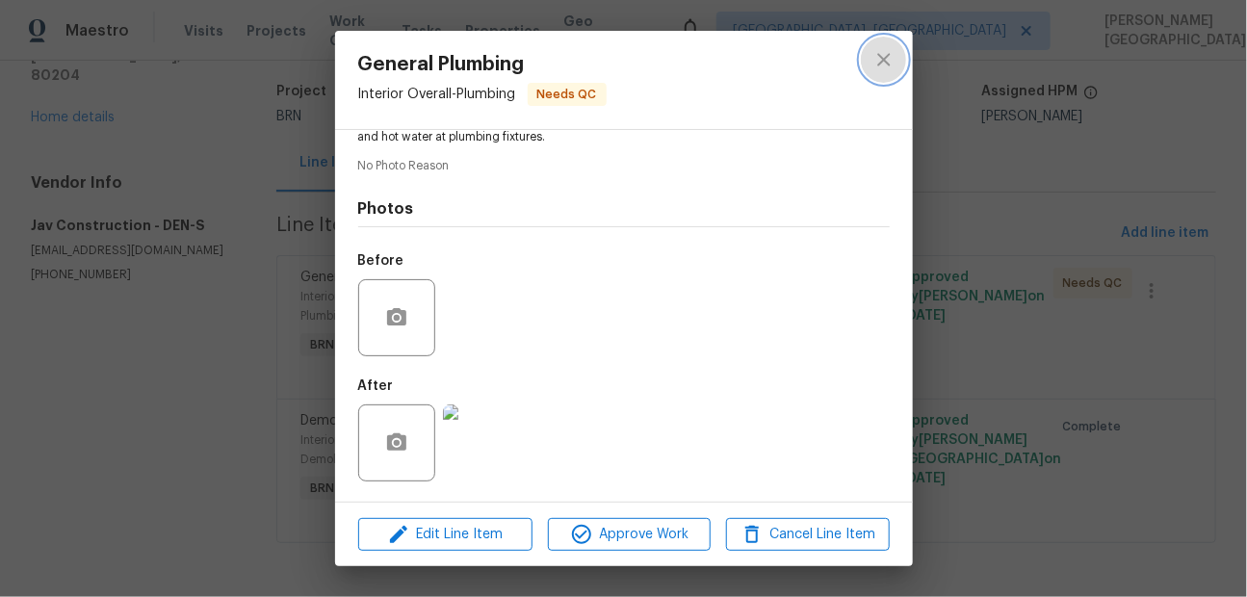
click at [887, 59] on icon "close" at bounding box center [883, 59] width 23 height 23
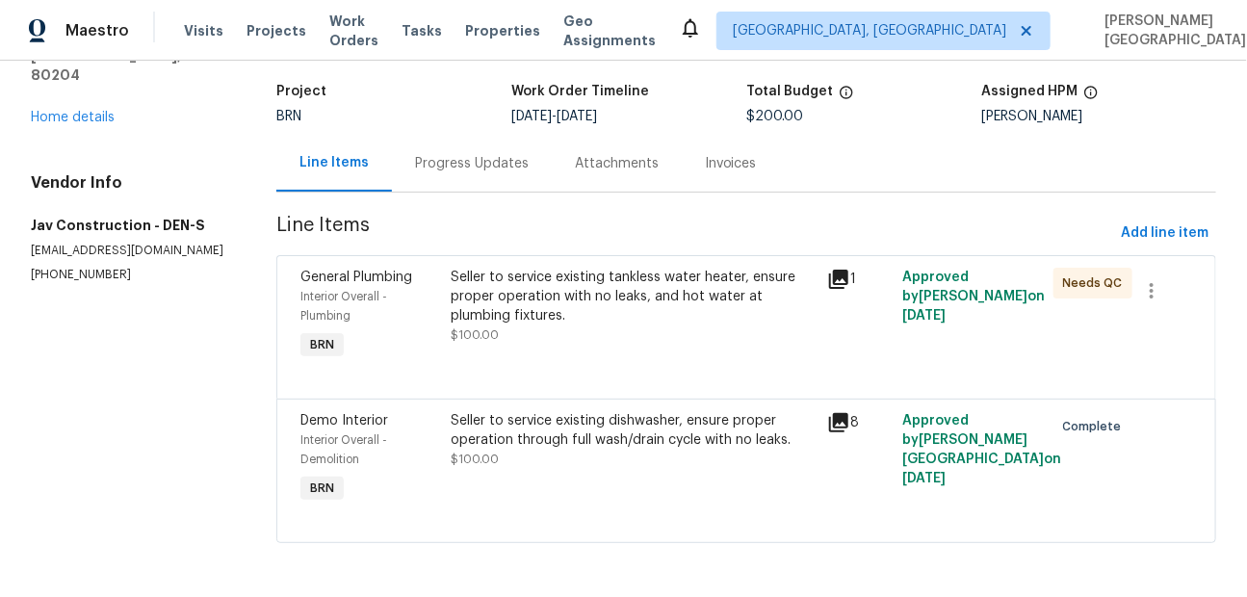
scroll to position [0, 0]
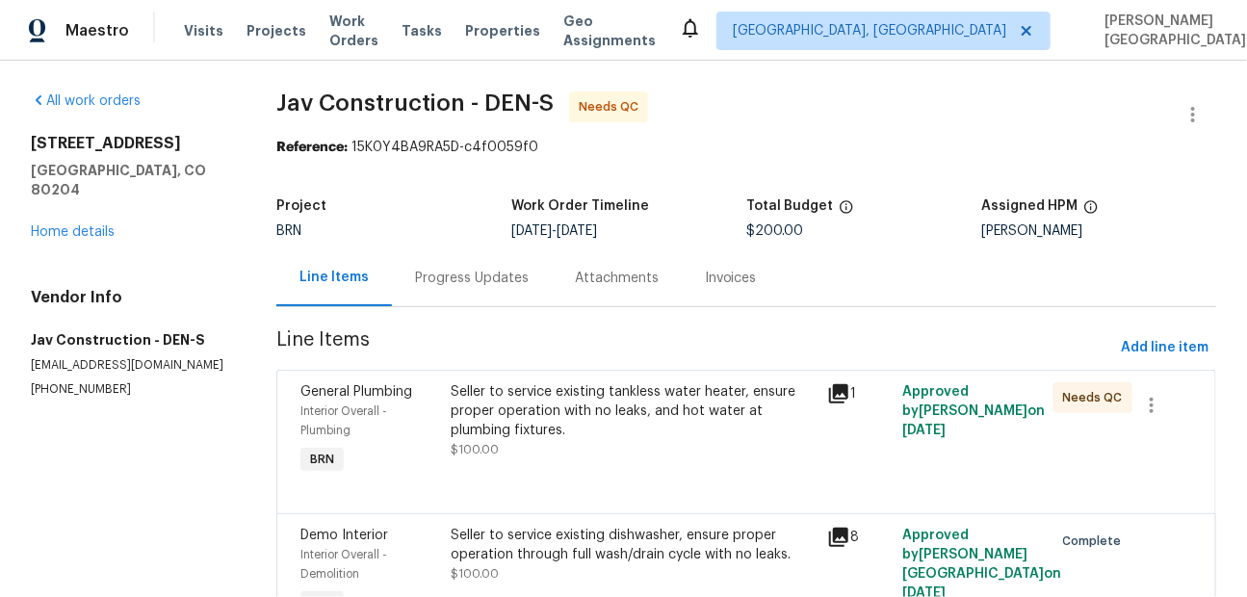
click at [715, 287] on div "Invoices" at bounding box center [731, 278] width 52 height 19
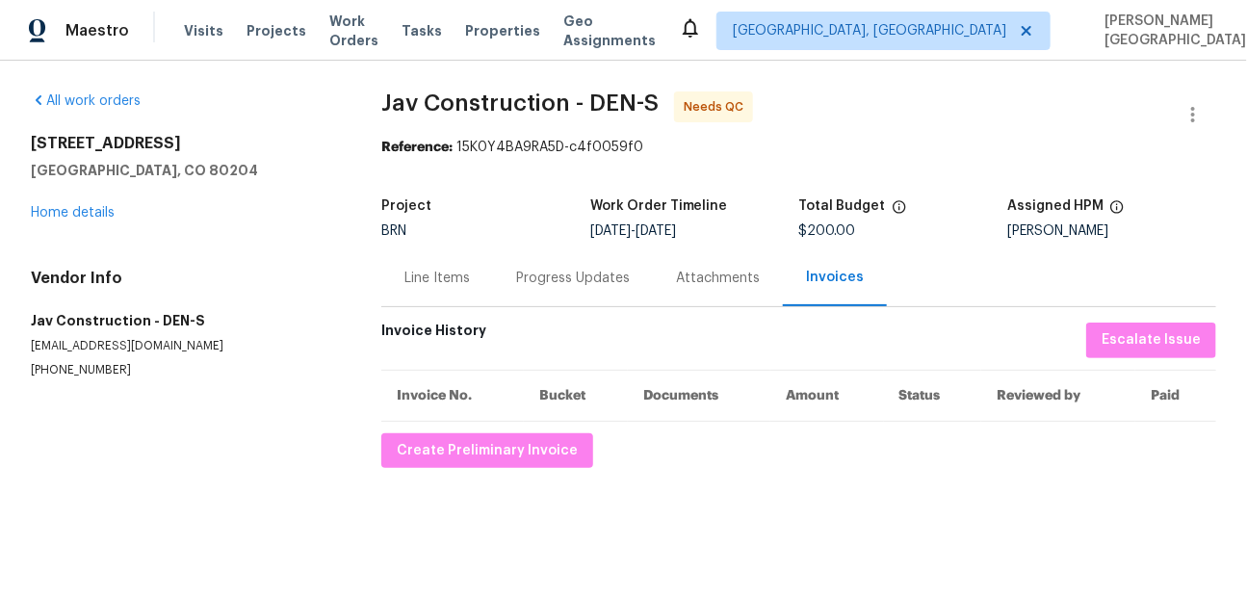
click at [611, 276] on div "Progress Updates" at bounding box center [573, 278] width 114 height 19
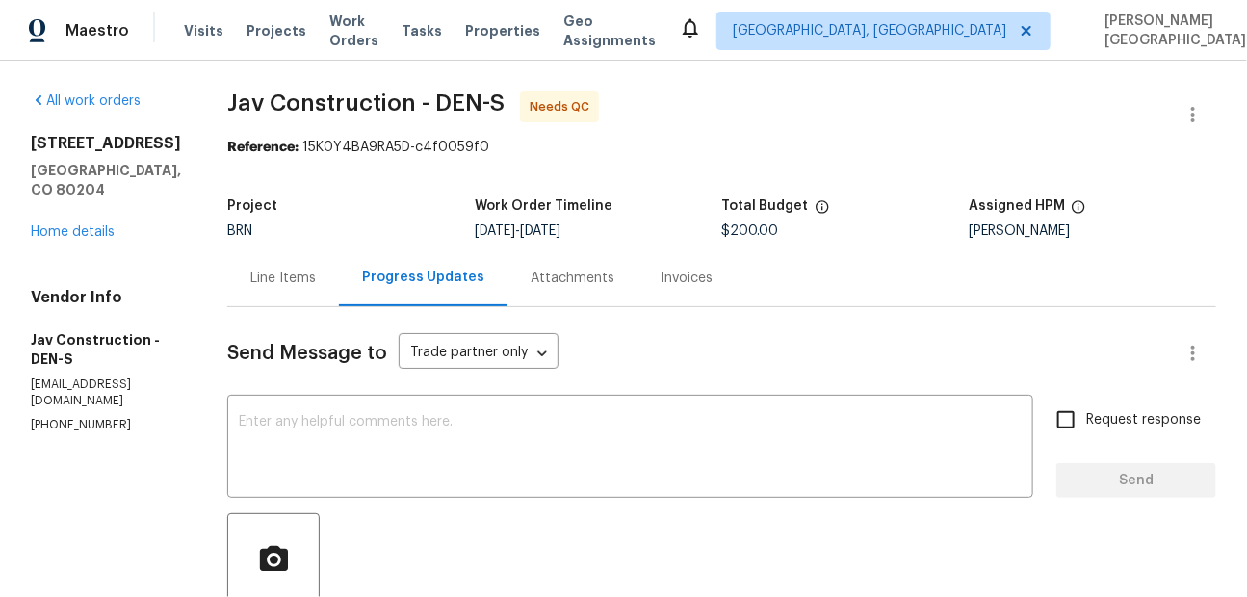
click at [228, 264] on div "Line Items" at bounding box center [283, 277] width 112 height 57
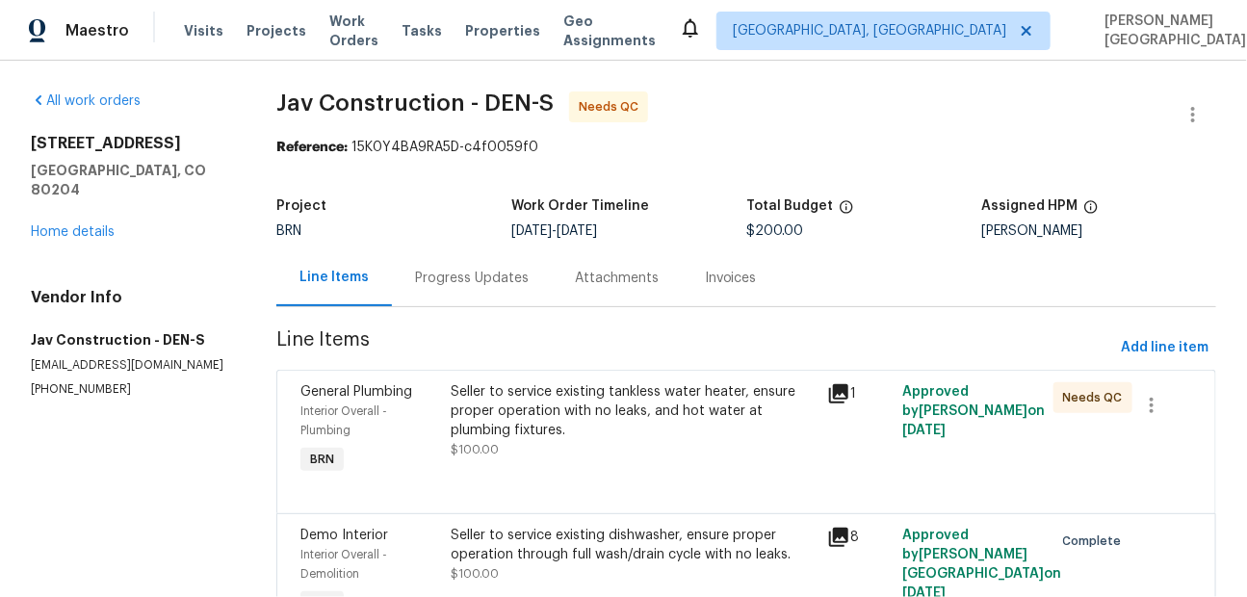
scroll to position [116, 0]
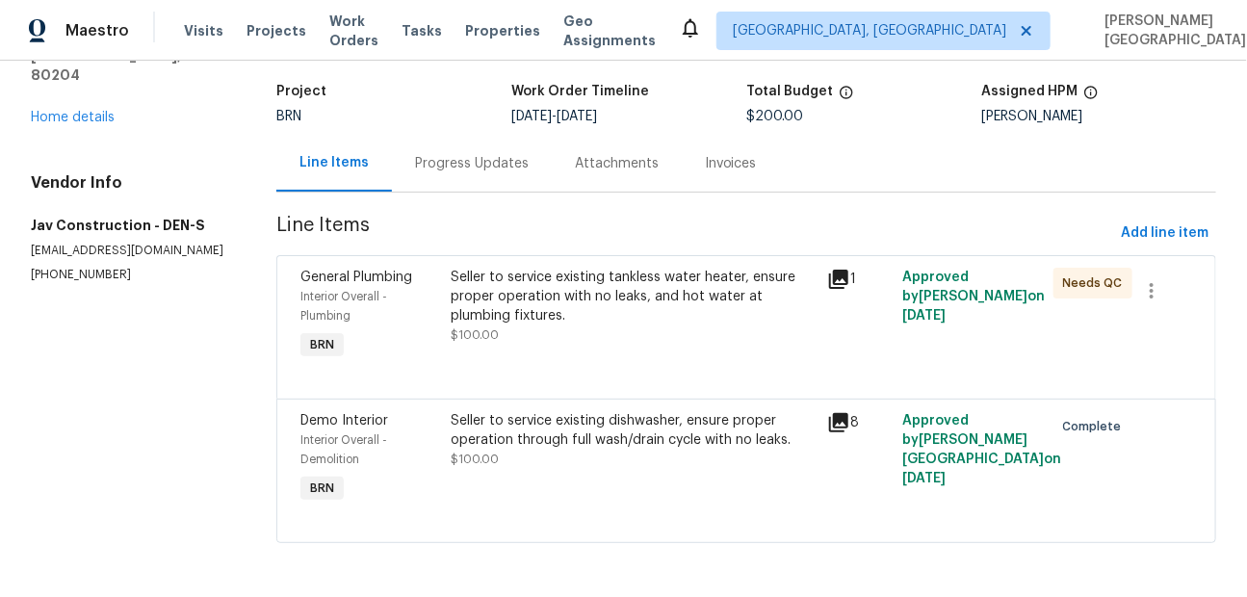
click at [635, 321] on div "Seller to service existing tankless water heater, ensure proper operation with …" at bounding box center [633, 297] width 365 height 58
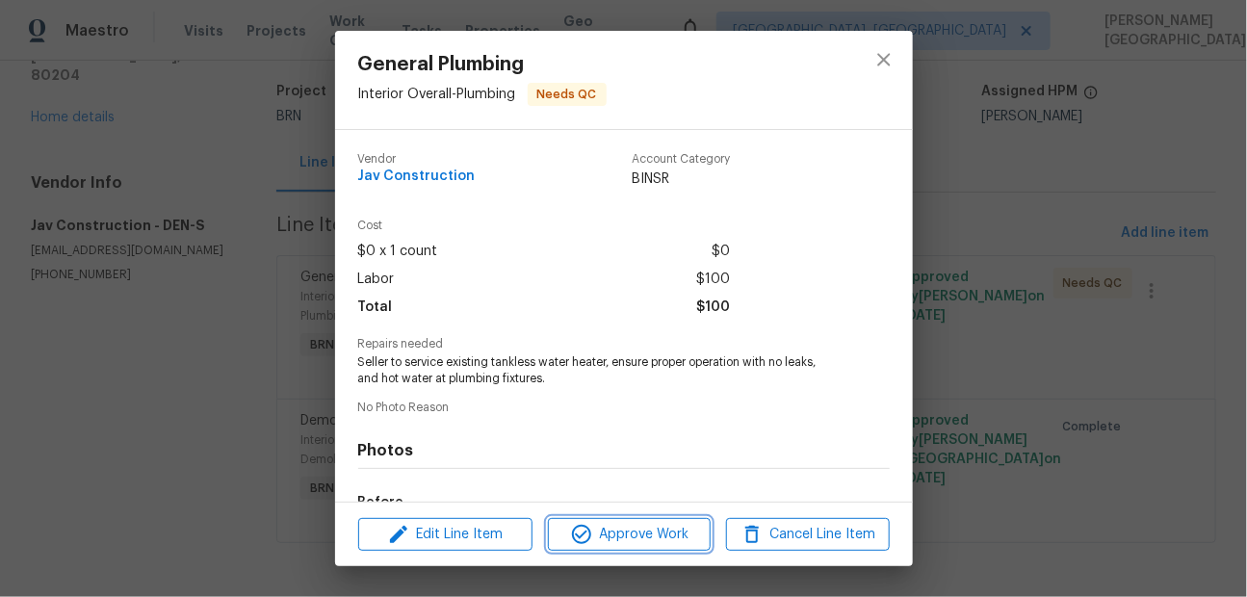
click at [623, 533] on span "Approve Work" at bounding box center [629, 535] width 151 height 24
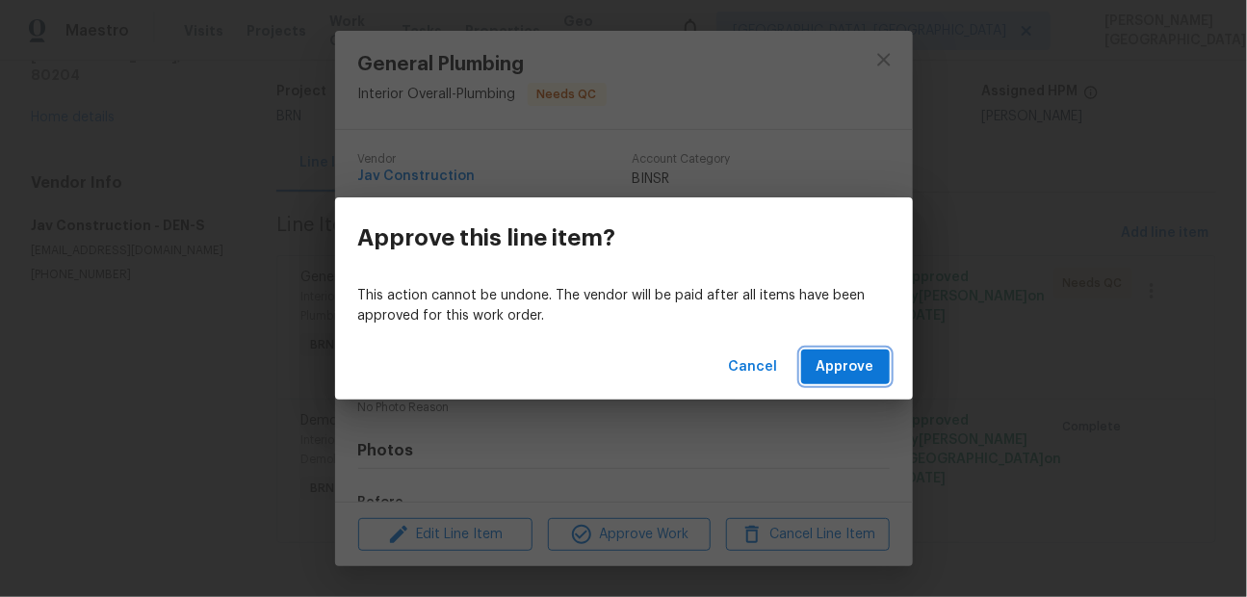
click at [839, 366] on span "Approve" at bounding box center [846, 367] width 58 height 24
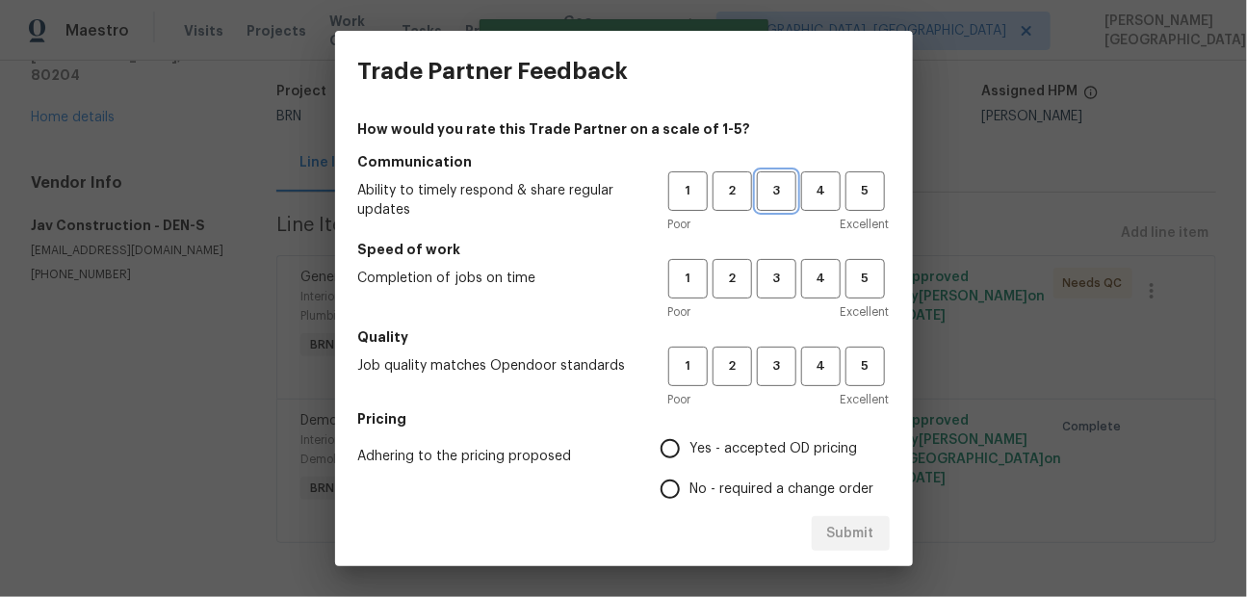
click at [781, 192] on span "3" at bounding box center [777, 191] width 36 height 22
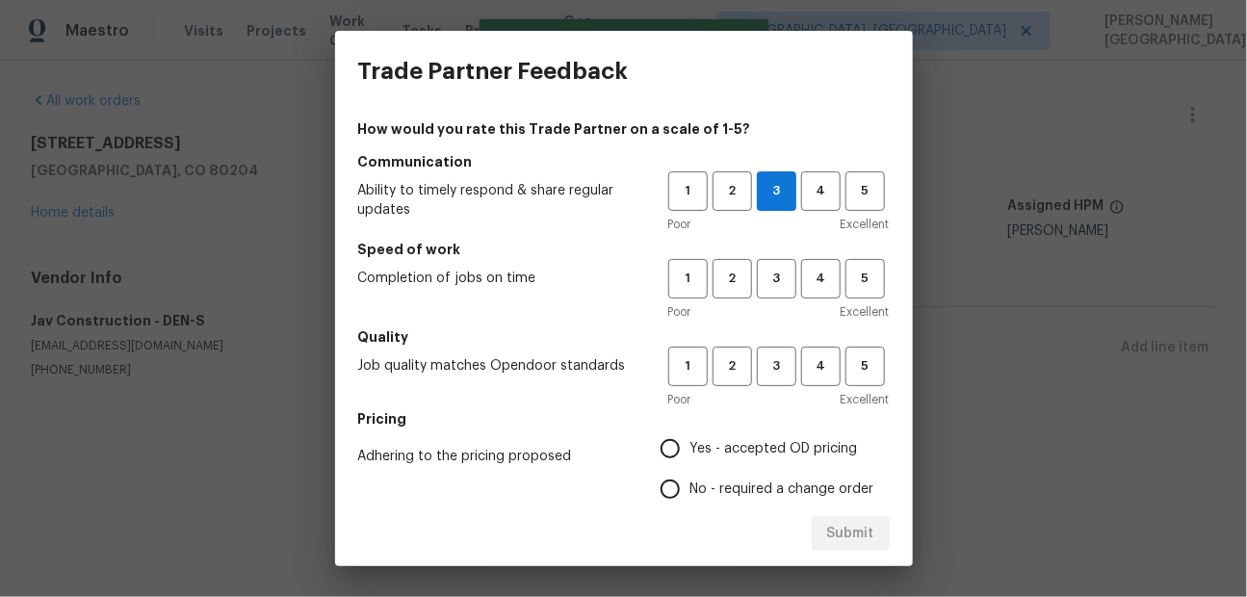
click at [781, 308] on div "Poor Excellent" at bounding box center [778, 311] width 221 height 19
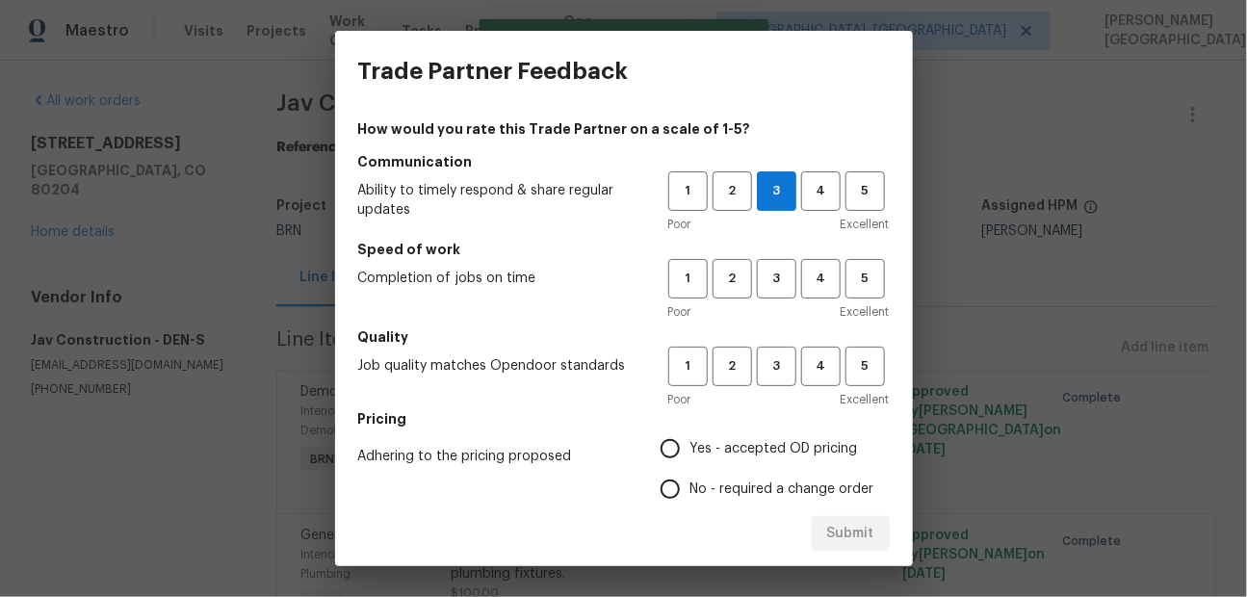
click at [781, 299] on div "1 2 3 4 5 Poor Excellent" at bounding box center [778, 290] width 221 height 63
click at [777, 277] on span "3" at bounding box center [777, 279] width 36 height 22
click at [777, 349] on button "3" at bounding box center [776, 366] width 39 height 39
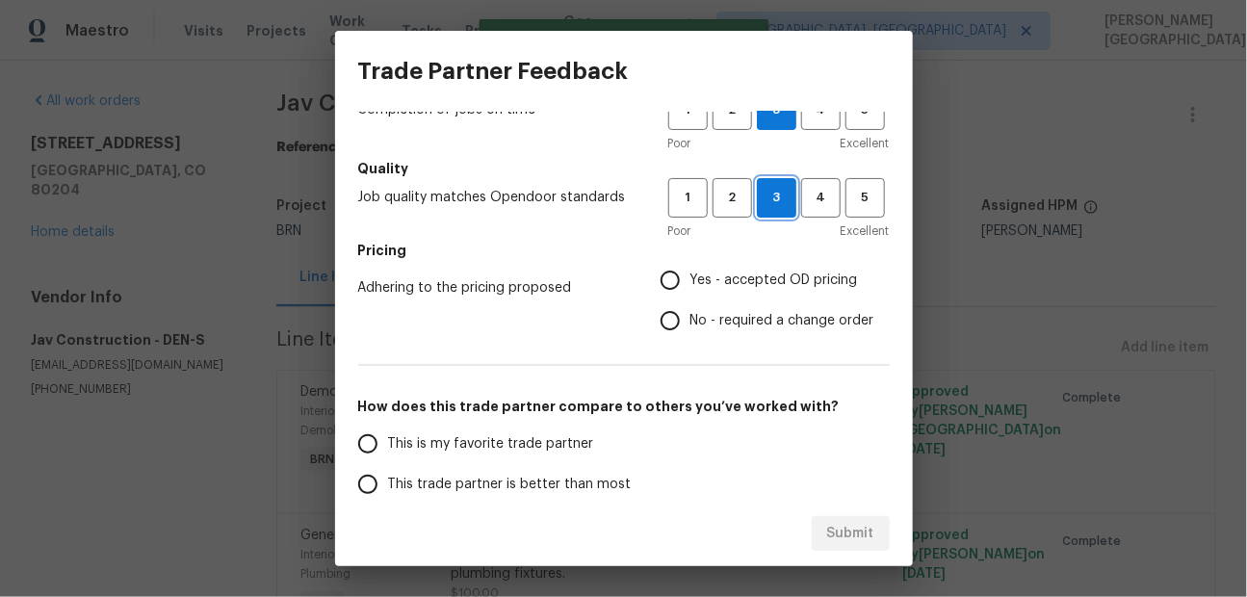
scroll to position [211, 0]
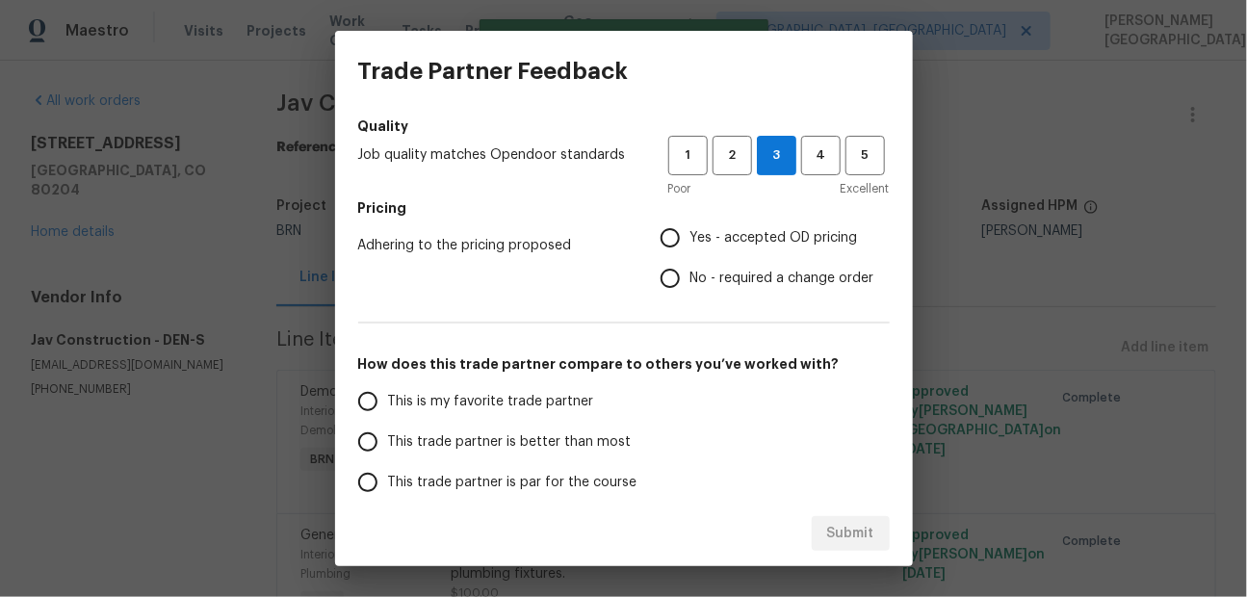
click at [695, 264] on label "No - required a change order" at bounding box center [762, 278] width 224 height 40
click at [690, 264] on input "No - required a change order" at bounding box center [670, 278] width 40 height 40
radio input "true"
click at [451, 444] on span "This trade partner is better than most" at bounding box center [510, 442] width 244 height 20
click at [388, 444] on input "This trade partner is better than most" at bounding box center [368, 442] width 40 height 40
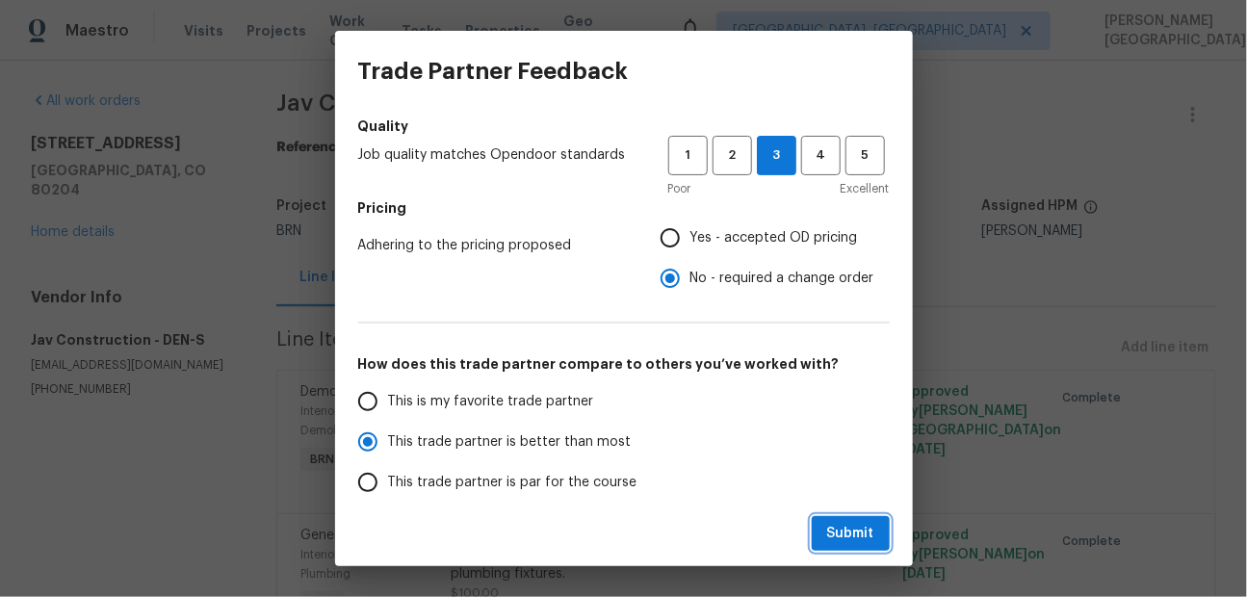
click at [846, 528] on span "Submit" at bounding box center [850, 534] width 47 height 24
radio input "true"
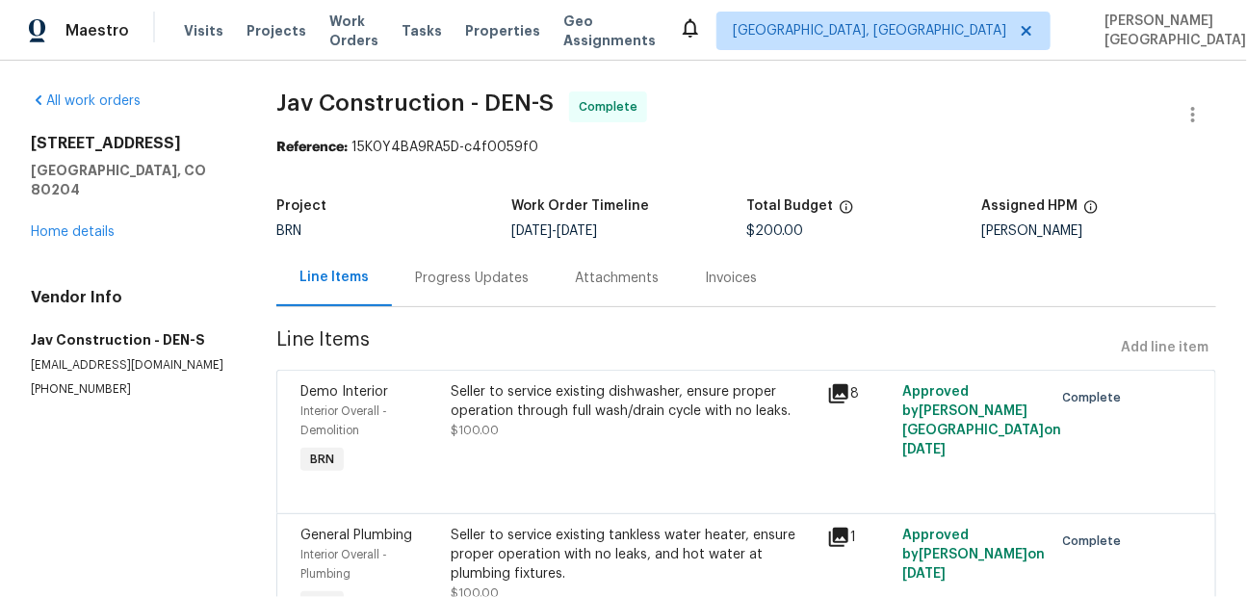
click at [724, 295] on div "Invoices" at bounding box center [731, 277] width 98 height 57
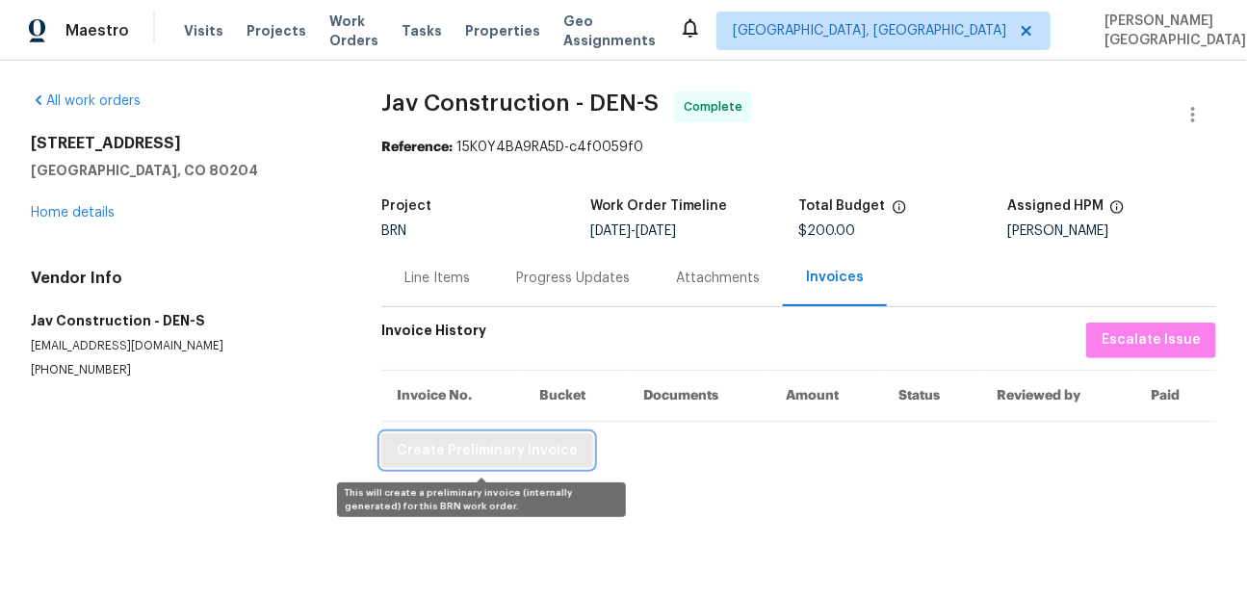
click at [475, 464] on button "Create Preliminary Invoice" at bounding box center [487, 451] width 212 height 36
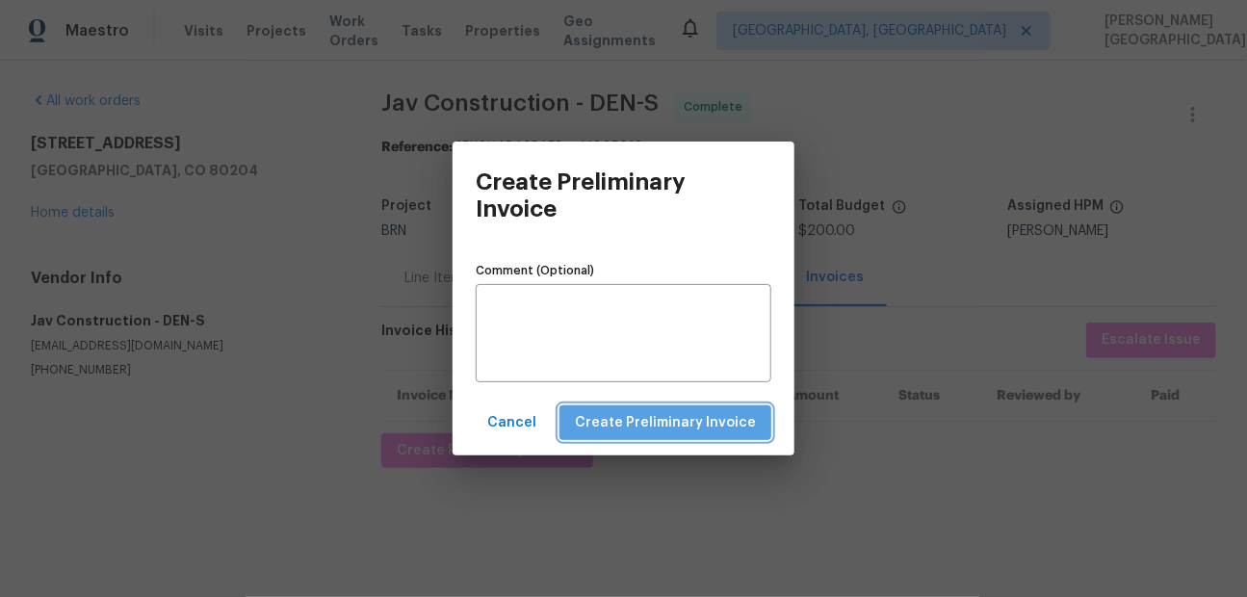
click at [708, 428] on span "Create Preliminary Invoice" at bounding box center [665, 423] width 181 height 24
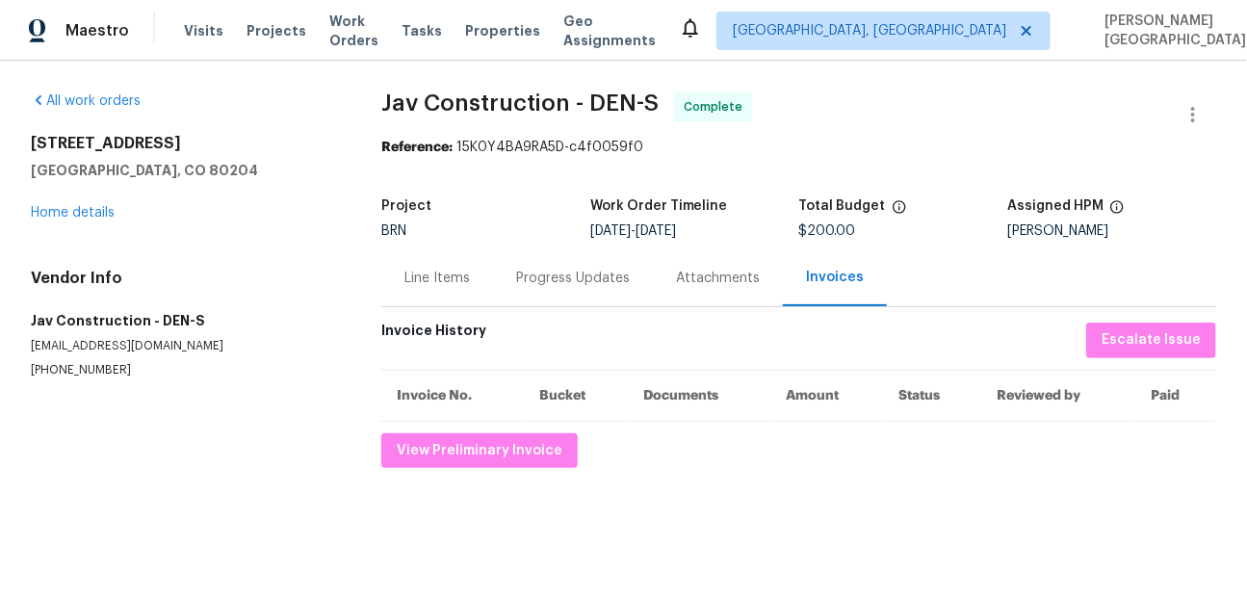
click at [392, 114] on span "Jav Construction - DEN-S Complete" at bounding box center [775, 114] width 789 height 46
click at [445, 113] on span "Jav Construction - DEN-S" at bounding box center [519, 102] width 277 height 23
copy span "Jav Construction"
click at [427, 269] on div "Line Items" at bounding box center [436, 278] width 65 height 19
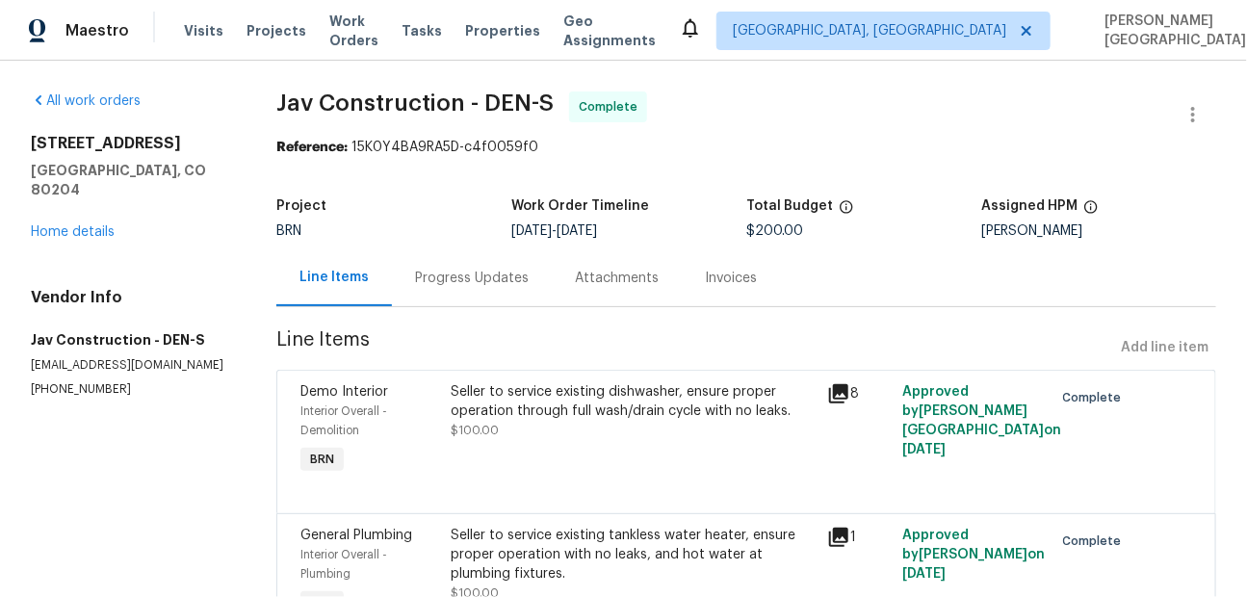
scroll to position [116, 0]
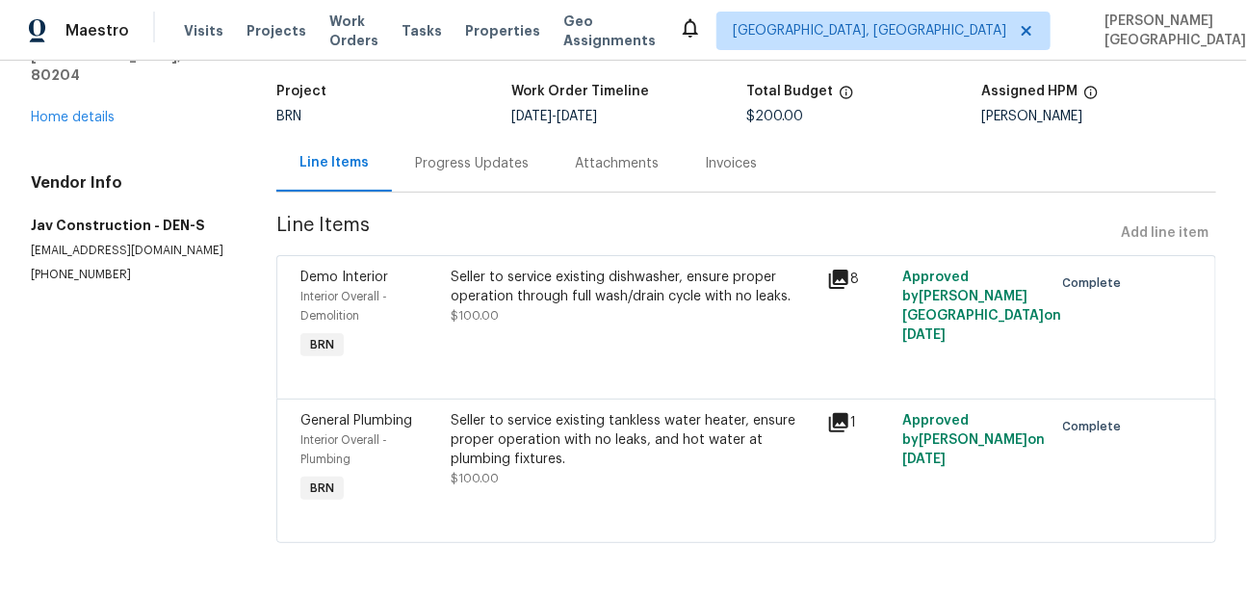
click at [525, 241] on span "Line Items" at bounding box center [694, 234] width 837 height 36
click at [533, 264] on div "Seller to service existing dishwasher, ensure proper operation through full was…" at bounding box center [634, 316] width 377 height 108
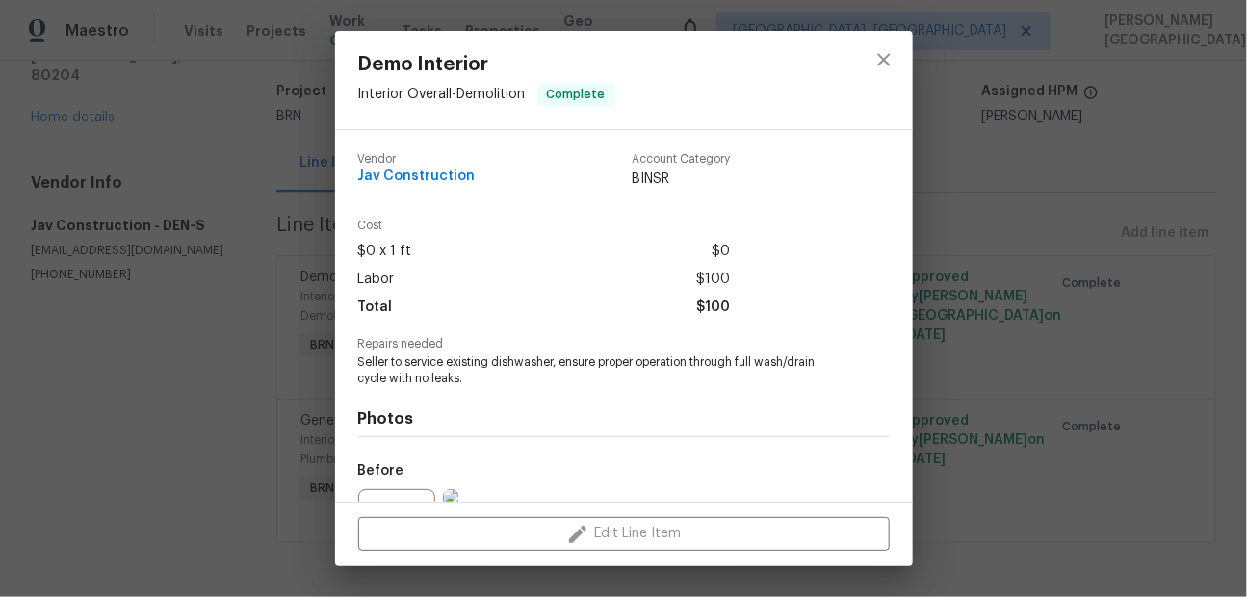
click at [533, 374] on span "Seller to service existing dishwasher, ensure proper operation through full was…" at bounding box center [597, 370] width 479 height 33
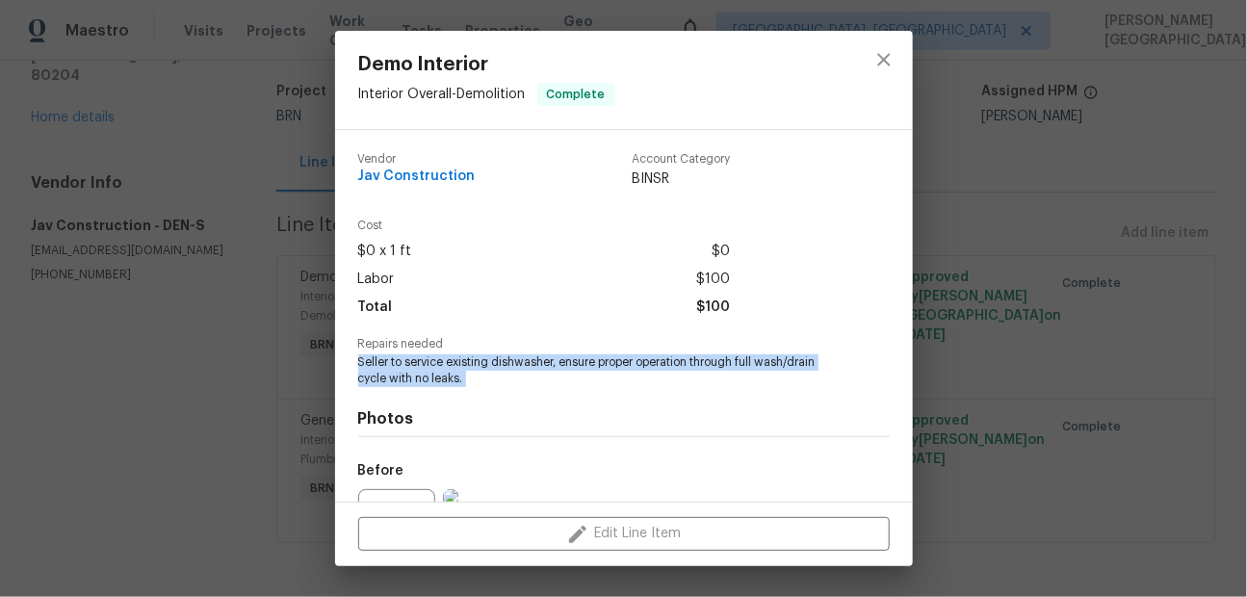
click at [533, 374] on span "Seller to service existing dishwasher, ensure proper operation through full was…" at bounding box center [597, 370] width 479 height 33
copy span "Seller to service existing dishwasher, ensure proper operation through full was…"
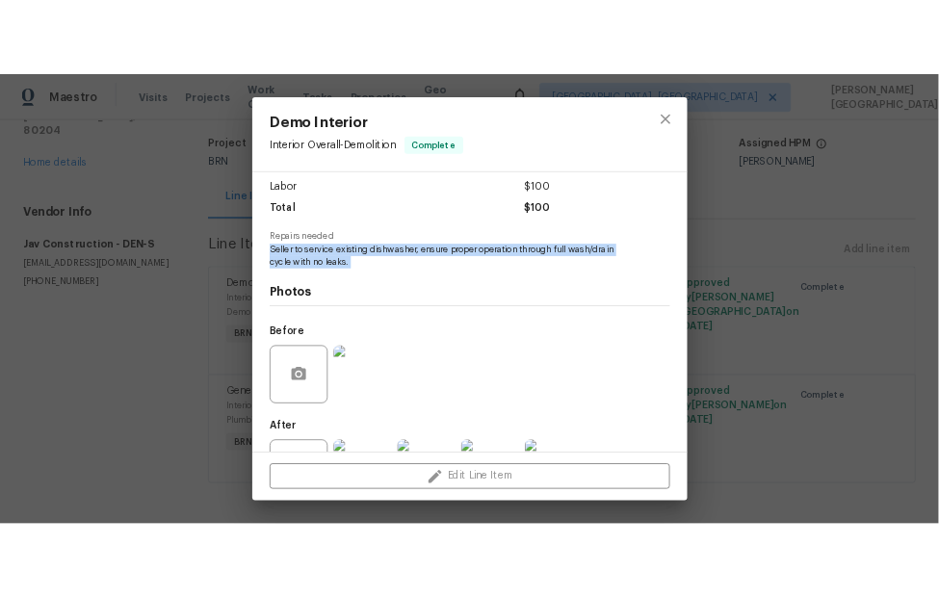
scroll to position [210, 0]
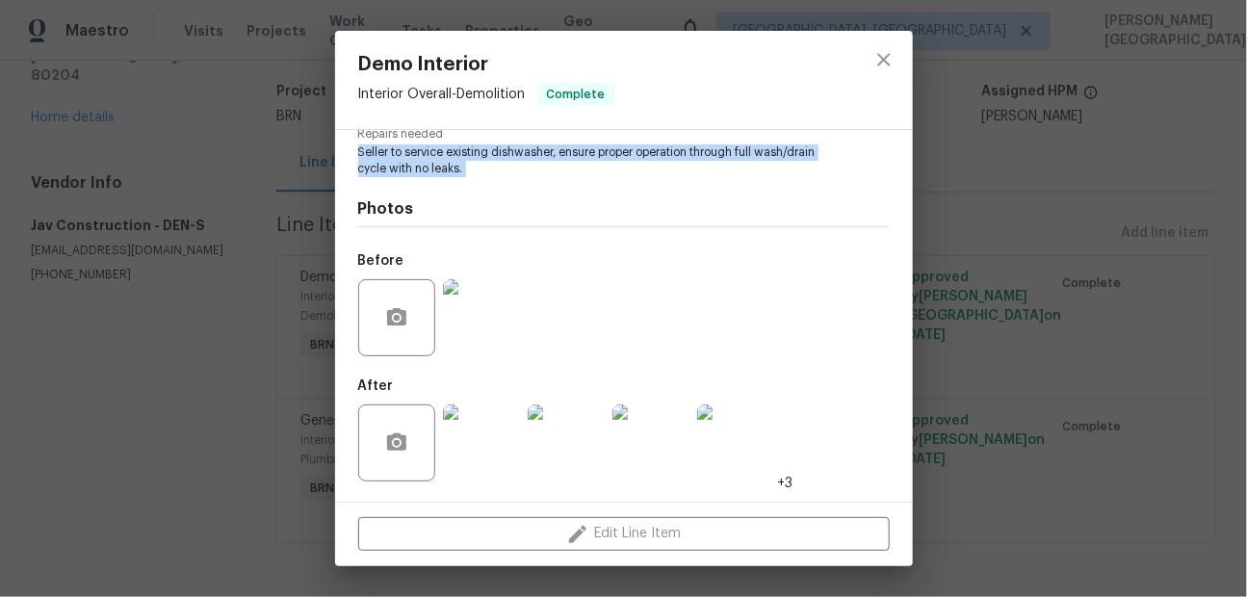
click at [470, 295] on img at bounding box center [481, 317] width 77 height 77
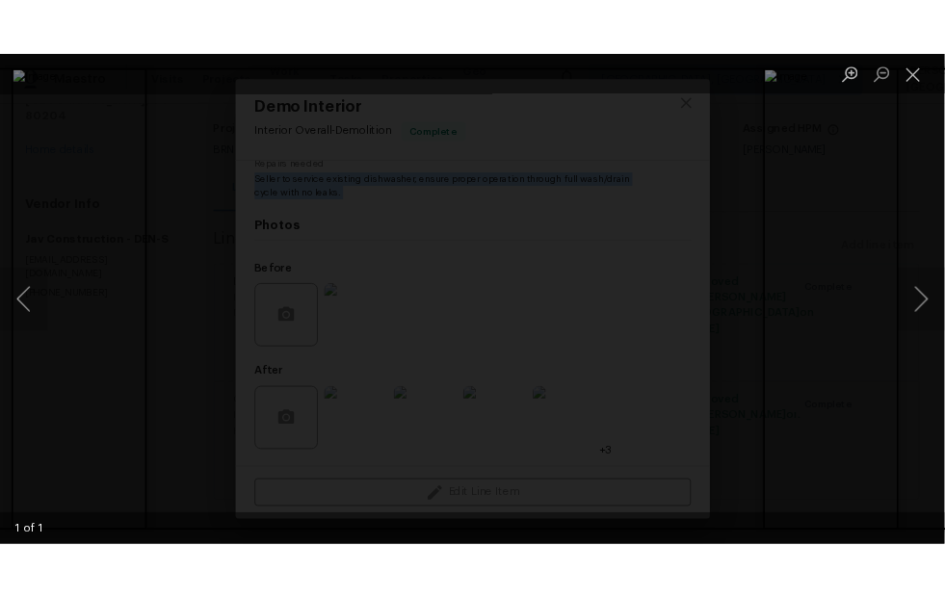
scroll to position [116, 0]
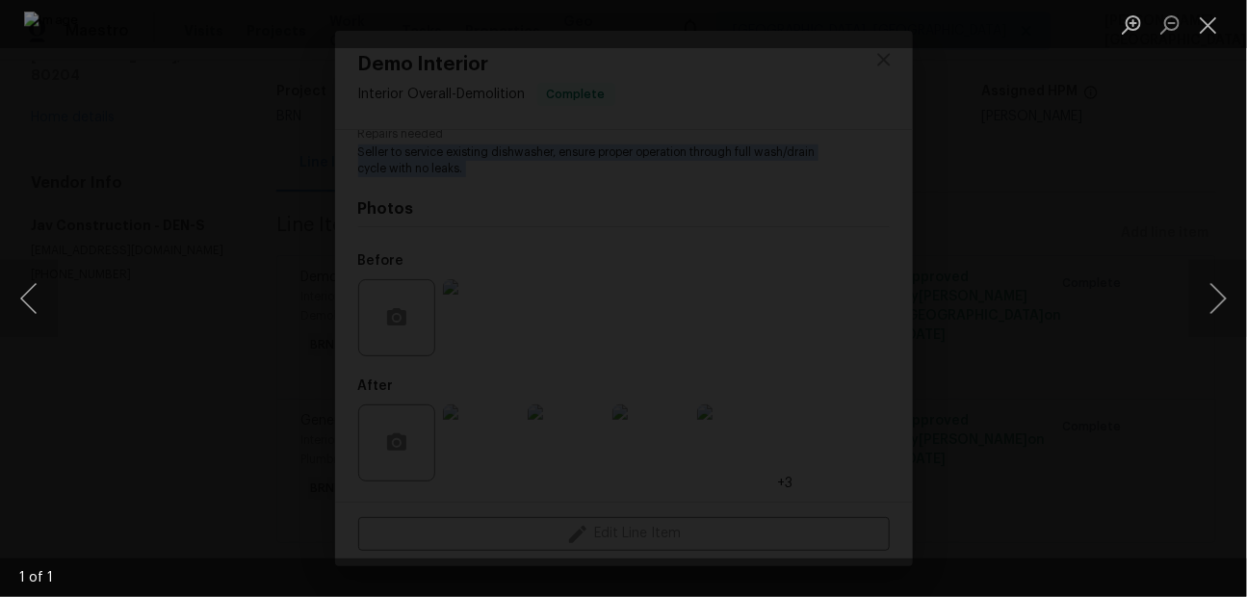
click at [1105, 98] on div "Lightbox" at bounding box center [623, 298] width 1247 height 597
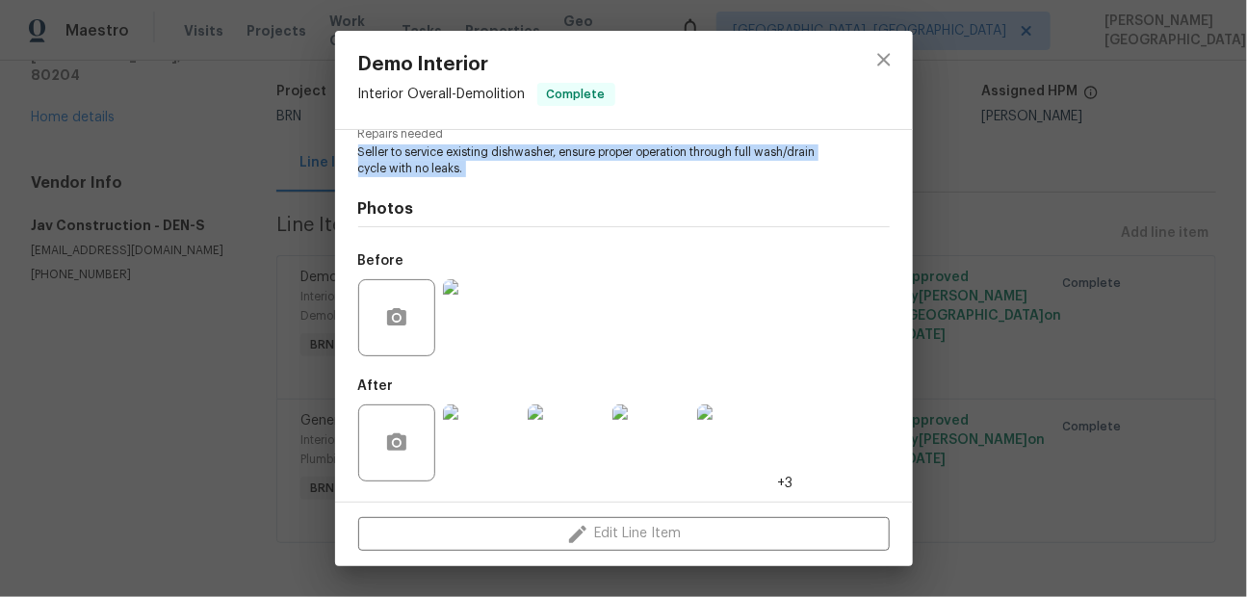
click at [571, 429] on img at bounding box center [566, 442] width 77 height 77
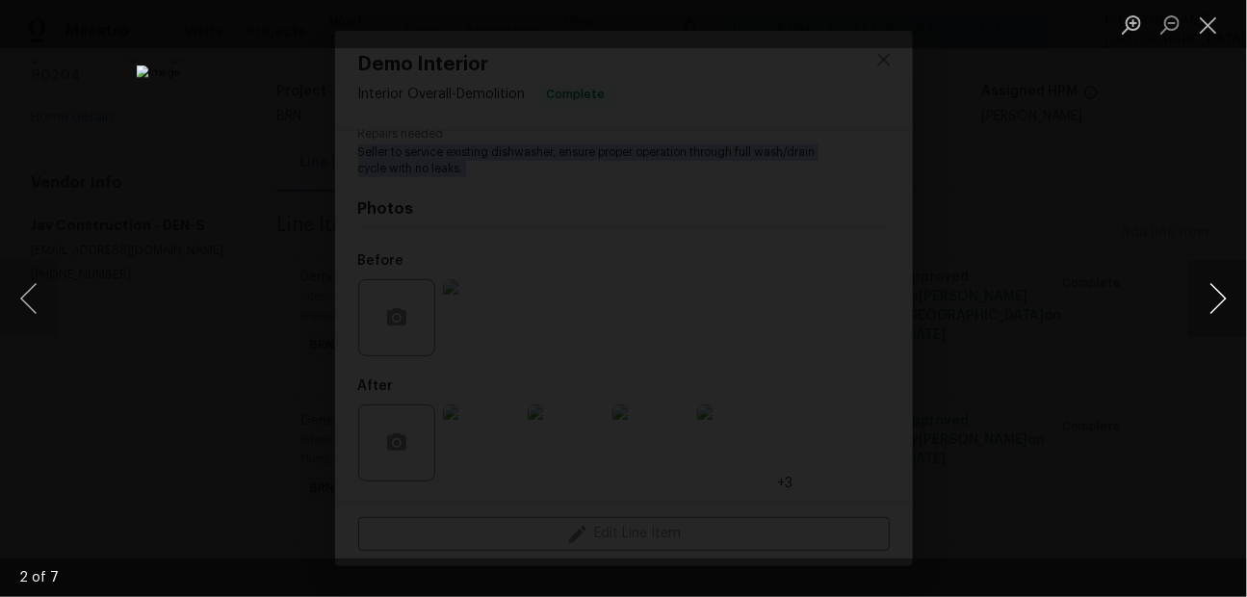
click at [1217, 294] on button "Next image" at bounding box center [1218, 298] width 58 height 77
click at [1221, 292] on button "Next image" at bounding box center [1218, 298] width 58 height 77
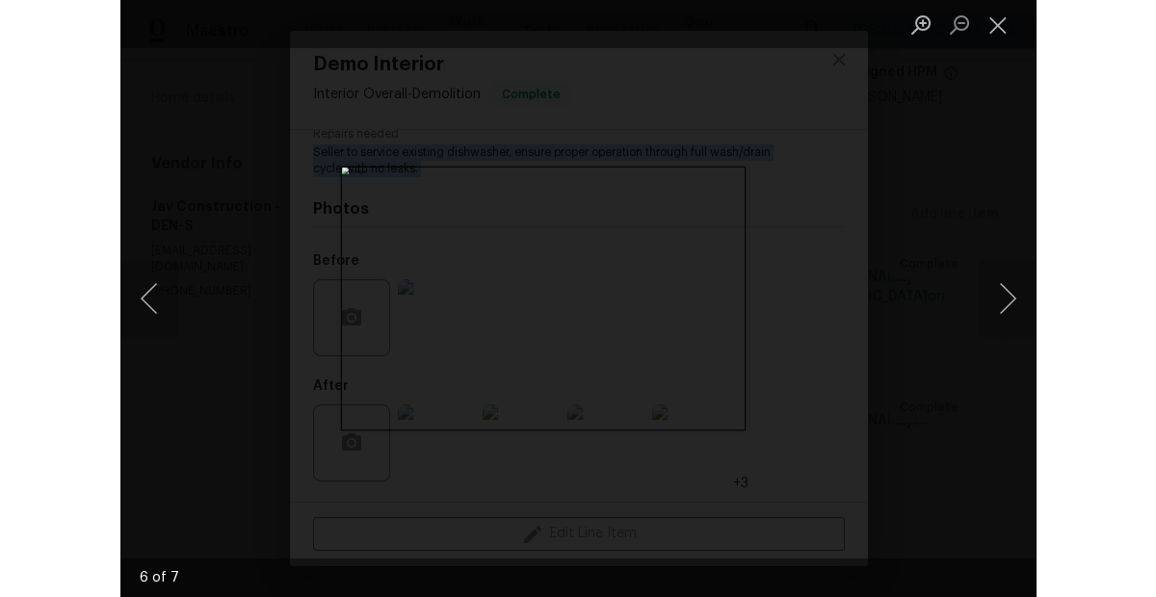
scroll to position [135, 0]
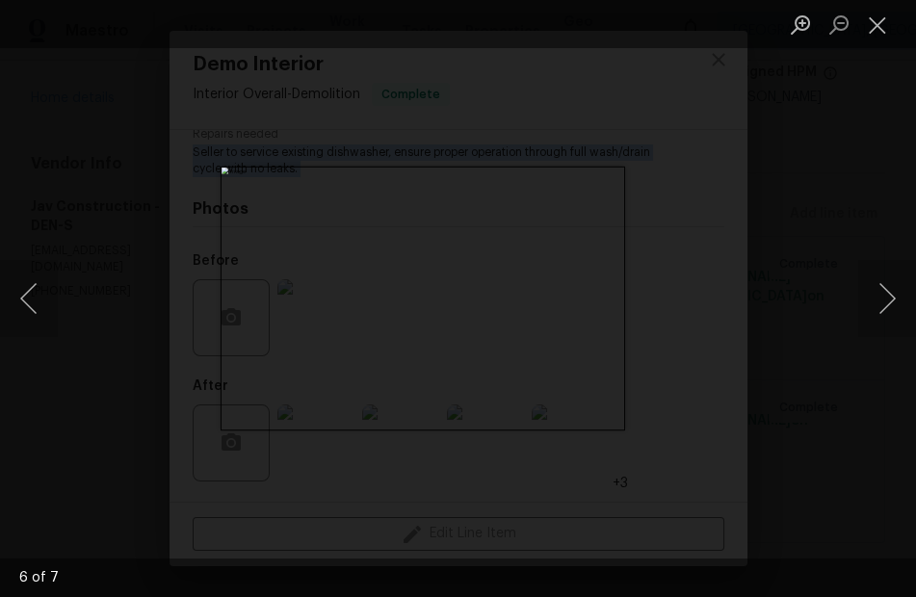
click at [895, 92] on div "Lightbox" at bounding box center [458, 298] width 916 height 597
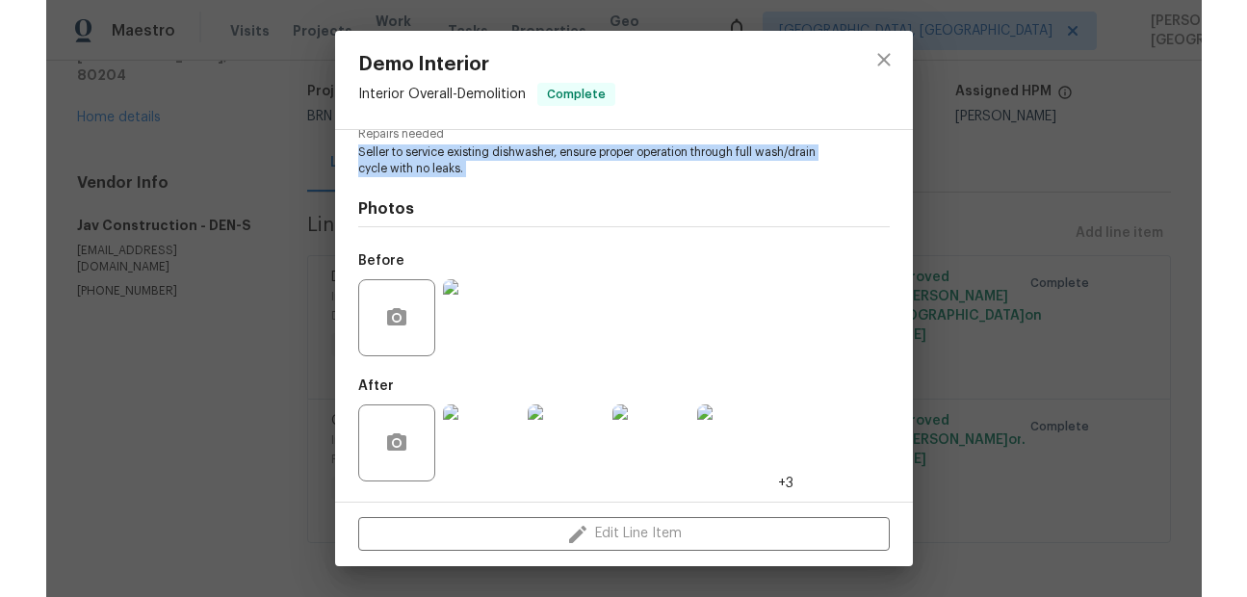
scroll to position [116, 0]
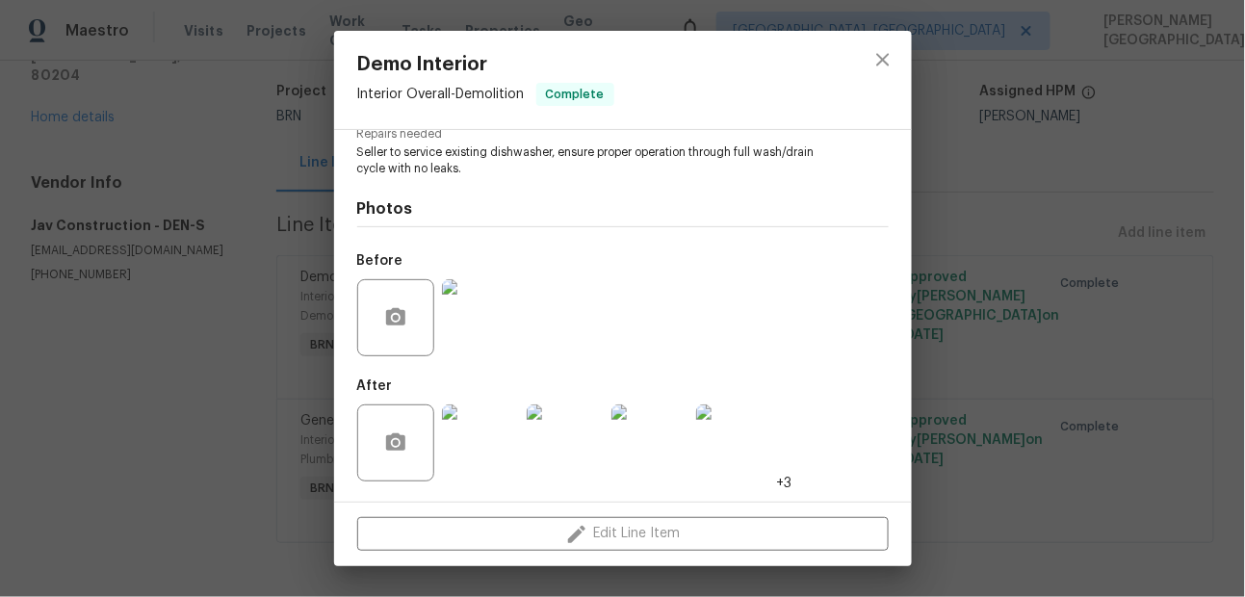
click at [1039, 195] on div "Demo Interior Interior Overall - Demolition Complete Vendor Jav Construction Ac…" at bounding box center [622, 298] width 1245 height 597
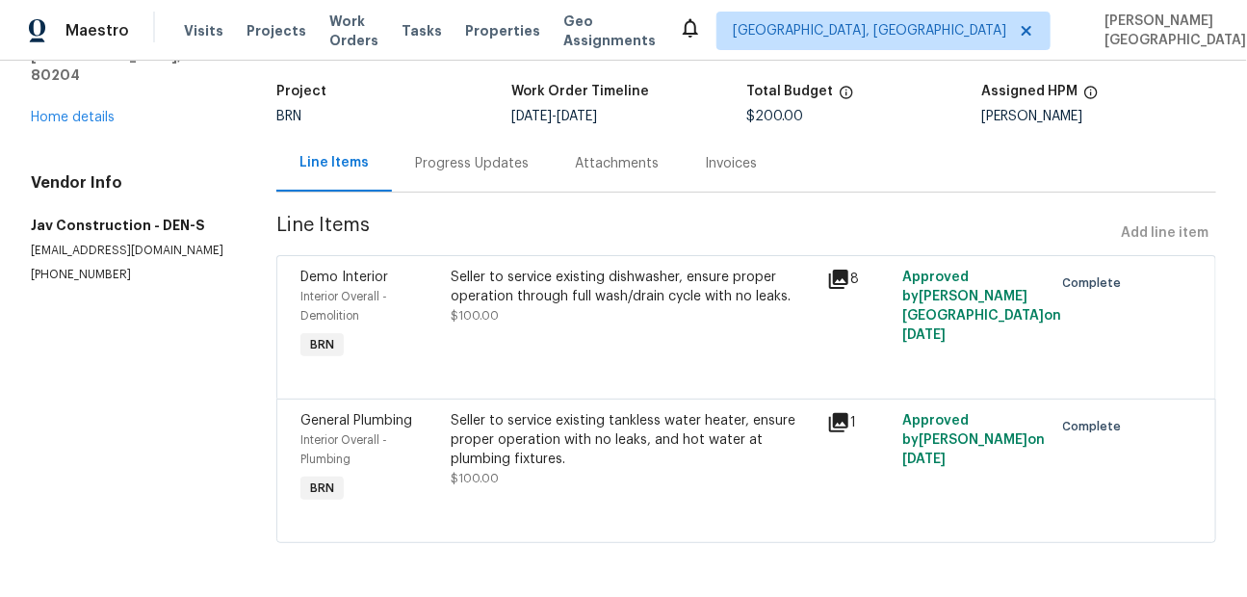
click at [553, 421] on div "Seller to service existing tankless water heater, ensure proper operation with …" at bounding box center [634, 440] width 365 height 58
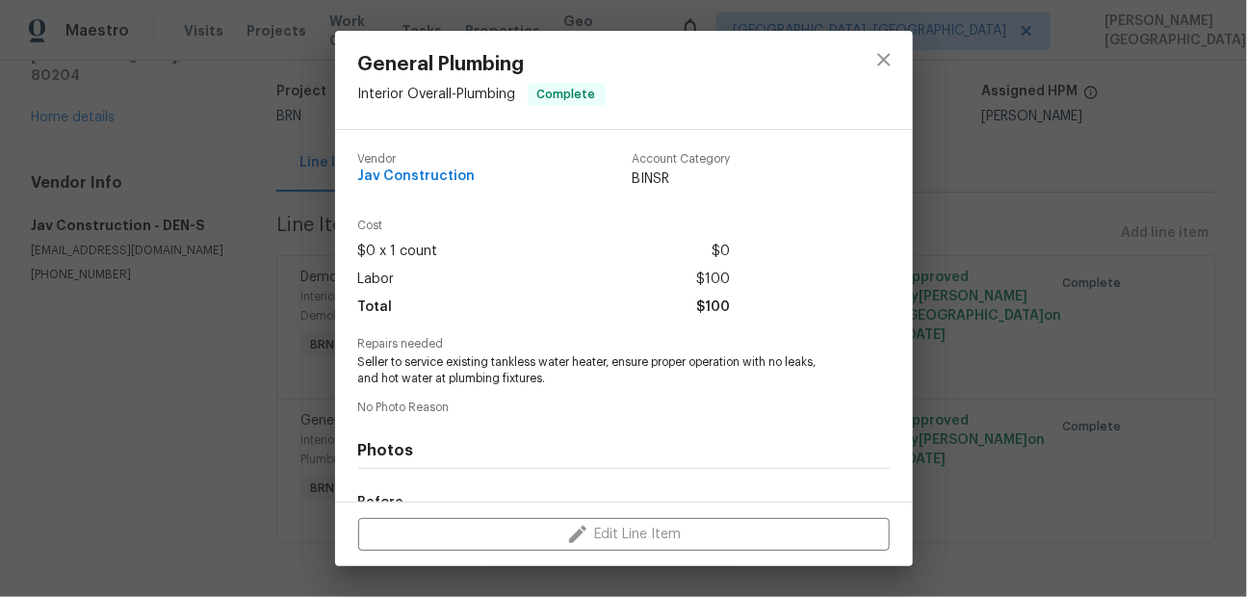
click at [461, 351] on div "Repairs needed Seller to service existing tankless water heater, ensure proper …" at bounding box center [624, 362] width 532 height 49
click at [465, 377] on span "Seller to service existing tankless water heater, ensure proper operation with …" at bounding box center [597, 370] width 479 height 33
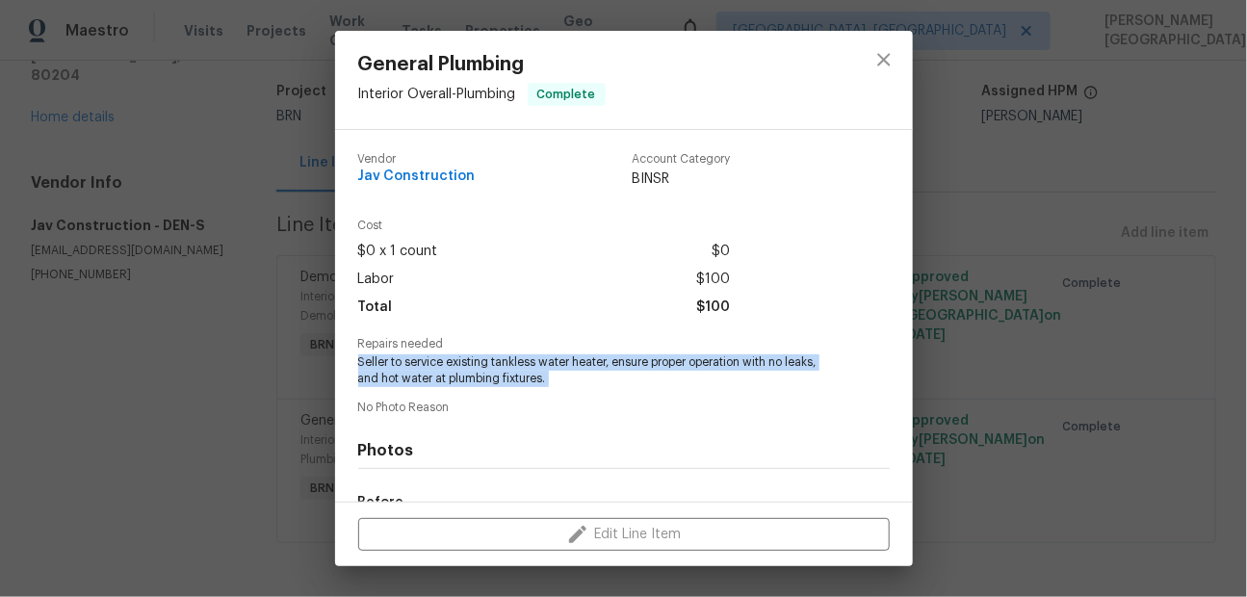
click at [465, 377] on span "Seller to service existing tankless water heater, ensure proper operation with …" at bounding box center [597, 370] width 479 height 33
copy span "Seller to service existing tankless water heater, ensure proper operation with …"
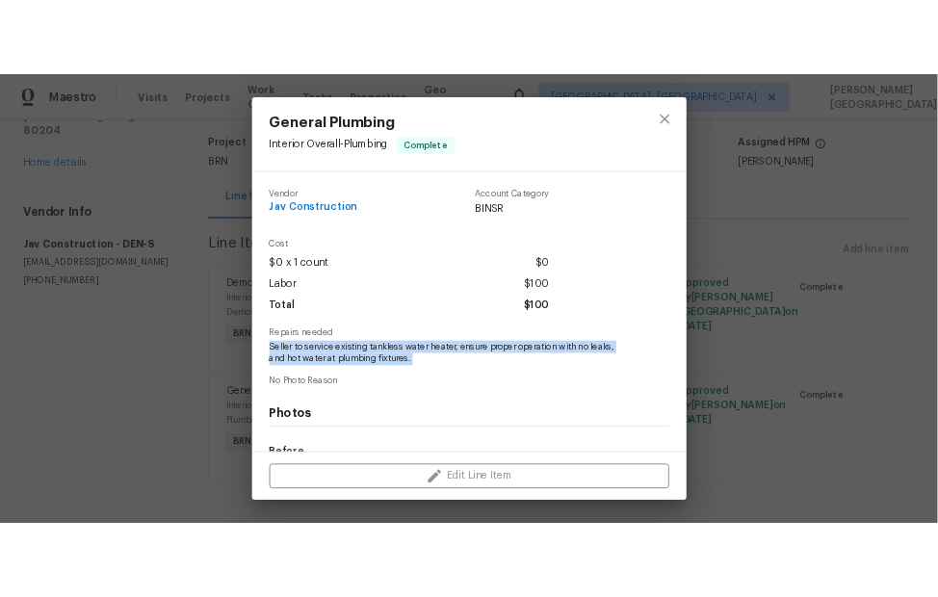
scroll to position [243, 0]
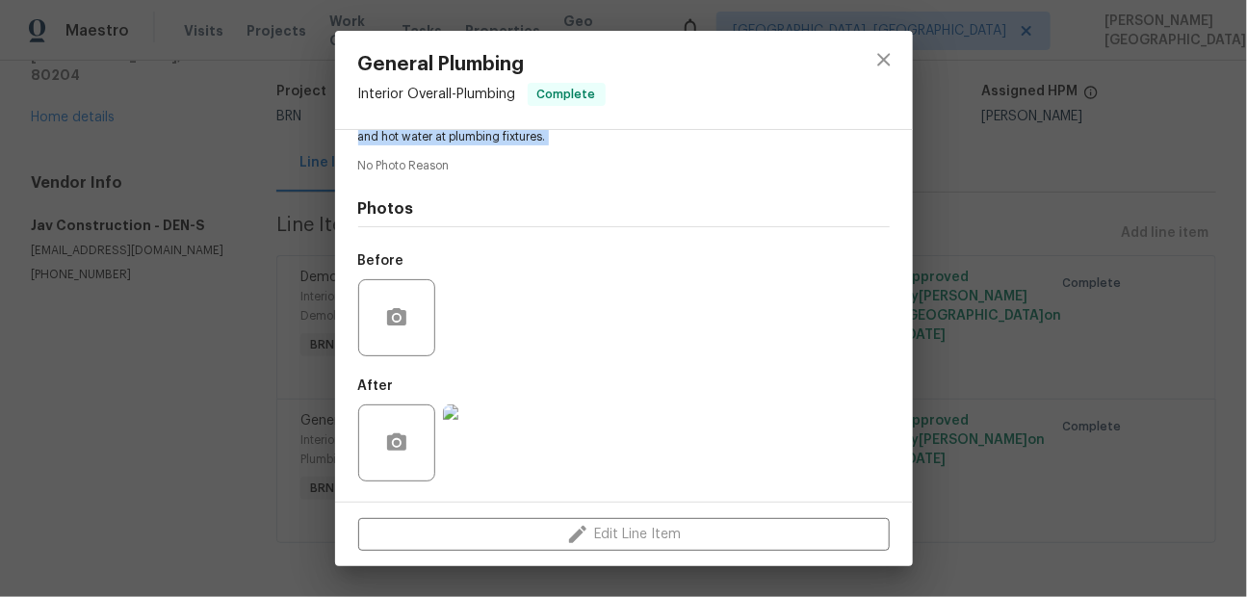
click at [504, 439] on img at bounding box center [481, 442] width 77 height 77
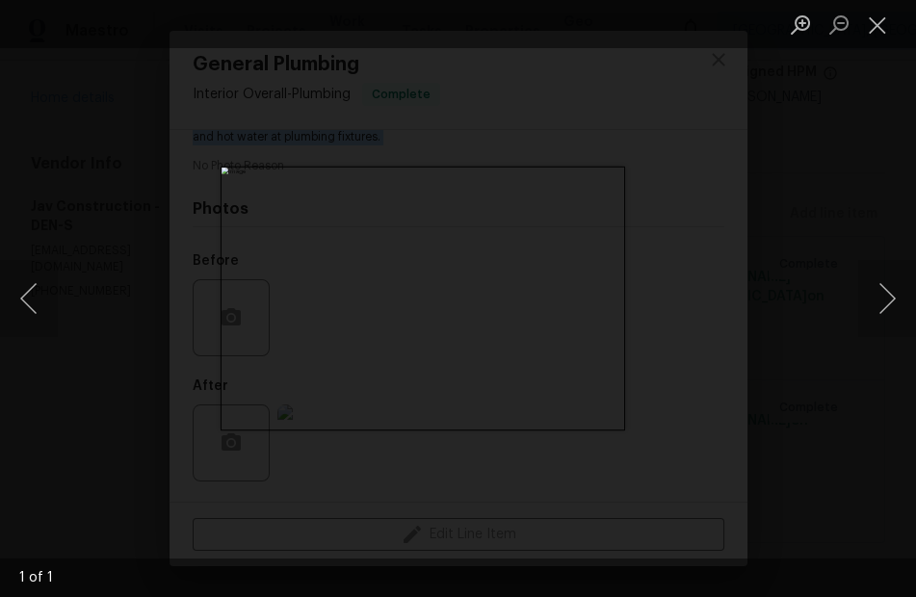
scroll to position [135, 0]
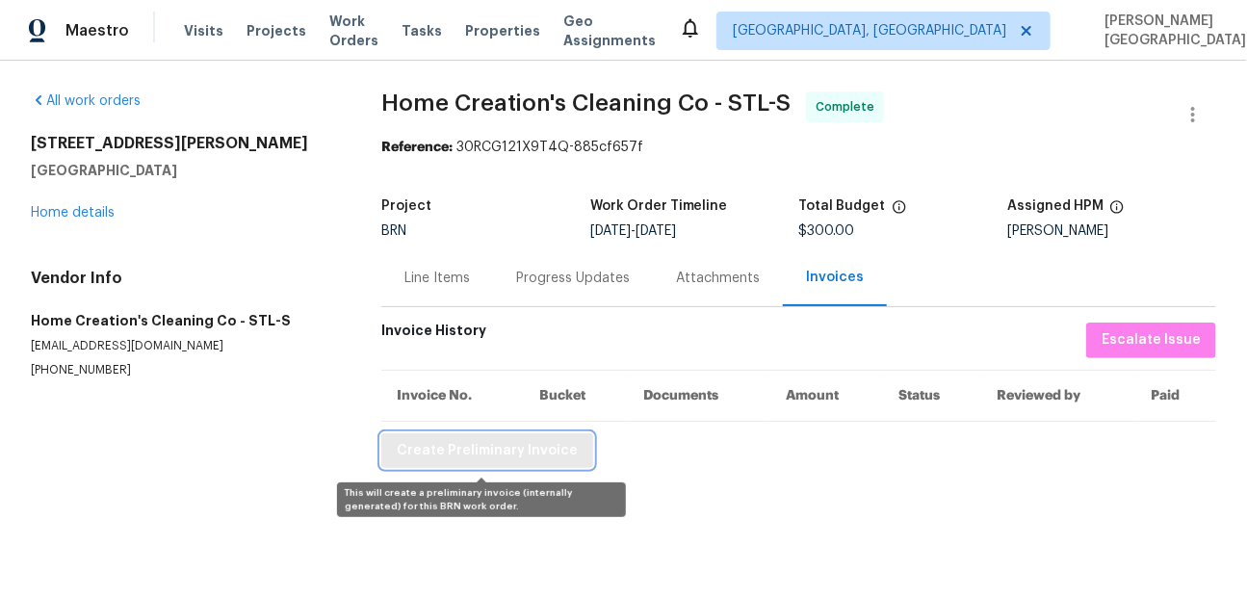
click at [489, 450] on span "Create Preliminary Invoice" at bounding box center [487, 451] width 181 height 24
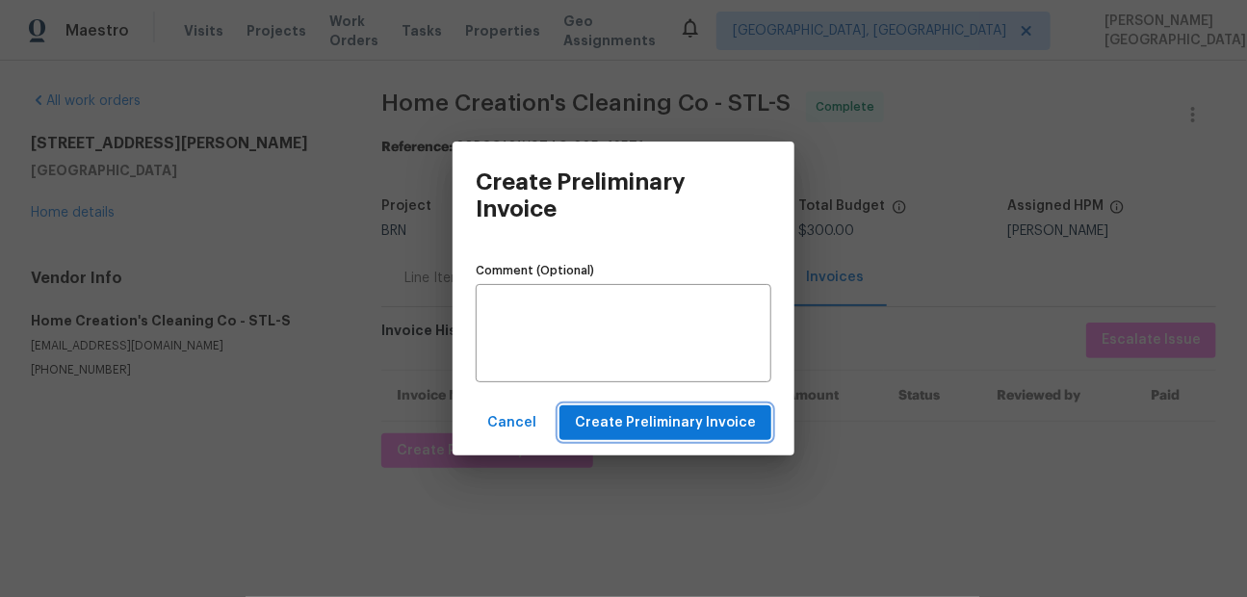
click at [698, 409] on button "Create Preliminary Invoice" at bounding box center [665, 423] width 212 height 36
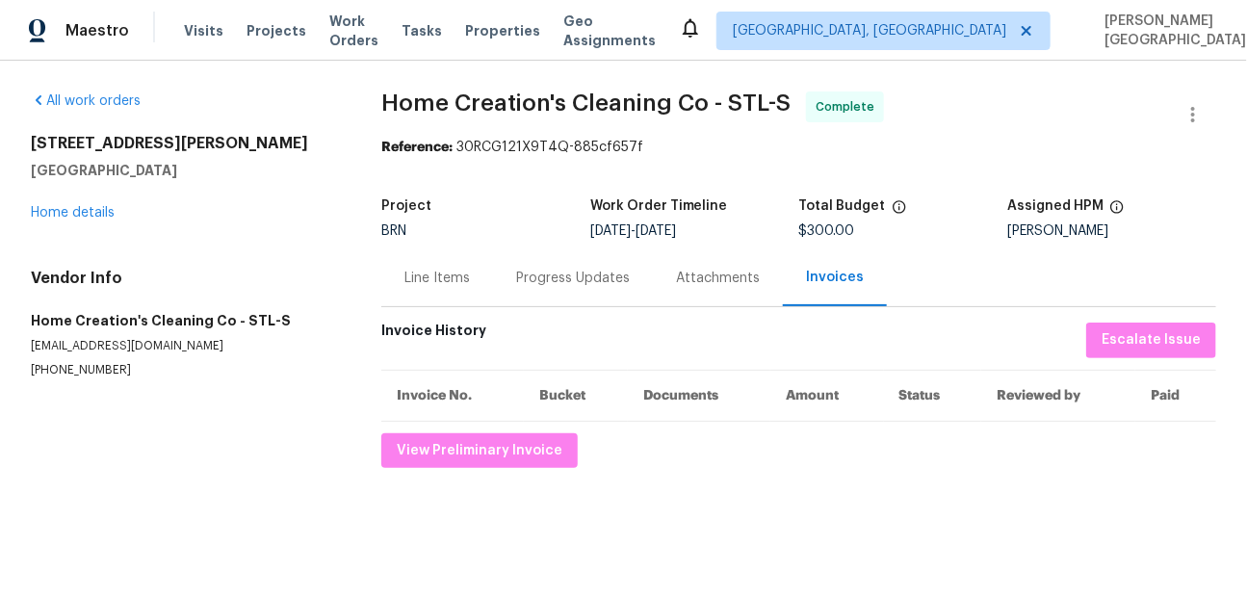
click at [409, 104] on span "Home Creation's Cleaning Co - STL-S" at bounding box center [585, 102] width 409 height 23
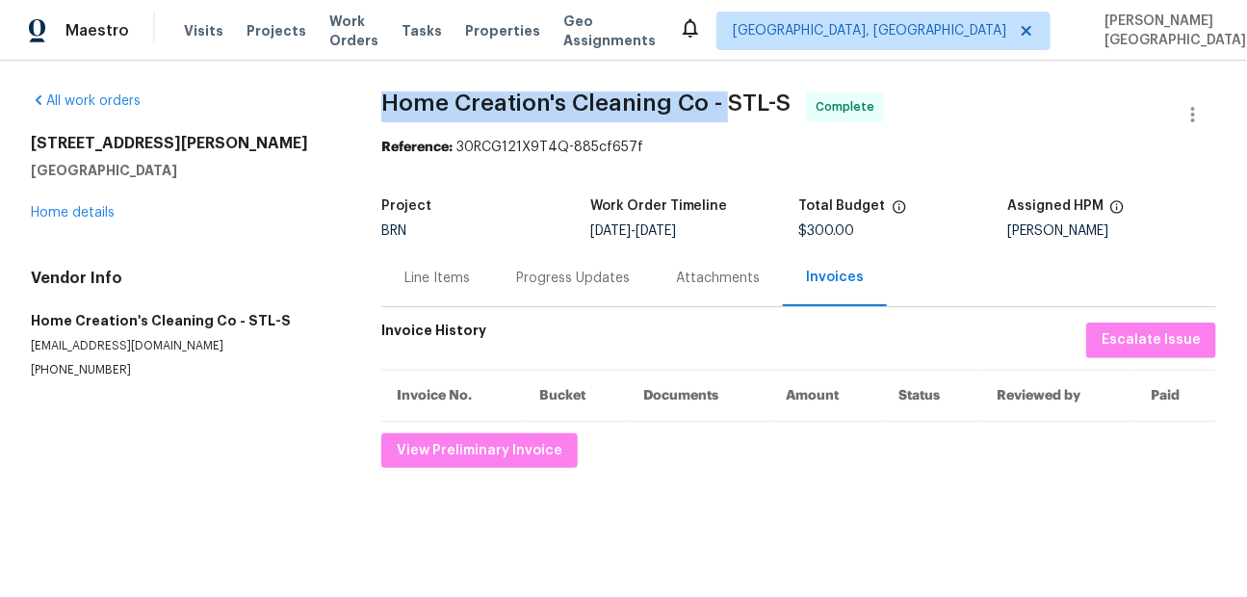
click at [715, 104] on span "Home Creation's Cleaning Co - STL-S" at bounding box center [585, 102] width 409 height 23
copy span "Home Creation's Cleaning Co -"
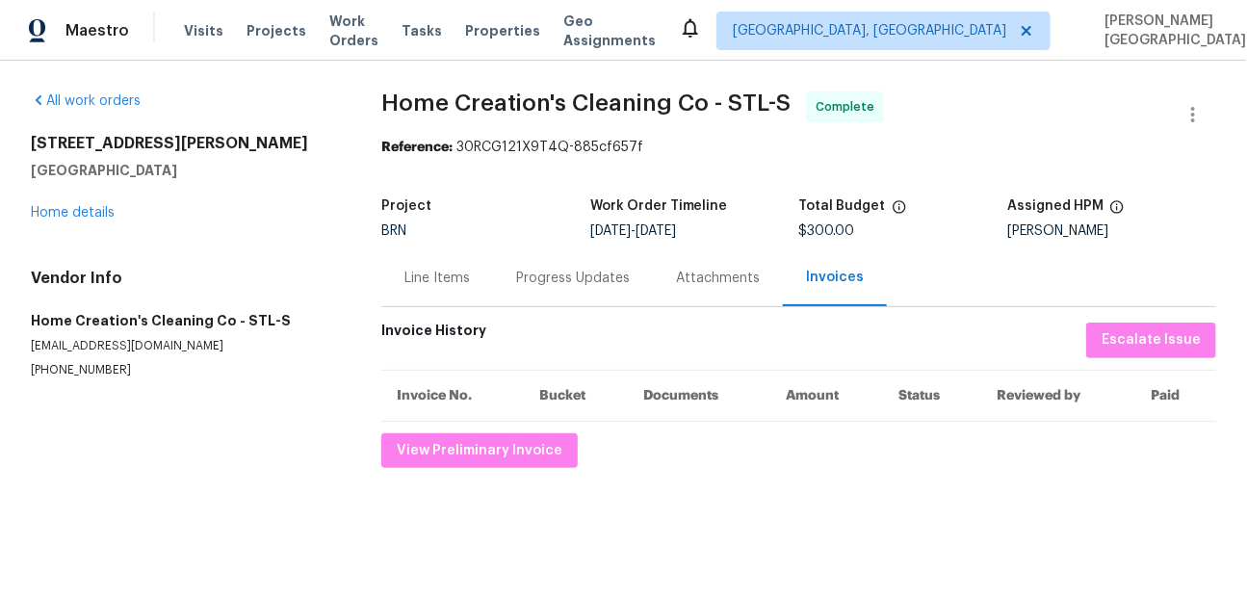
click at [433, 295] on div "Line Items" at bounding box center [437, 277] width 112 height 57
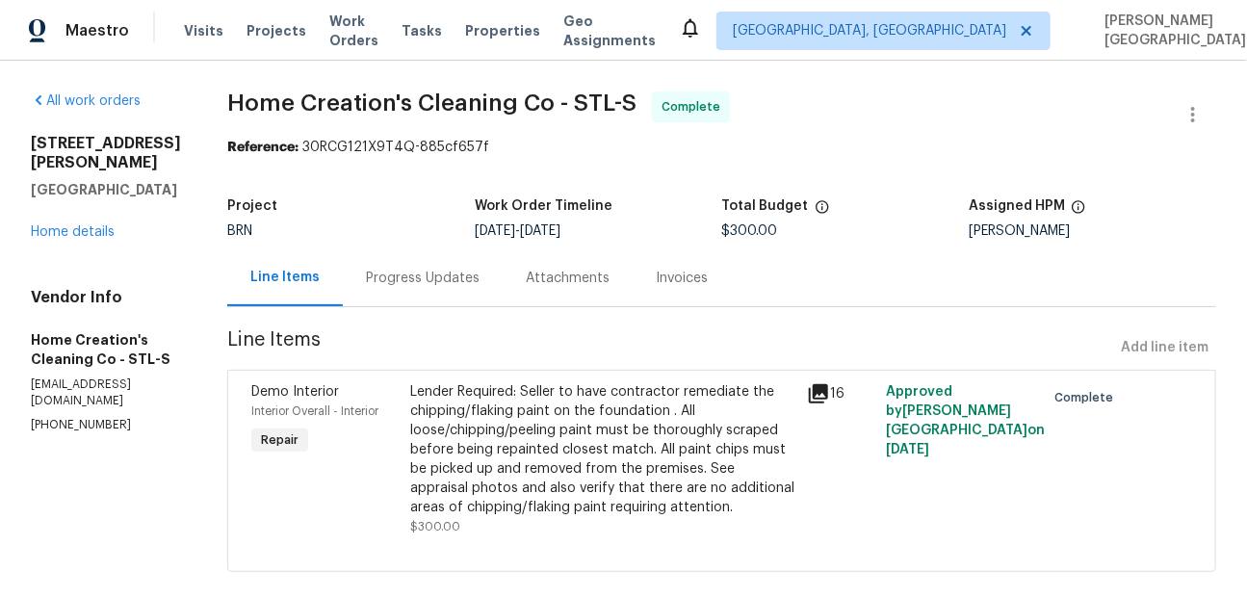
scroll to position [29, 0]
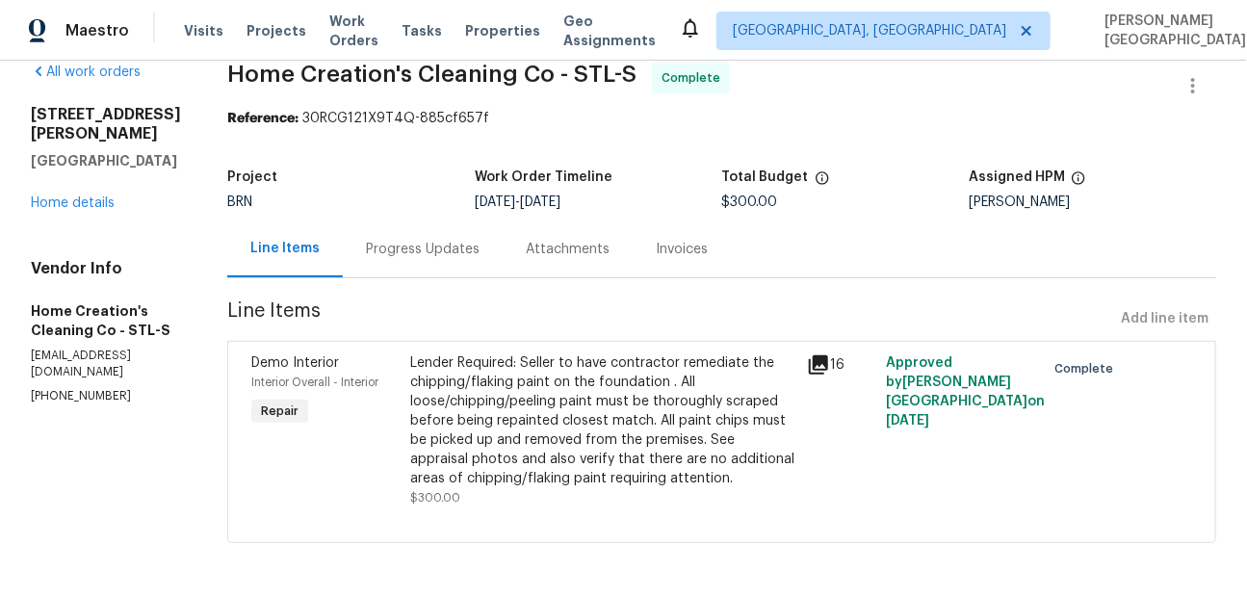
click at [581, 400] on div "Lender Required: Seller to have contractor remediate the chipping/flaking paint…" at bounding box center [602, 420] width 385 height 135
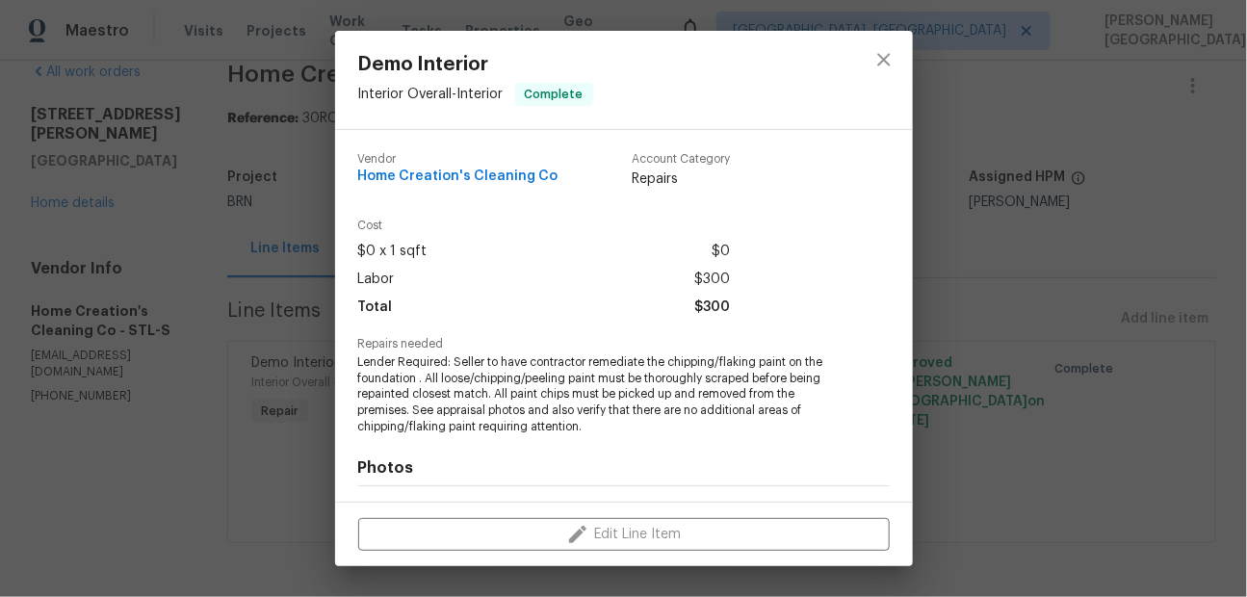
click at [507, 377] on span "Lender Required: Seller to have contractor remediate the chipping/flaking paint…" at bounding box center [597, 394] width 479 height 81
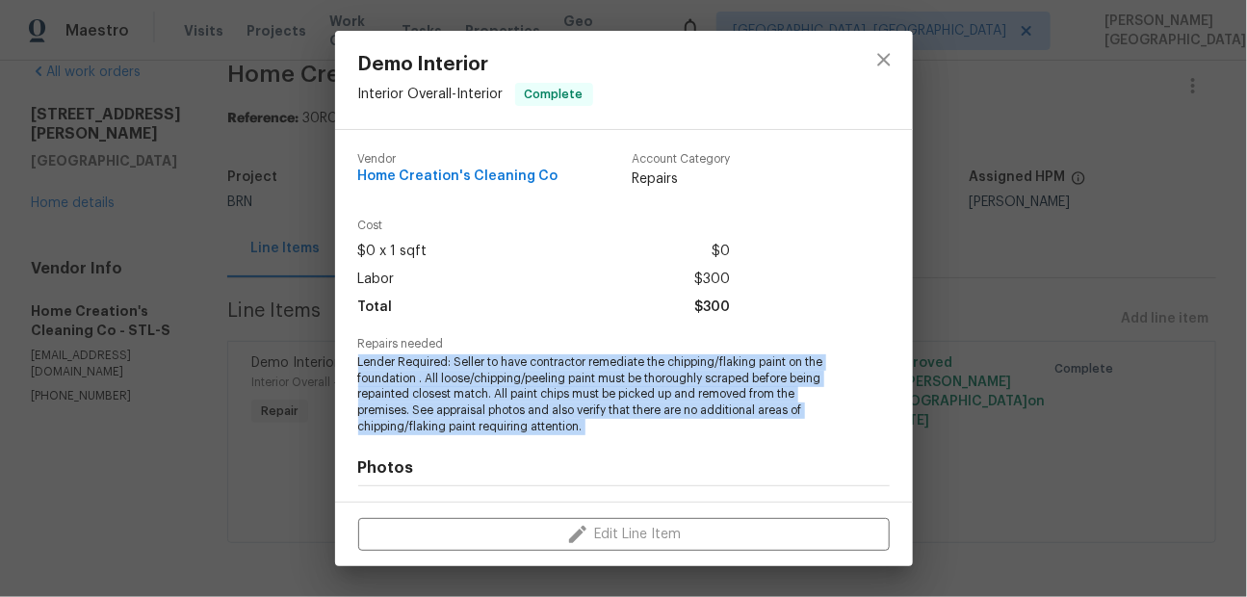
click at [507, 377] on span "Lender Required: Seller to have contractor remediate the chipping/flaking paint…" at bounding box center [597, 394] width 479 height 81
copy span "Lender Required: Seller to have contractor remediate the chipping/flaking paint…"
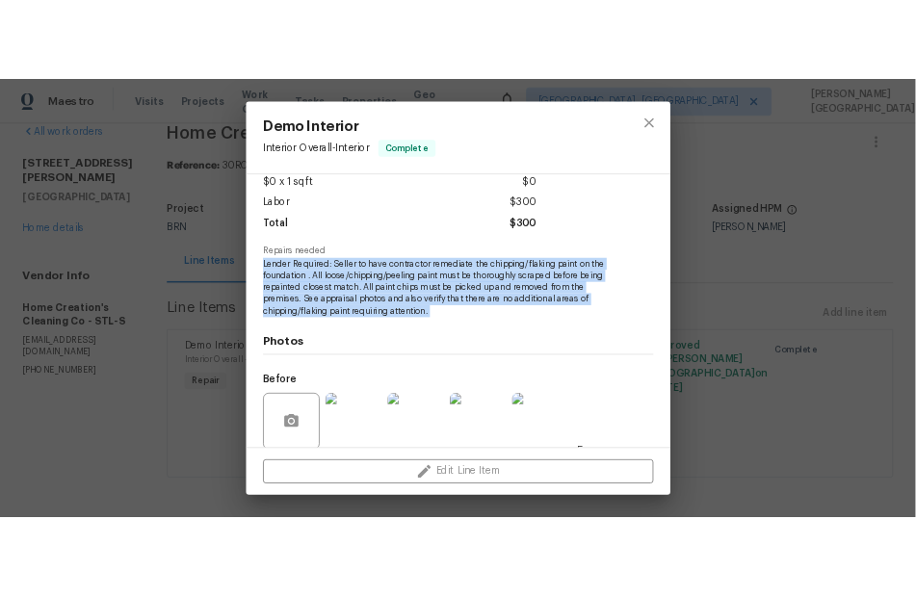
scroll to position [259, 0]
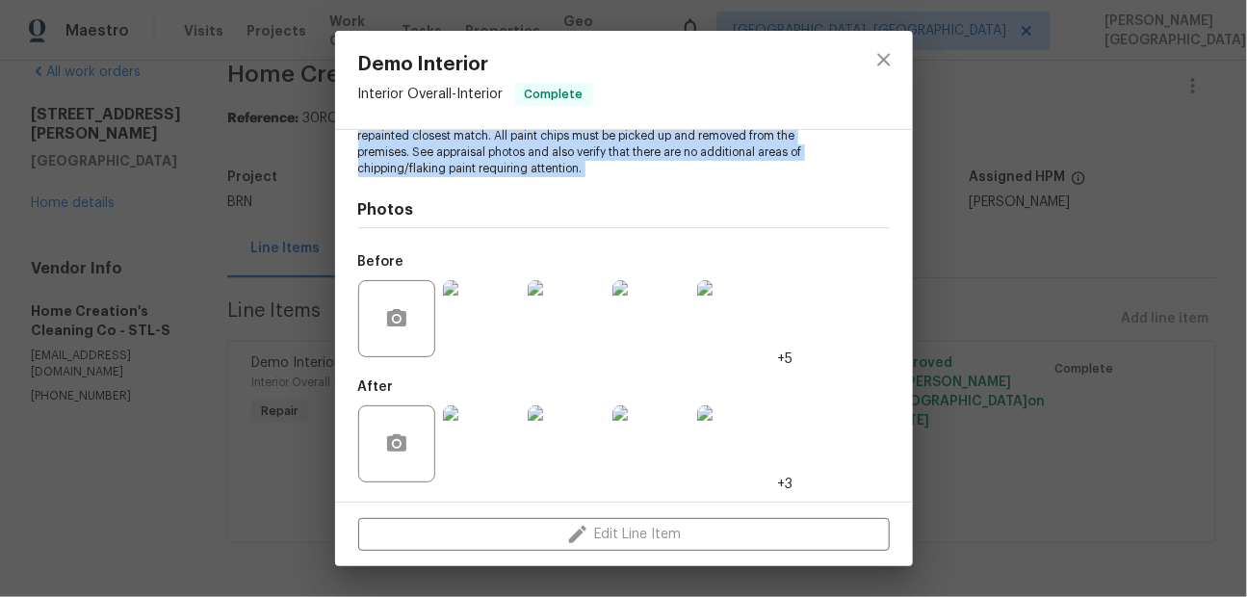
click at [562, 323] on img at bounding box center [566, 318] width 77 height 77
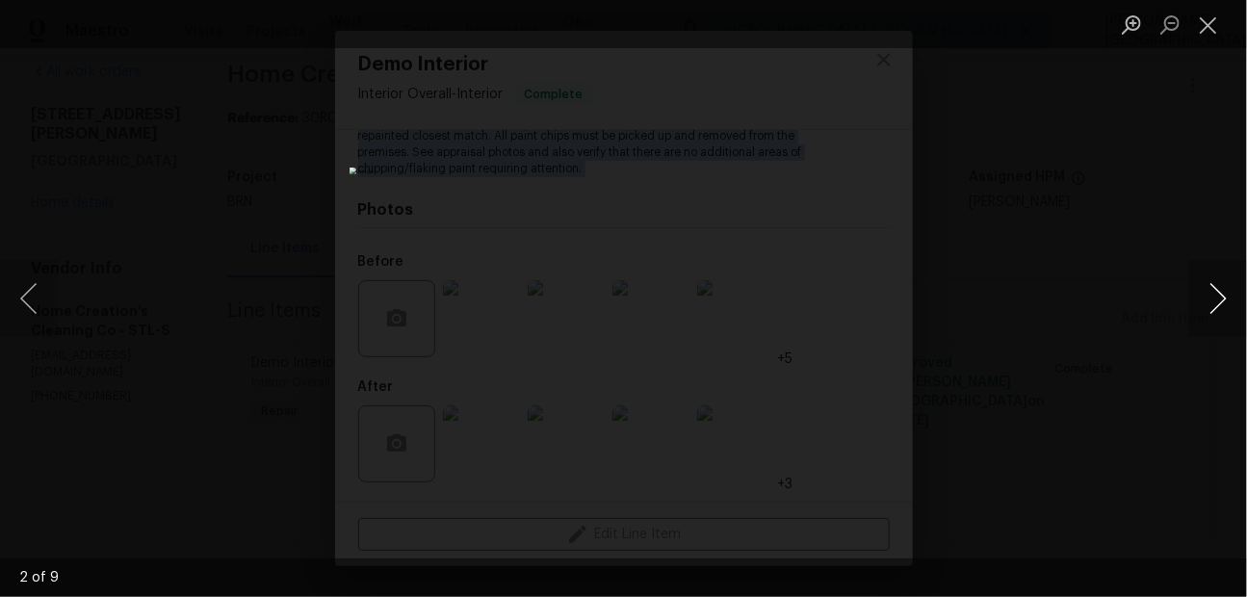
click at [1220, 286] on button "Next image" at bounding box center [1218, 298] width 58 height 77
click at [1218, 303] on button "Next image" at bounding box center [1218, 298] width 58 height 77
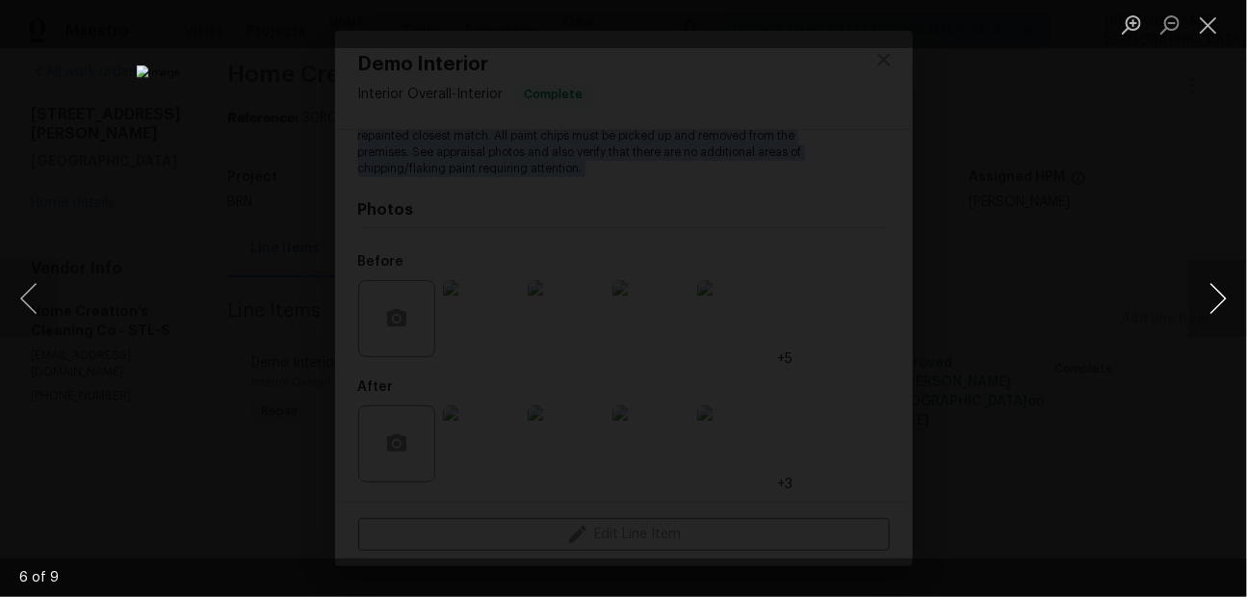
click at [1218, 303] on button "Next image" at bounding box center [1218, 298] width 58 height 77
click at [1036, 49] on img "Lightbox" at bounding box center [623, 298] width 1247 height 597
click at [1155, 113] on div "Lightbox" at bounding box center [623, 298] width 1247 height 597
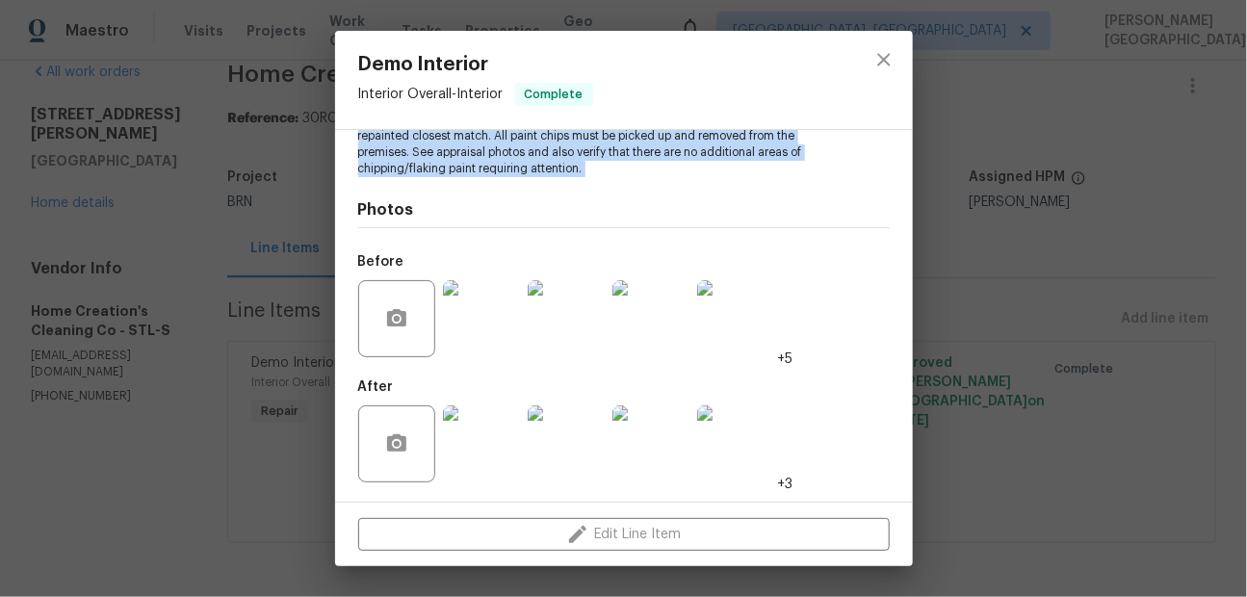
click at [576, 415] on img at bounding box center [566, 443] width 77 height 77
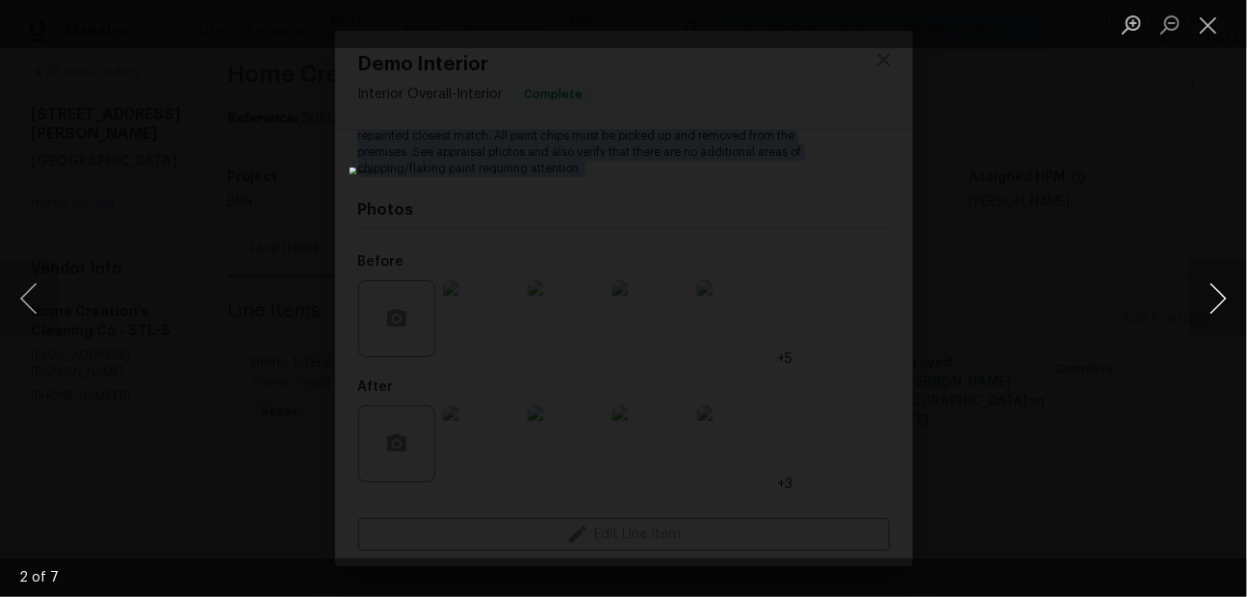
click at [1210, 305] on button "Next image" at bounding box center [1218, 298] width 58 height 77
click at [1221, 299] on button "Next image" at bounding box center [1218, 298] width 58 height 77
